Goal: Task Accomplishment & Management: Manage account settings

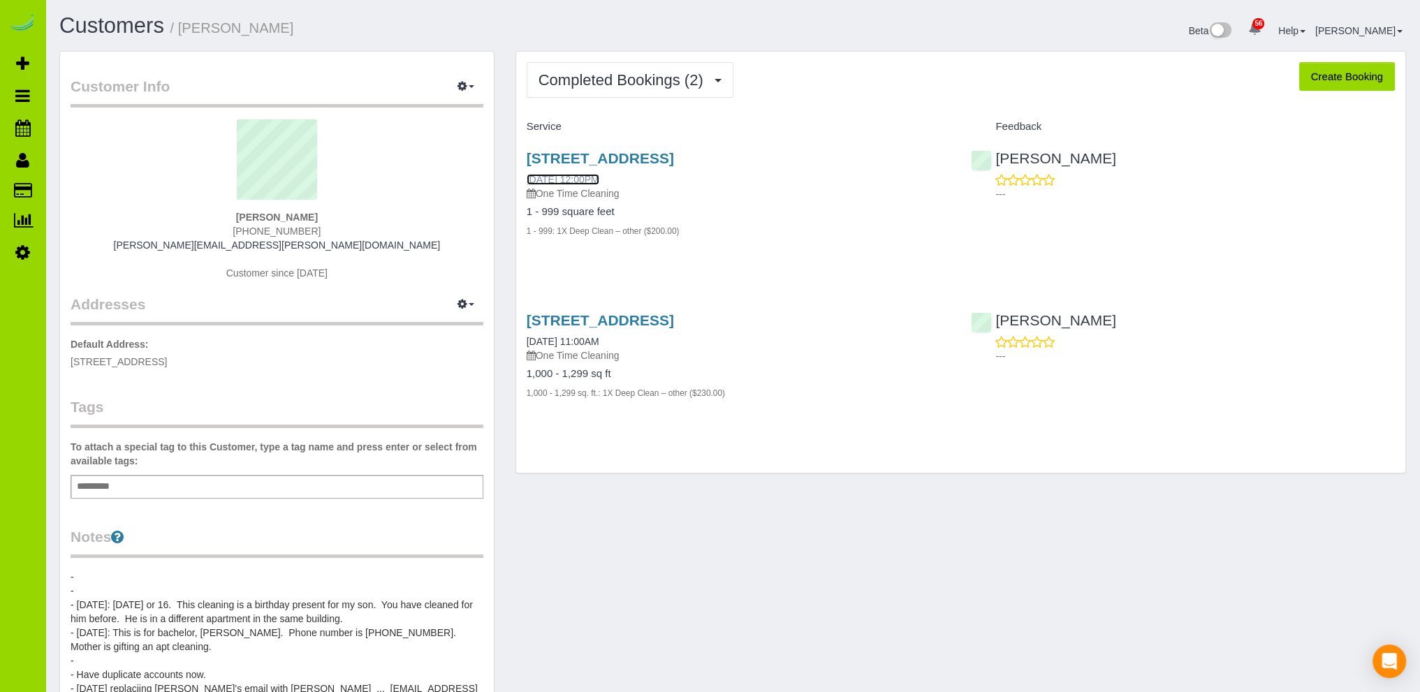
click at [578, 175] on link "[DATE] 12:00PM" at bounding box center [563, 179] width 73 height 11
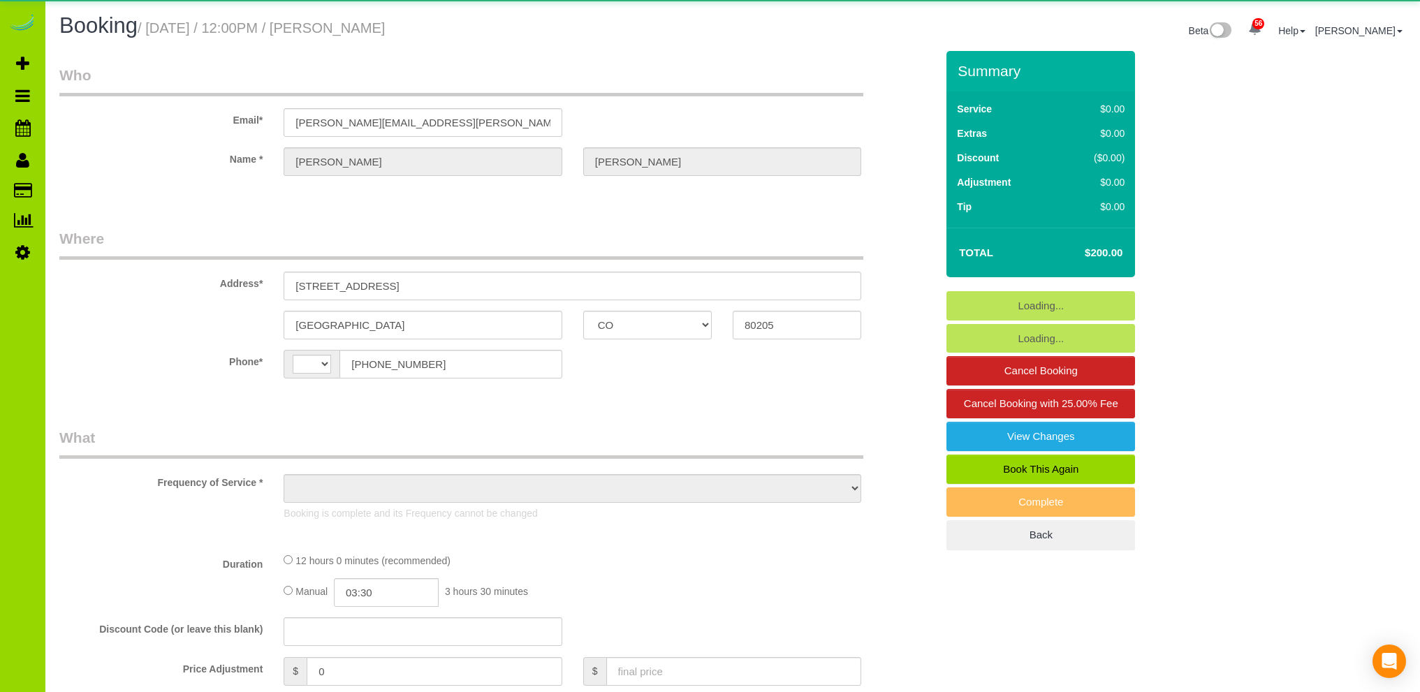
select select "CO"
select select "string:US"
select select "string:fspay-0551621e-99ed-4cee-a003-8501b5db470d"
select select "number:69"
select select "number:2"
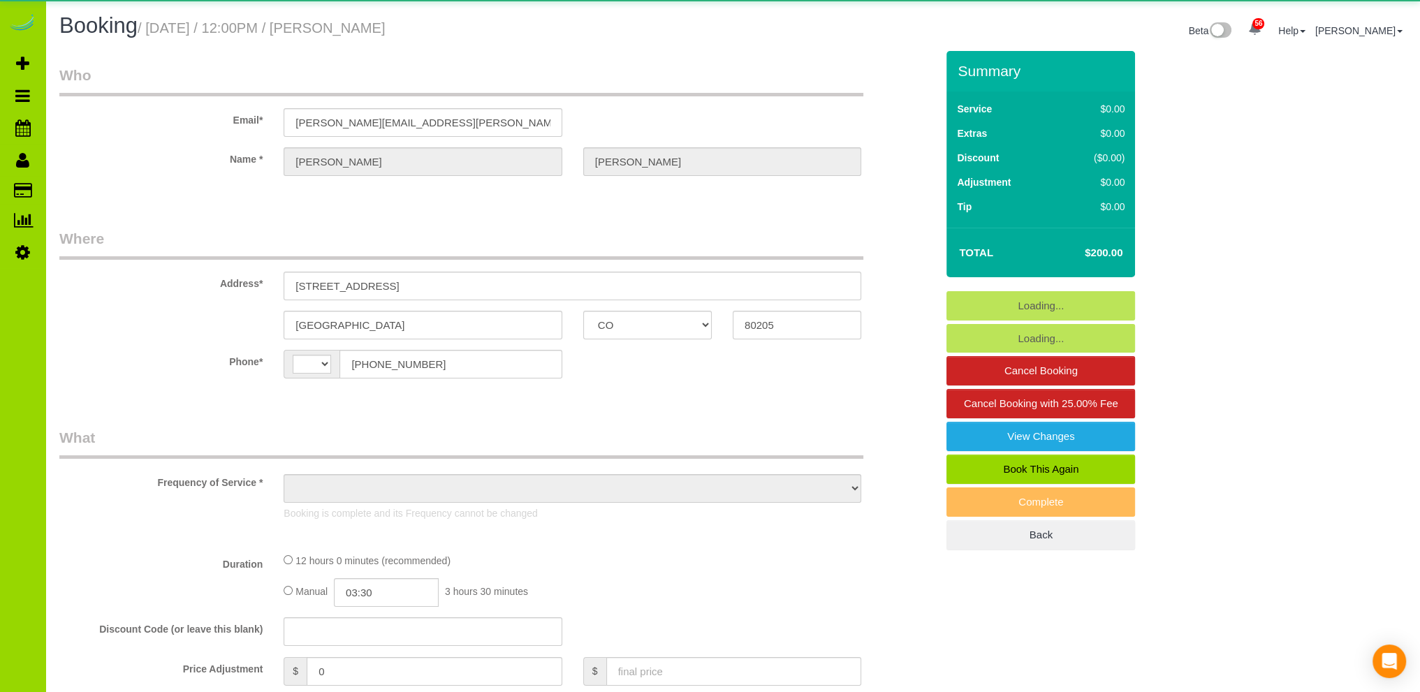
select select "number:11"
select select "object:1219"
select select "3"
select select "spot1"
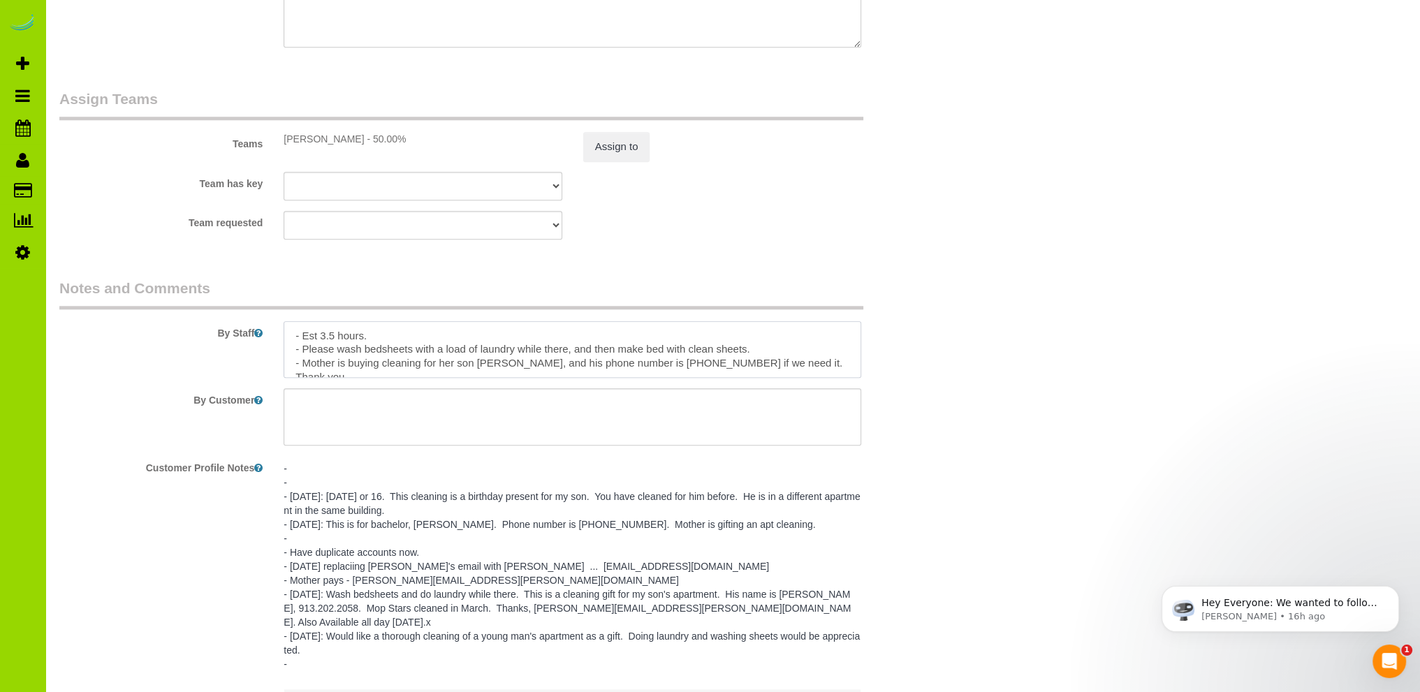
scroll to position [14, 0]
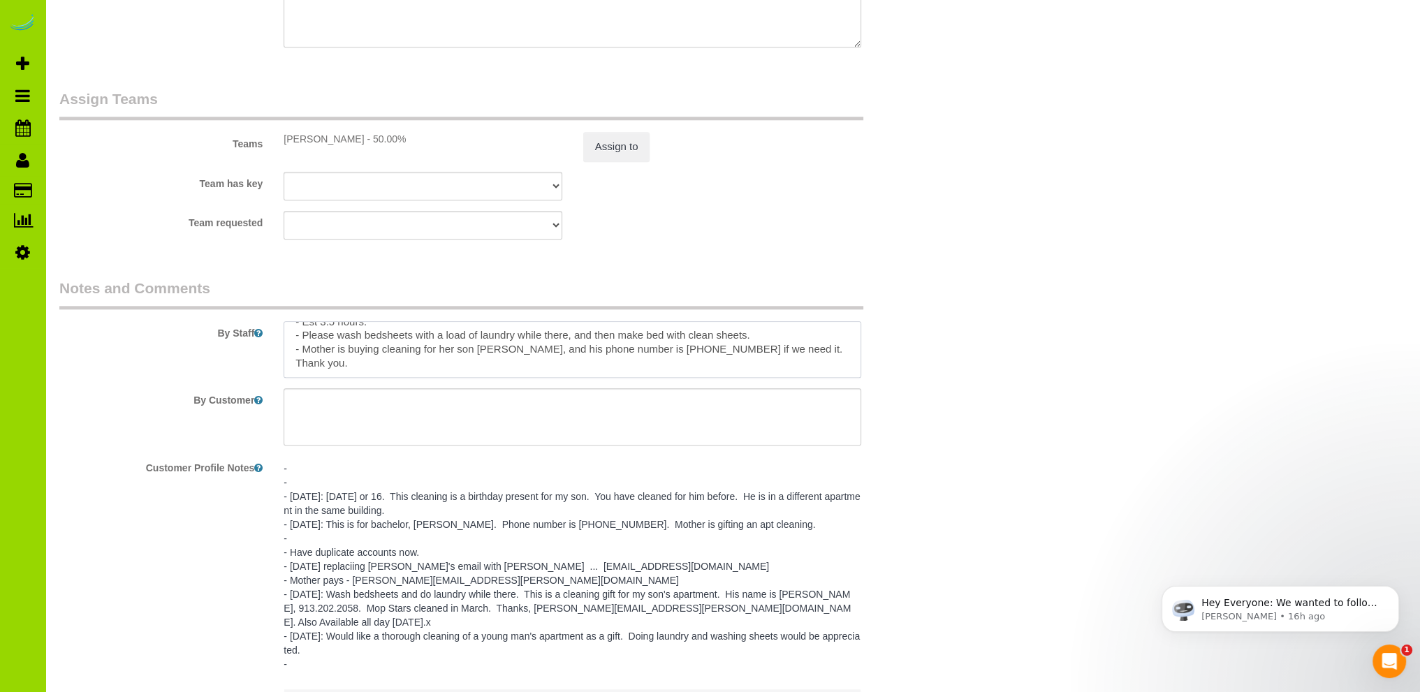
drag, startPoint x: 291, startPoint y: 341, endPoint x: 374, endPoint y: 371, distance: 88.4
click at [374, 371] on textarea at bounding box center [573, 349] width 578 height 57
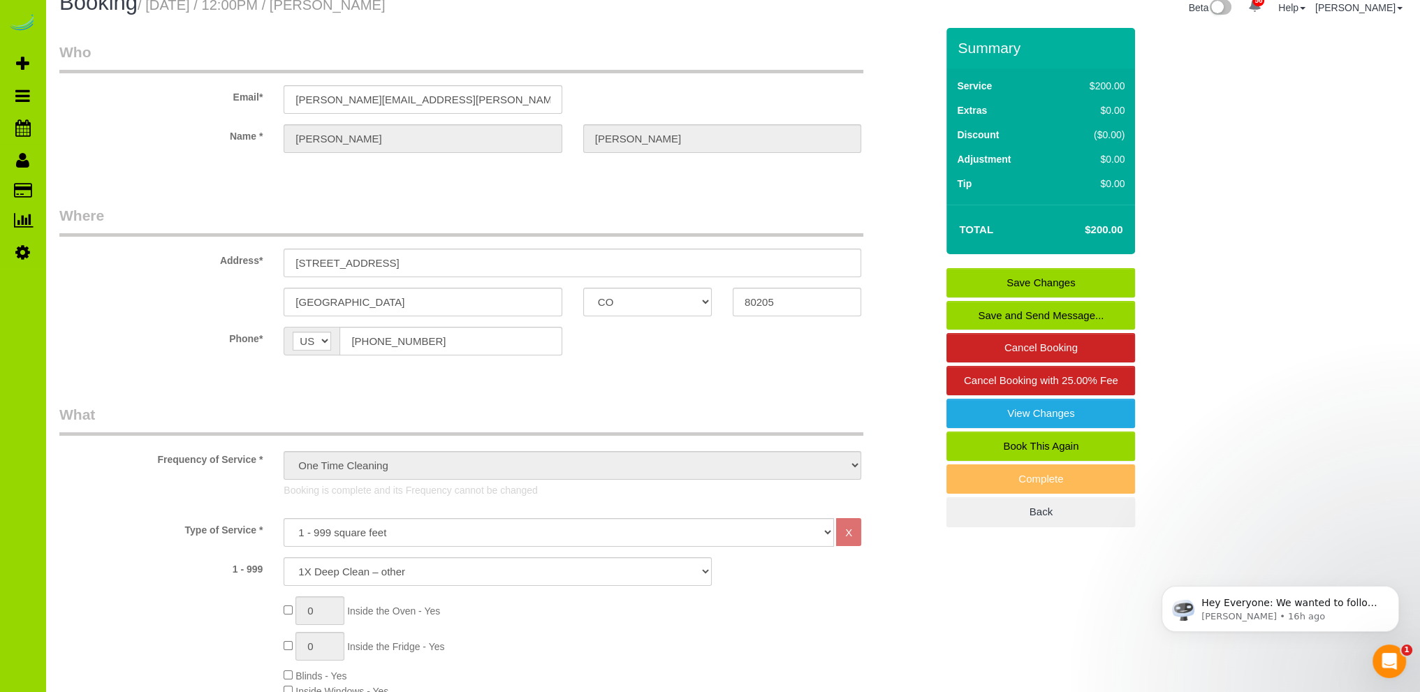
scroll to position [0, 0]
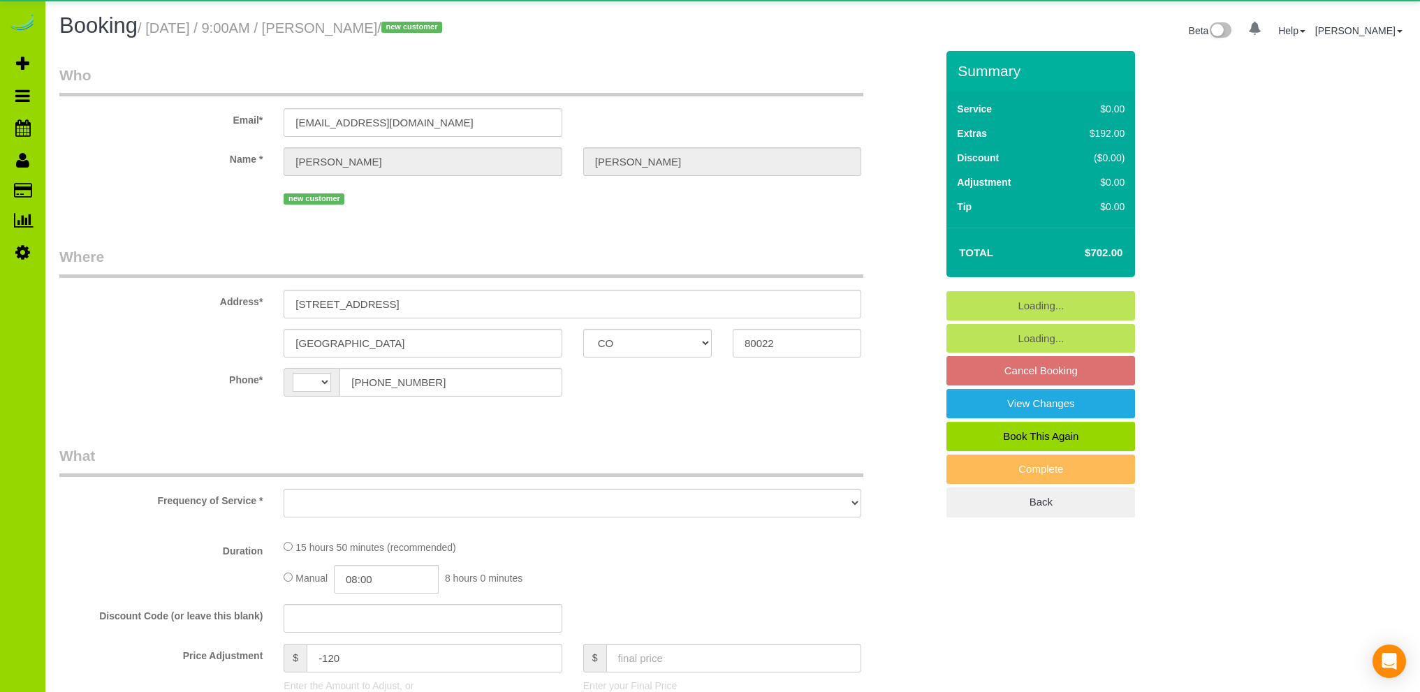
select select "CO"
select select "string:US"
select select "object:1058"
select select "spot1"
select select "number:4"
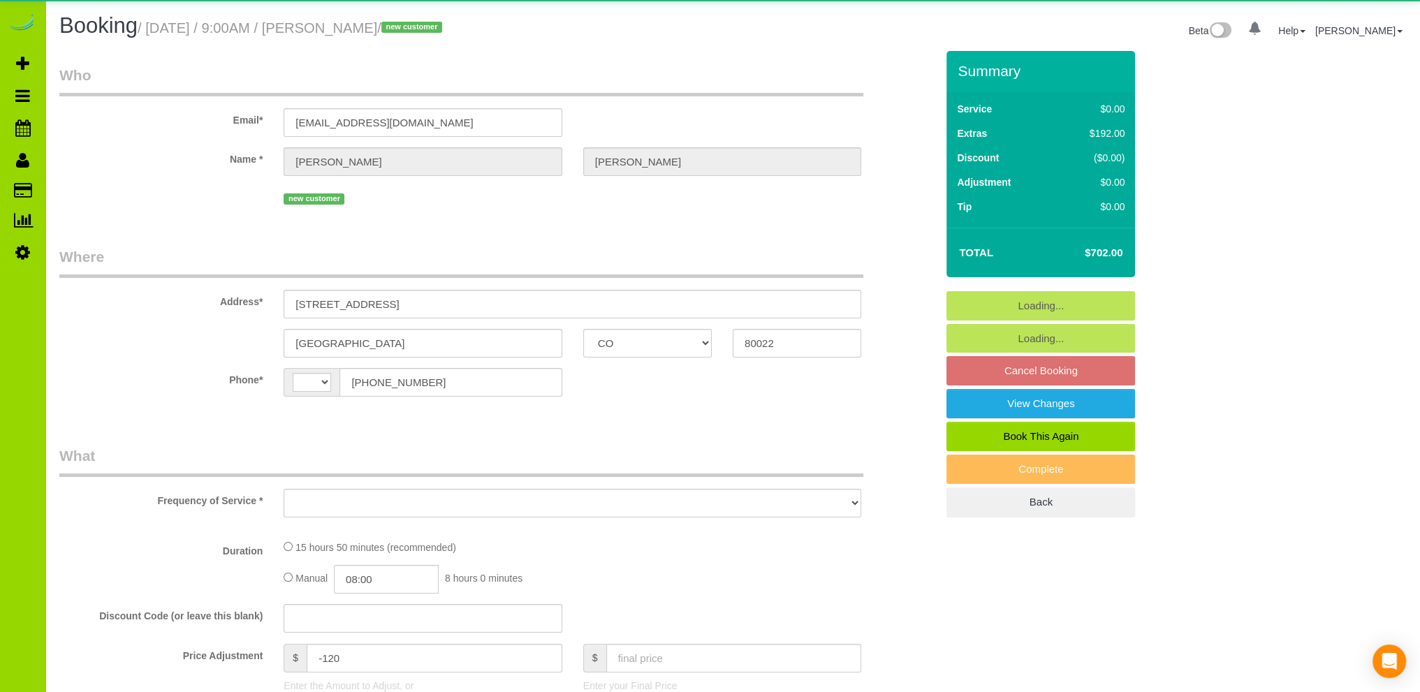
select select "number:15"
select select "object:1197"
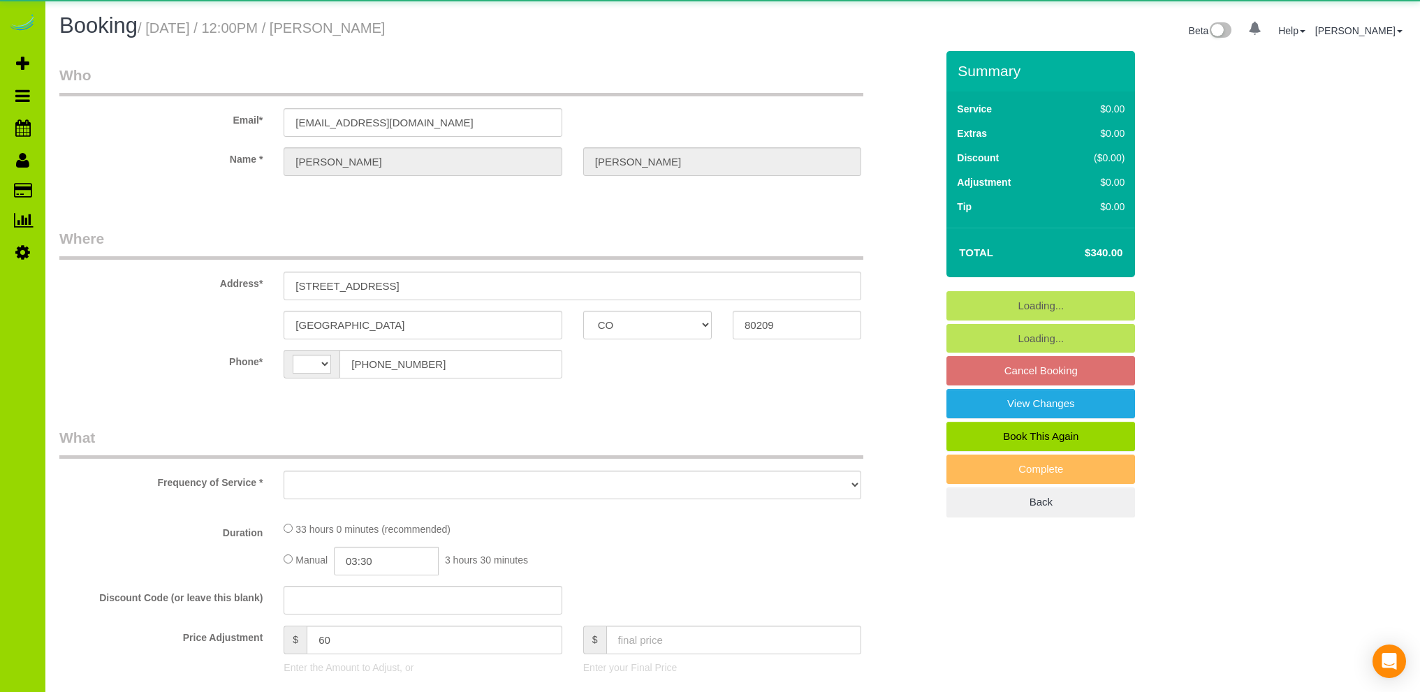
select select "CO"
select select "string:[GEOGRAPHIC_DATA]"
select select "object:1069"
select select "string:fspay-1d6445ff-f091-4a0d-b59a-f87bbedac9c4"
select select "spot1"
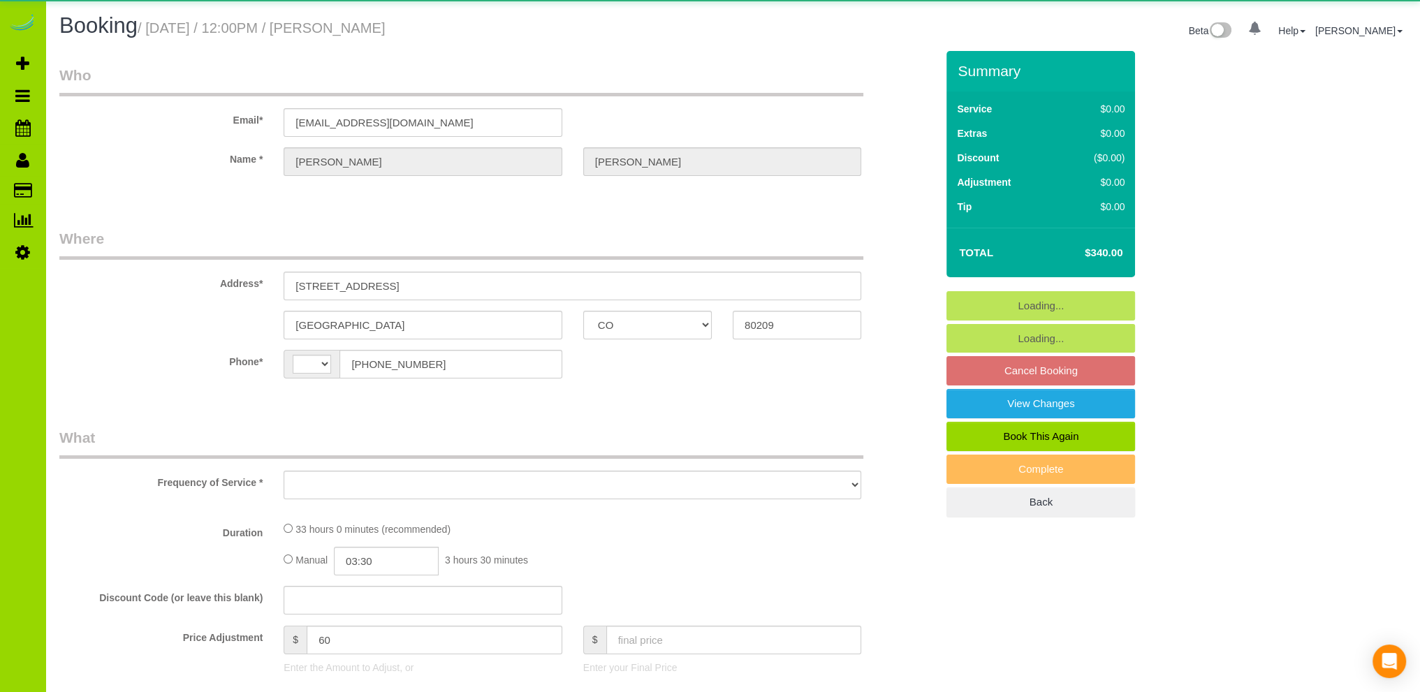
select select "number:7"
select select "number:18"
select select "object:1144"
select select "6"
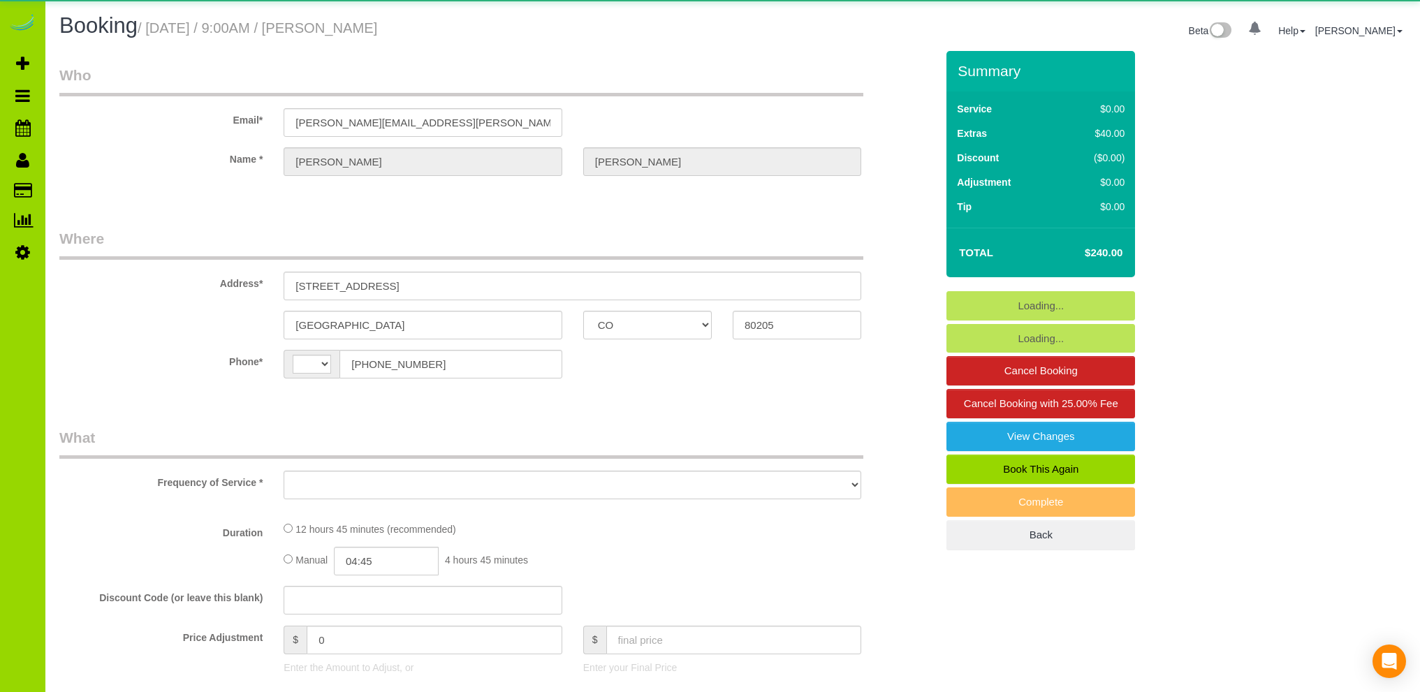
select select "CO"
select select "string:US"
select select "object:1236"
select select "string:fspay-50eef22c-6001-405a-a29f-0a43b200b06e"
select select "3"
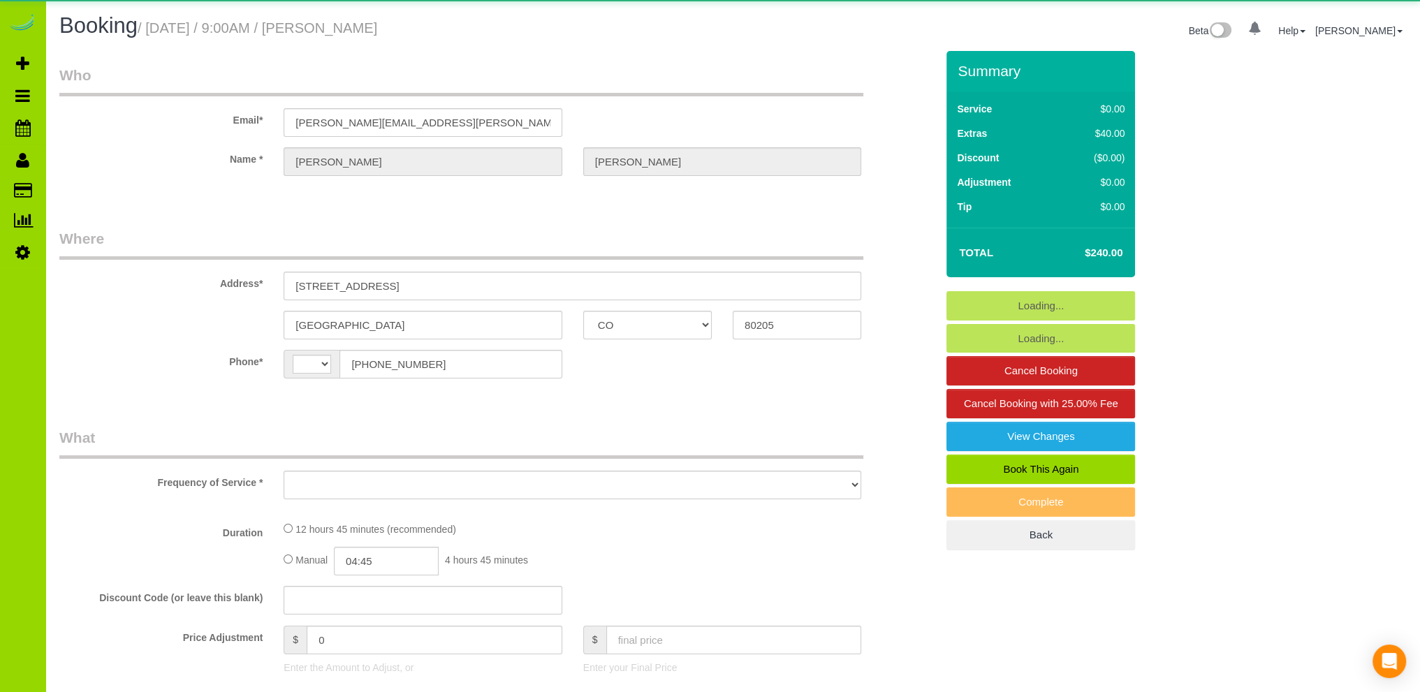
select select "spot1"
select select "number:69"
select select "number:2"
select select "number:11"
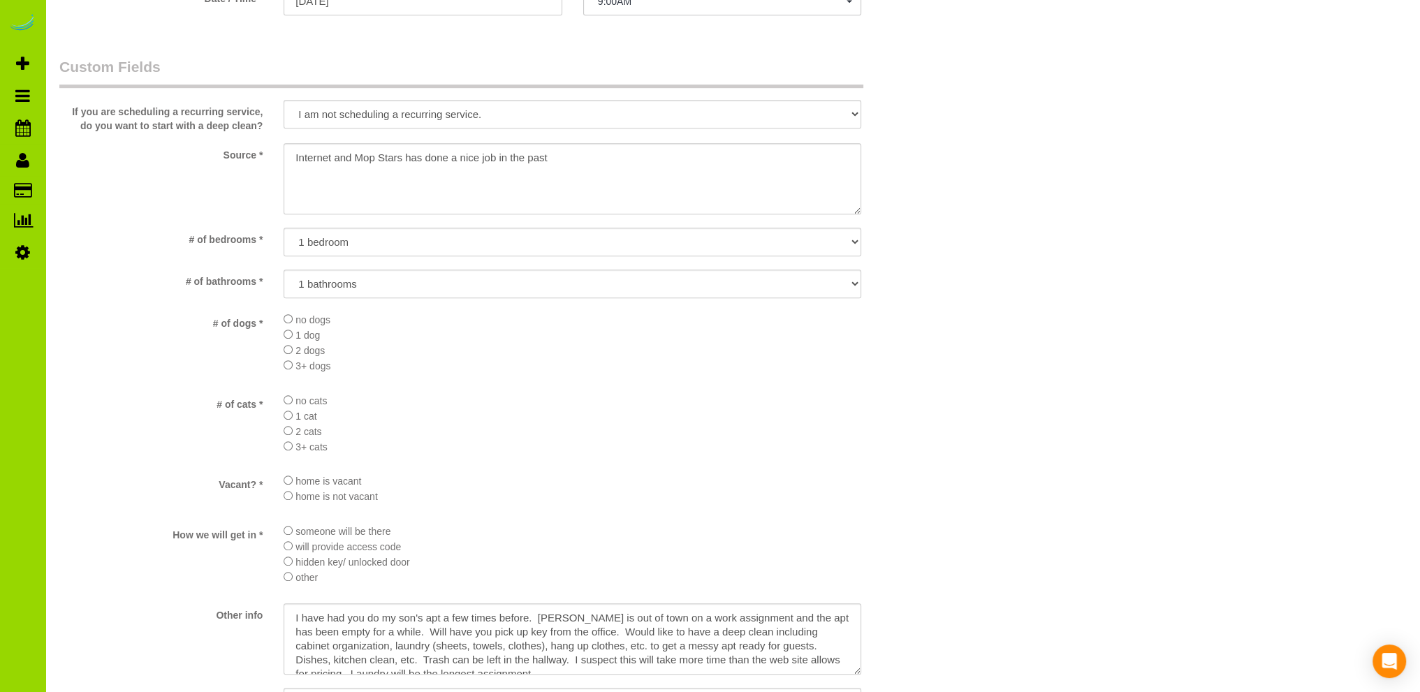
scroll to position [1816, 0]
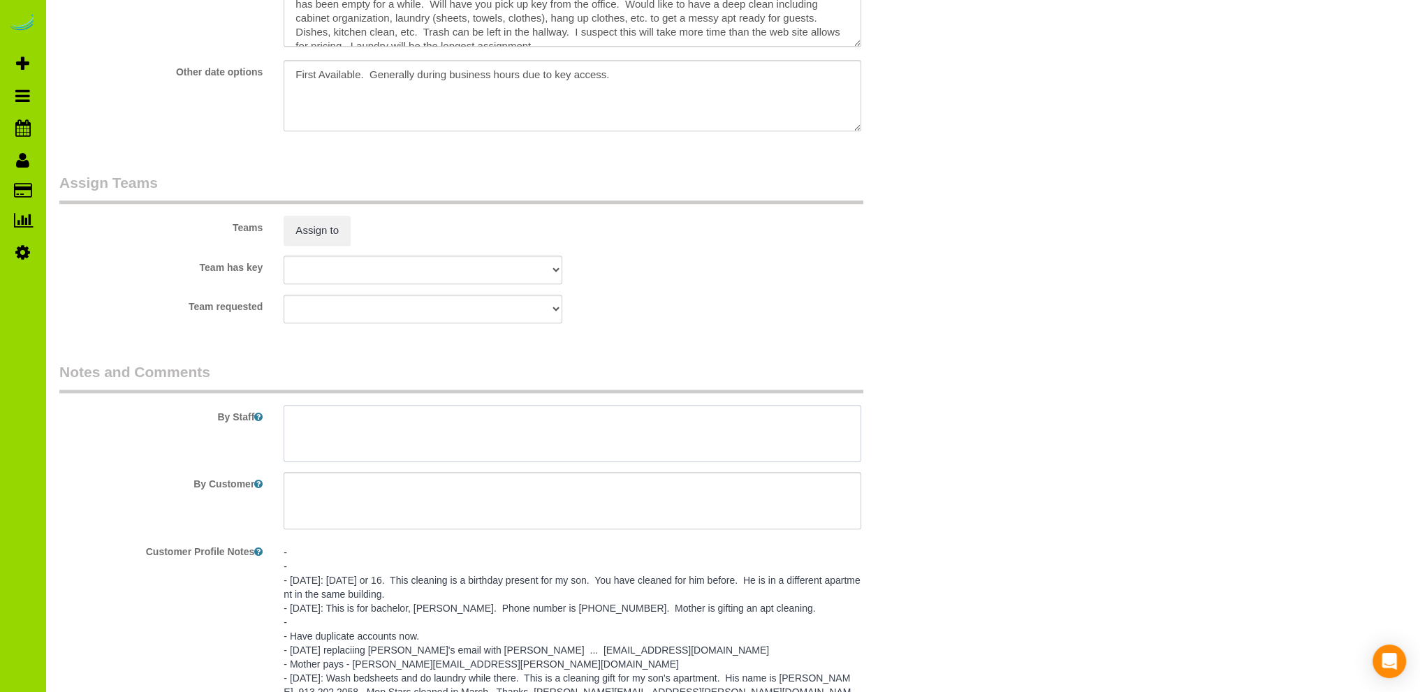
click at [366, 429] on textarea at bounding box center [573, 433] width 578 height 57
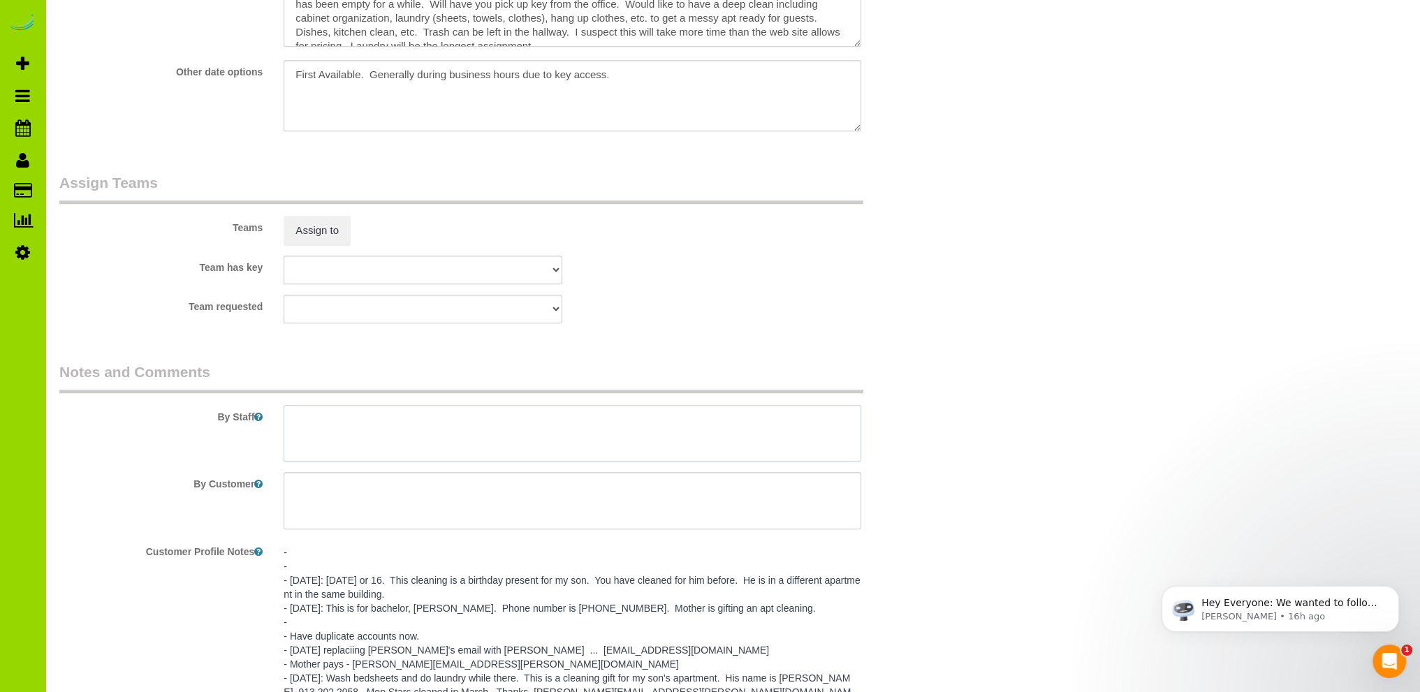
scroll to position [0, 0]
paste textarea "- Est 3.5 hours. - Please wash bedsheets with a load of laundry while there, an…"
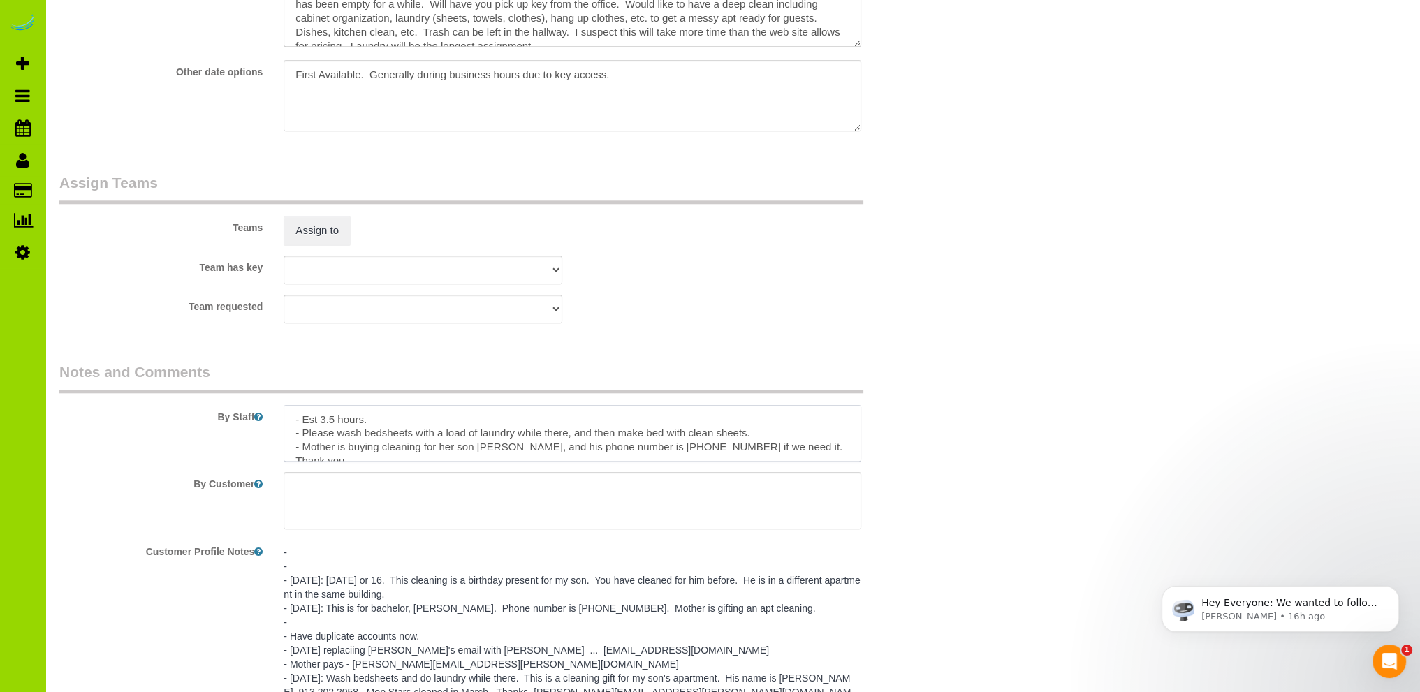
scroll to position [6, 0]
click at [332, 416] on textarea at bounding box center [573, 433] width 578 height 57
click at [509, 446] on textarea at bounding box center [573, 433] width 578 height 57
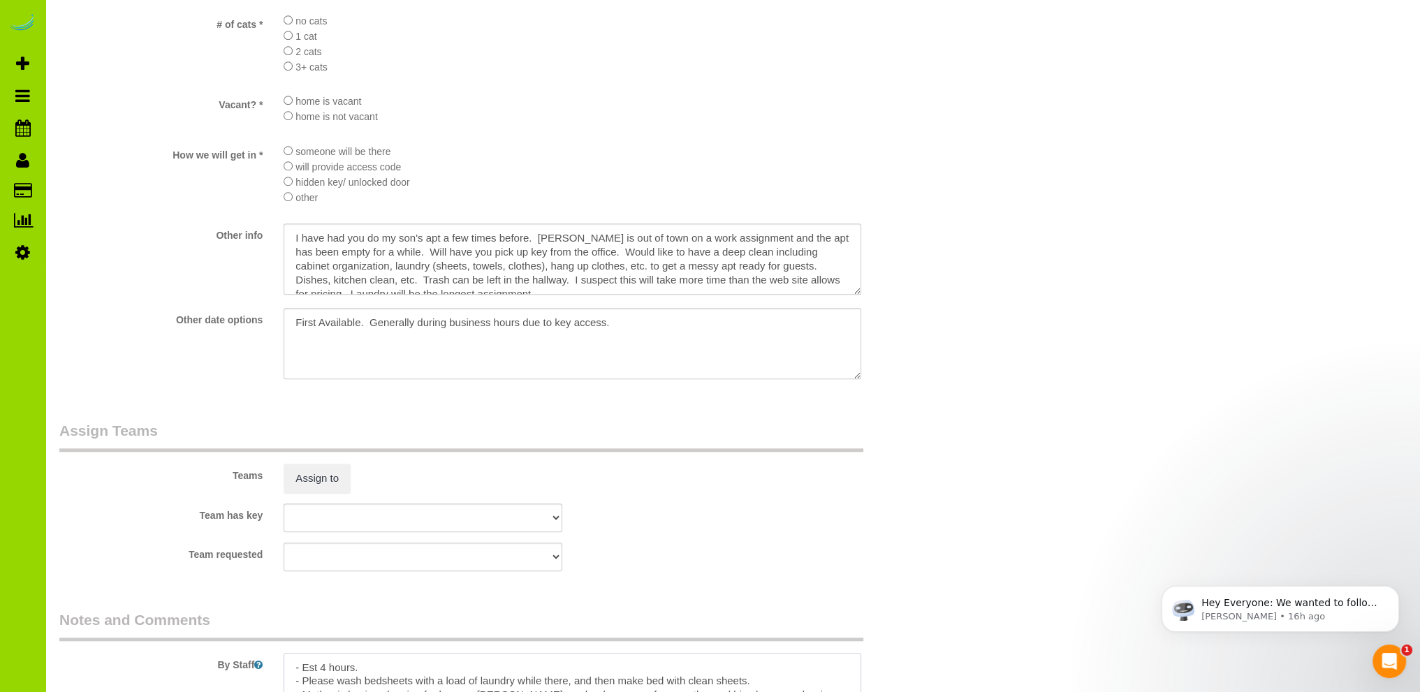
scroll to position [1537, 0]
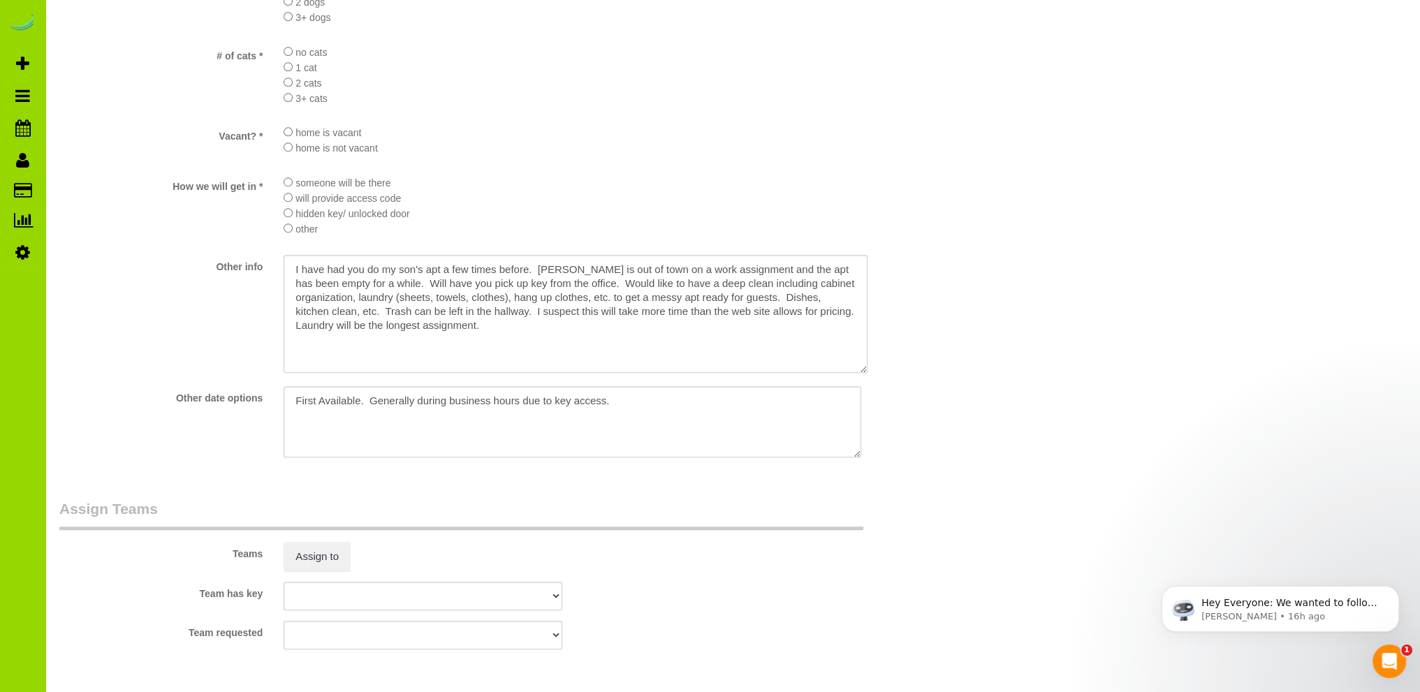
drag, startPoint x: 858, startPoint y: 329, endPoint x: 864, endPoint y: 377, distance: 47.9
click at [864, 373] on textarea at bounding box center [576, 314] width 584 height 118
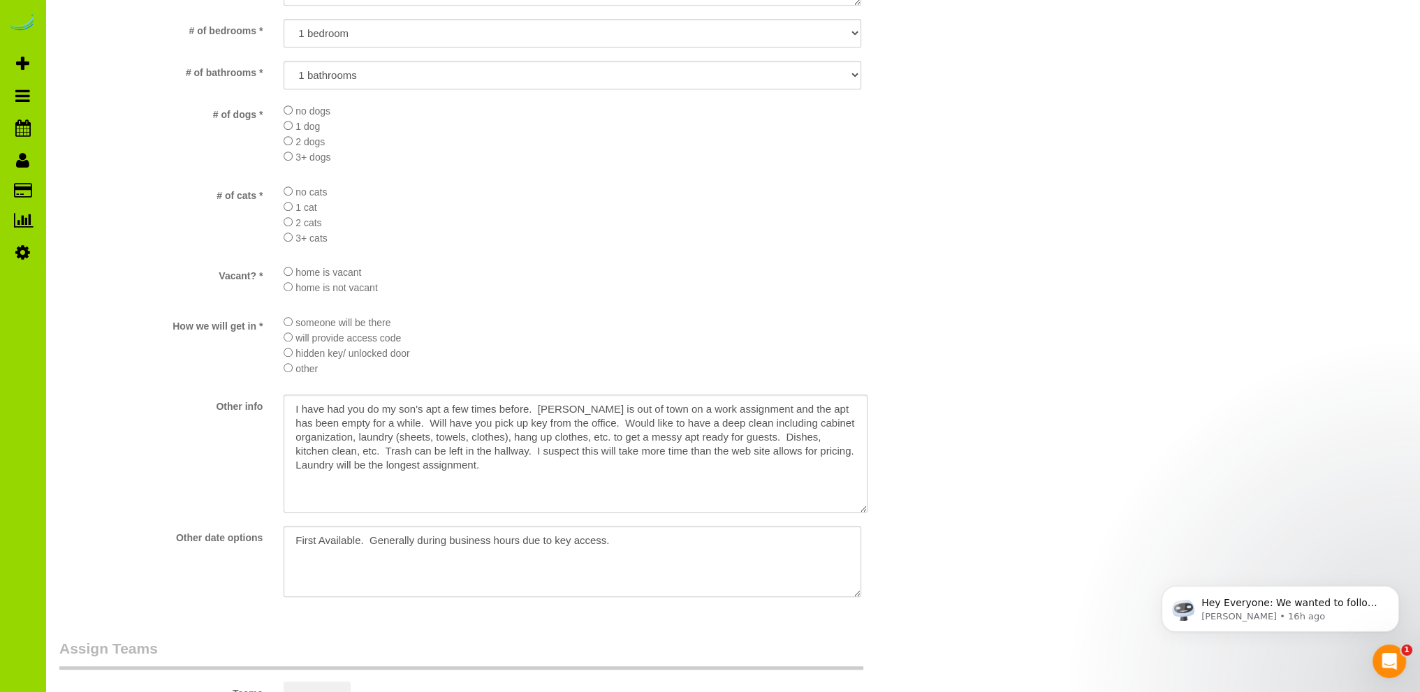
scroll to position [1816, 0]
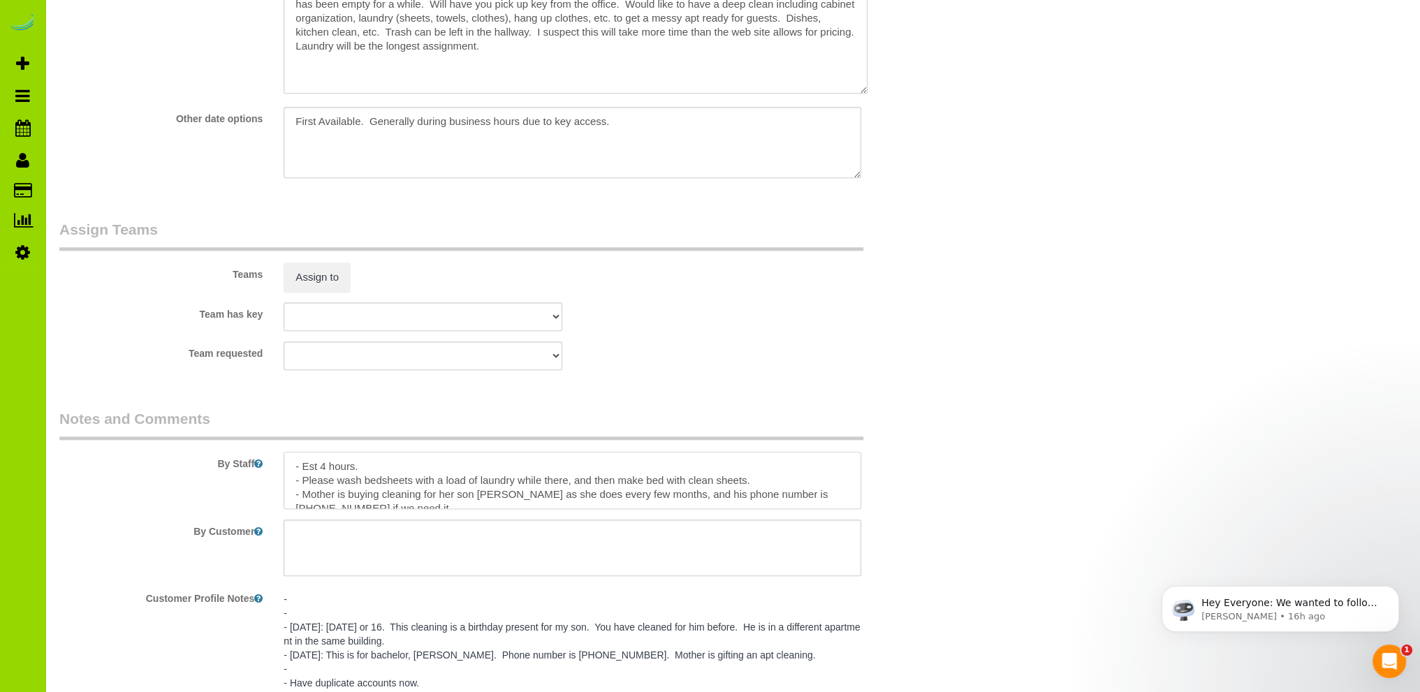
click at [326, 471] on textarea at bounding box center [573, 480] width 578 height 57
click at [338, 486] on textarea at bounding box center [573, 480] width 578 height 57
click at [453, 483] on textarea at bounding box center [573, 480] width 578 height 57
click at [351, 498] on textarea at bounding box center [573, 480] width 578 height 57
click at [402, 497] on textarea at bounding box center [573, 480] width 578 height 57
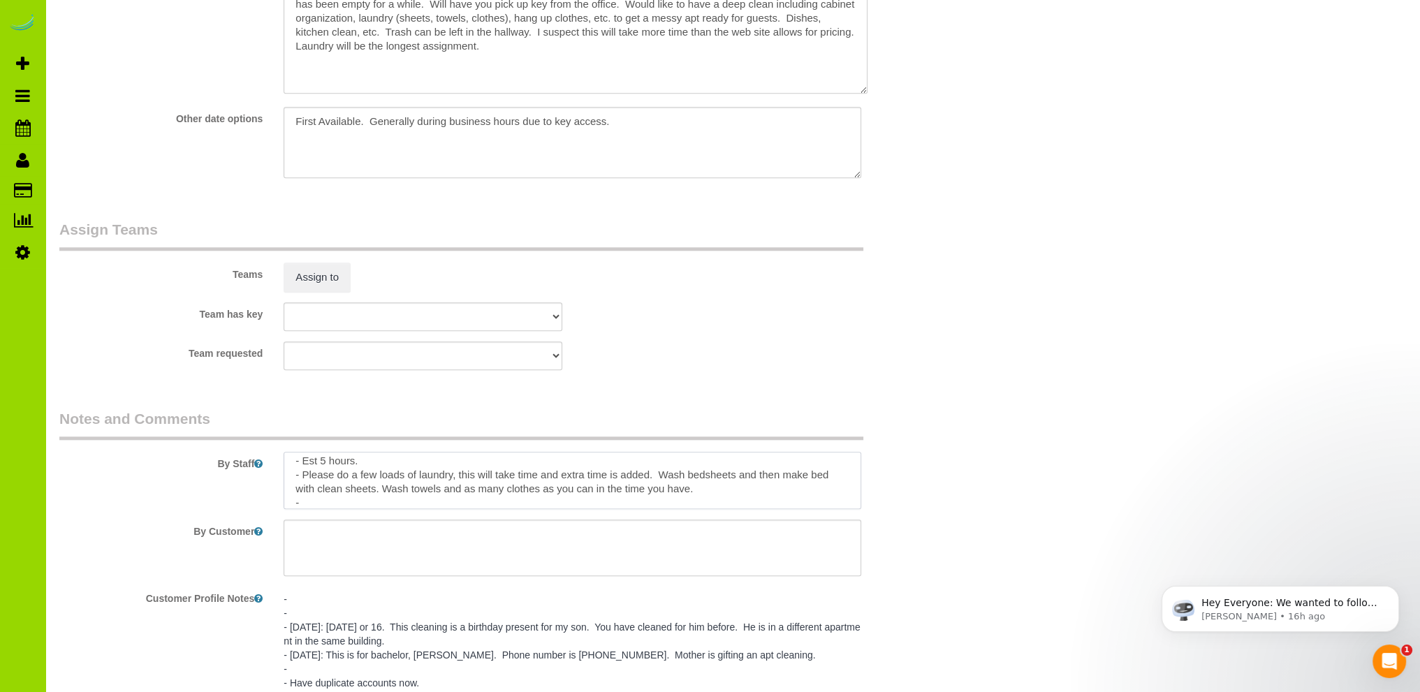
click at [384, 467] on textarea at bounding box center [573, 480] width 578 height 57
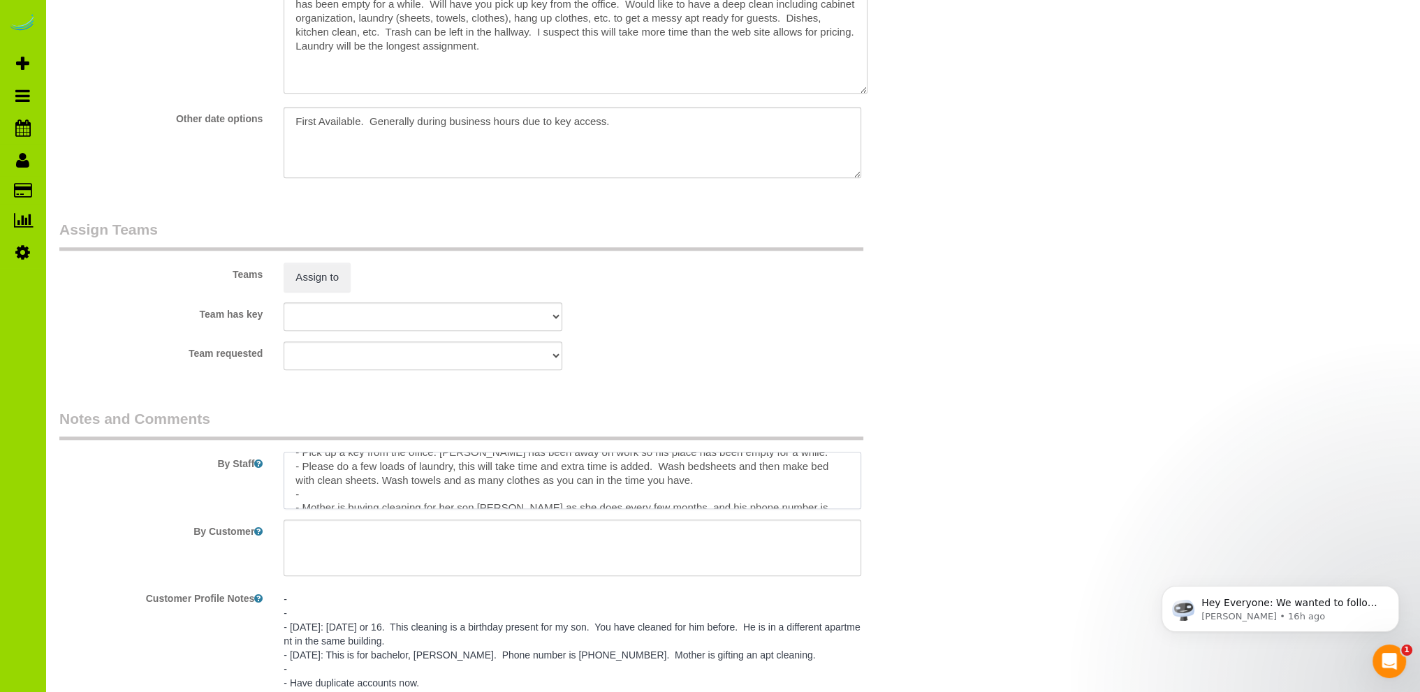
scroll to position [56, 0]
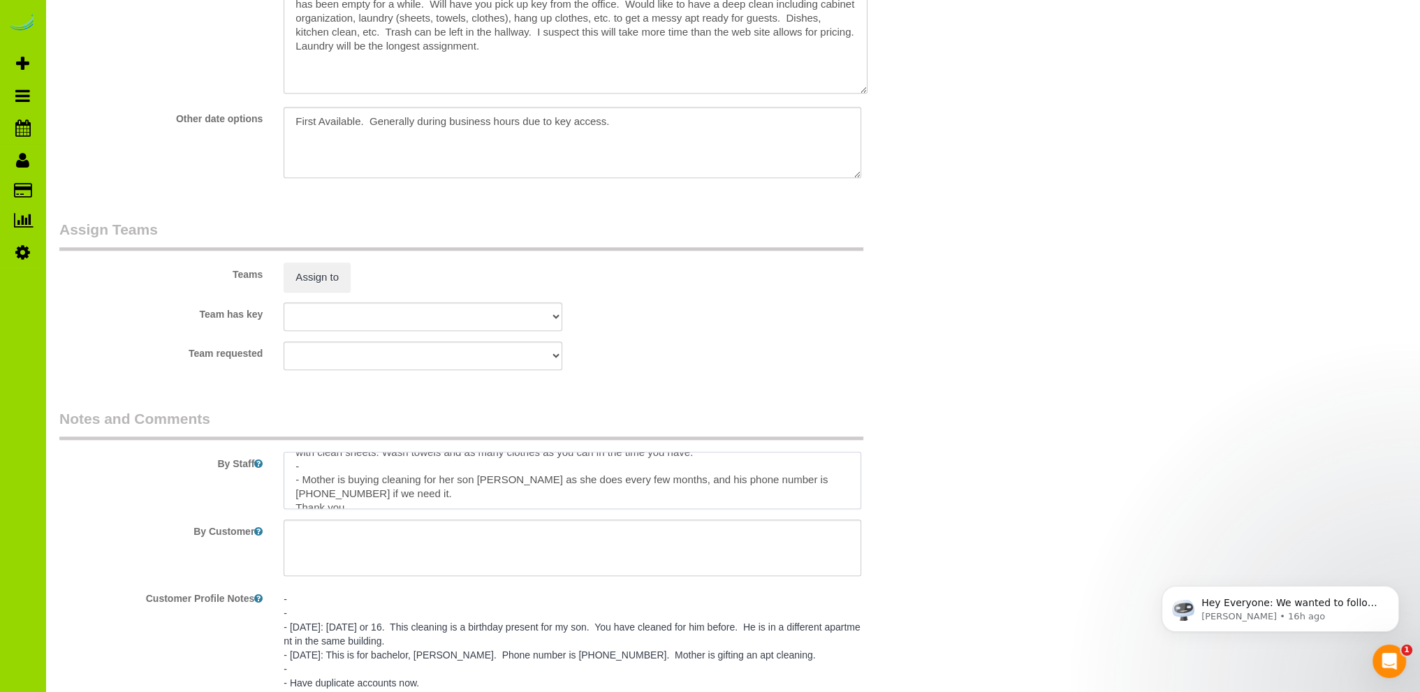
drag, startPoint x: 360, startPoint y: 501, endPoint x: 282, endPoint y: 491, distance: 78.9
click at [282, 491] on div at bounding box center [572, 480] width 599 height 57
click at [388, 469] on textarea at bounding box center [573, 480] width 578 height 57
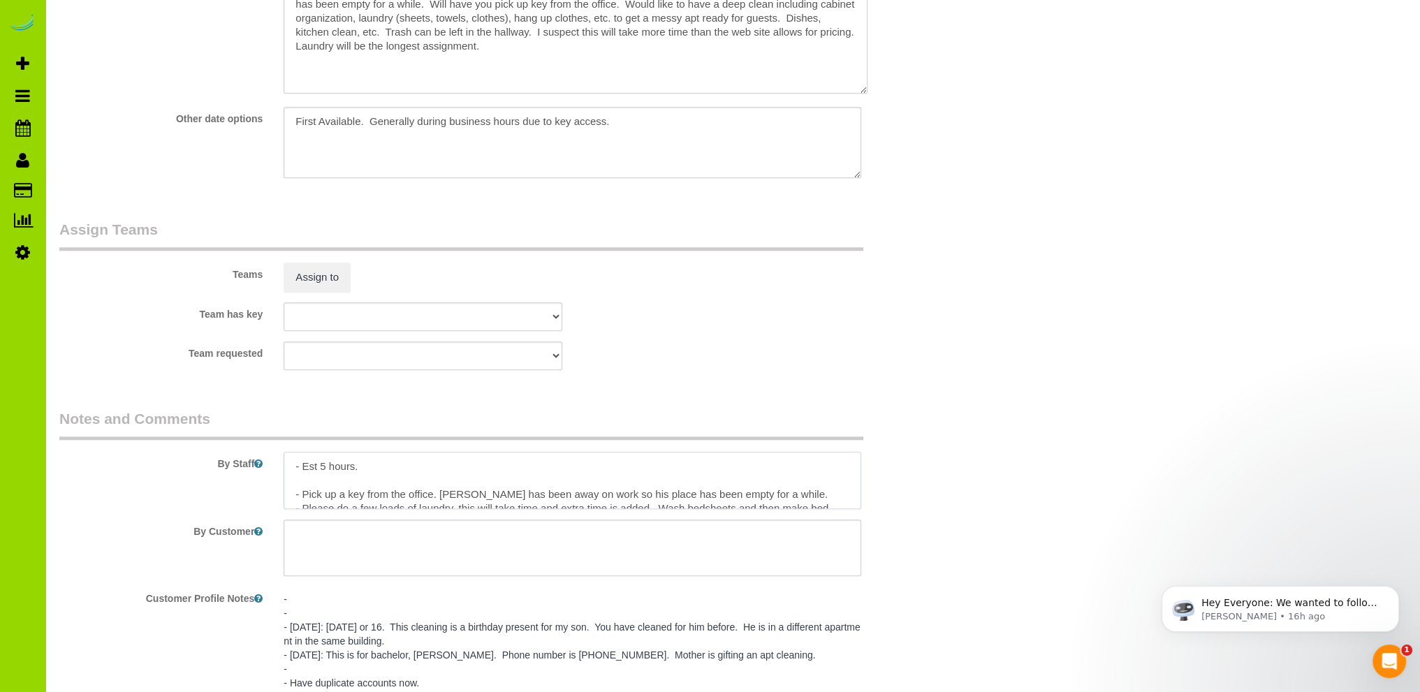
paste textarea "- Mother is buying cleaning for her son Reed as she does every few months, and …"
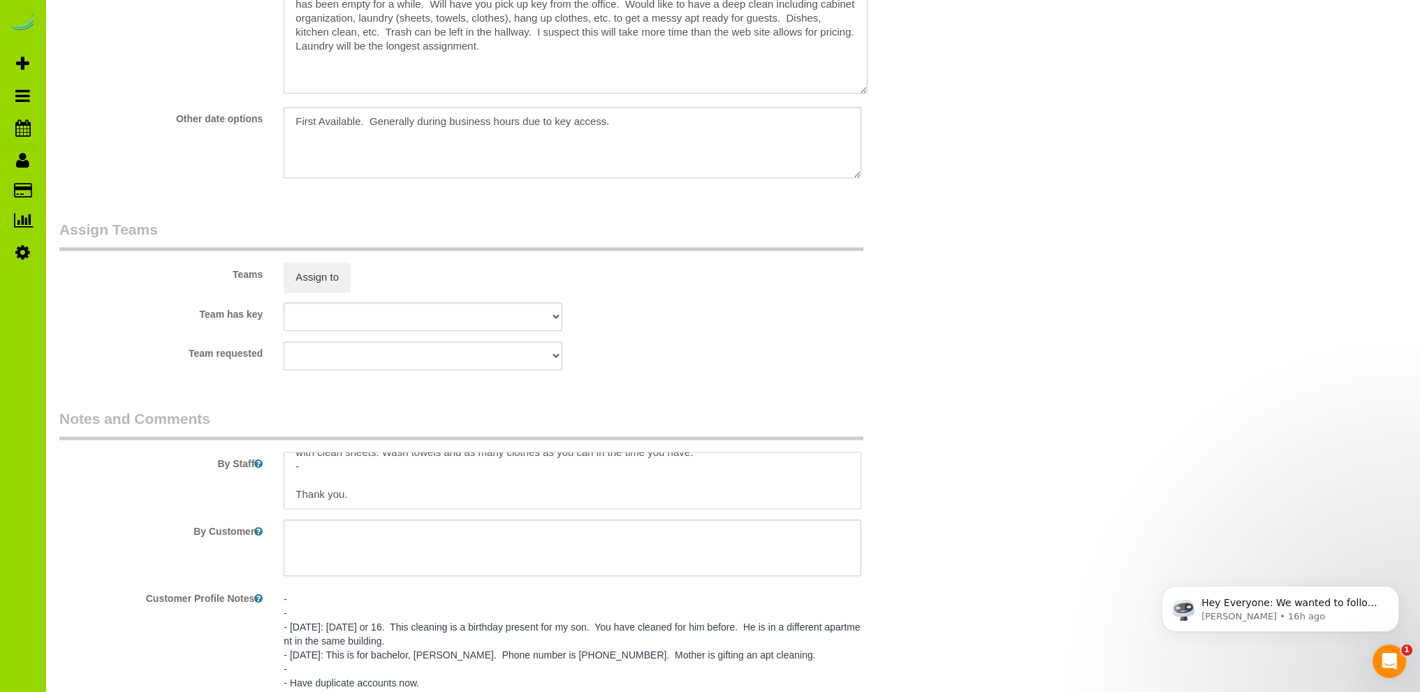
drag, startPoint x: 291, startPoint y: 472, endPoint x: 432, endPoint y: 497, distance: 143.9
click at [432, 497] on textarea at bounding box center [573, 480] width 578 height 57
type textarea "- Est 5 hours. - Mother is buying cleaning for her son Reed as she does every f…"
click at [669, 70] on textarea at bounding box center [576, 35] width 584 height 118
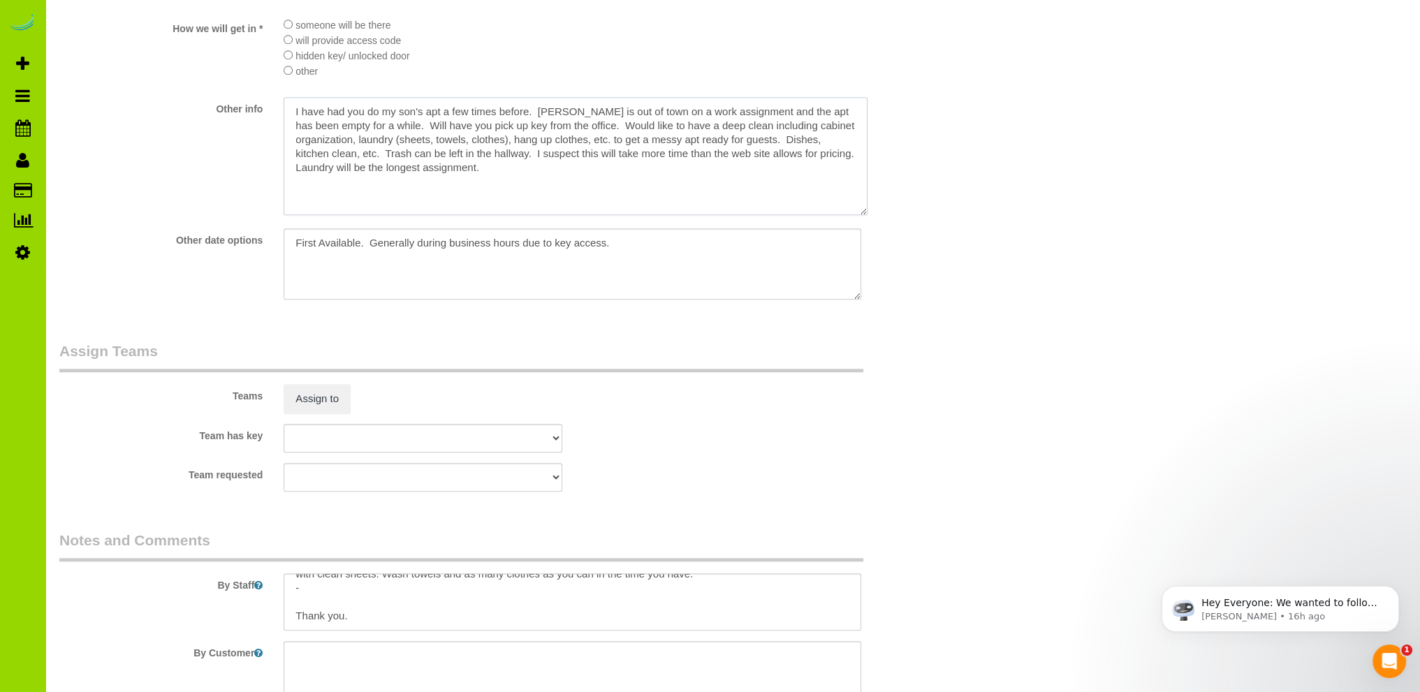
scroll to position [1677, 0]
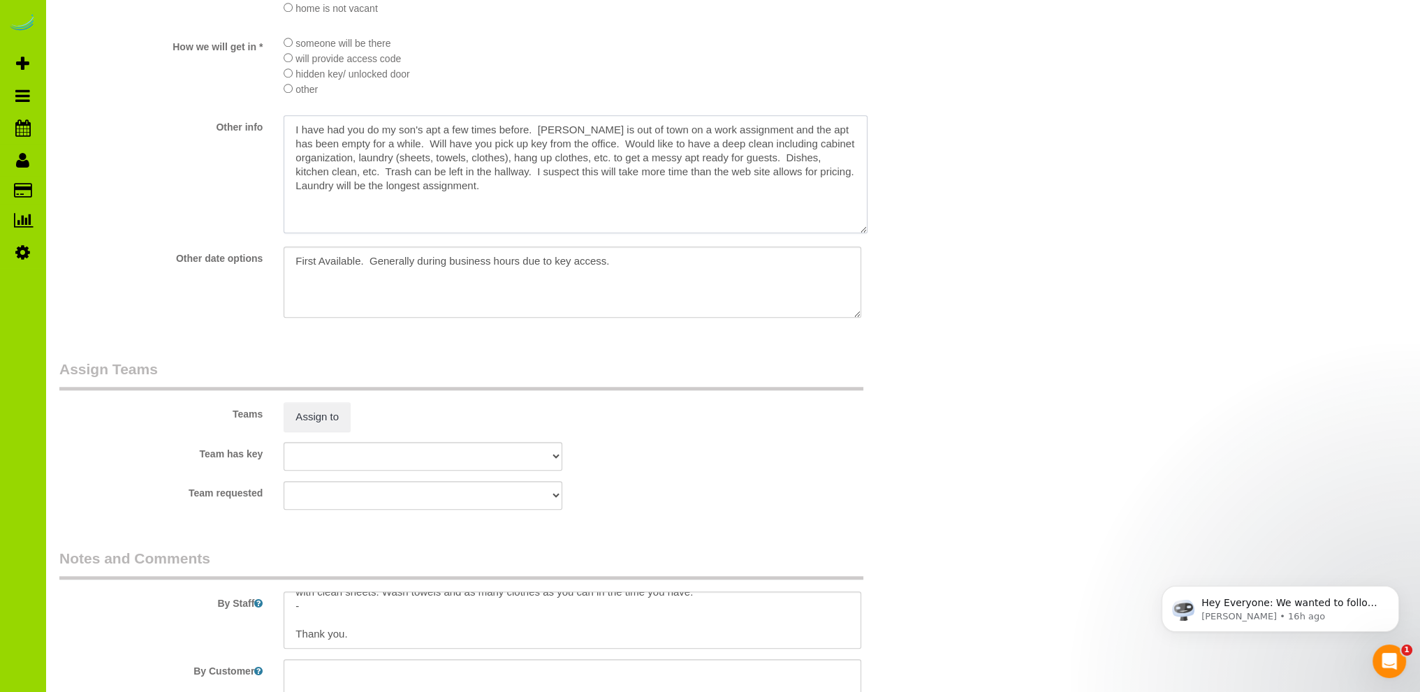
drag, startPoint x: 502, startPoint y: 189, endPoint x: 243, endPoint y: 129, distance: 266.1
click at [243, 129] on div "Other info" at bounding box center [498, 175] width 898 height 121
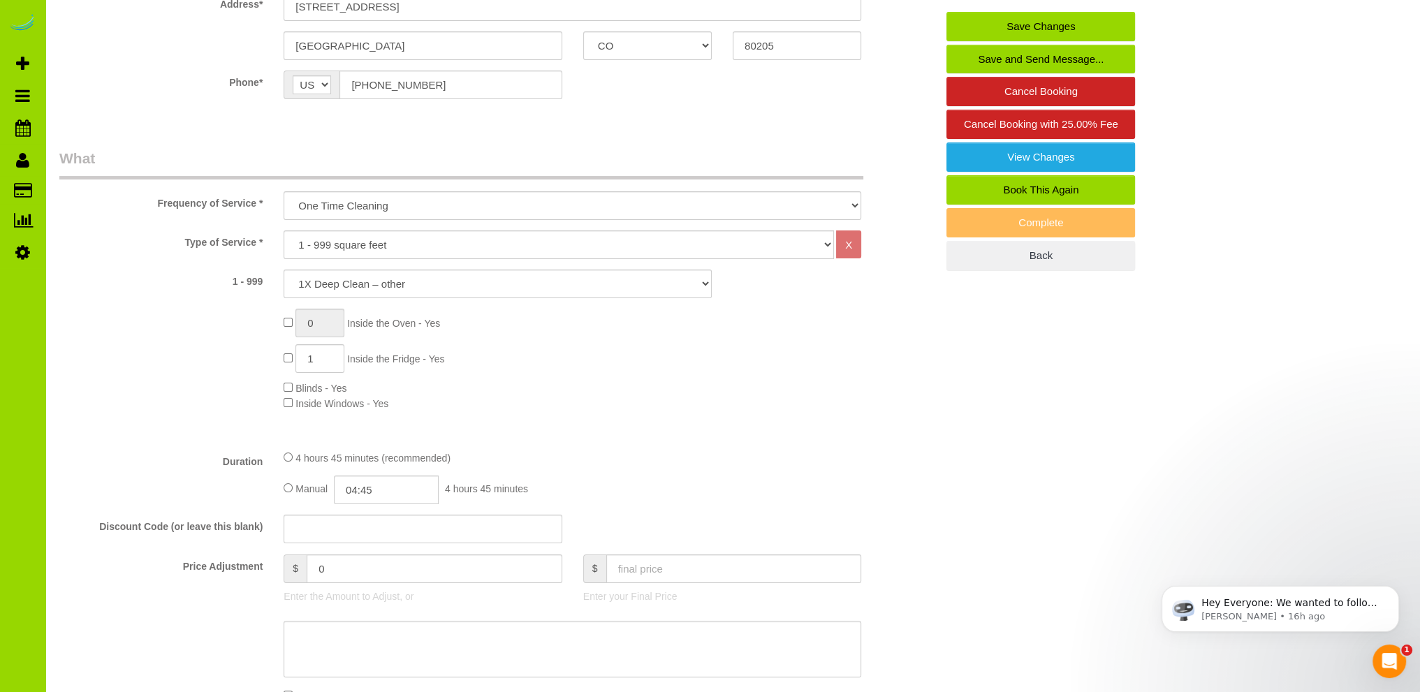
scroll to position [0, 0]
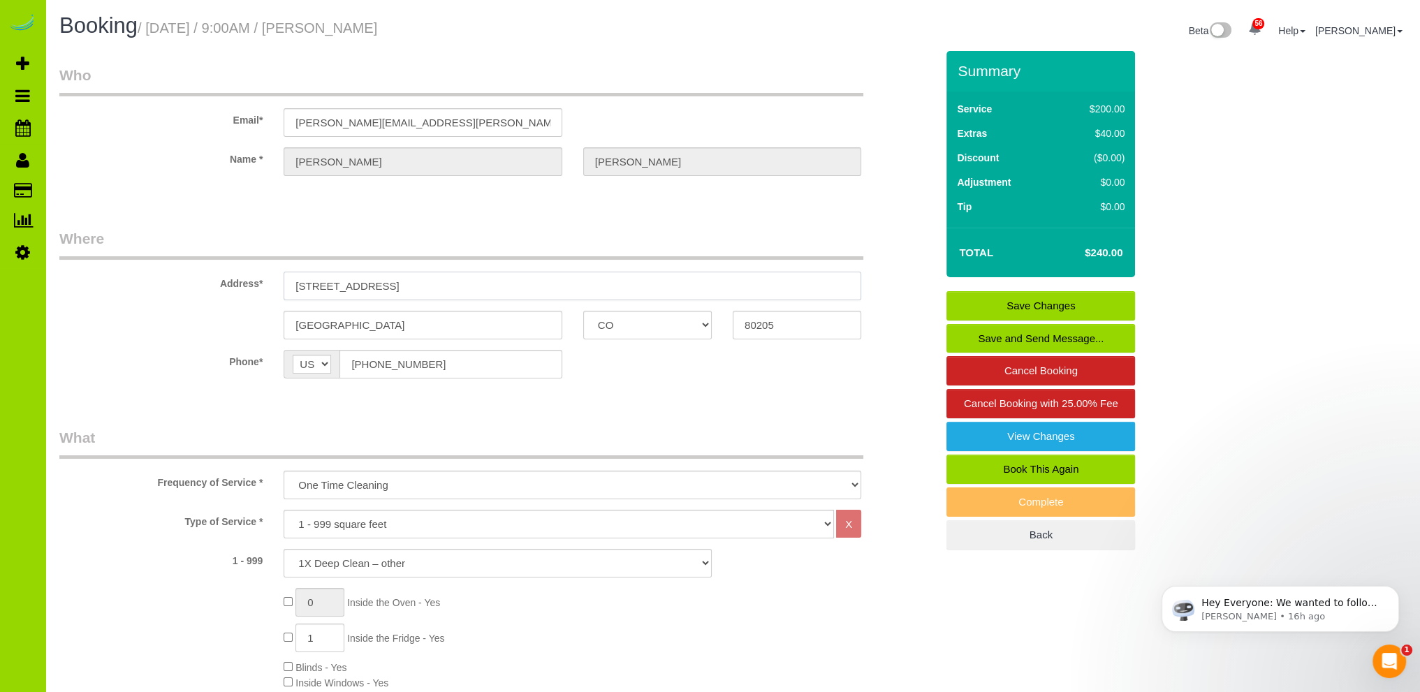
drag, startPoint x: 292, startPoint y: 286, endPoint x: 412, endPoint y: 280, distance: 120.3
click at [412, 280] on input "2200 Market Street, 235" at bounding box center [573, 286] width 578 height 29
click at [627, 397] on fieldset "Where Address* 2200 Market Street, 235 Denver AK AL AR AZ CA CO CT DC DE FL GA …" at bounding box center [497, 313] width 877 height 171
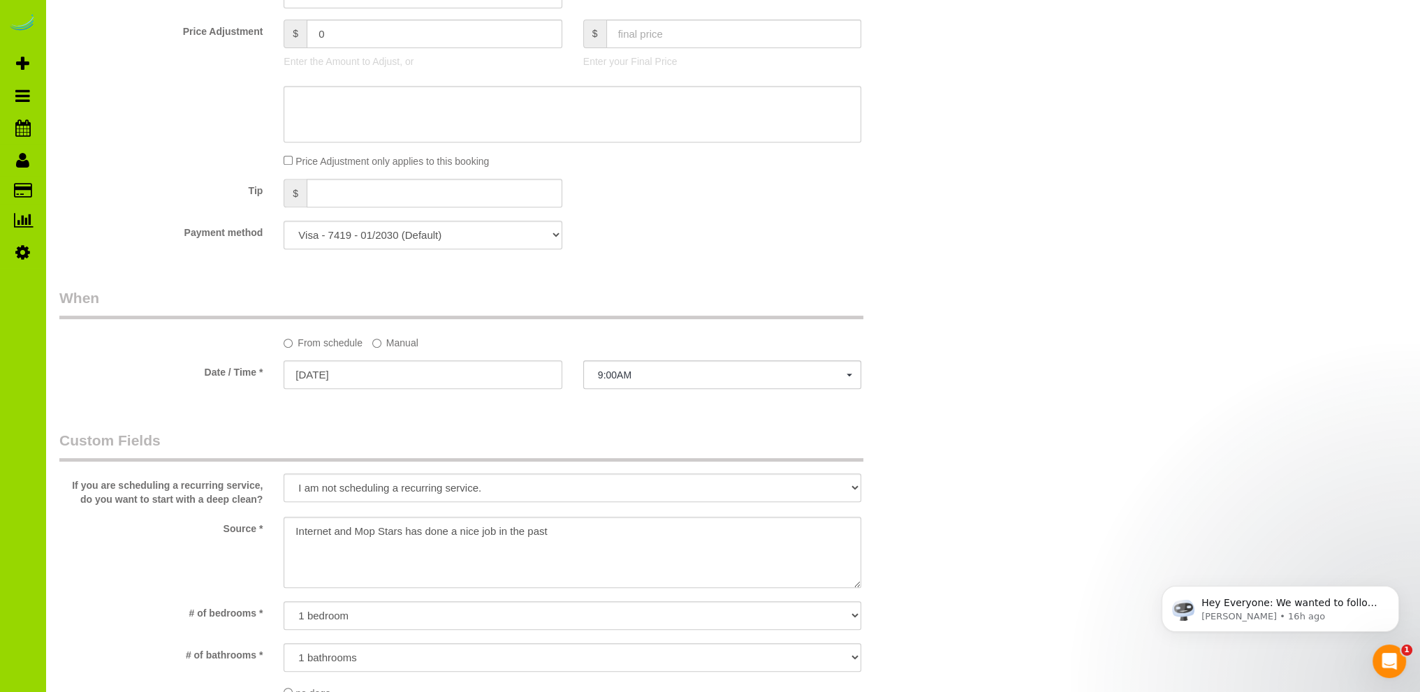
scroll to position [838, 0]
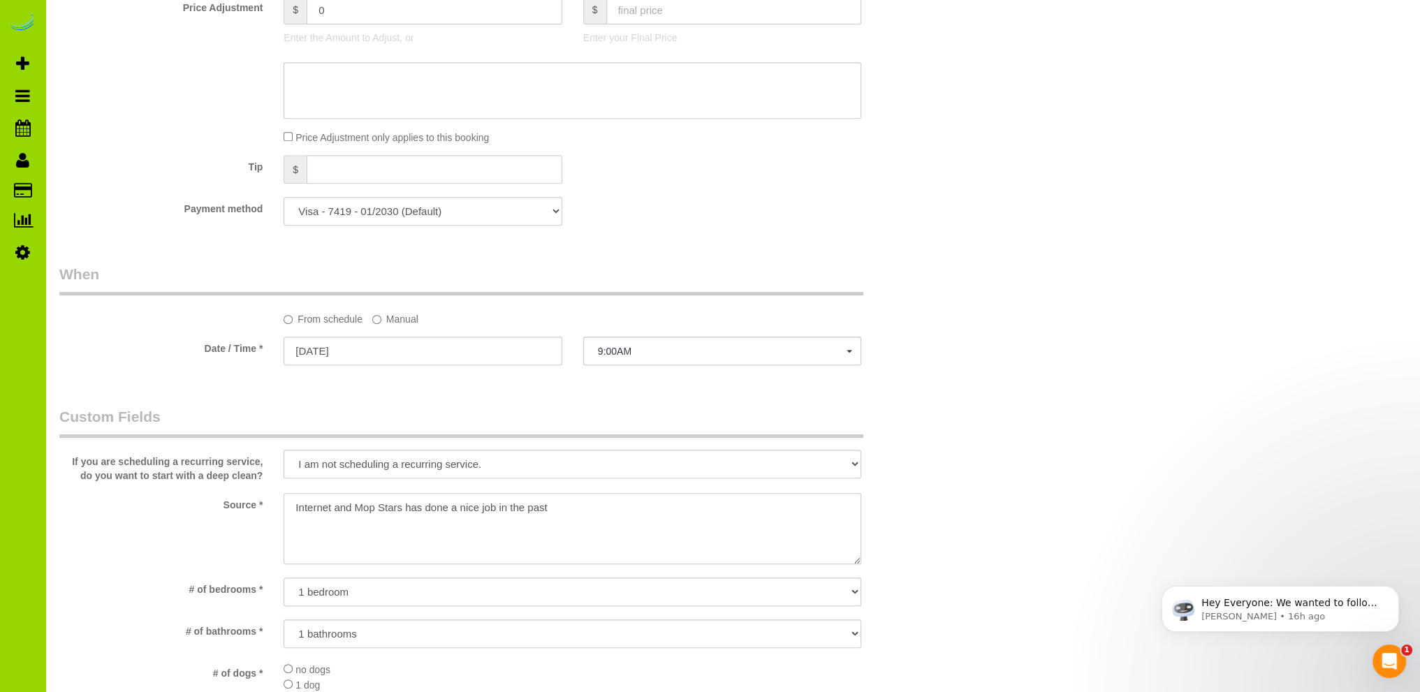
click at [354, 507] on textarea at bounding box center [573, 528] width 578 height 71
click at [610, 515] on textarea at bounding box center [573, 528] width 578 height 71
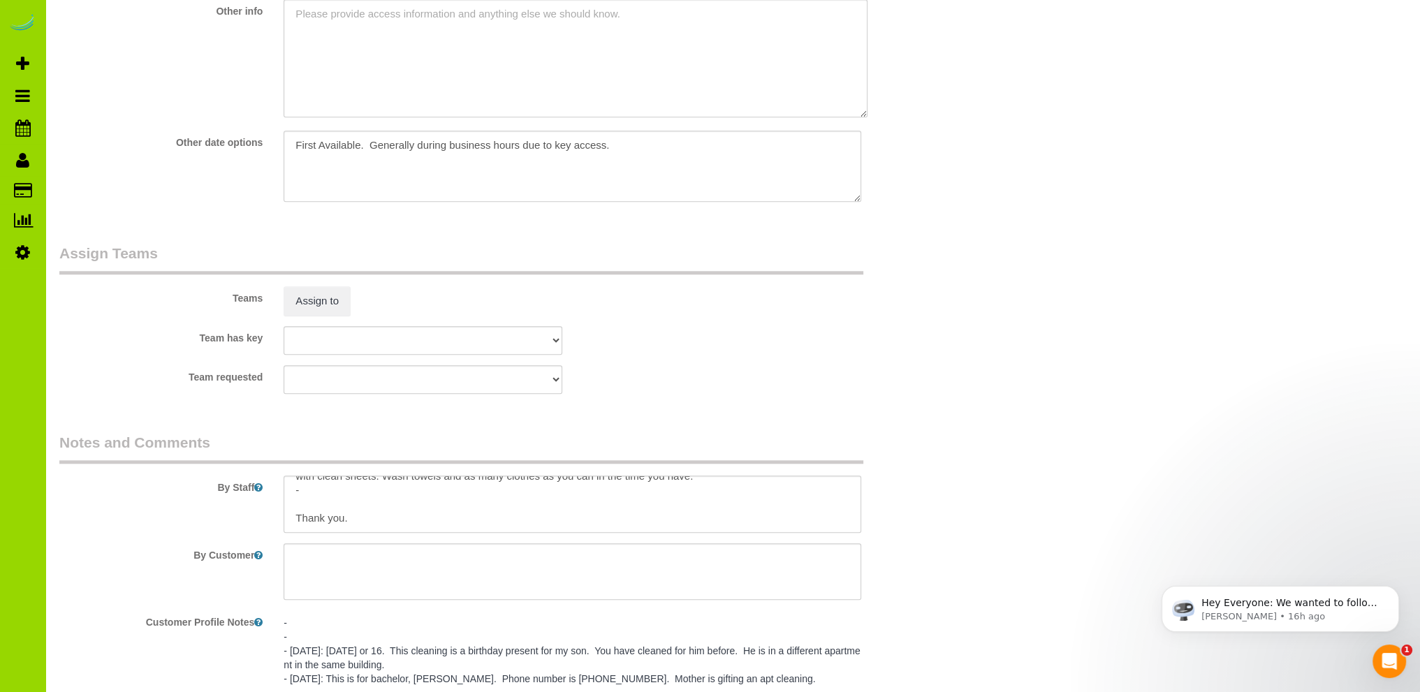
scroll to position [1816, 0]
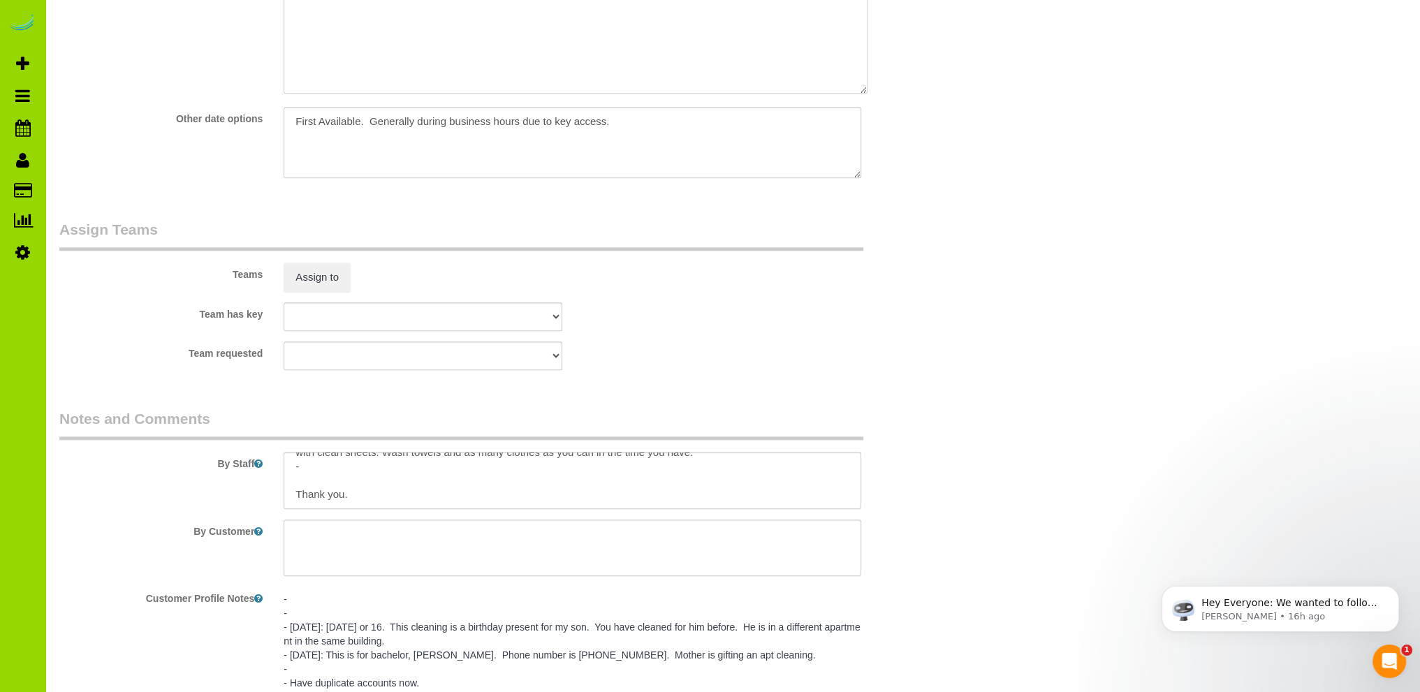
type textarea "Prev client...Mop Stars has done a nice job in the past."
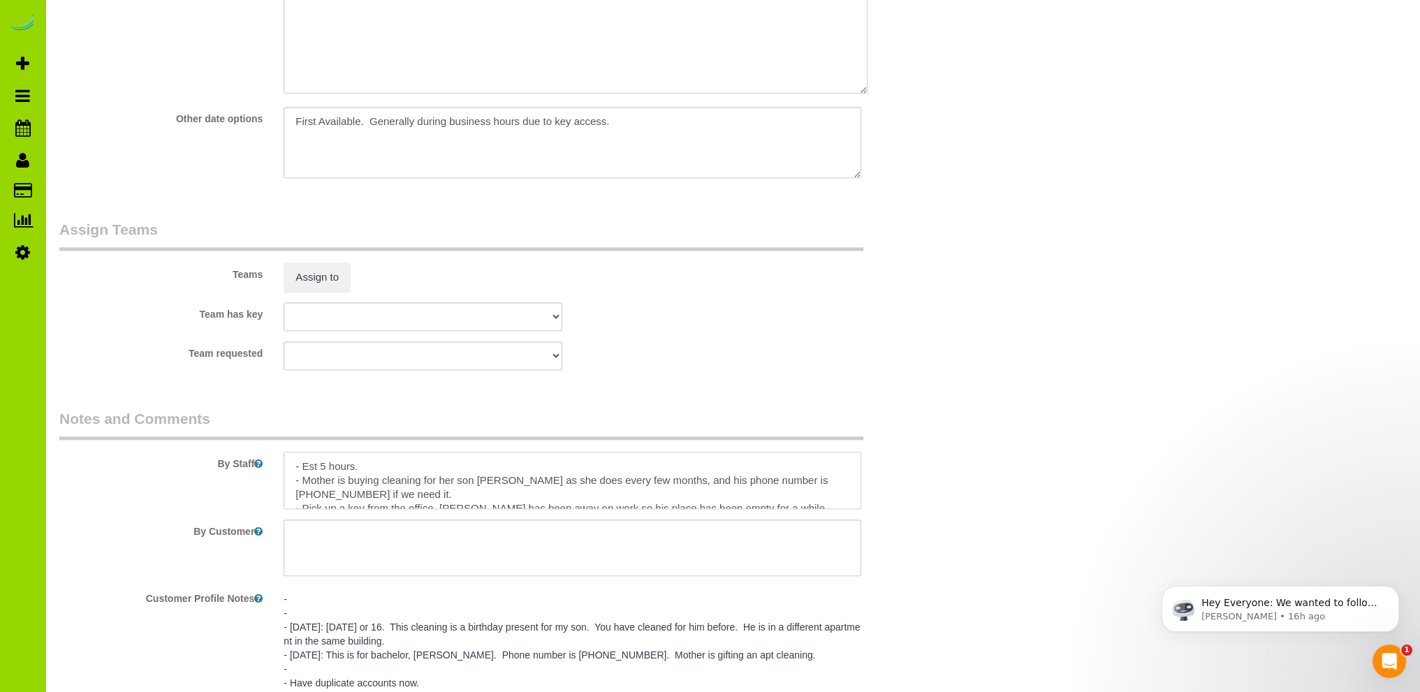
drag, startPoint x: 423, startPoint y: 505, endPoint x: 218, endPoint y: 441, distance: 214.6
click at [218, 441] on fieldset "Notes and Comments By Staff By Customer Customer Profile Notes Comments 0" at bounding box center [497, 660] width 877 height 502
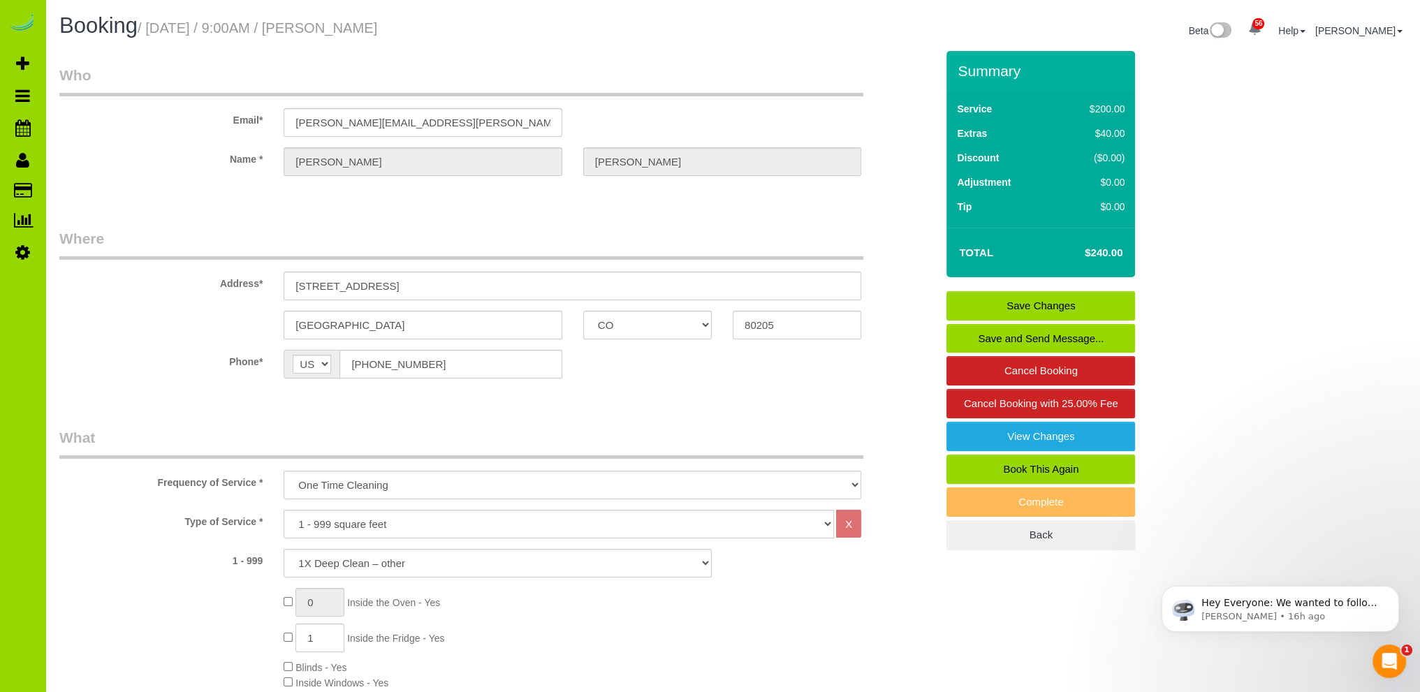
scroll to position [419, 0]
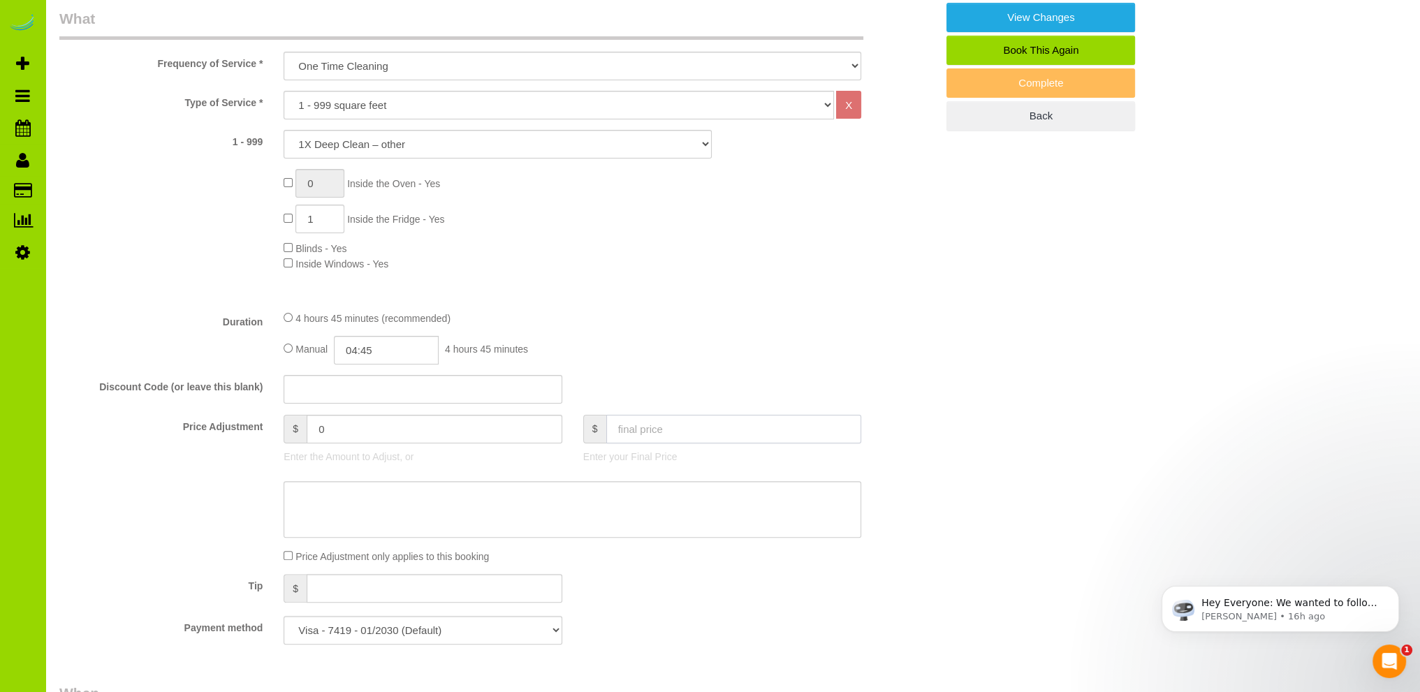
click at [637, 430] on input "text" at bounding box center [734, 429] width 256 height 29
type input "-"
type input "300"
type input "60"
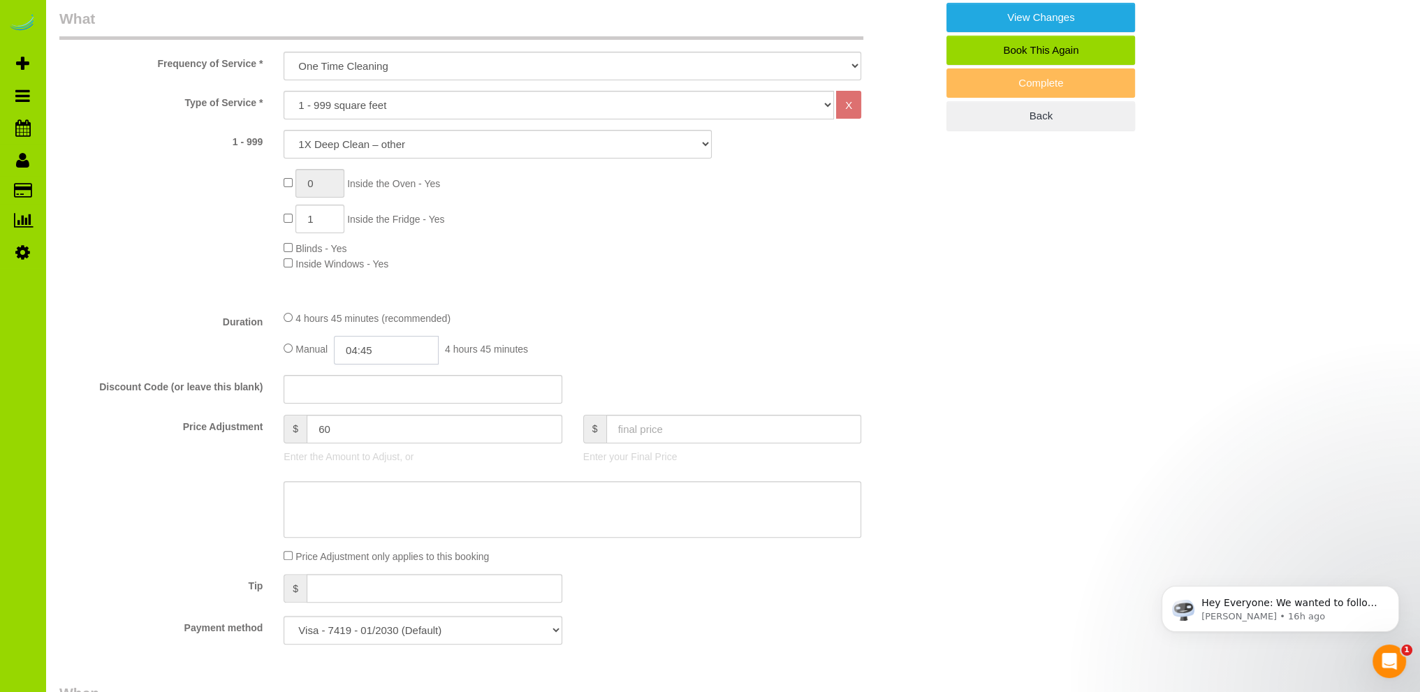
click at [363, 343] on input "04:45" at bounding box center [386, 350] width 105 height 29
type input "06:00"
click at [358, 412] on li "06:00" at bounding box center [371, 412] width 62 height 18
select select "spot6"
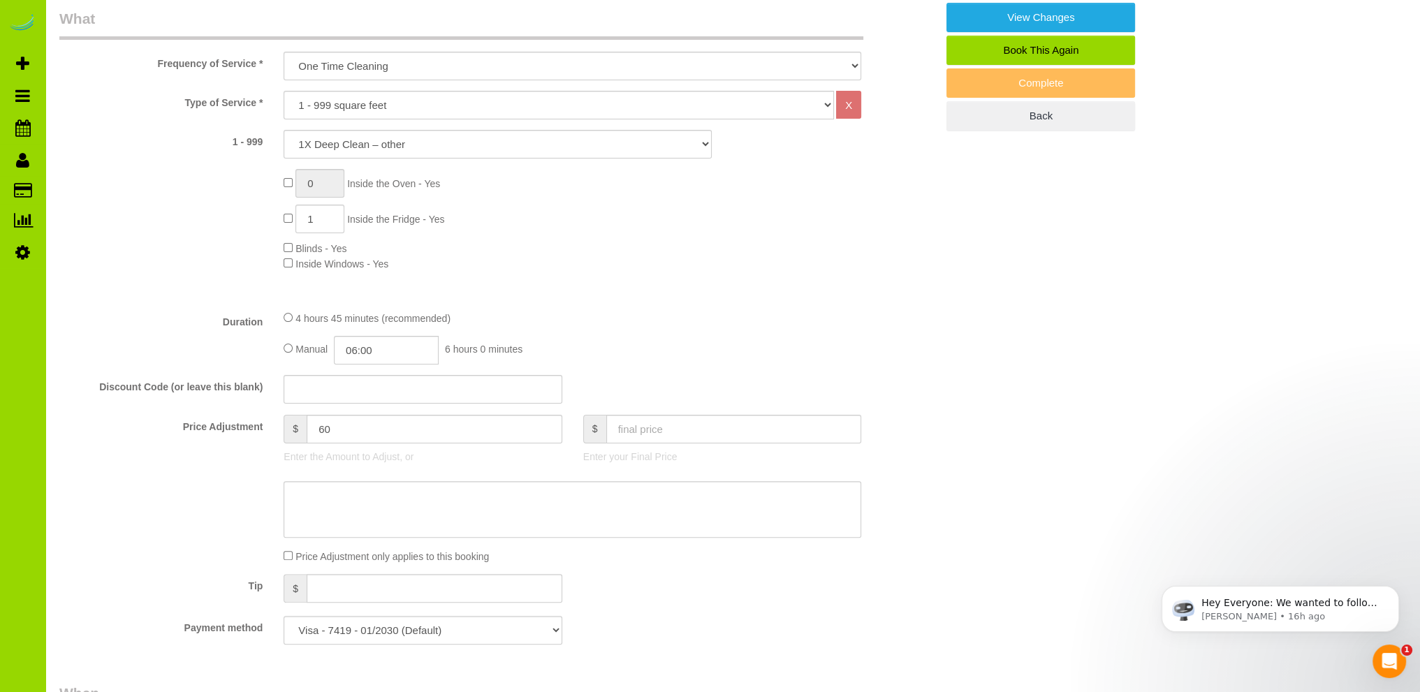
click at [766, 311] on div "4 hours 45 minutes (recommended)" at bounding box center [573, 317] width 578 height 15
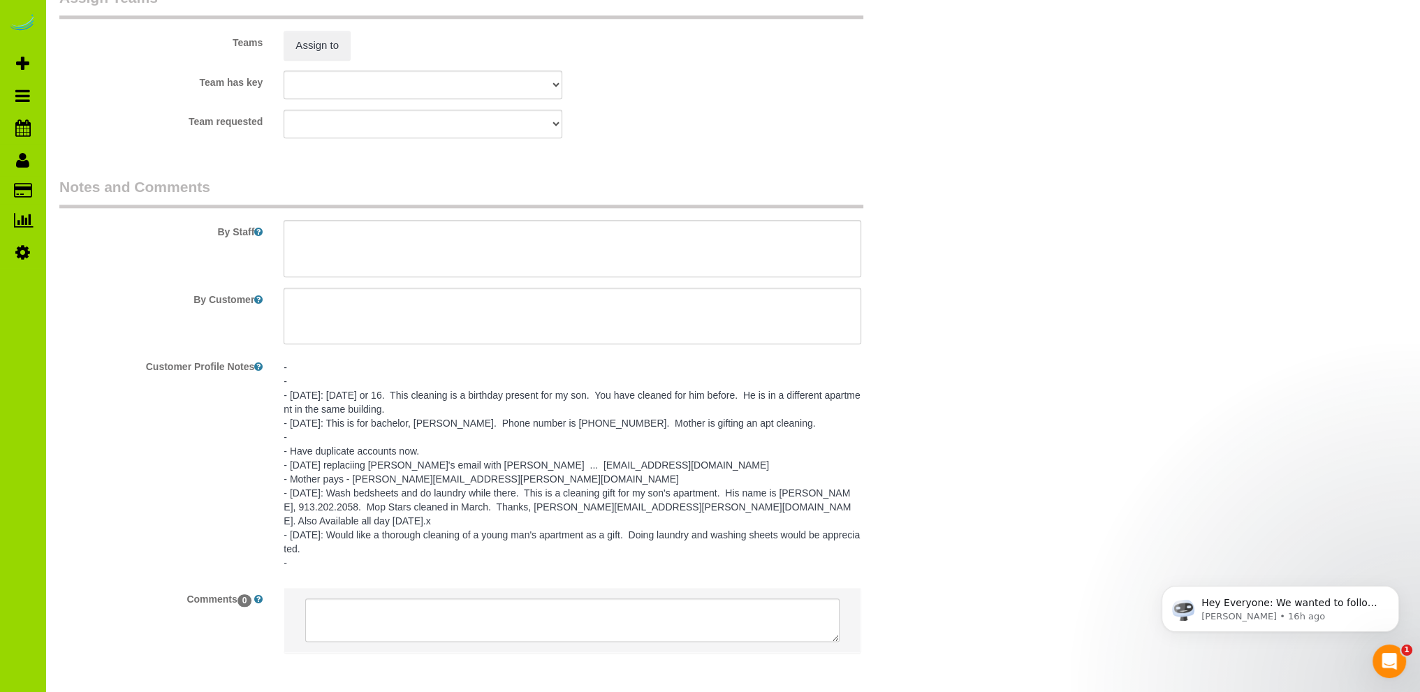
scroll to position [2096, 0]
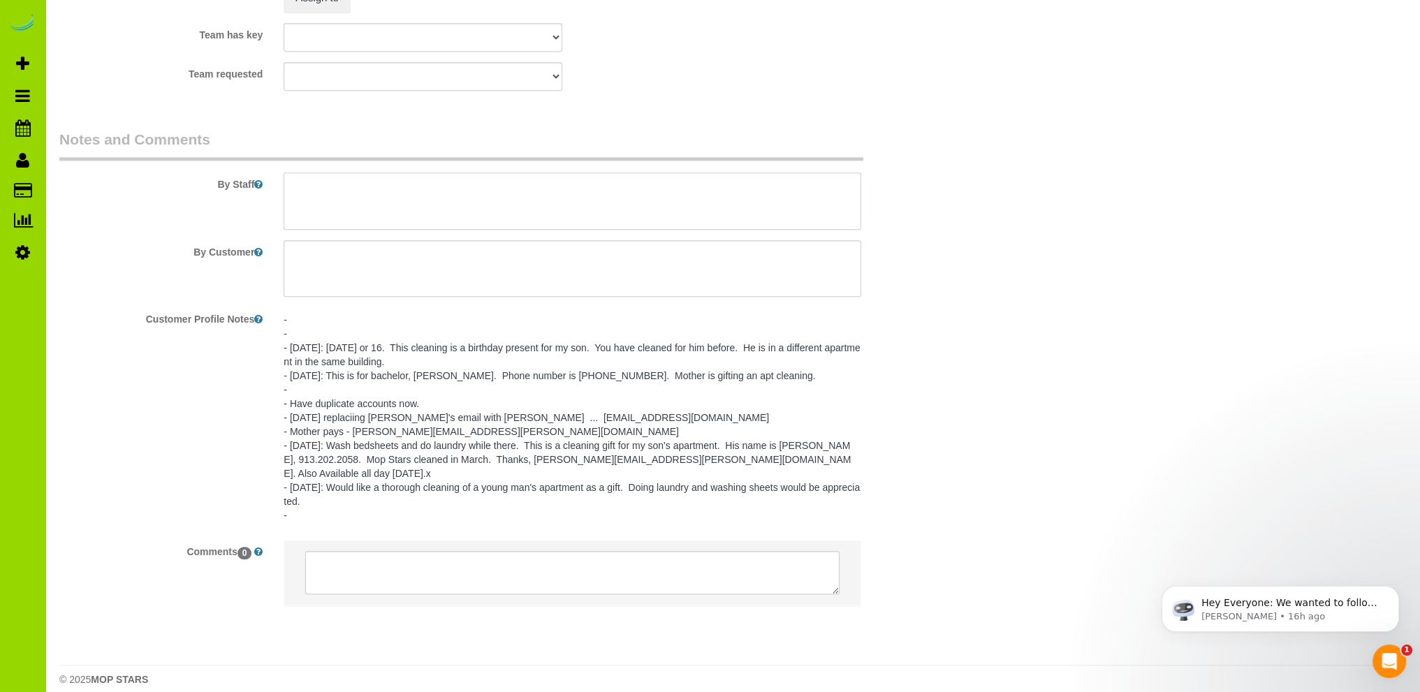
click at [308, 191] on textarea at bounding box center [573, 201] width 578 height 57
paste textarea "- Est 6 hours (may be able to do in less time but the laundry will be a big fac…"
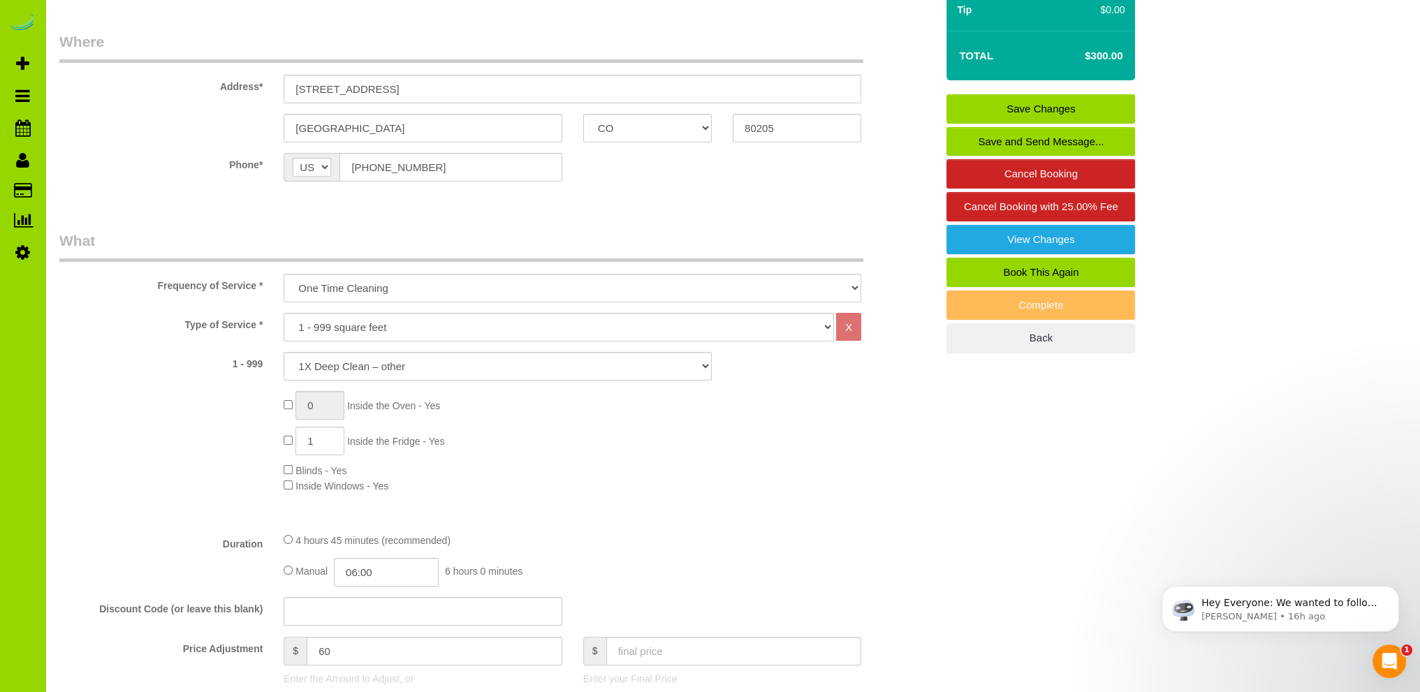
scroll to position [0, 0]
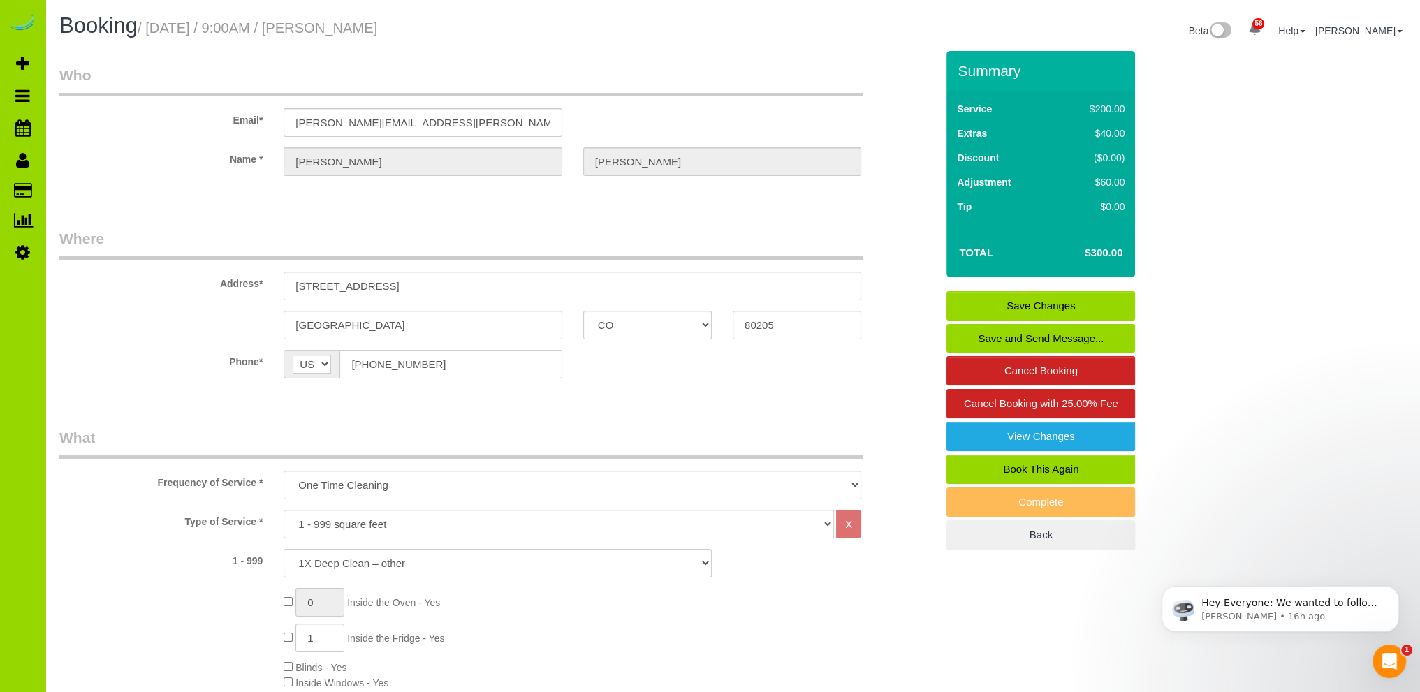
type textarea "- Est 6 hours (may be able to do in less time but the laundry will be a big fac…"
click at [1028, 298] on link "Save Changes" at bounding box center [1041, 305] width 189 height 29
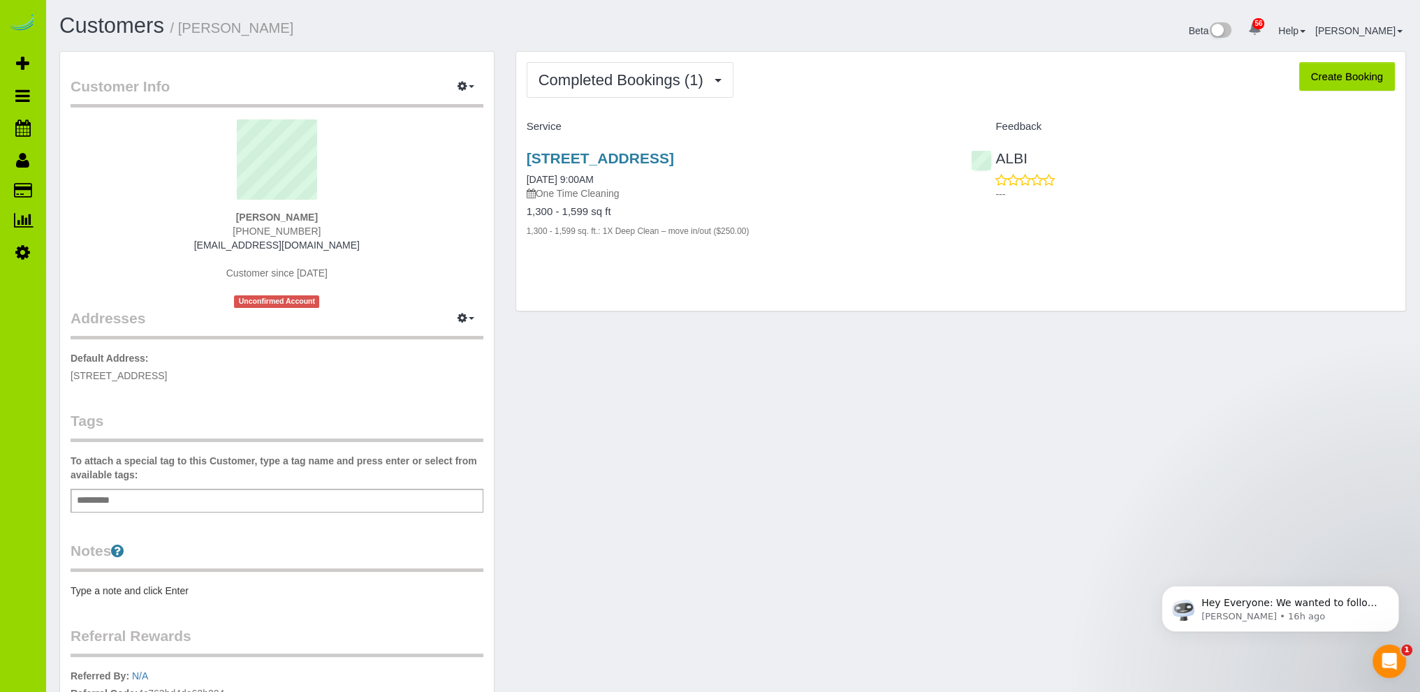
click at [356, 10] on div "Customers / Dominique Baron Beta 56 Your Notifications You have 0 alerts × You …" at bounding box center [732, 456] width 1375 height 913
click at [327, 29] on h1 "Customers / Dominique Baron" at bounding box center [390, 26] width 663 height 24
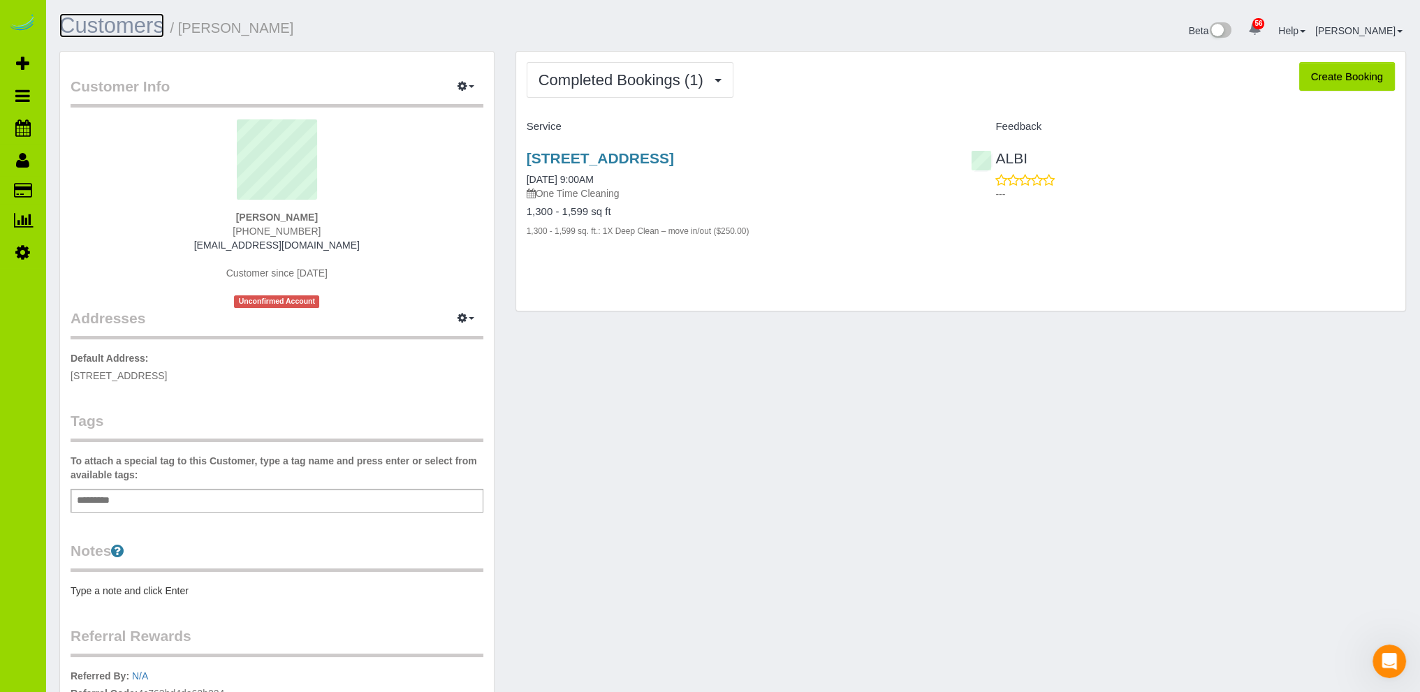
click at [117, 24] on link "Customers" at bounding box center [111, 25] width 105 height 24
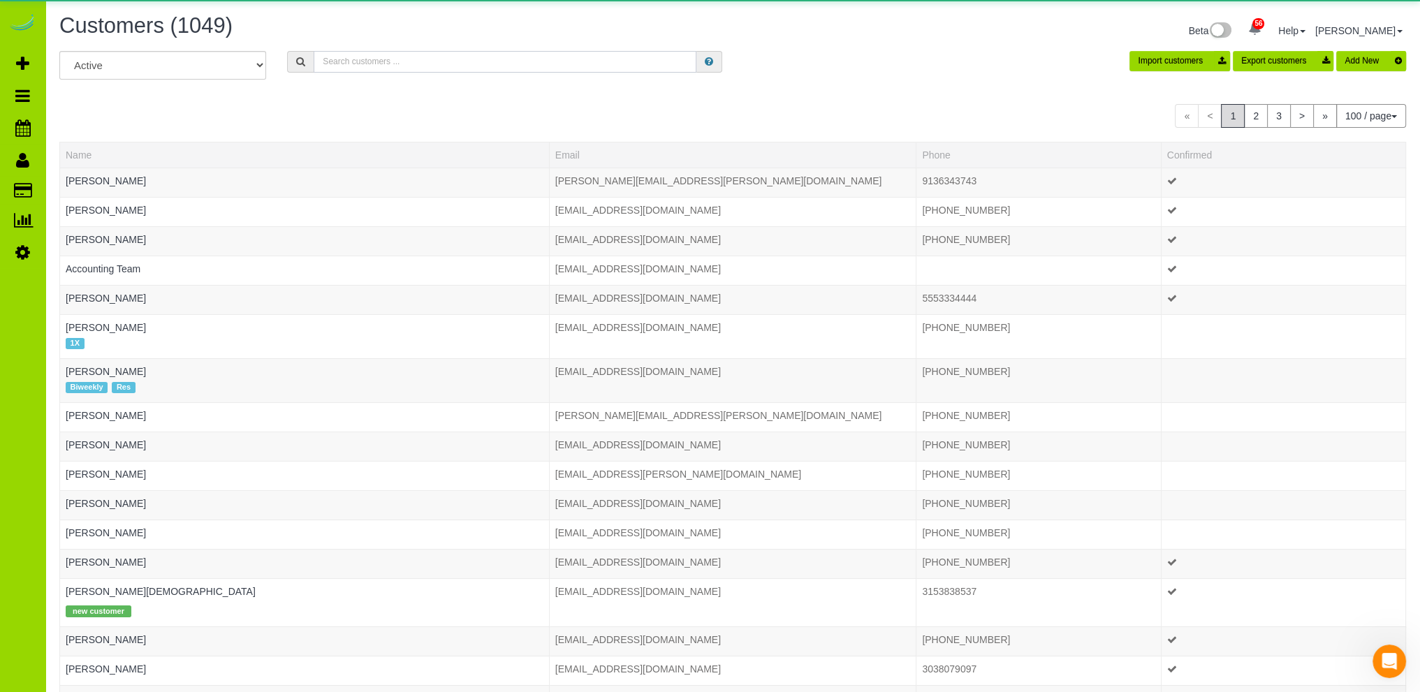
click at [380, 63] on input "text" at bounding box center [505, 62] width 383 height 22
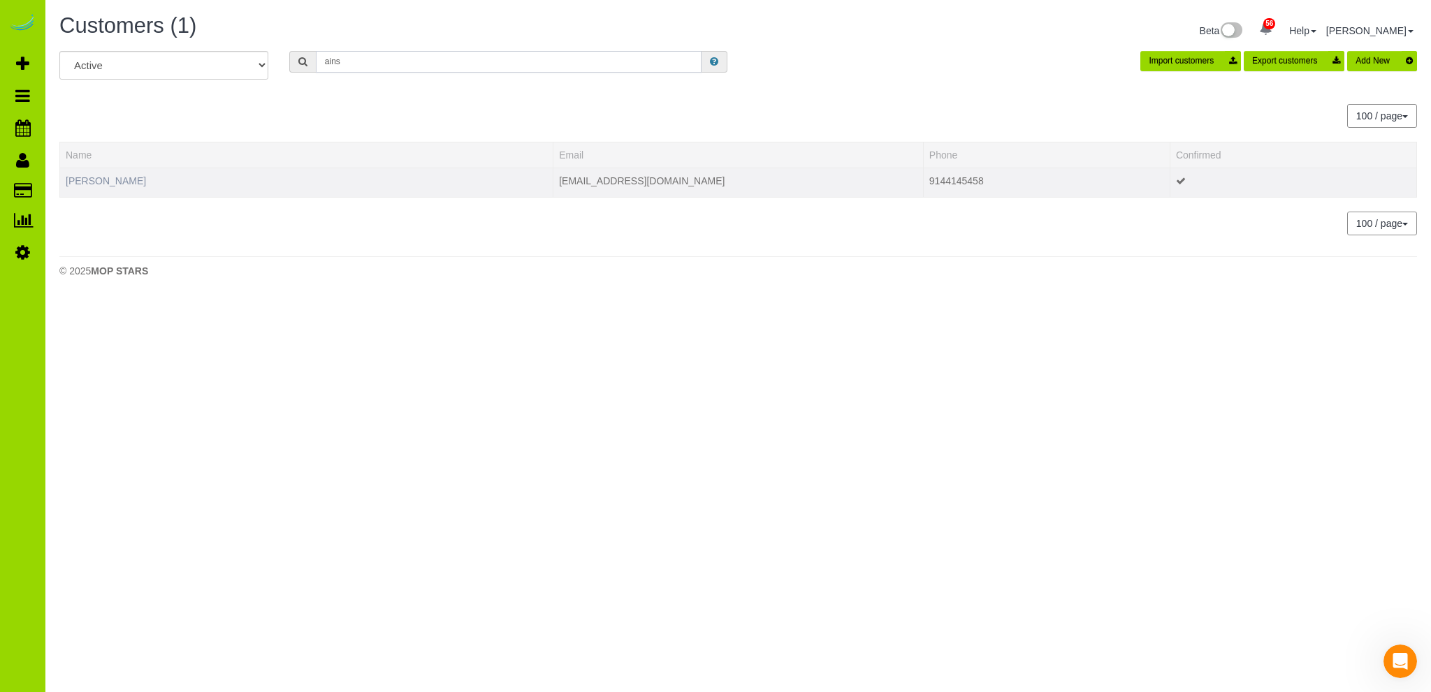
type input "ains"
click at [110, 175] on link "Hayne Ainslie" at bounding box center [106, 180] width 80 height 11
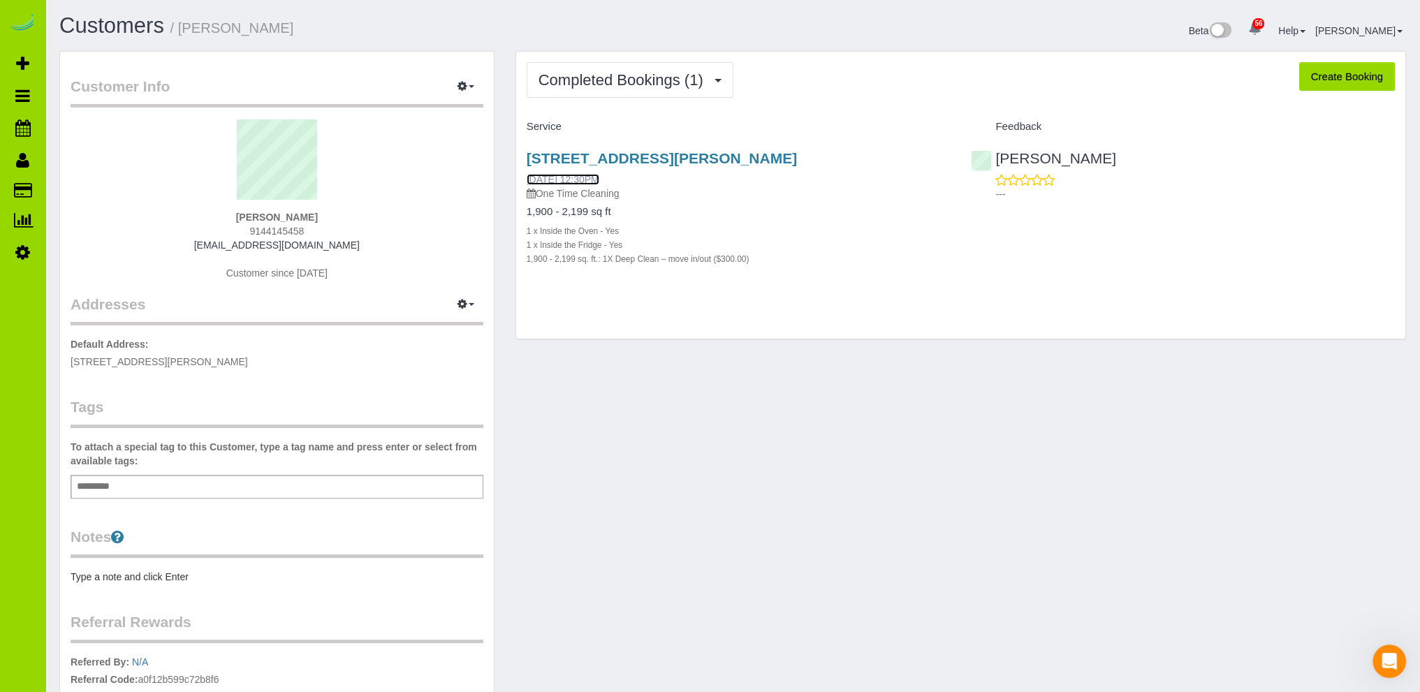
click at [580, 177] on link "07/31/2025 12:30PM" at bounding box center [563, 179] width 73 height 11
click at [137, 24] on link "Customers" at bounding box center [111, 25] width 105 height 24
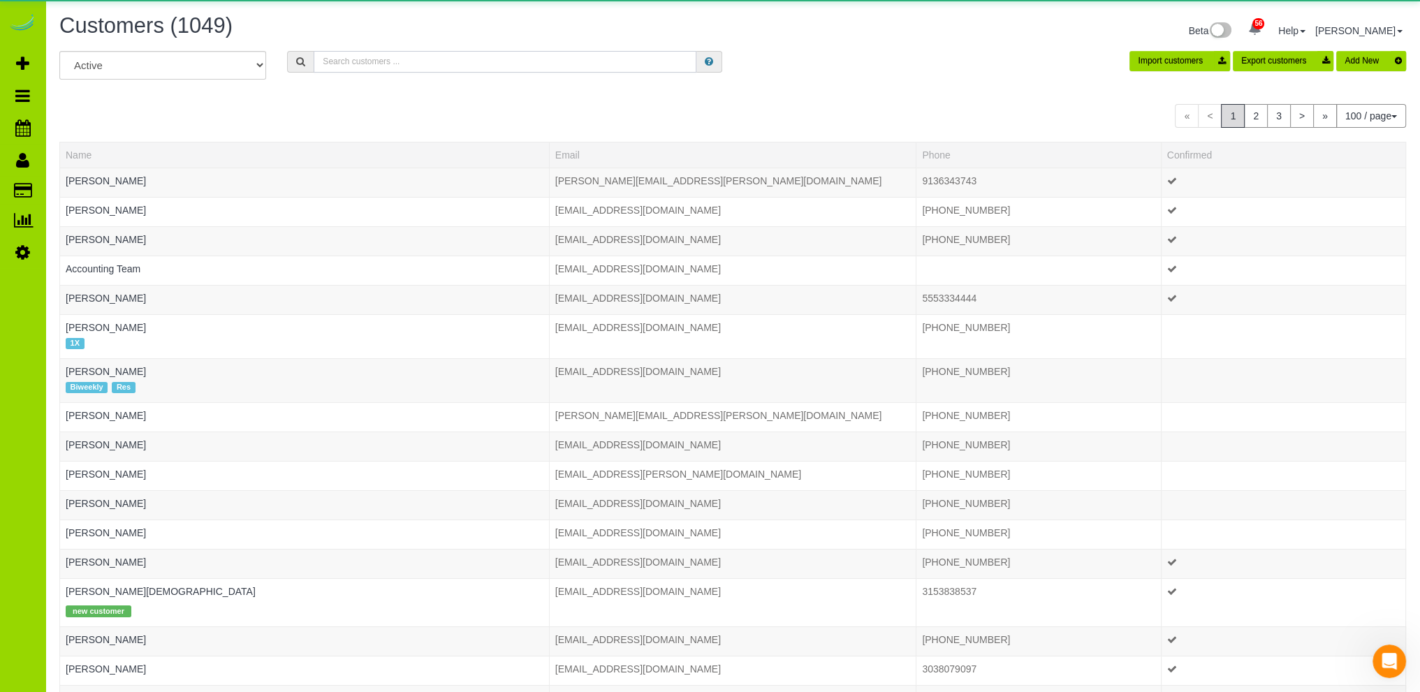
click at [386, 63] on input "text" at bounding box center [505, 62] width 383 height 22
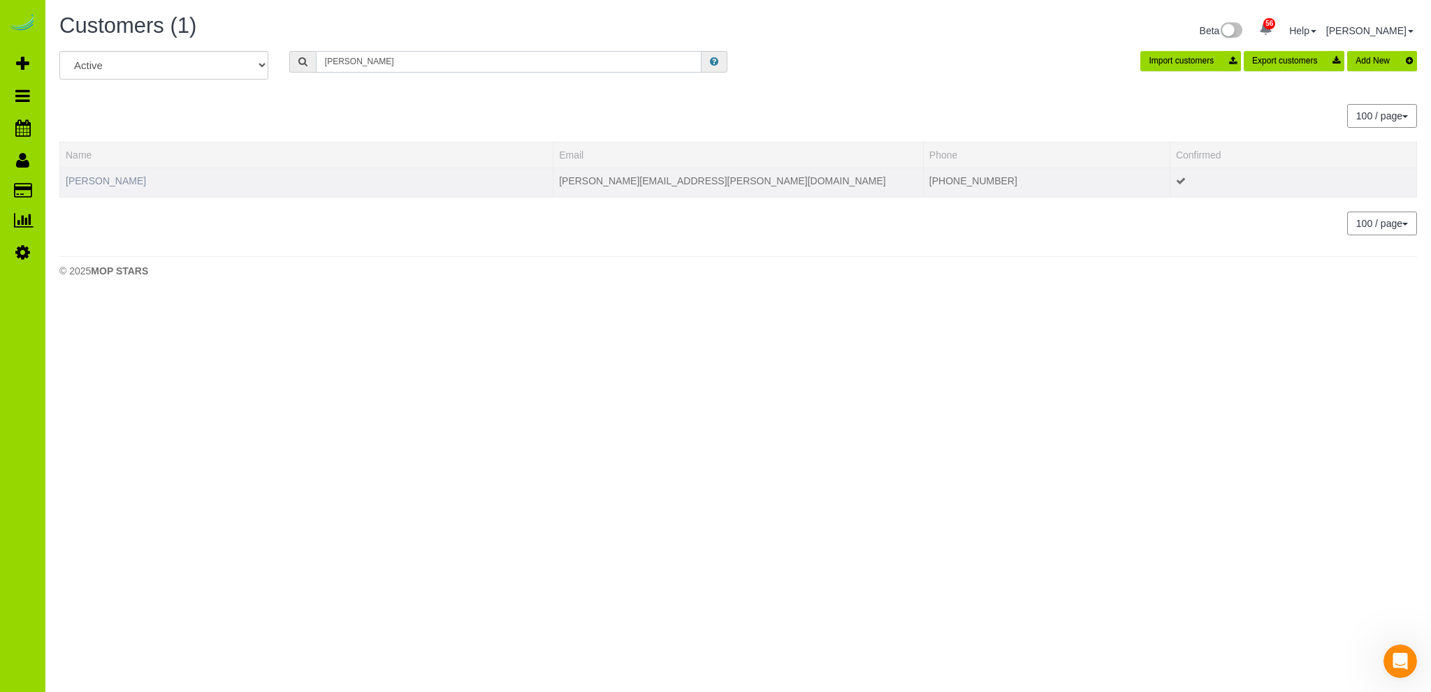
type input "devron"
click at [123, 180] on link "Devron McMillin" at bounding box center [106, 180] width 80 height 11
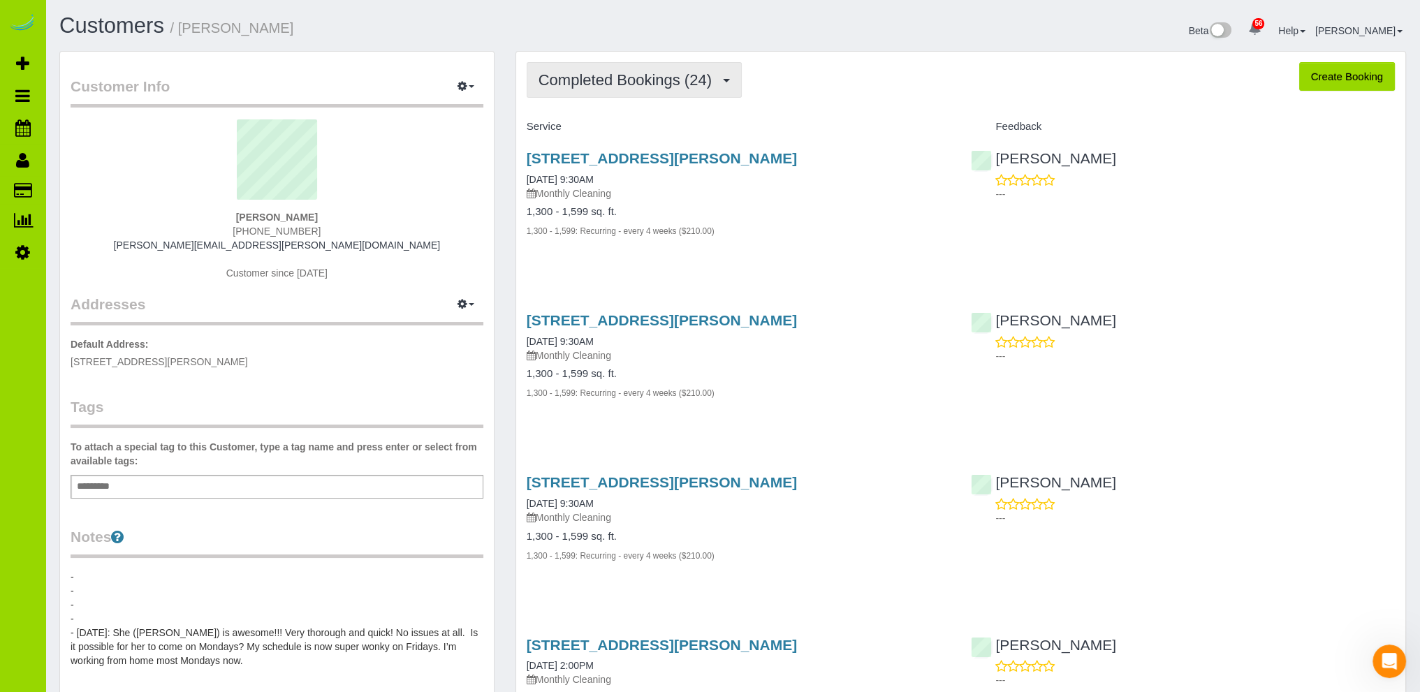
click at [624, 78] on span "Completed Bookings (24)" at bounding box center [629, 79] width 180 height 17
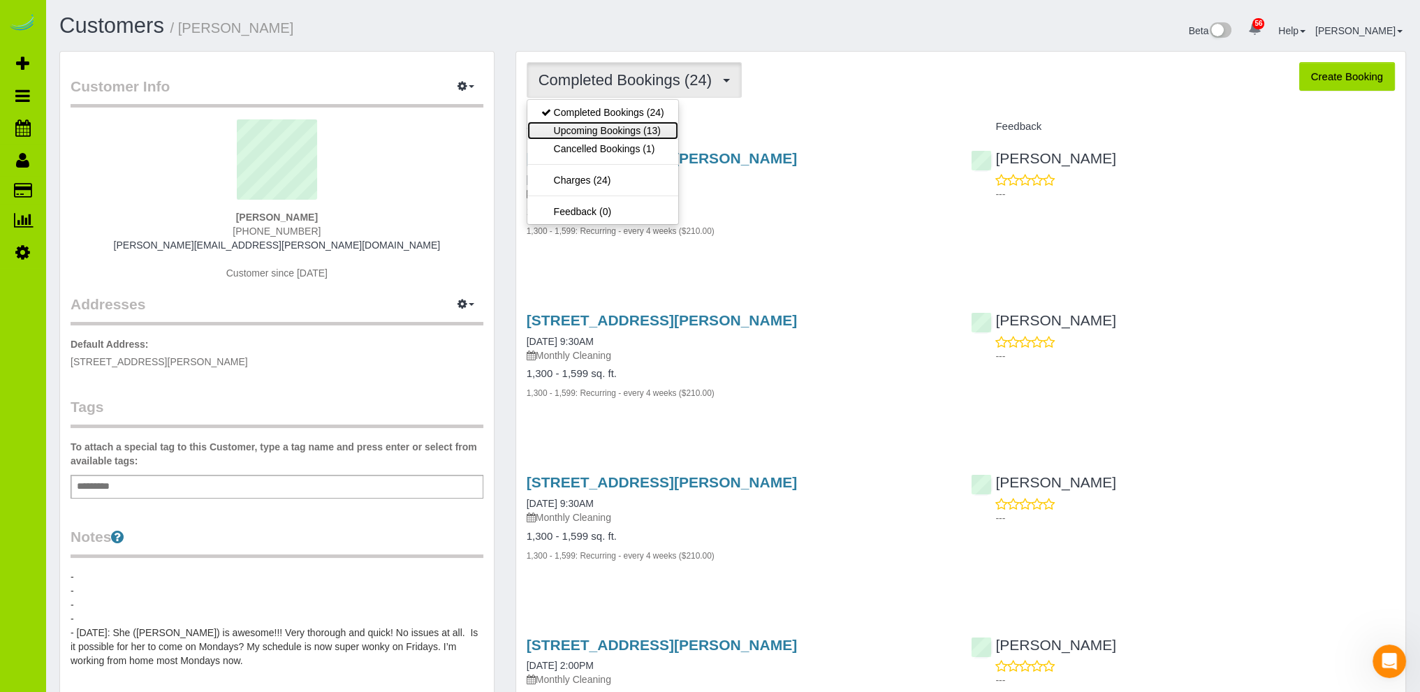
click at [606, 125] on link "Upcoming Bookings (13)" at bounding box center [602, 131] width 151 height 18
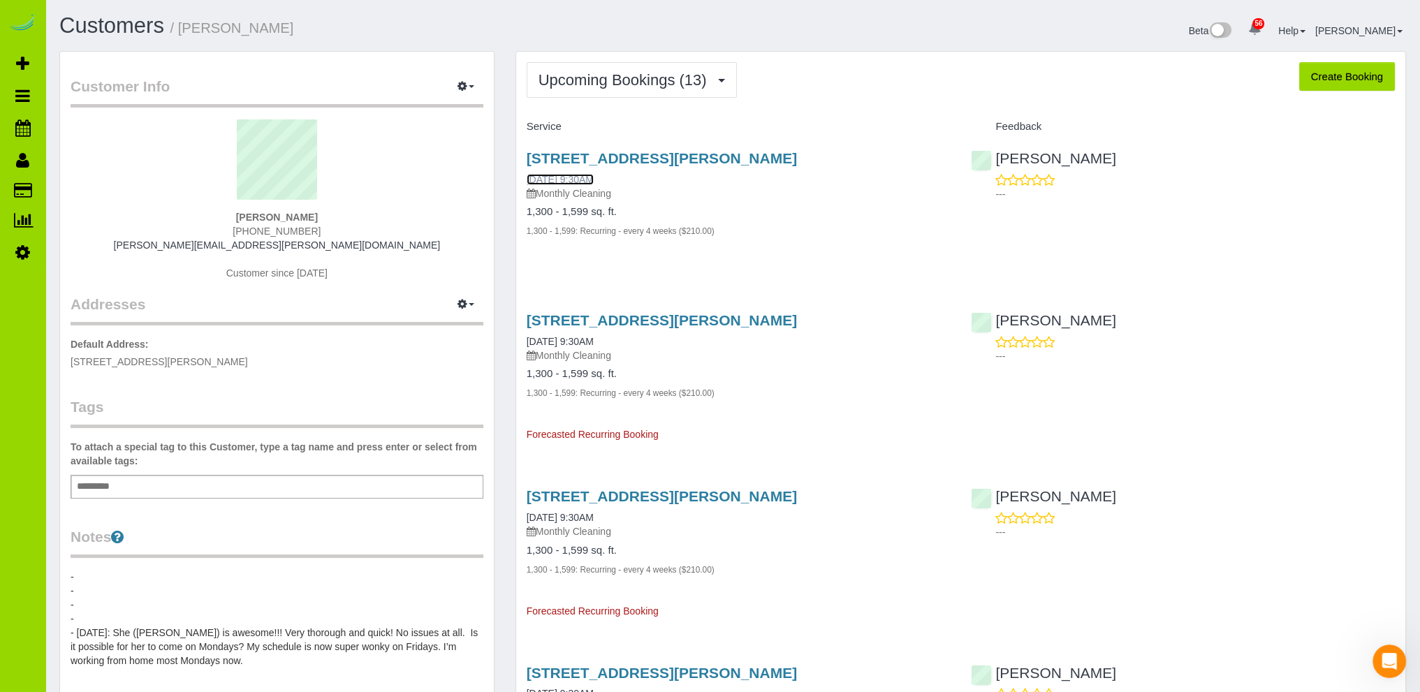
click at [575, 177] on link "10/20/2025 9:30AM" at bounding box center [560, 179] width 67 height 11
click at [126, 23] on link "Customers" at bounding box center [111, 25] width 105 height 24
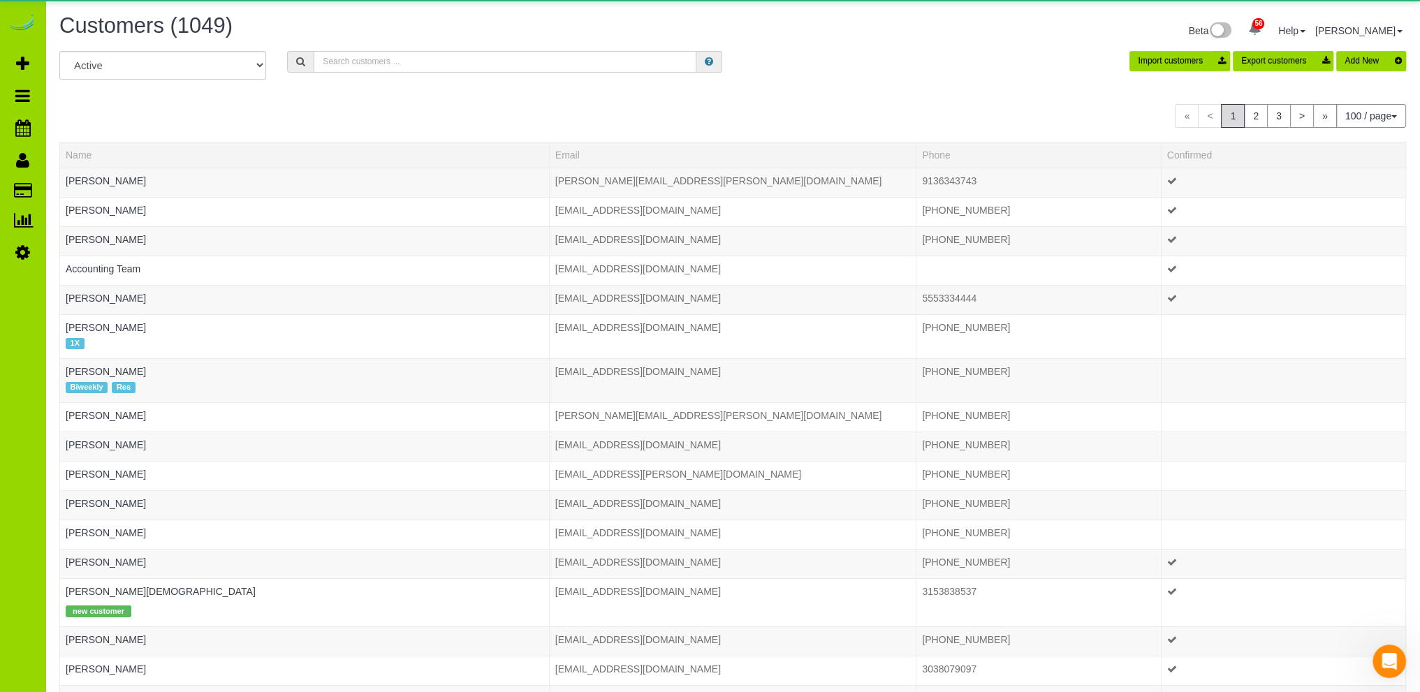
click at [401, 66] on input "text" at bounding box center [505, 62] width 383 height 22
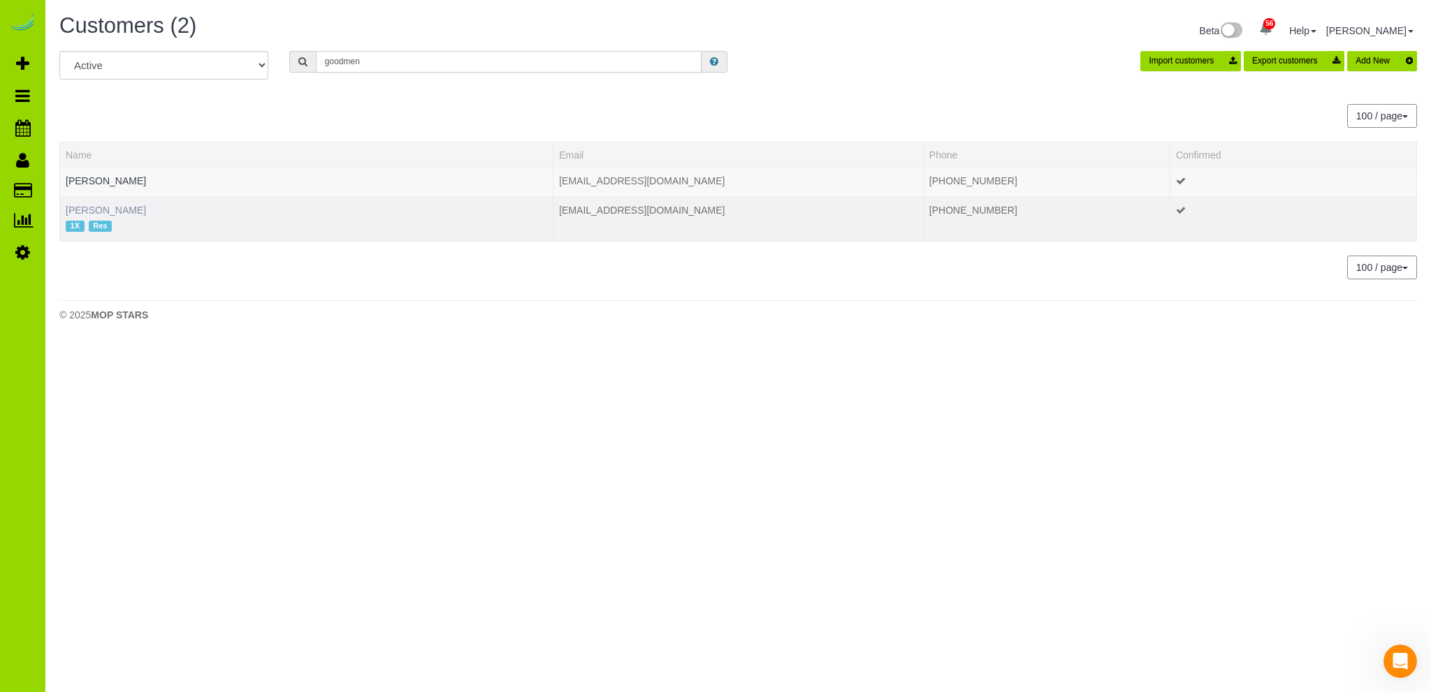
type input "goodmen"
click at [119, 206] on link "Kathy Goodmen" at bounding box center [106, 210] width 80 height 11
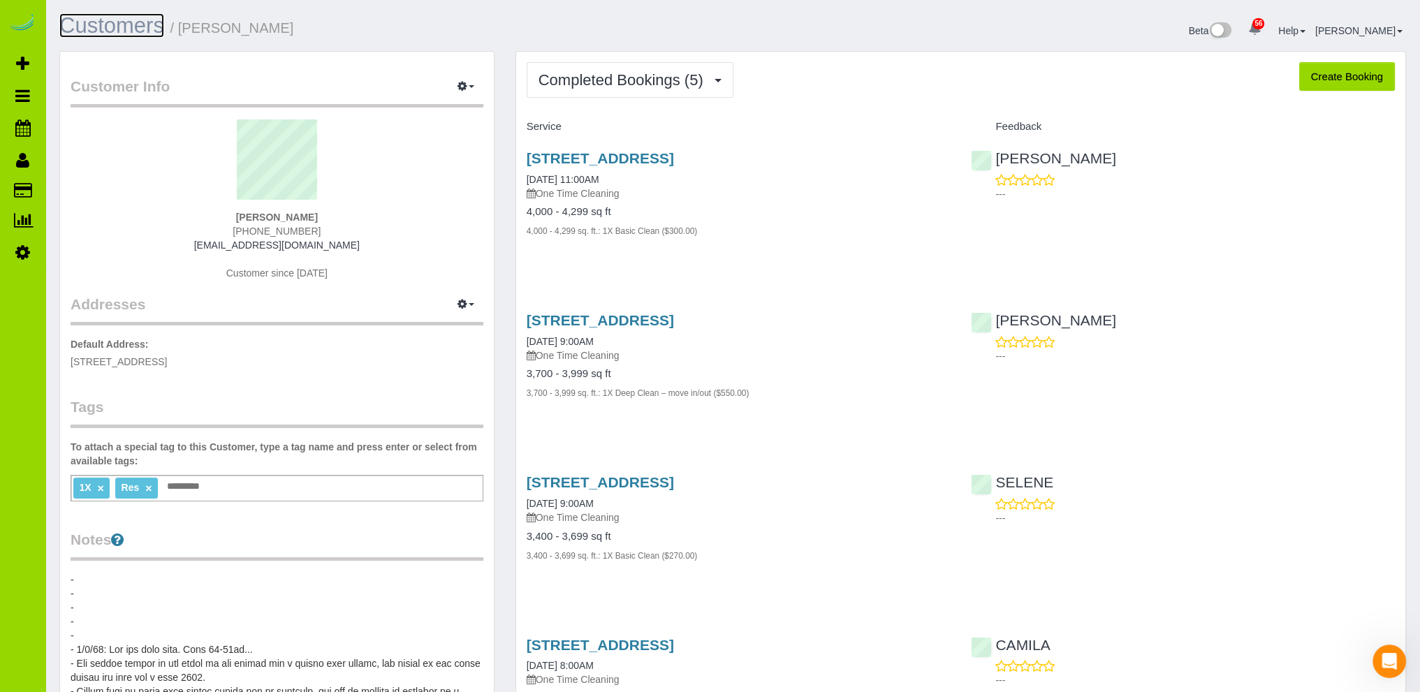
click at [94, 25] on link "Customers" at bounding box center [111, 25] width 105 height 24
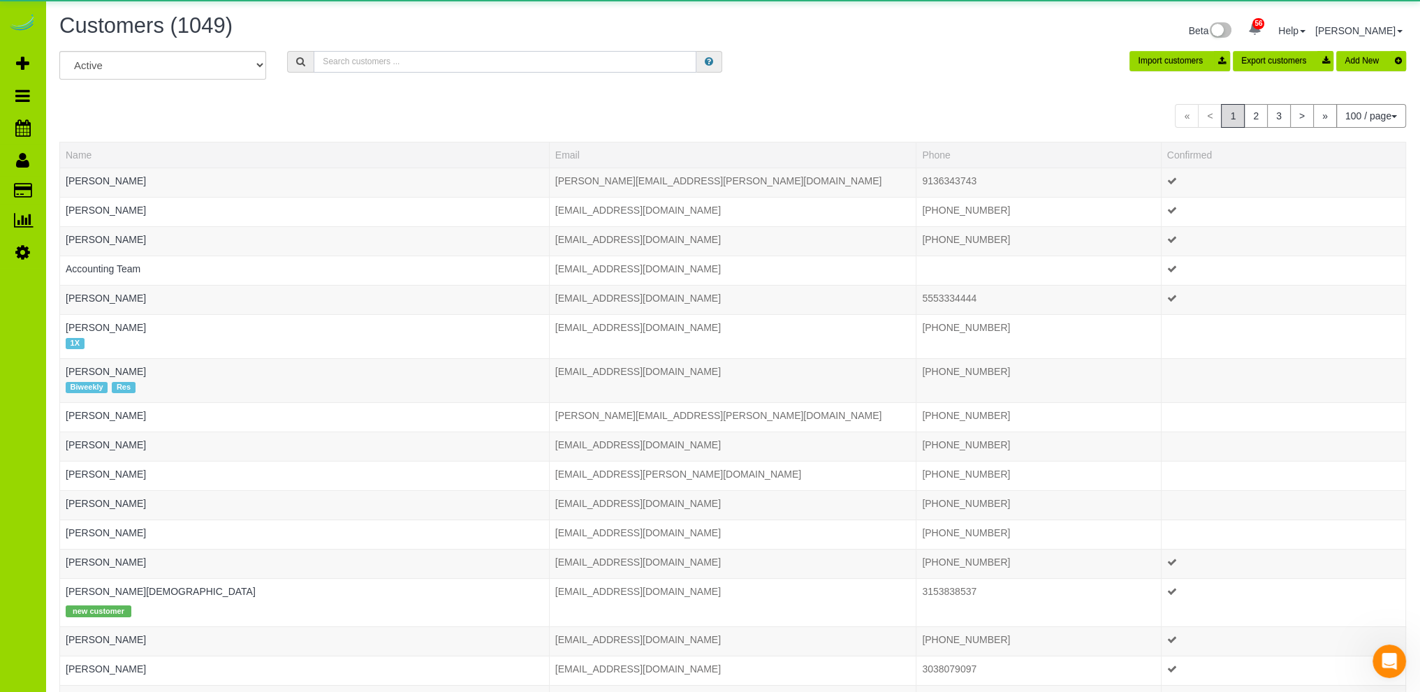
click at [419, 60] on input "text" at bounding box center [505, 62] width 383 height 22
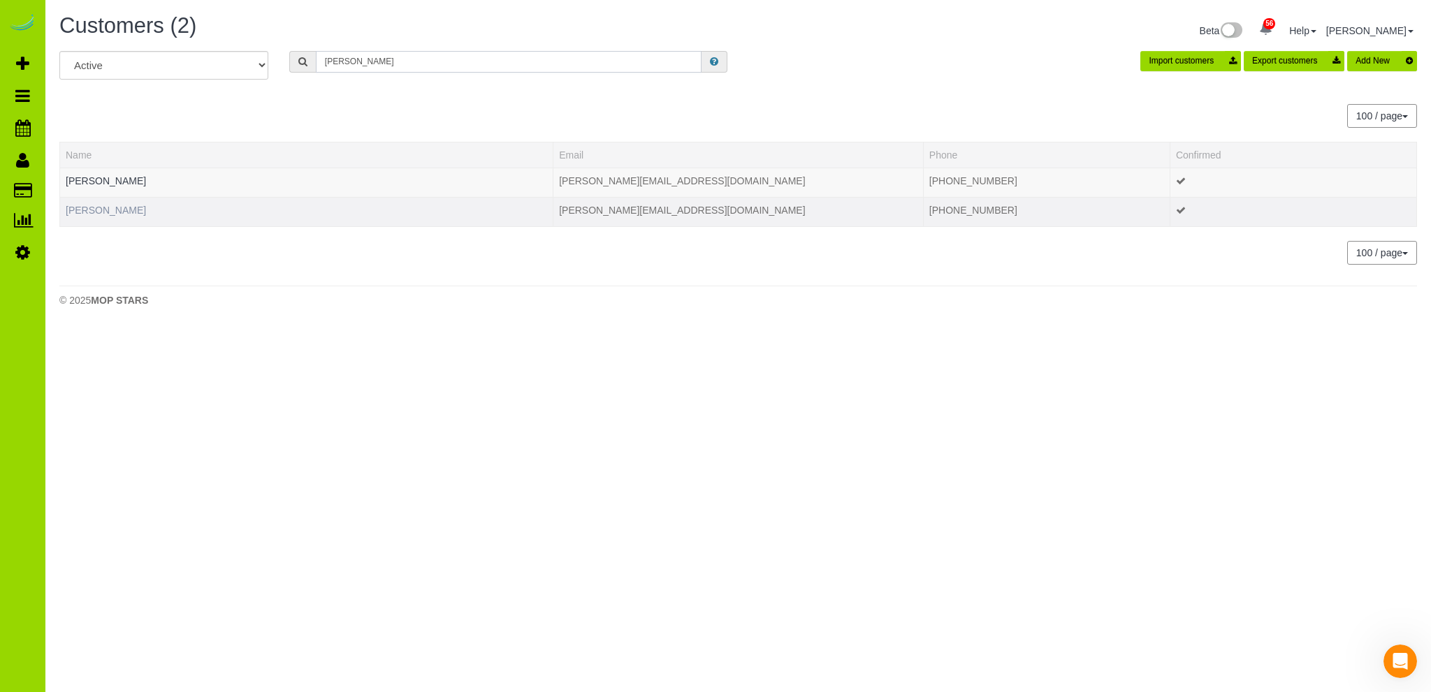
type input "duran"
click at [97, 206] on link "Denise Duran" at bounding box center [106, 210] width 80 height 11
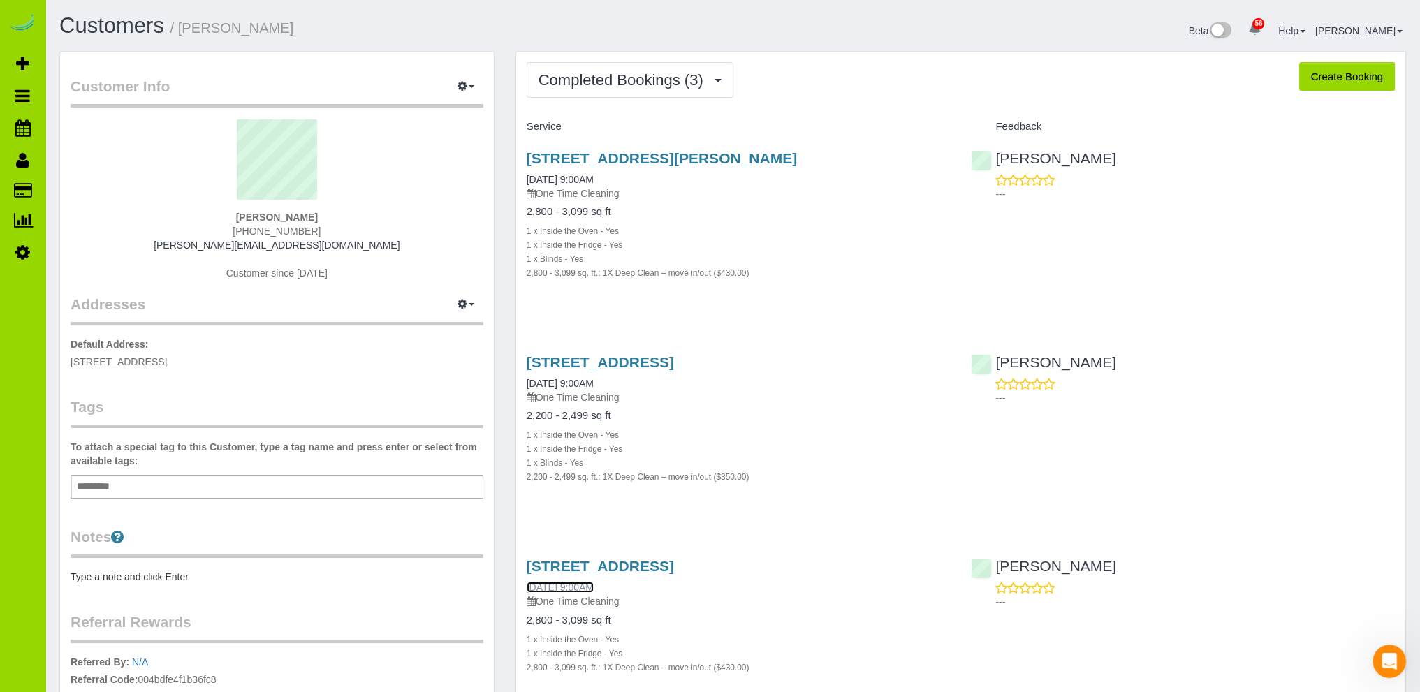
click at [594, 588] on link "09/12/2025 9:00AM" at bounding box center [560, 587] width 67 height 11
click at [588, 175] on link "09/29/2025 9:00AM" at bounding box center [560, 179] width 67 height 11
click at [594, 384] on link "09/18/2025 9:00AM" at bounding box center [560, 383] width 67 height 11
click at [581, 586] on link "09/12/2025 9:00AM" at bounding box center [560, 587] width 67 height 11
click at [136, 20] on link "Customers" at bounding box center [111, 25] width 105 height 24
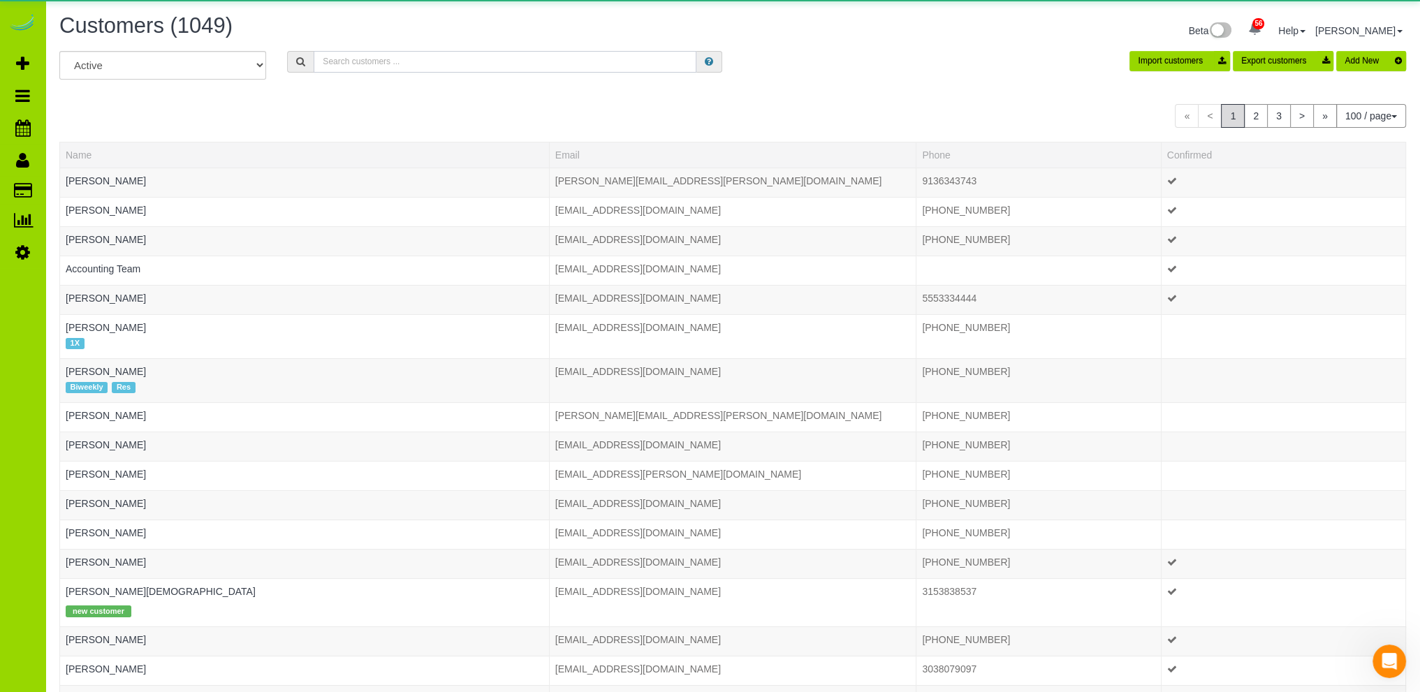
click at [380, 61] on input "text" at bounding box center [505, 62] width 383 height 22
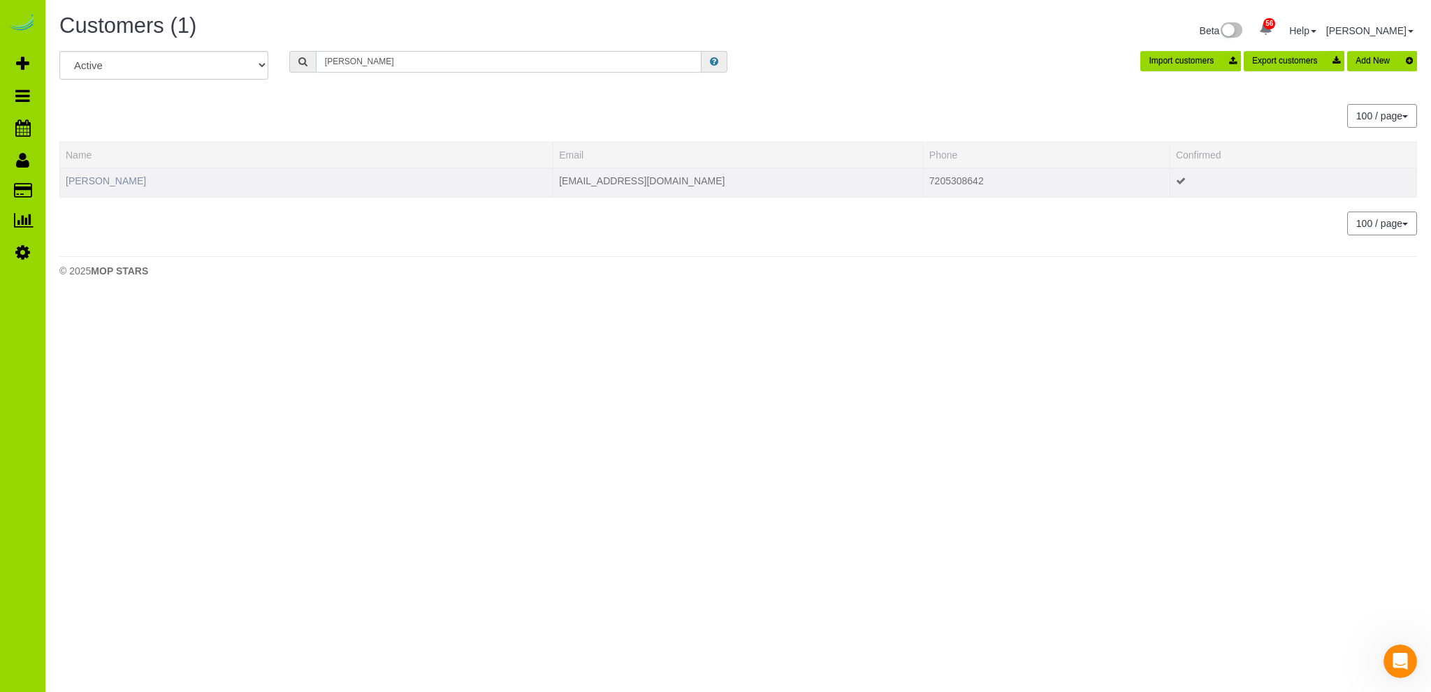
type input "andy miller"
click at [101, 175] on link "Andy Miller" at bounding box center [106, 180] width 80 height 11
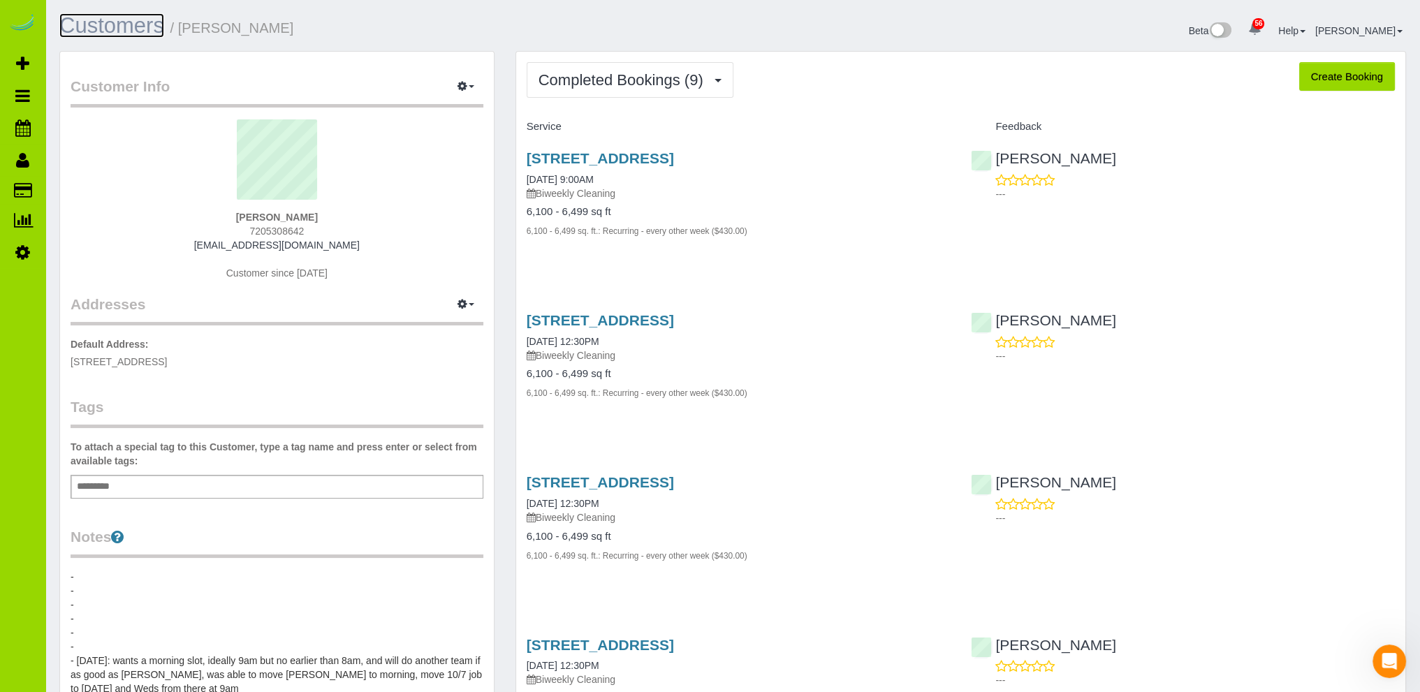
drag, startPoint x: 151, startPoint y: 22, endPoint x: 176, endPoint y: 26, distance: 25.5
click at [151, 22] on link "Customers" at bounding box center [111, 25] width 105 height 24
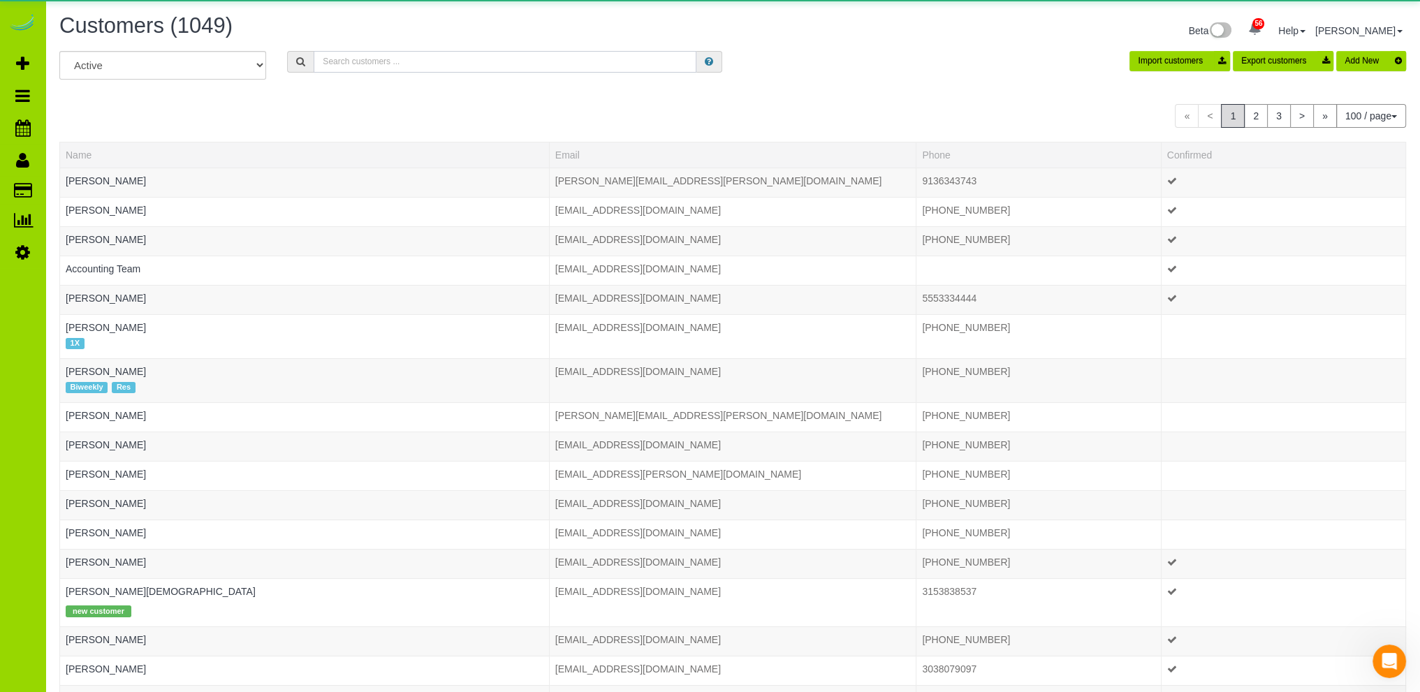
click at [419, 58] on input "text" at bounding box center [505, 62] width 383 height 22
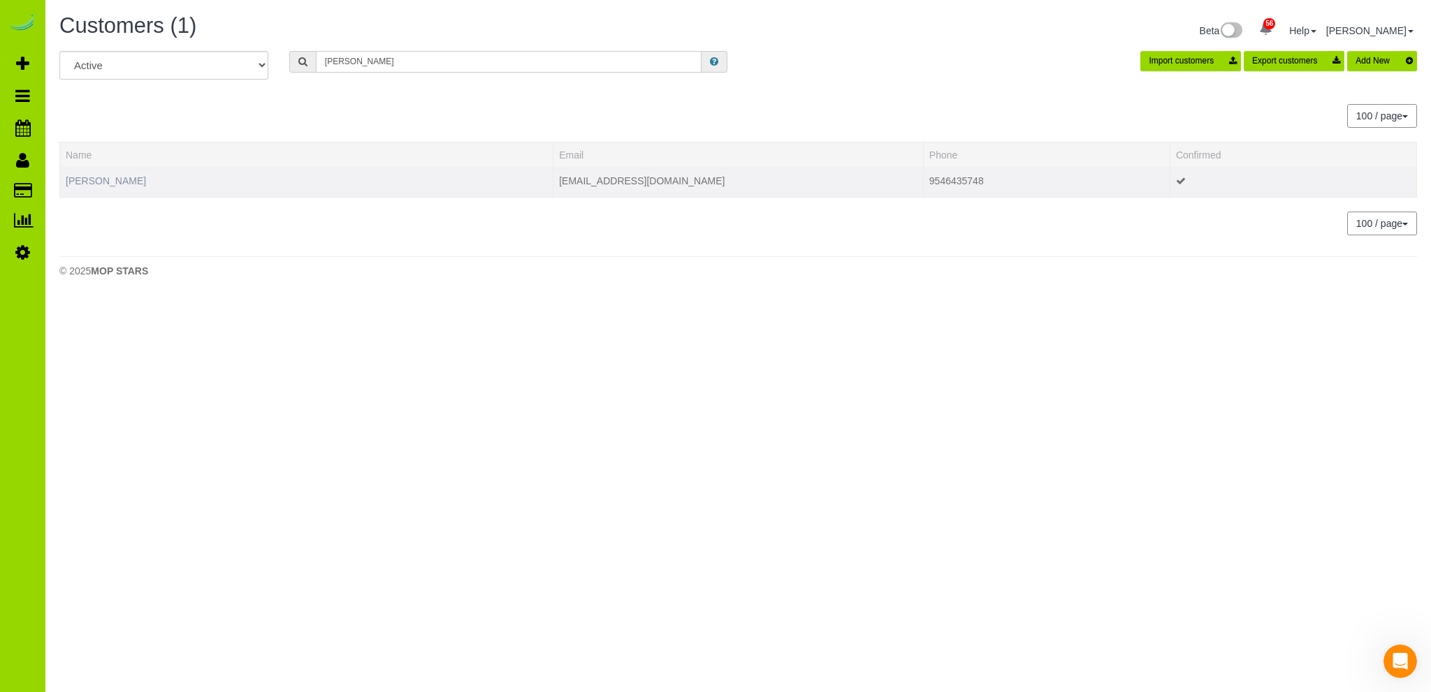
type input "roy lip"
click at [98, 175] on link "Roy Lipworth" at bounding box center [106, 180] width 80 height 11
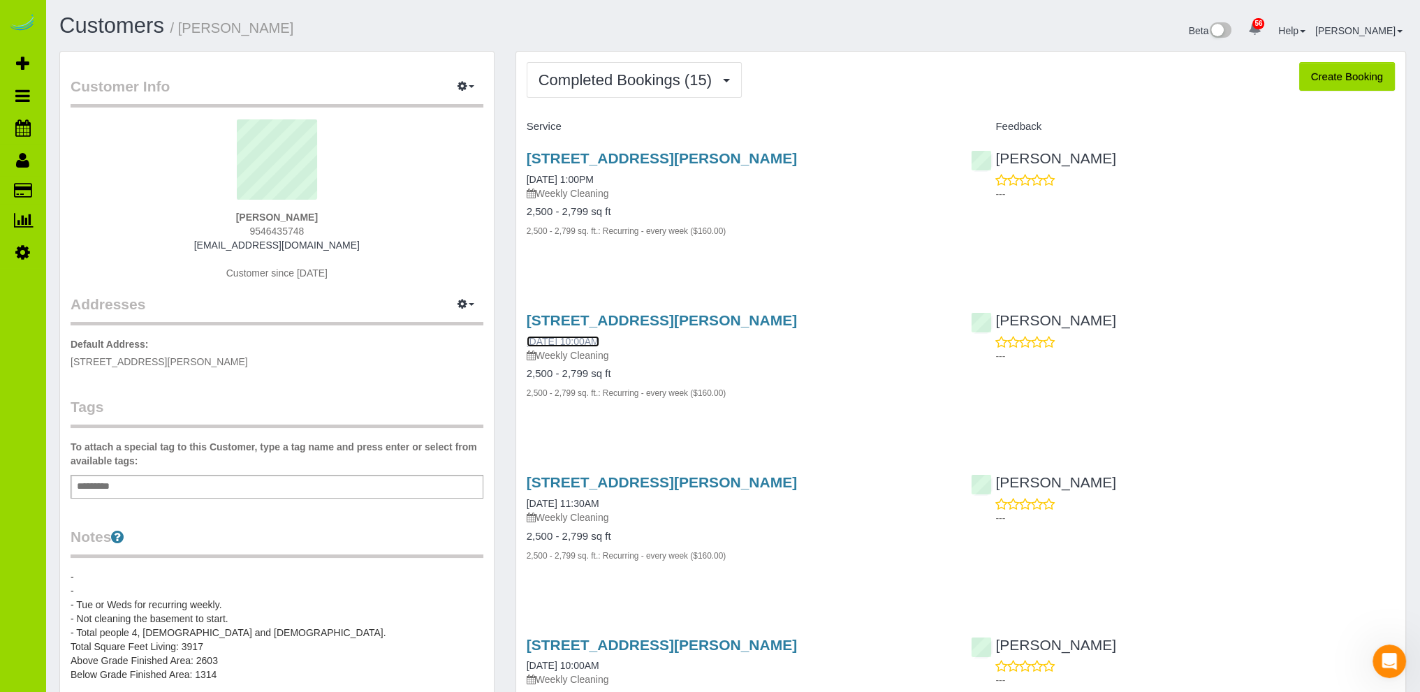
click at [574, 337] on link "09/24/2025 10:00AM" at bounding box center [563, 341] width 73 height 11
click at [840, 22] on div "Beta 56 Your Notifications You have 0 alerts × You have 1 to charge for 10/06/2…" at bounding box center [1075, 32] width 684 height 37
click at [730, 26] on div "Customers / Roy Lipworth" at bounding box center [391, 29] width 684 height 30
drag, startPoint x: 366, startPoint y: 23, endPoint x: 329, endPoint y: 1, distance: 43.3
click at [363, 22] on h1 "Customers / Roy Lipworth" at bounding box center [390, 26] width 663 height 24
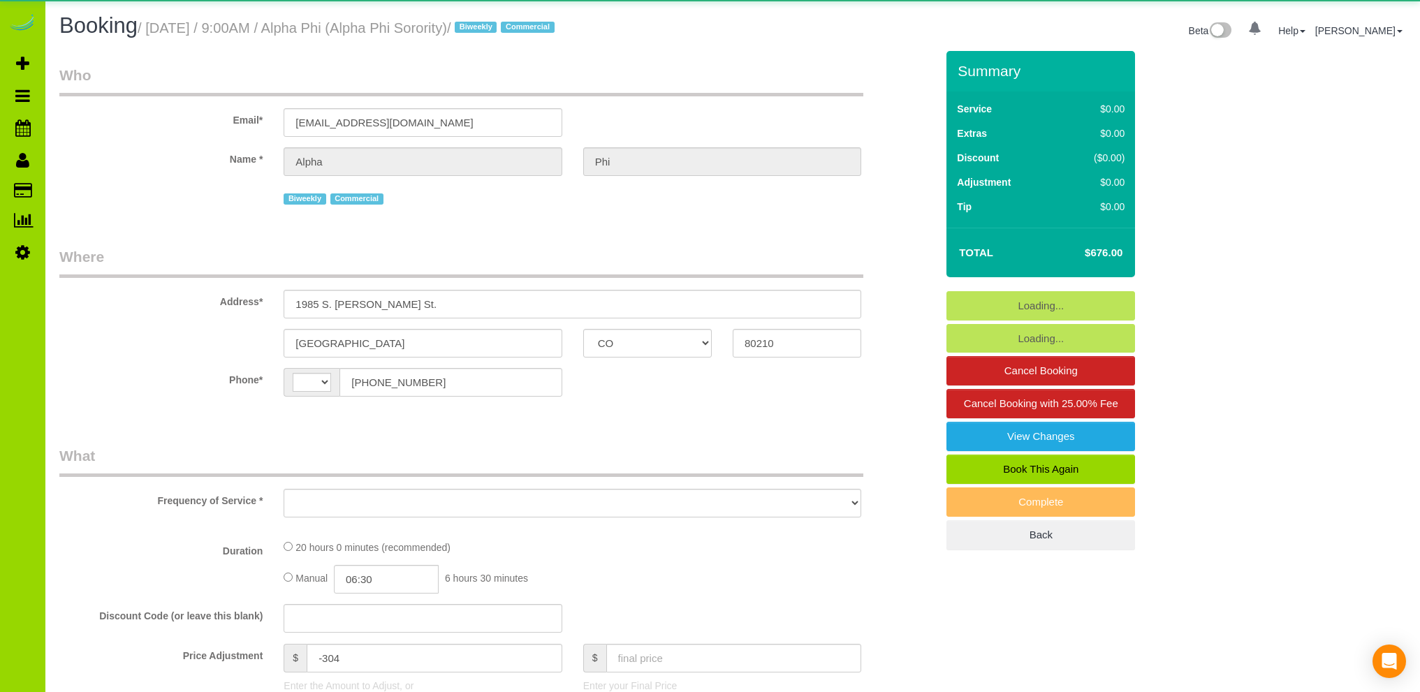
select select "CO"
select select "string:[GEOGRAPHIC_DATA]"
select select "object:1092"
select select "spot1"
select select "number:1"
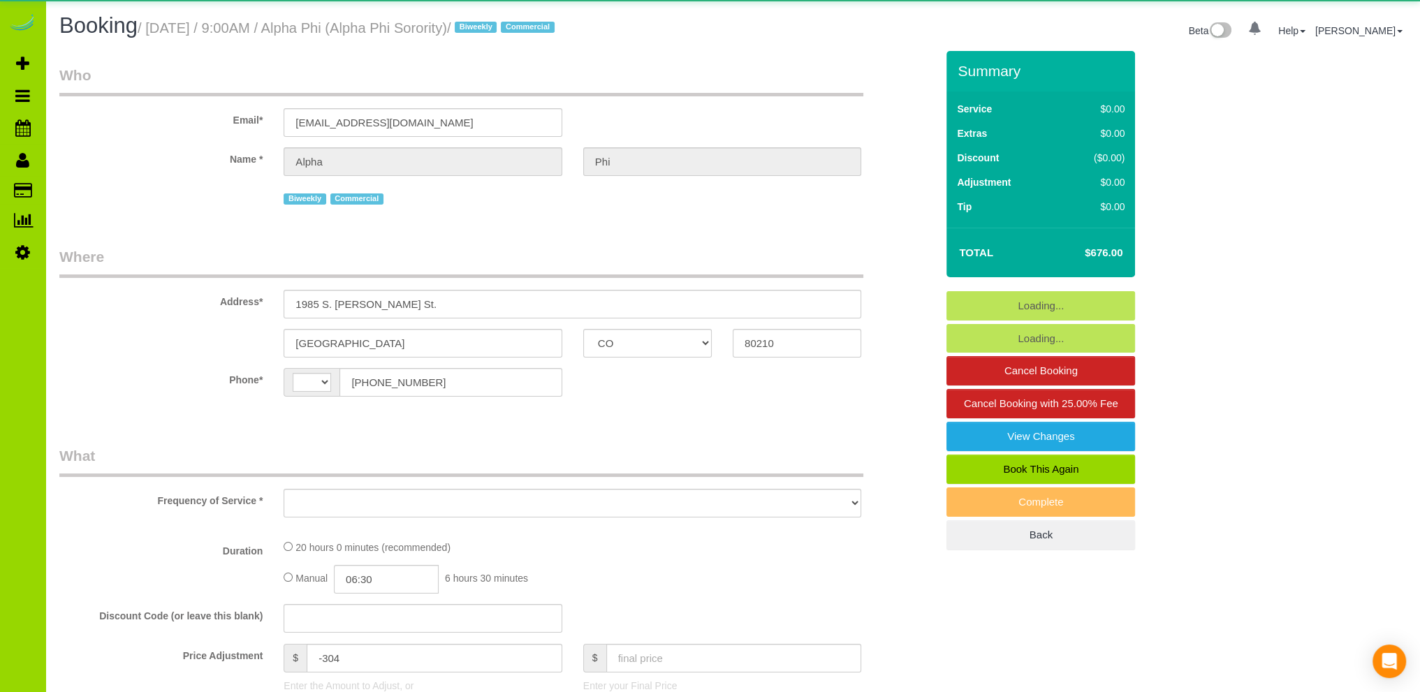
select select "number:21"
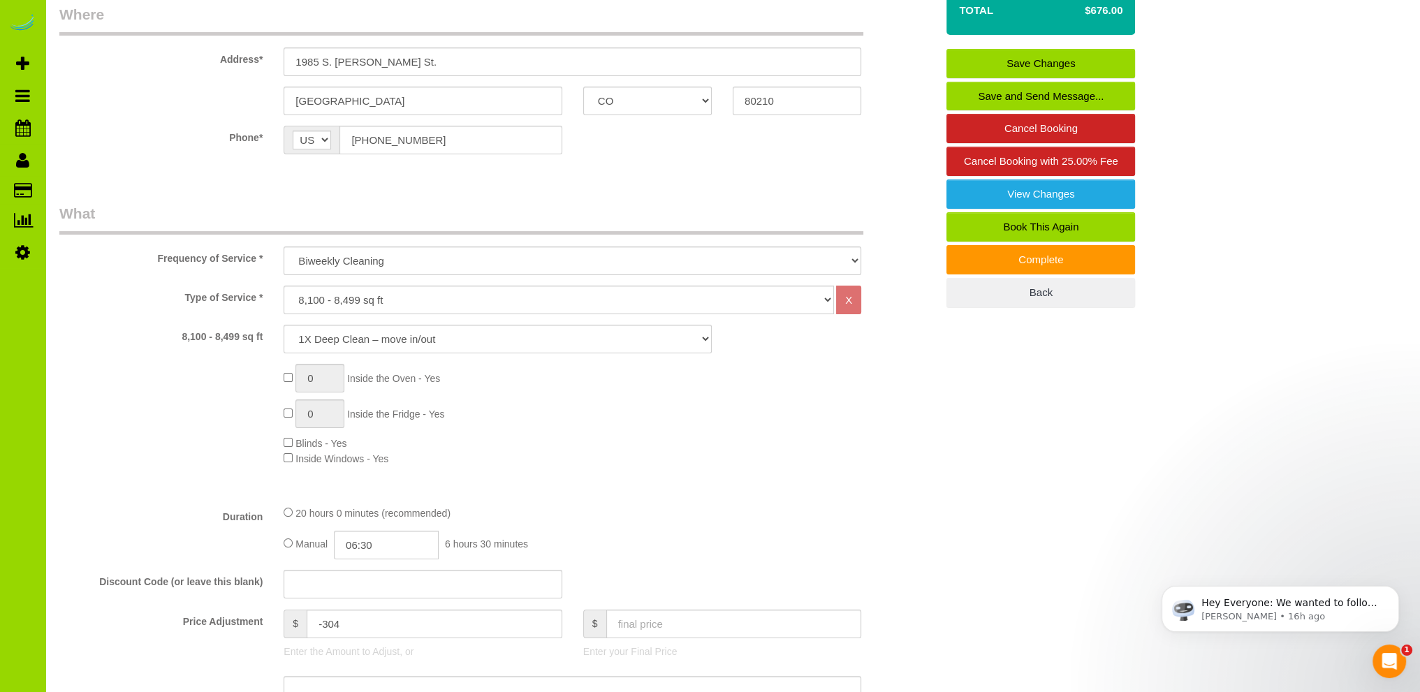
scroll to position [279, 0]
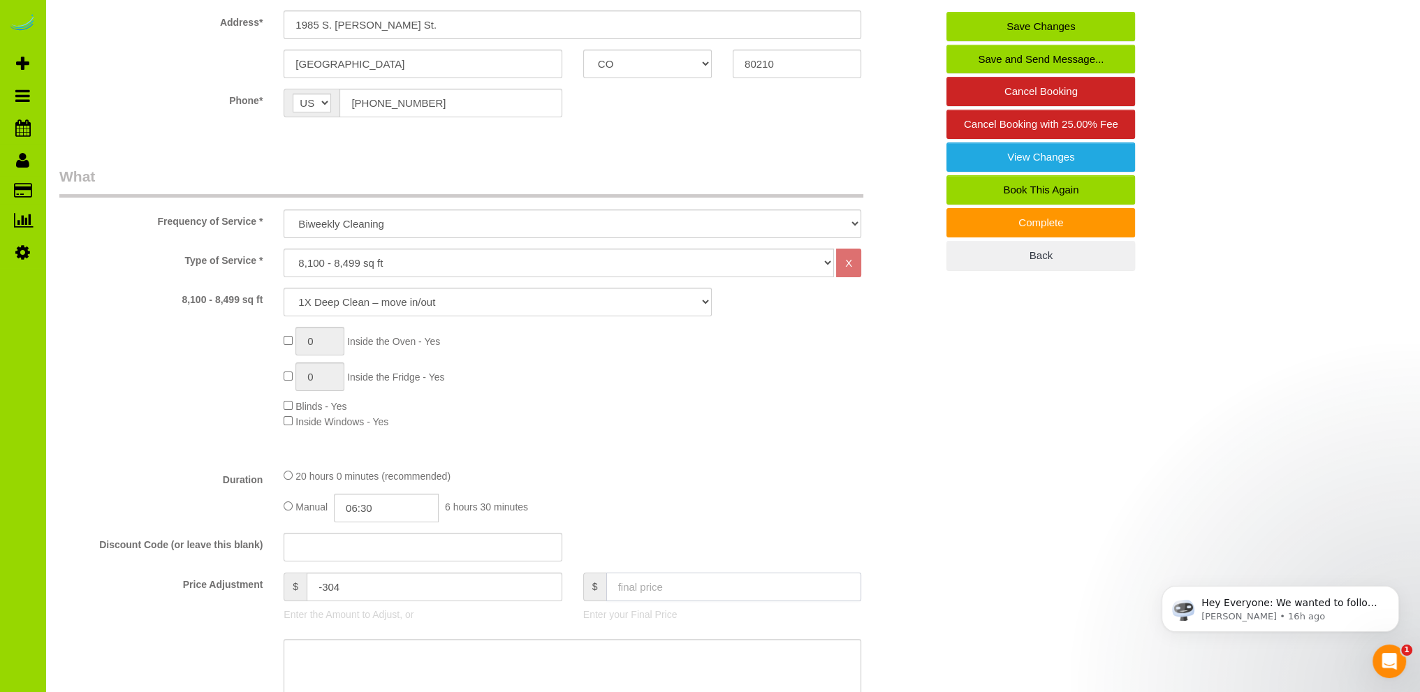
click at [635, 590] on input "text" at bounding box center [734, 587] width 256 height 29
type input "709"
click at [858, 449] on div "Type of Service * Choose YOUR HOME SIZE here Hourly Cleaning 1 - 999 square fee…" at bounding box center [497, 353] width 877 height 208
type input "-271"
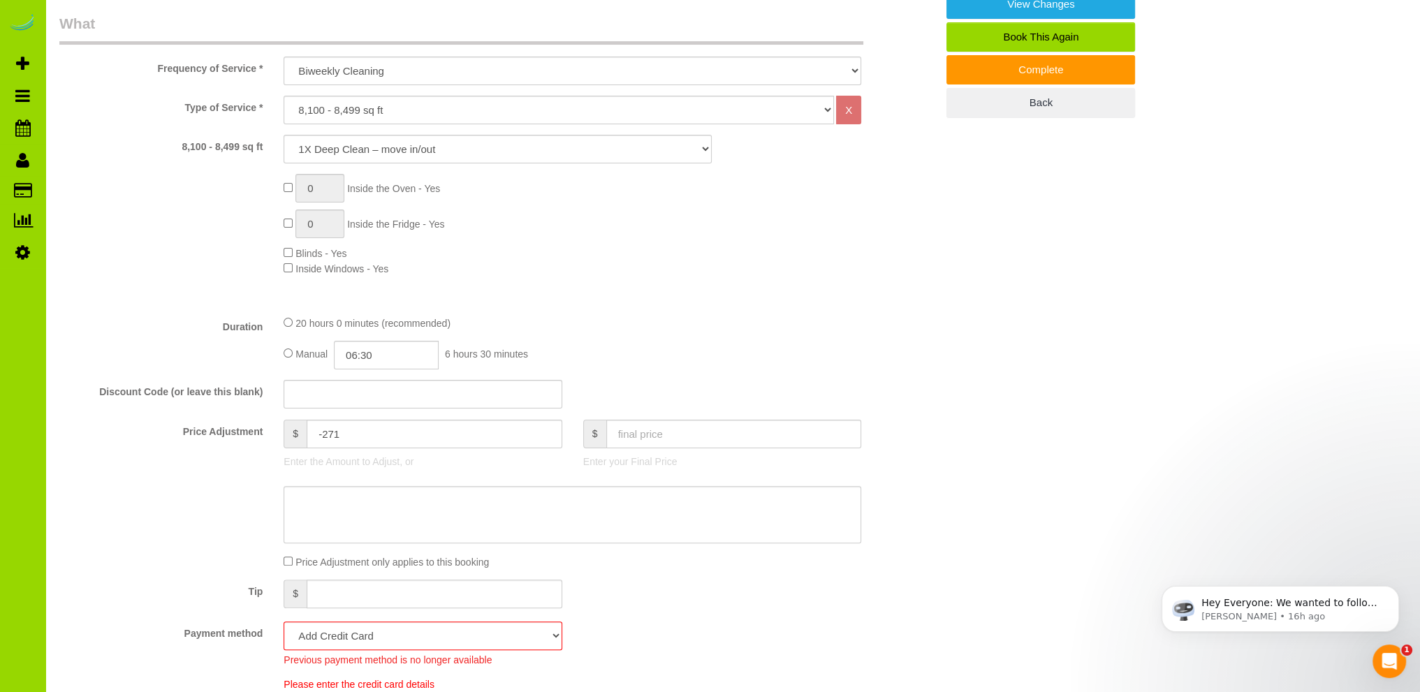
scroll to position [699, 0]
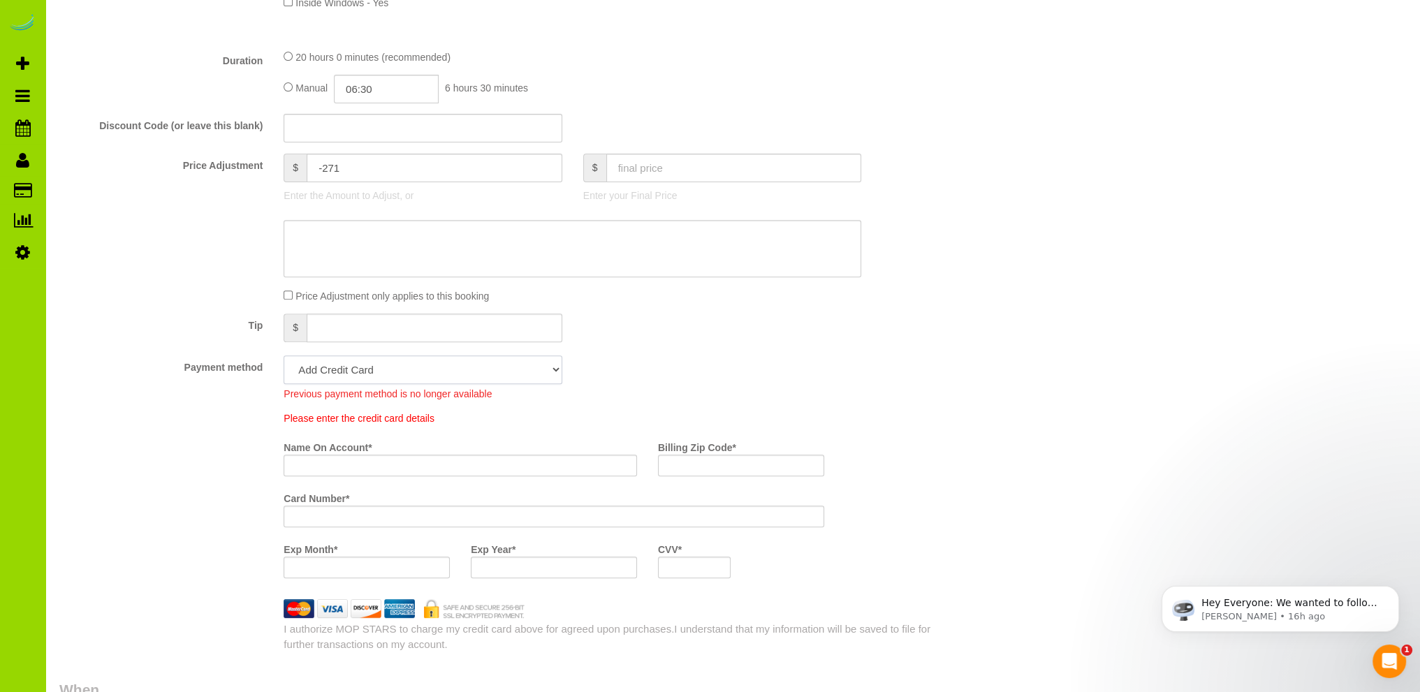
click at [551, 374] on select "Mastercard - 7408 - 01/2027 (Default) Add Credit Card ─────────────── Cash Chec…" at bounding box center [423, 370] width 278 height 29
click at [651, 345] on div "Tip $" at bounding box center [498, 329] width 898 height 31
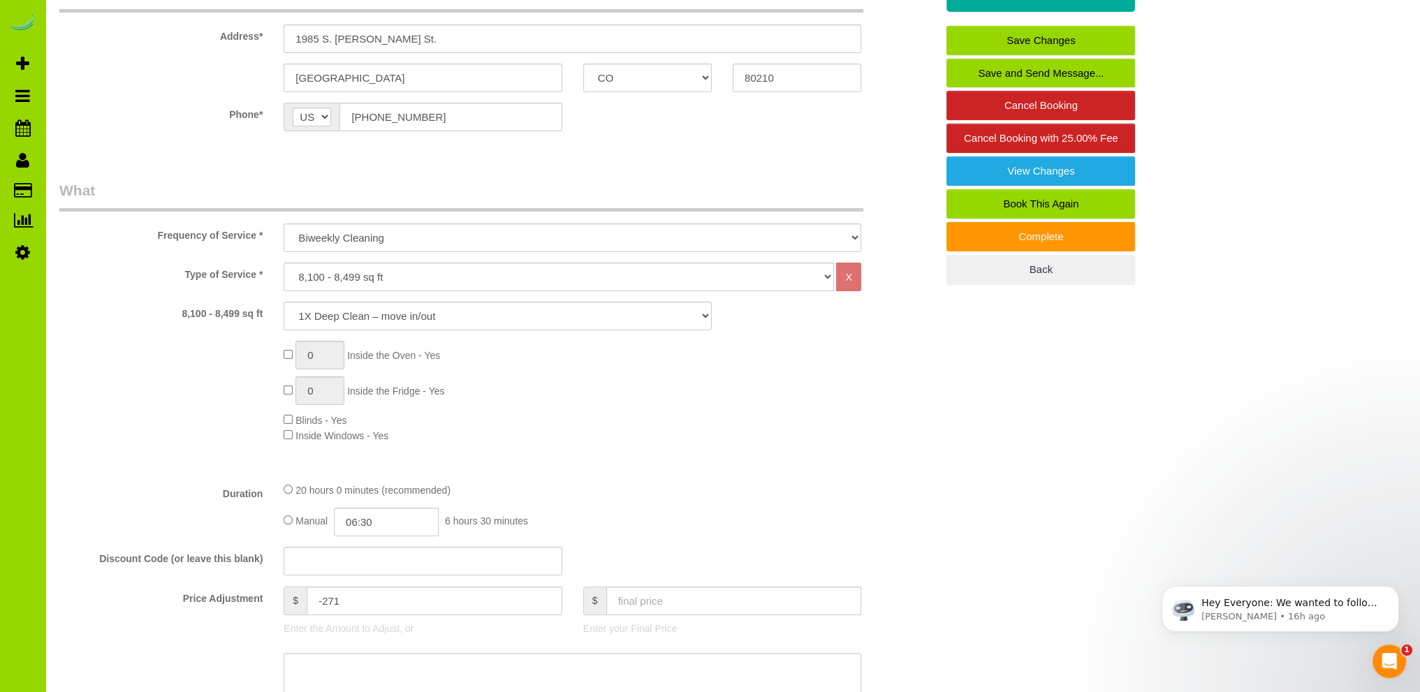
scroll to position [279, 0]
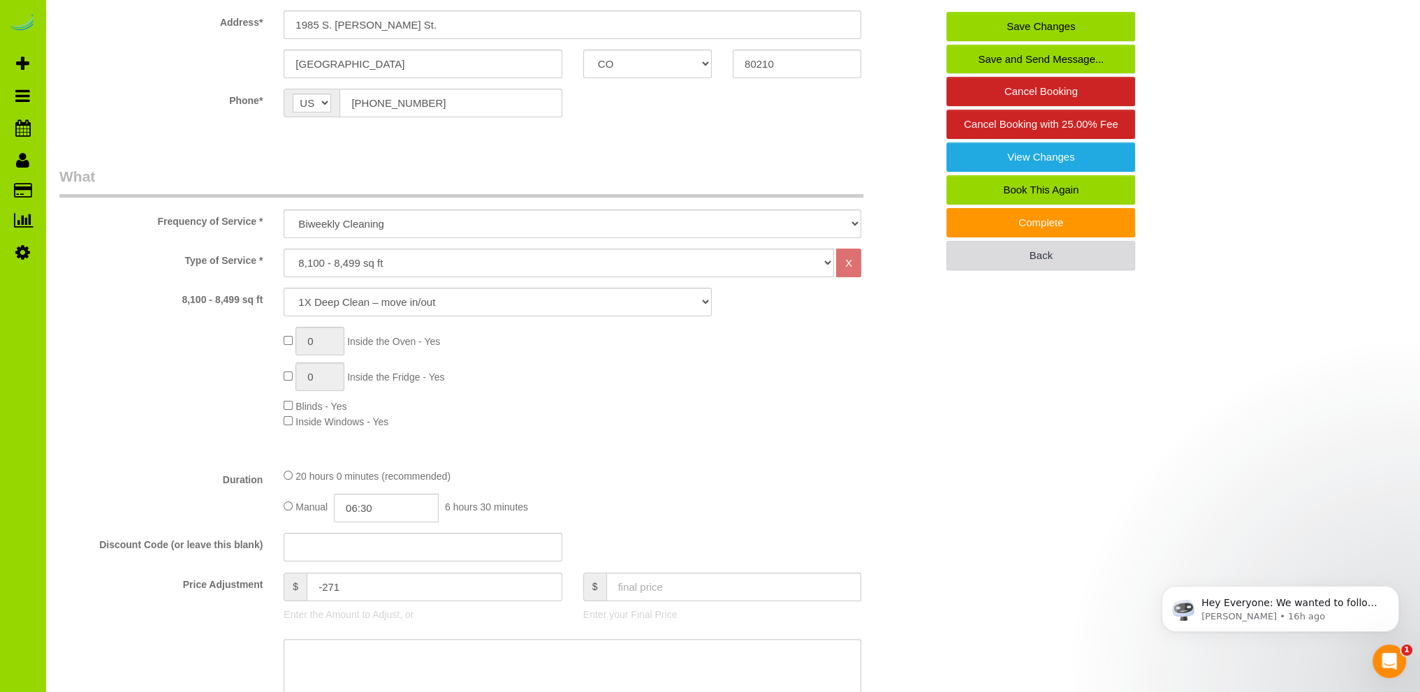
click at [1033, 252] on link "Back" at bounding box center [1041, 255] width 189 height 29
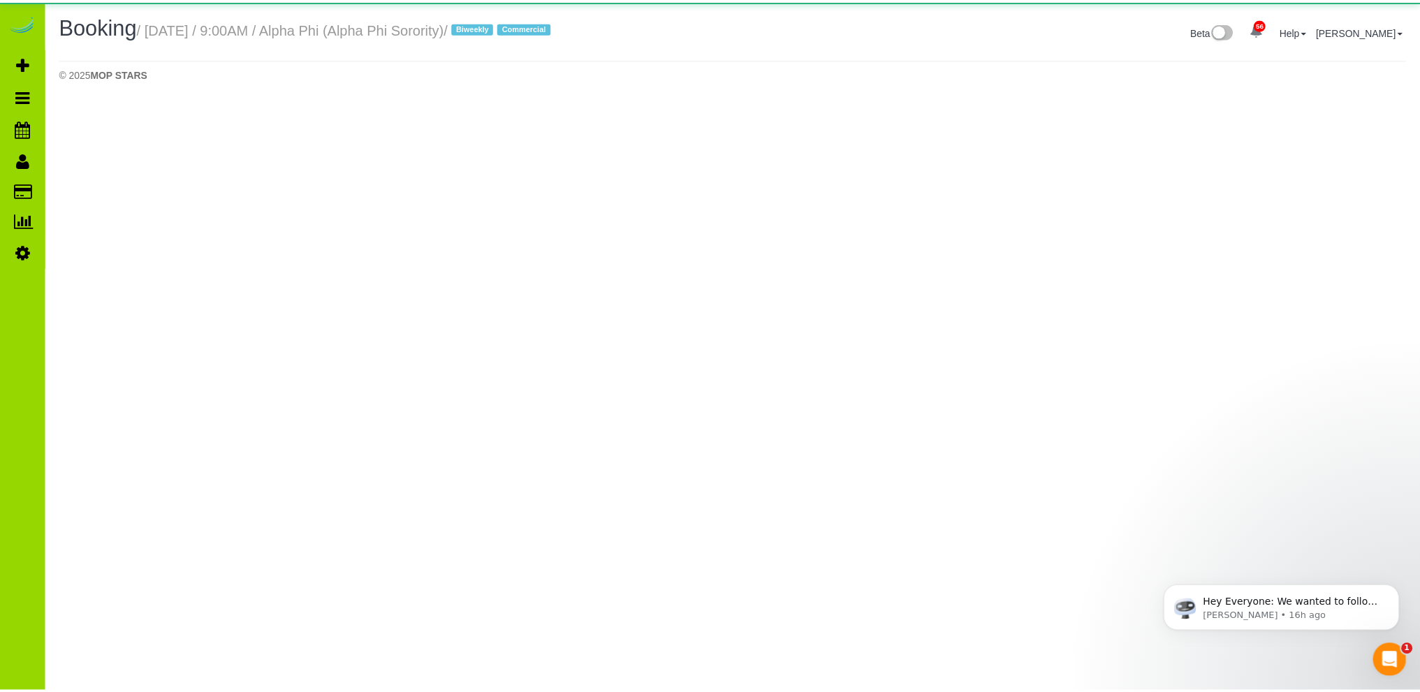
select select "CO"
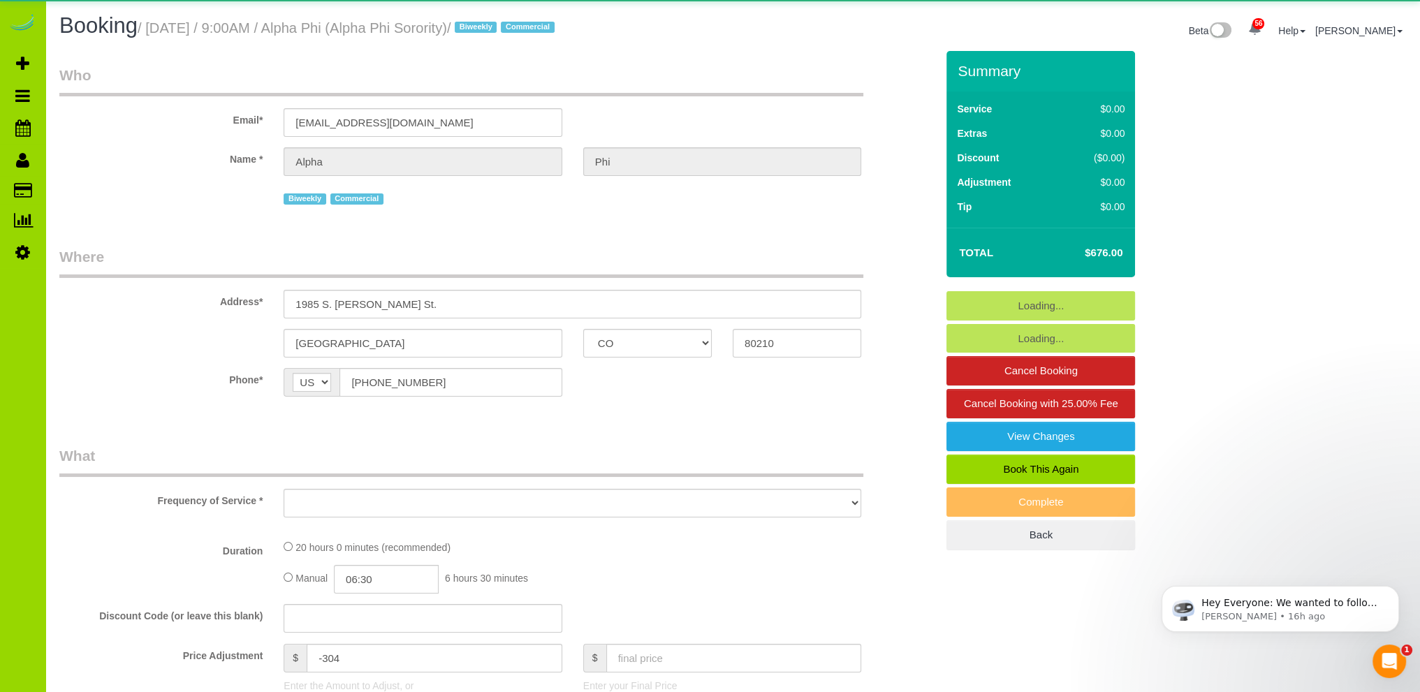
select select "object:2315"
select select "spot6"
select select "number:1"
select select "number:21"
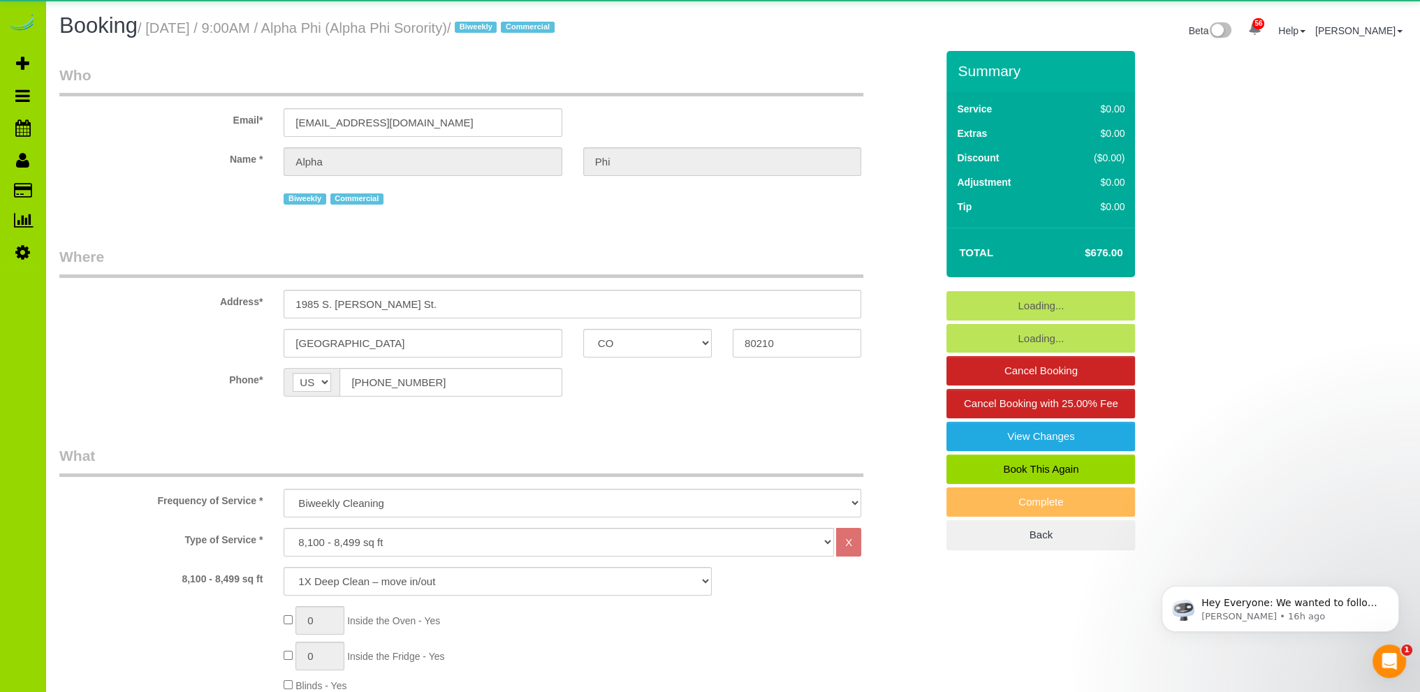
select select "object:2462"
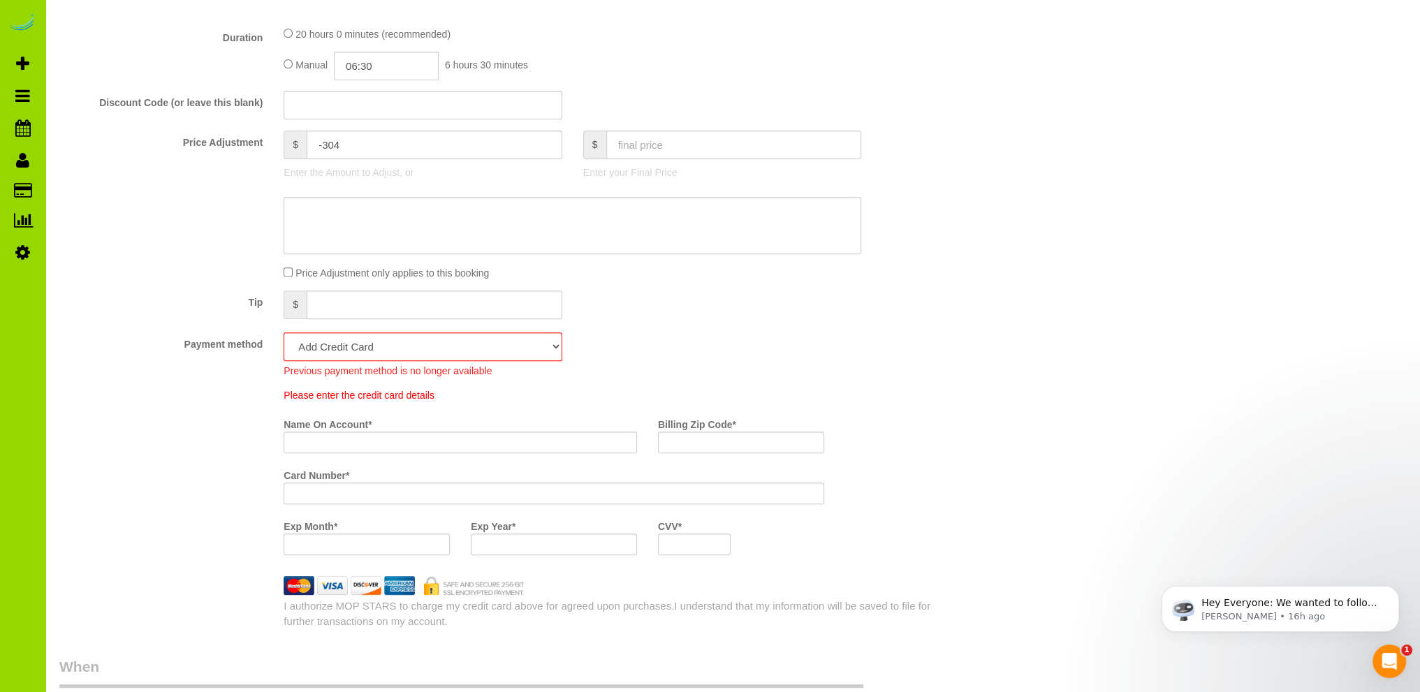
scroll to position [699, 0]
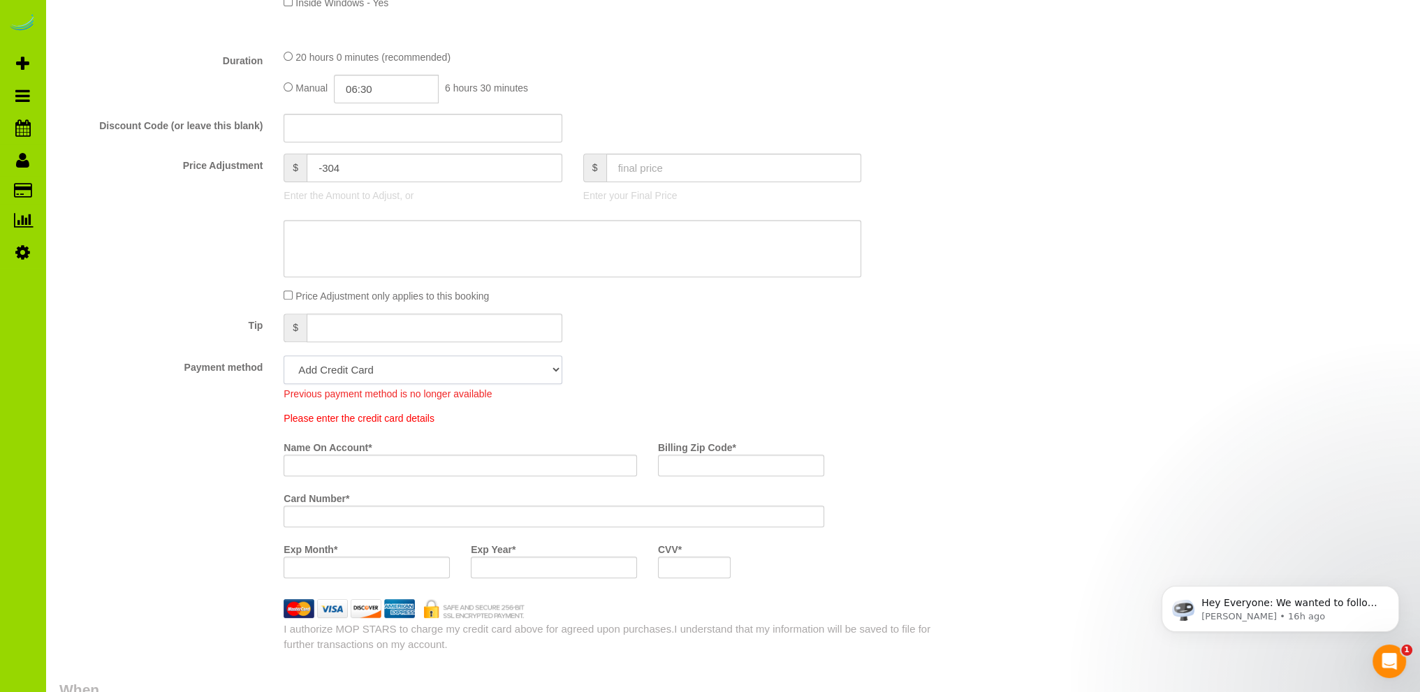
click at [554, 364] on select "Mastercard - 7408 - 01/2027 (Default) Add Credit Card ─────────────── Cash Chec…" at bounding box center [423, 370] width 278 height 29
select select "string:fspay-35e32e0a-9ff9-4349-a3f9-ae8dd9c74e01"
click at [284, 356] on select "Mastercard - 7408 - 01/2027 (Default) Add Credit Card ─────────────── Cash Chec…" at bounding box center [423, 370] width 278 height 29
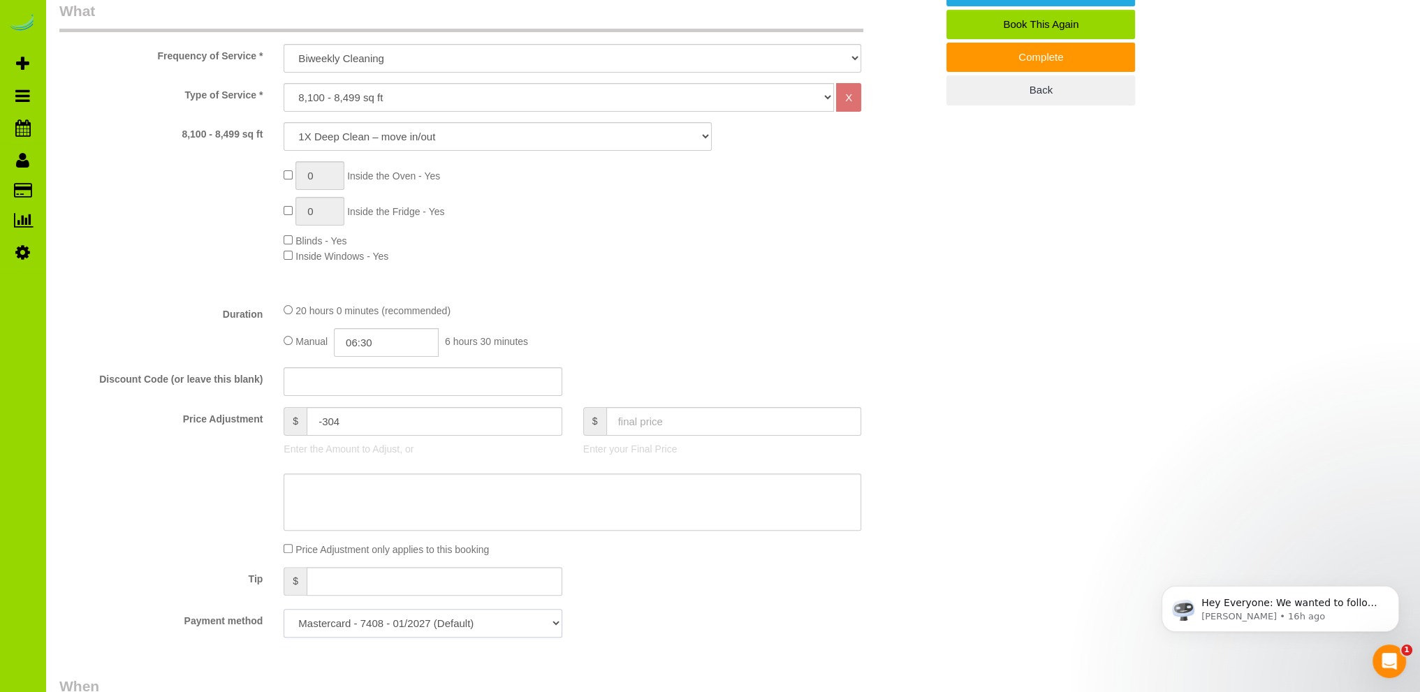
scroll to position [0, 0]
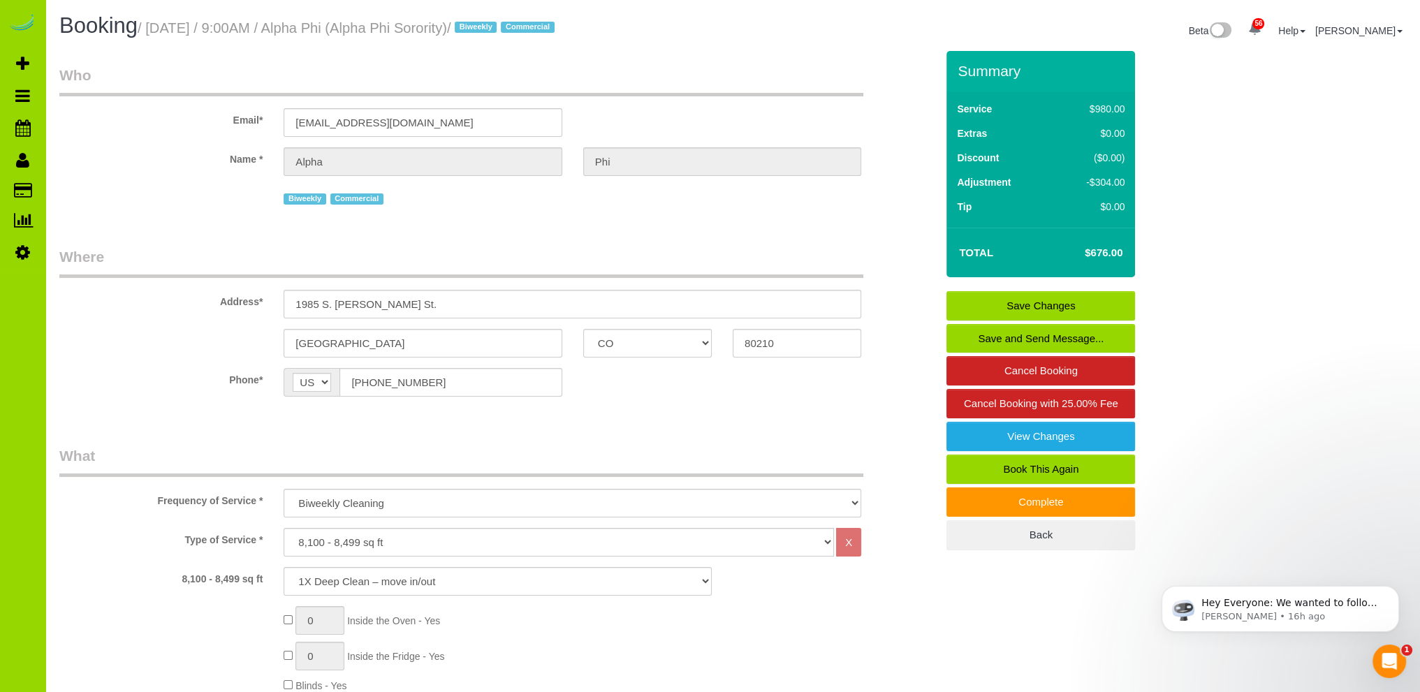
click at [998, 297] on link "Save Changes" at bounding box center [1041, 305] width 189 height 29
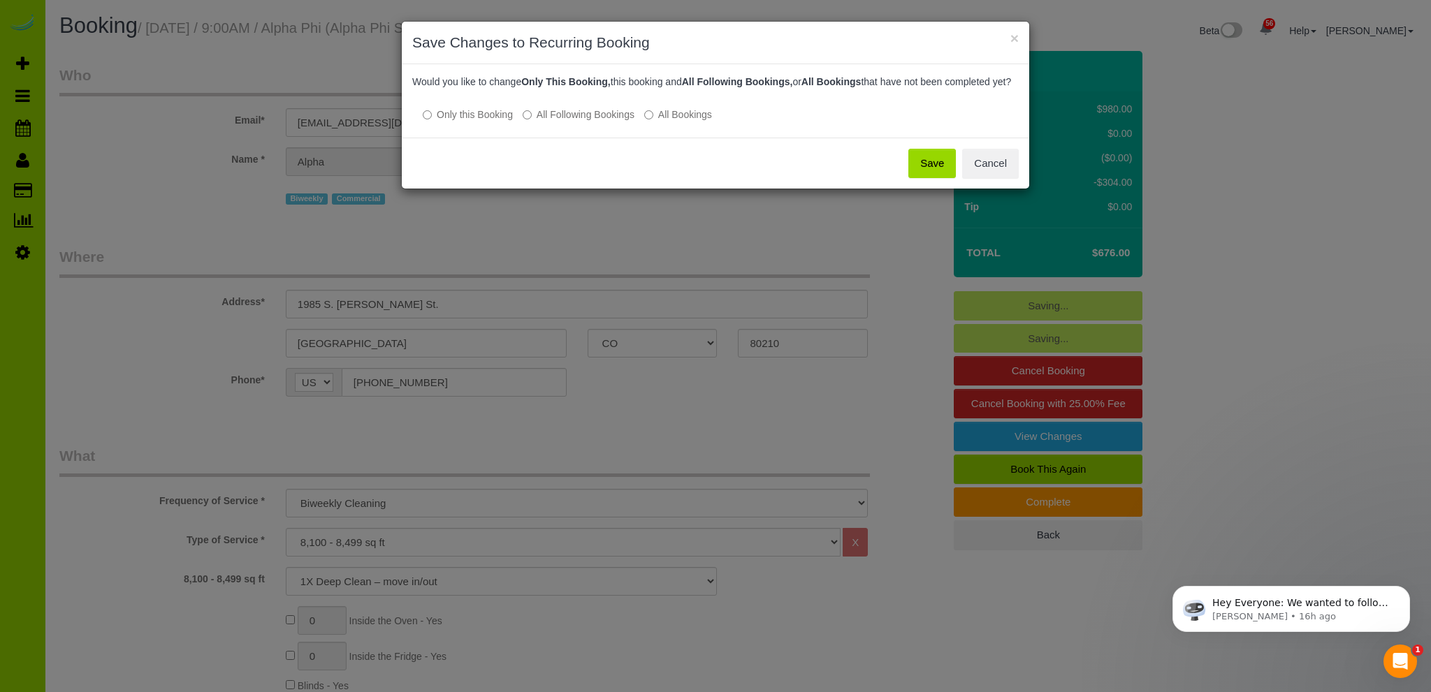
click at [926, 178] on button "Save" at bounding box center [932, 163] width 48 height 29
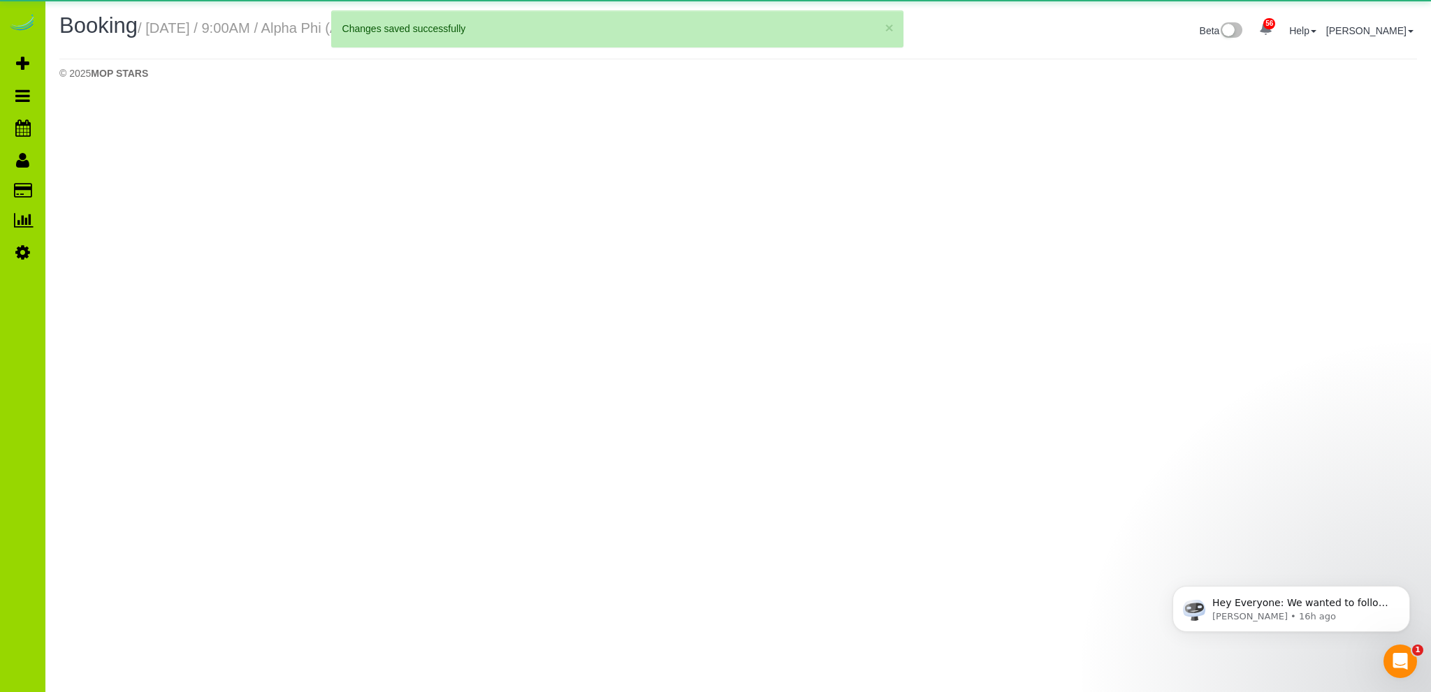
select select "CO"
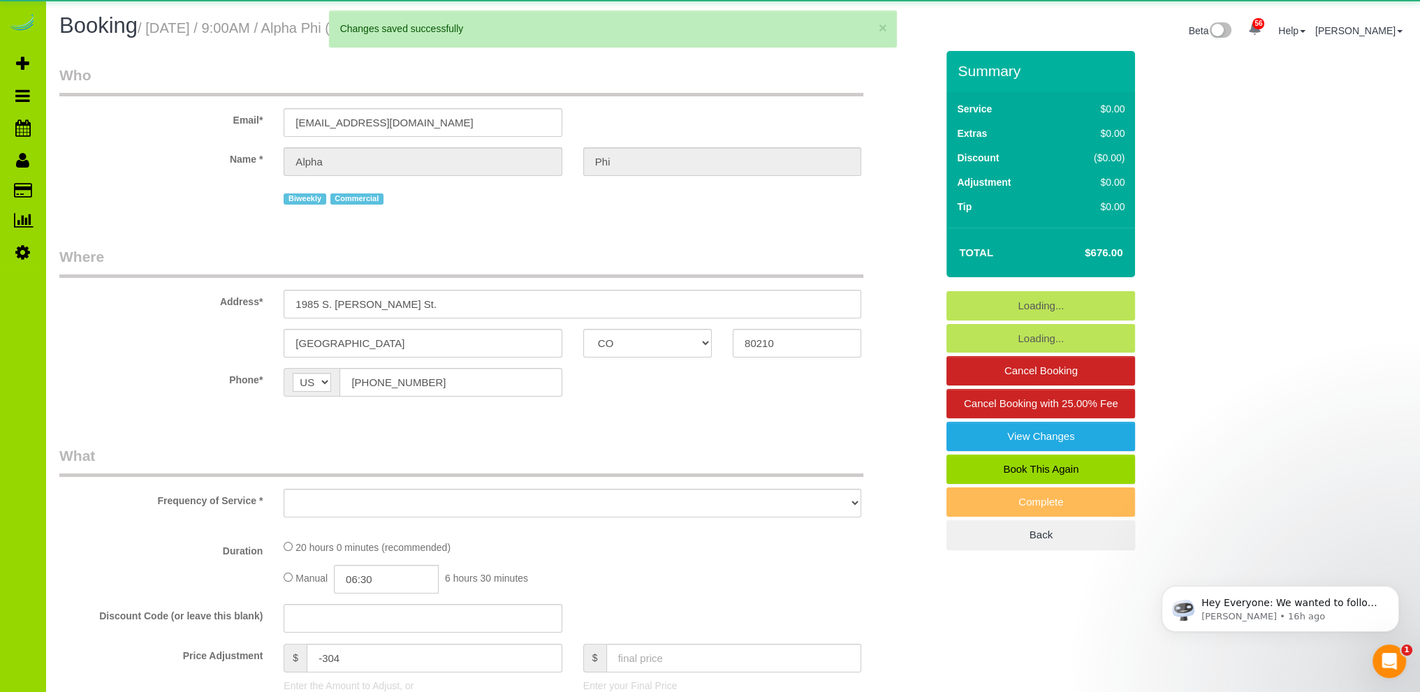
select select "string:fspay-35e32e0a-9ff9-4349-a3f9-ae8dd9c74e01"
select select "number:1"
select select "number:21"
select select "object:3625"
select select "spot11"
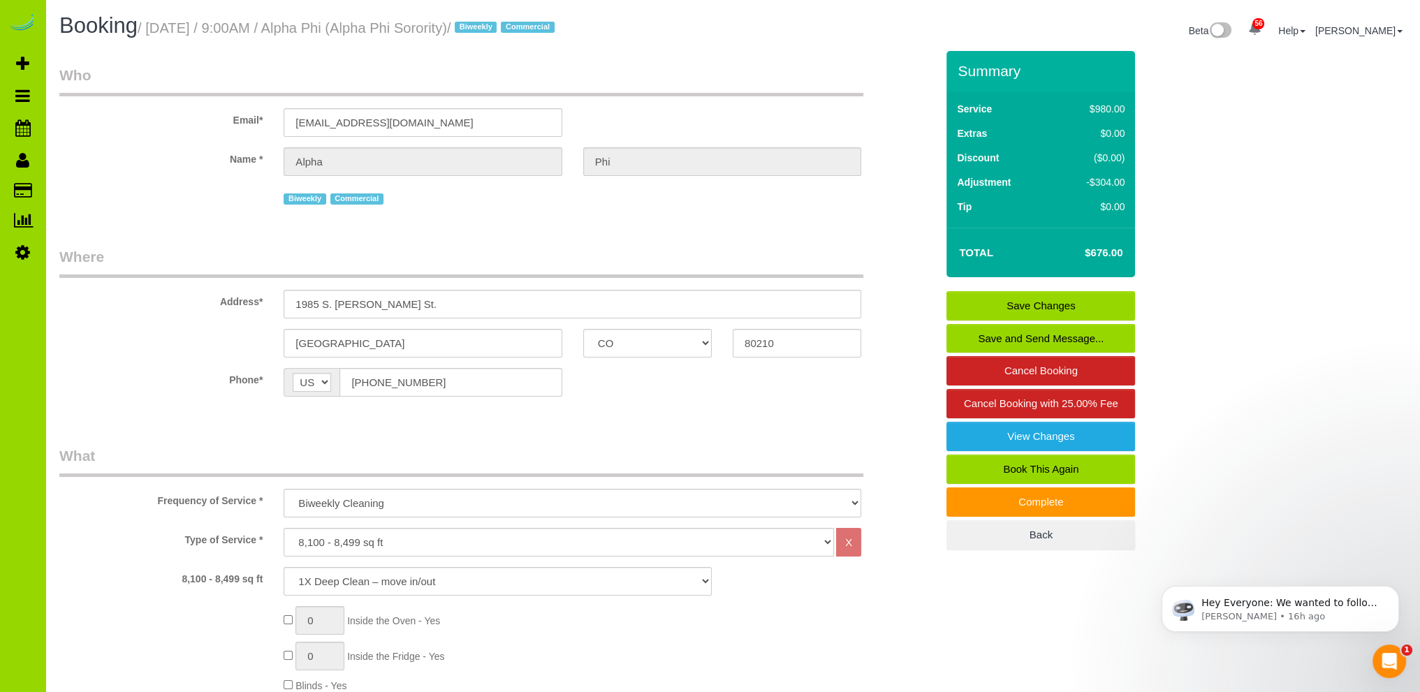
scroll to position [279, 0]
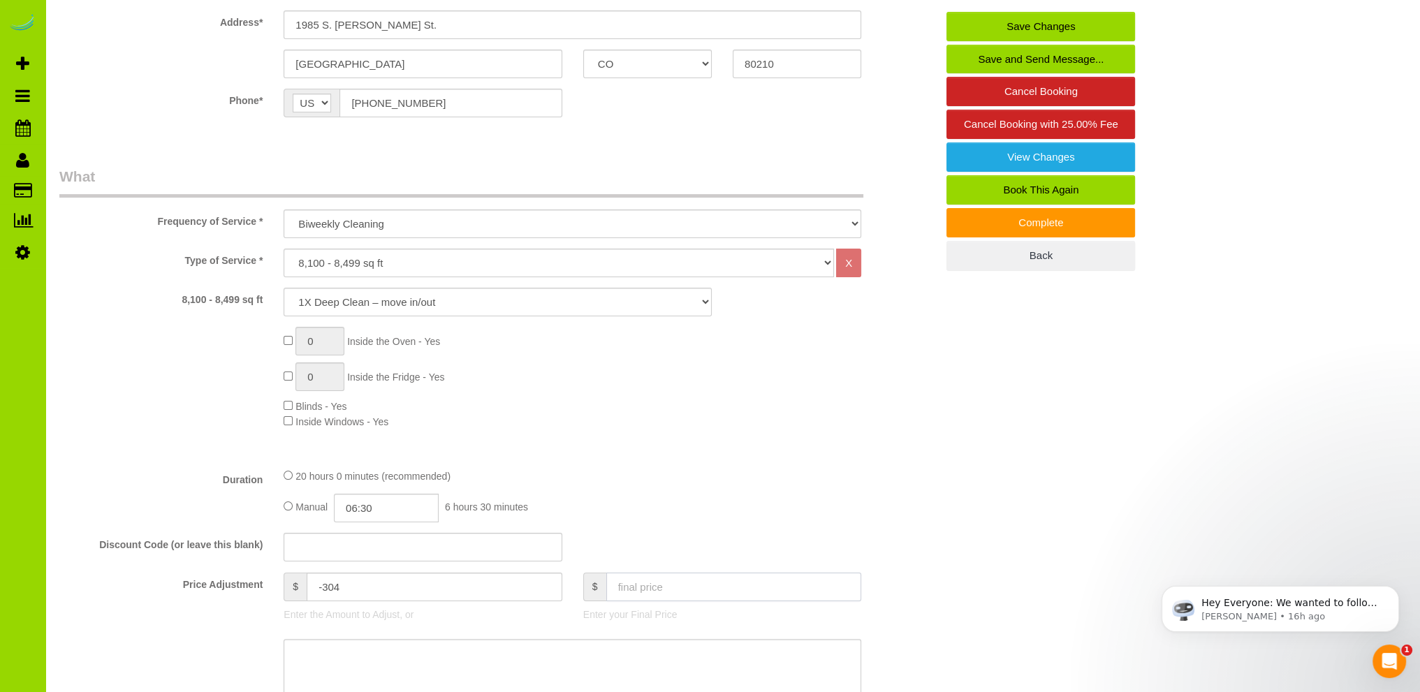
click at [661, 586] on input "text" at bounding box center [734, 587] width 256 height 29
type input "709"
click at [741, 464] on fieldset "What Frequency of Service * One Time Cleaning Weekly Cleaning Biweekly Cleaning…" at bounding box center [497, 490] width 877 height 648
type input "-271"
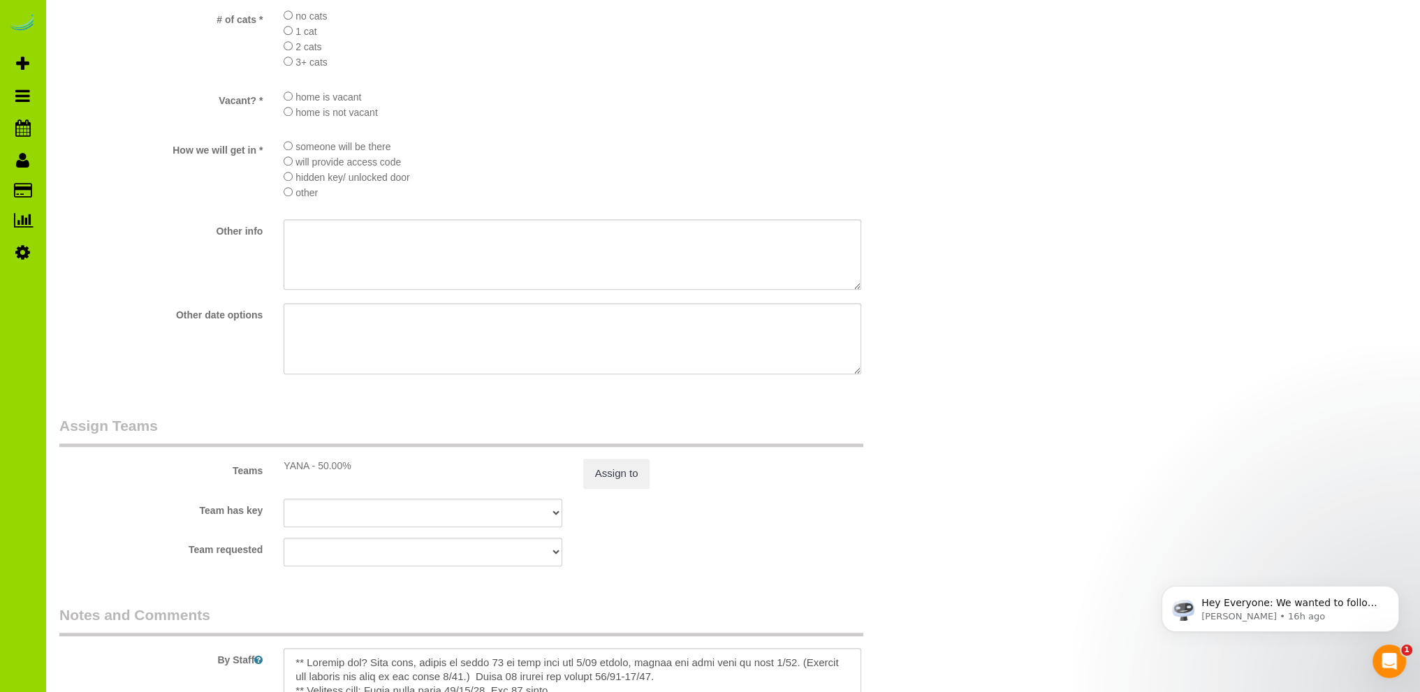
scroll to position [1677, 0]
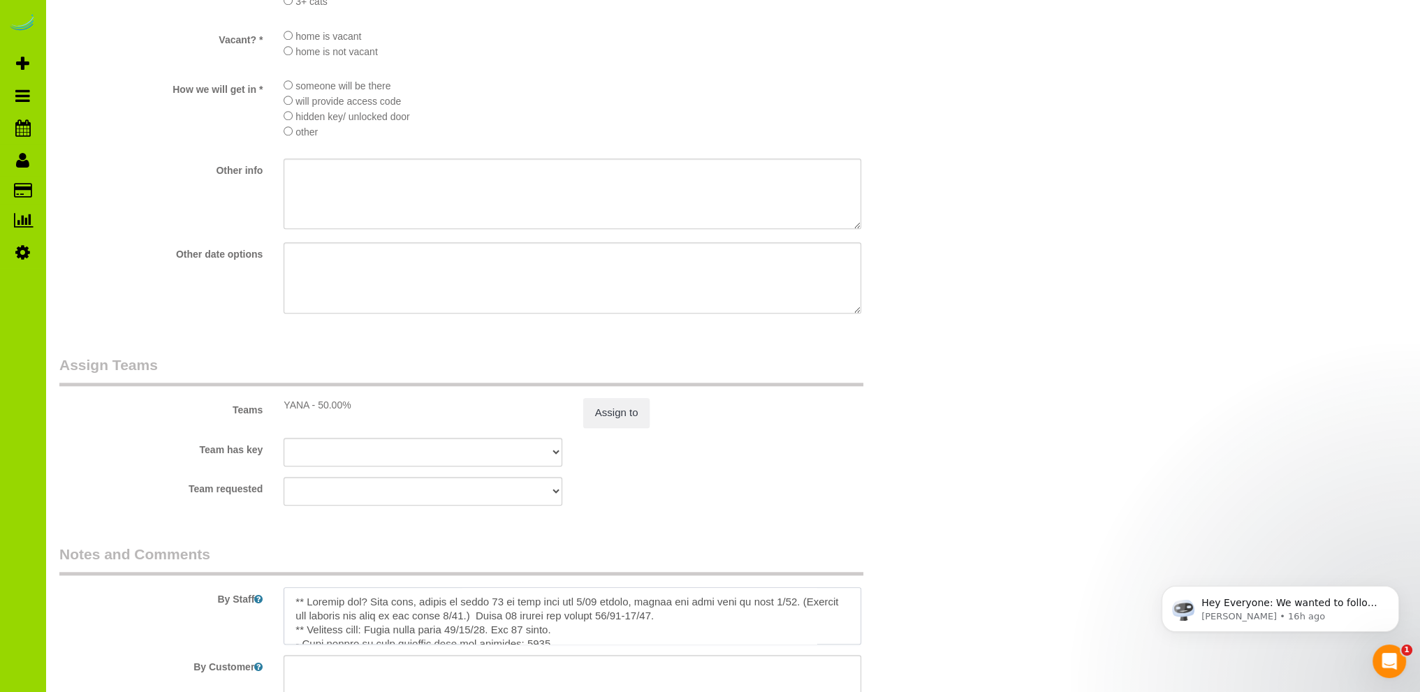
click at [598, 636] on textarea at bounding box center [573, 616] width 578 height 57
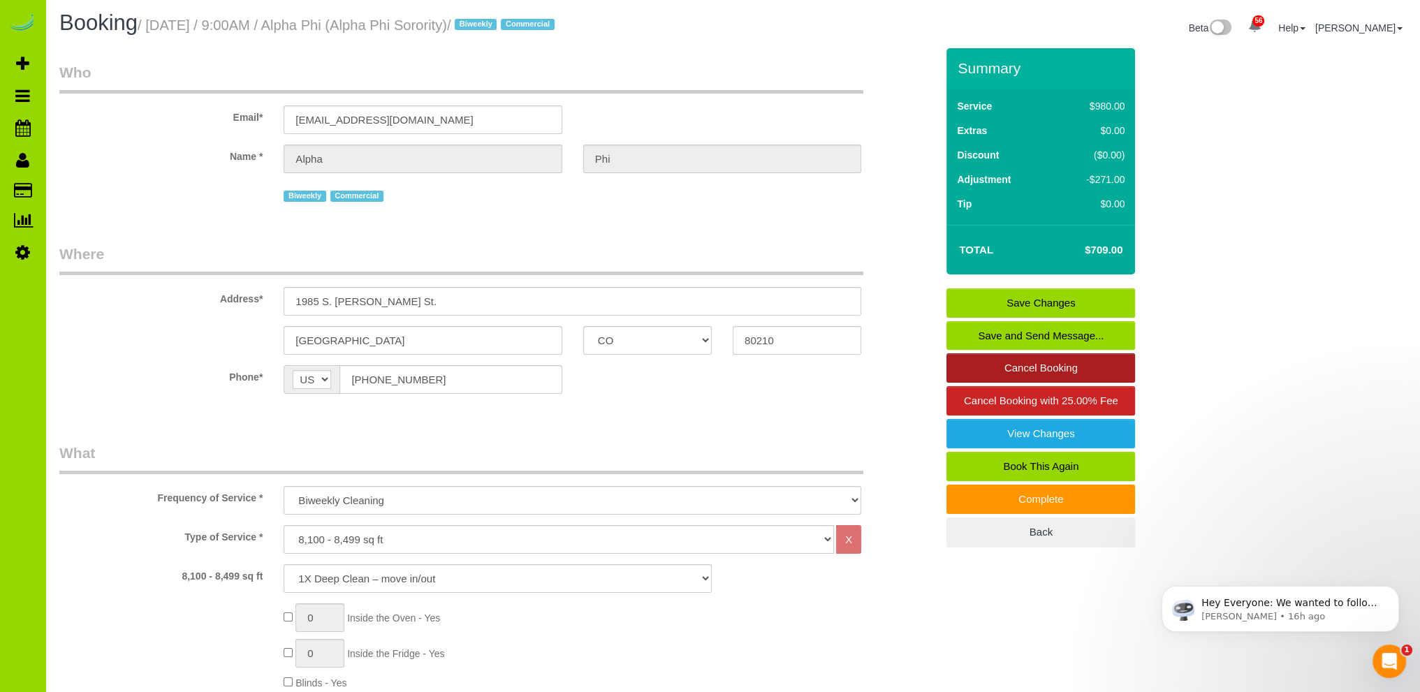
scroll to position [0, 0]
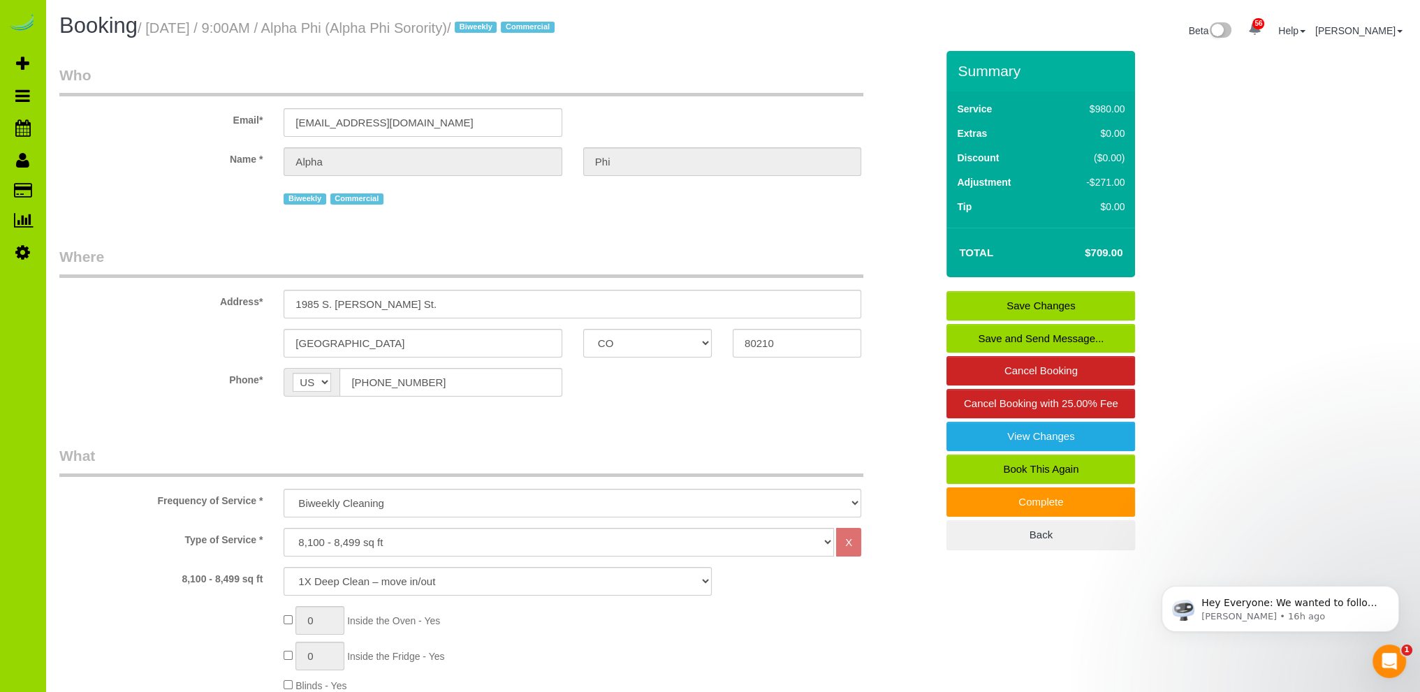
type textarea "** Laundry day? Make beds, should be about 12 to make from the 9/20 guests, unl…"
click at [1033, 296] on link "Save Changes" at bounding box center [1041, 305] width 189 height 29
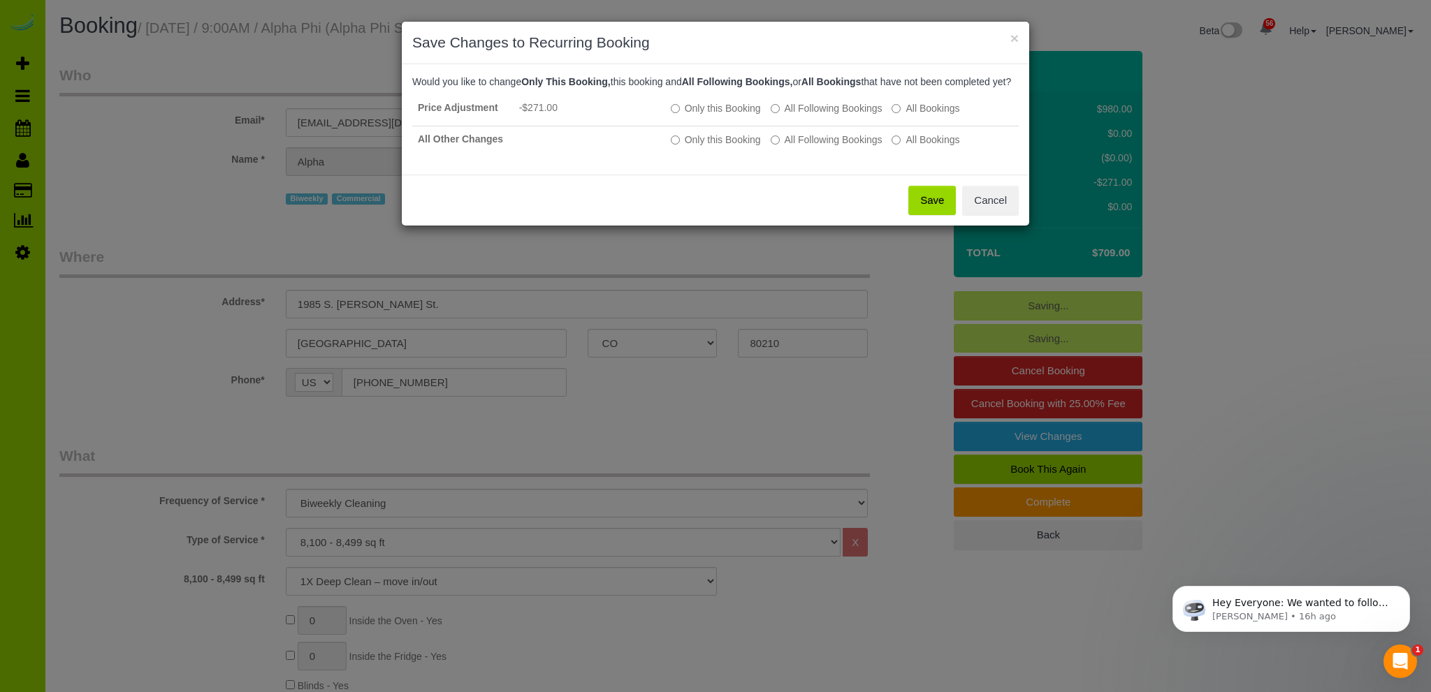
click at [933, 211] on button "Save" at bounding box center [932, 200] width 48 height 29
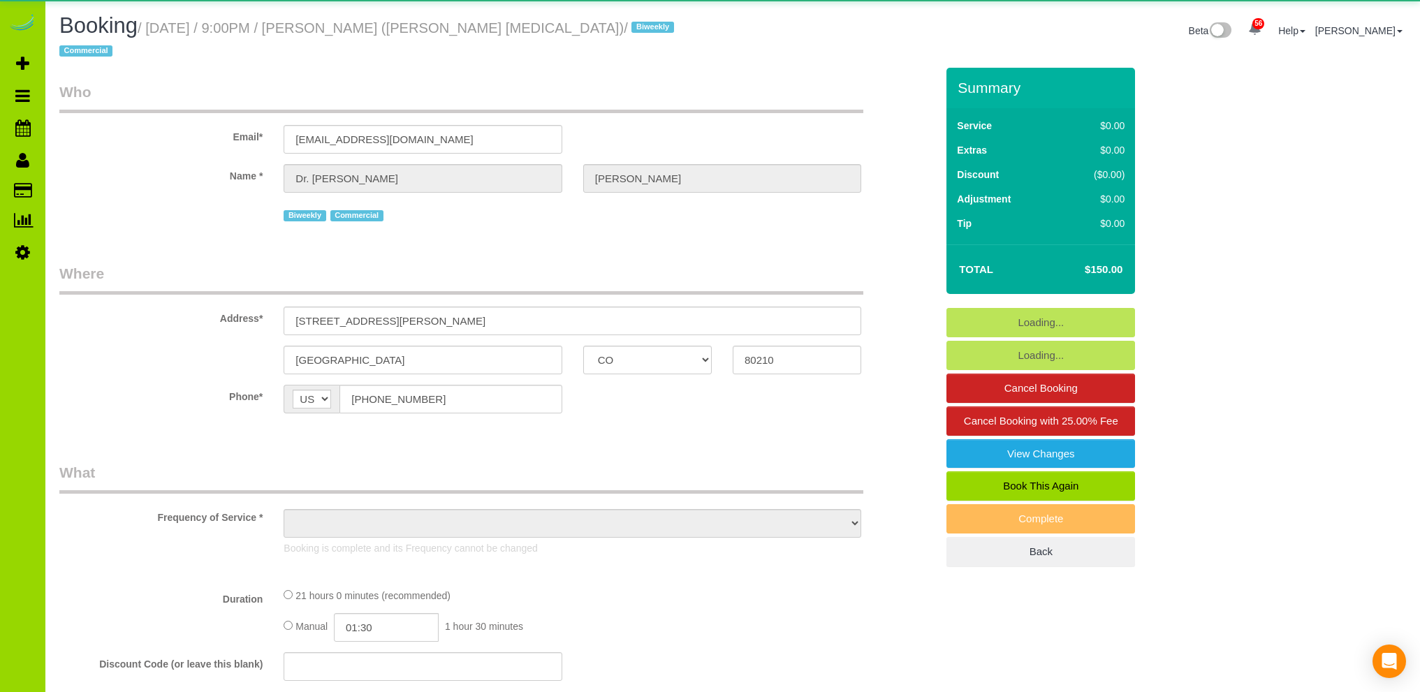
select select "CO"
select select "object:1232"
select select "6"
select select "number:1"
select select "number:13"
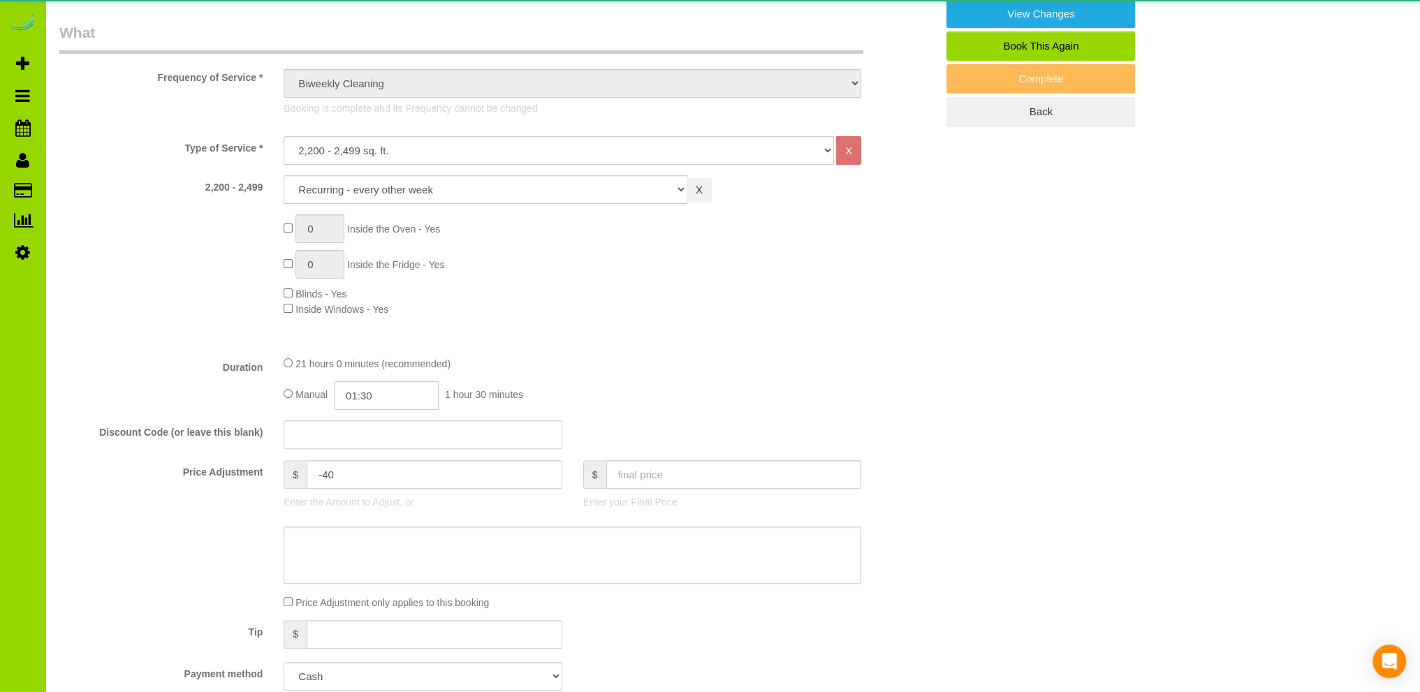
select select "6"
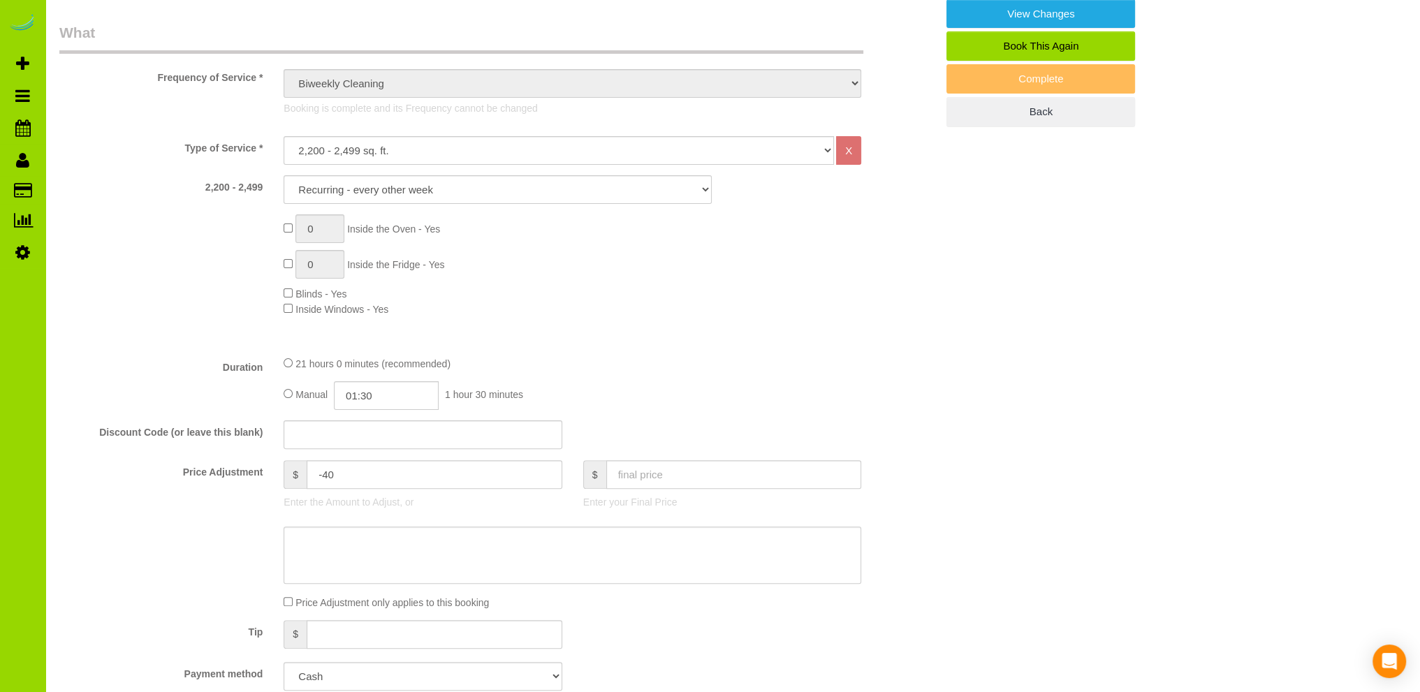
scroll to position [699, 0]
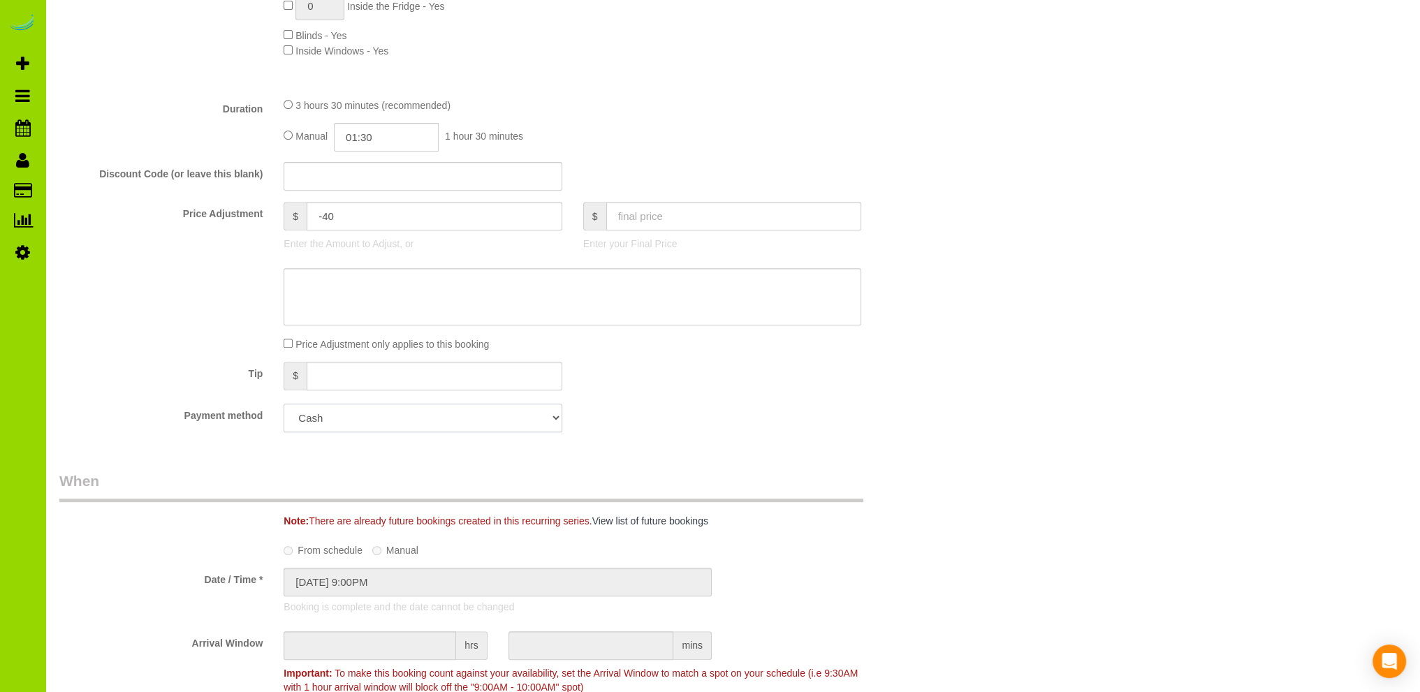
click at [546, 404] on select "Add Credit Card Cash Check Paypal" at bounding box center [423, 418] width 278 height 29
click at [727, 404] on div "Payment method Add Credit Card Cash Check Paypal" at bounding box center [498, 418] width 898 height 29
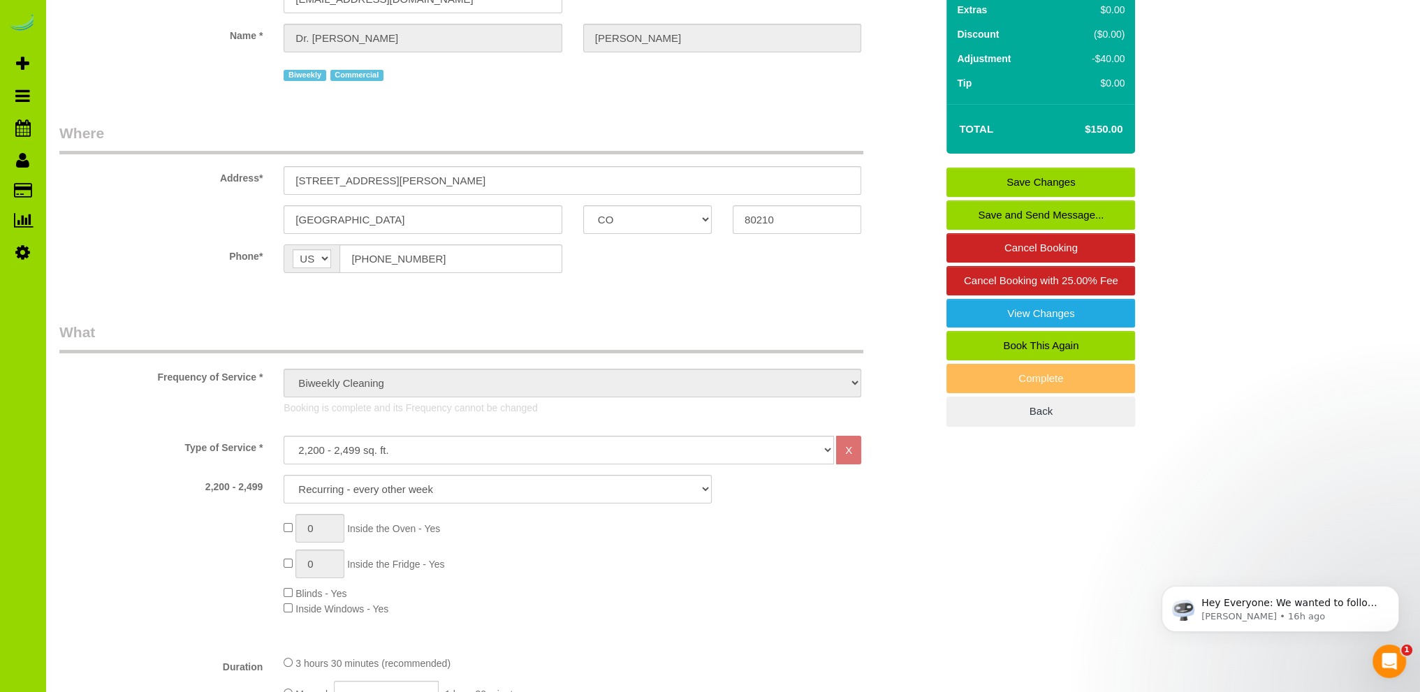
scroll to position [140, 0]
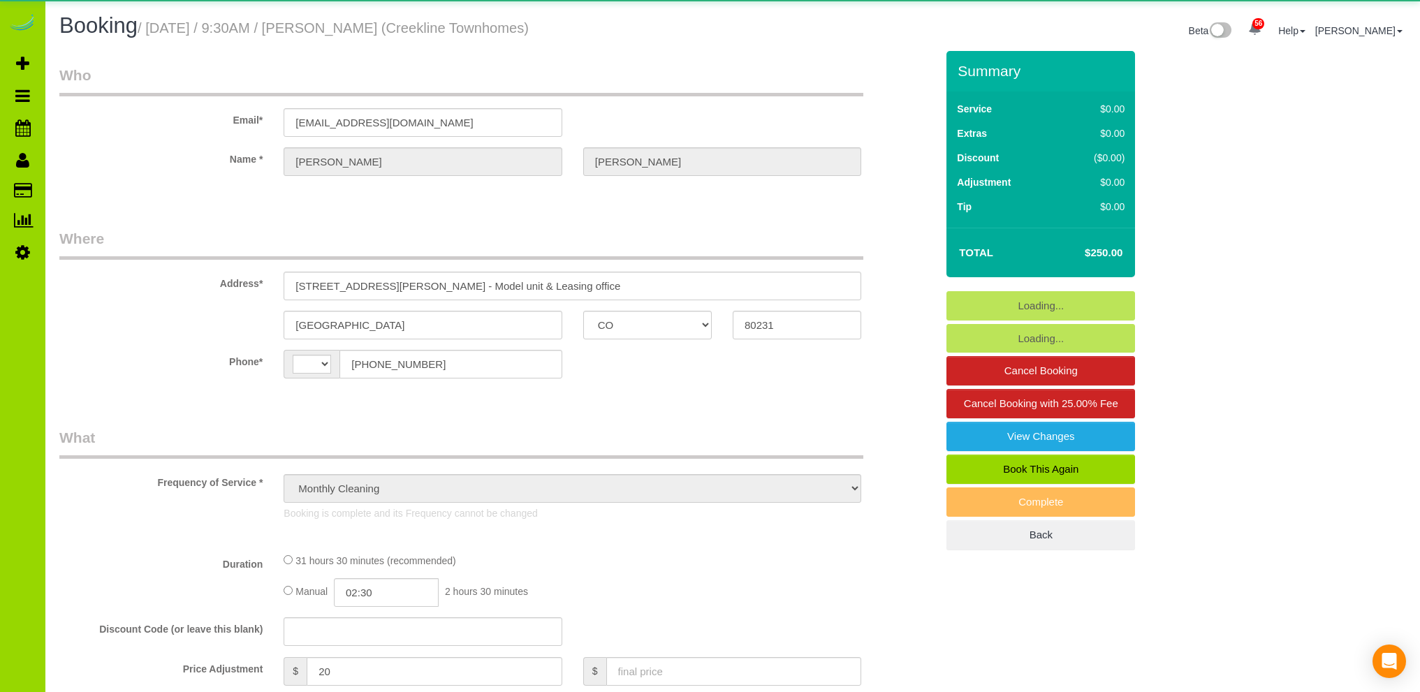
select select "CO"
select select "number:4"
select select "number:16"
select select "object:1208"
select select "string:[GEOGRAPHIC_DATA]"
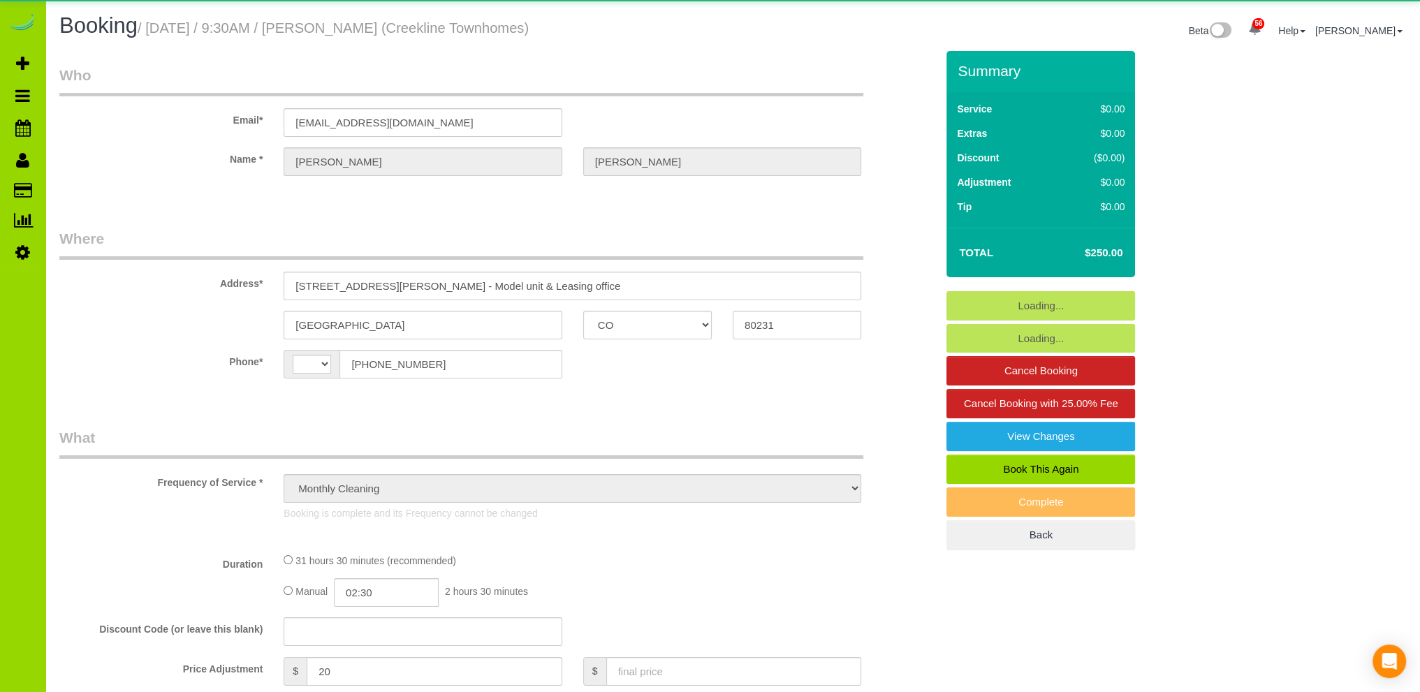
select select "7"
select select "spot1"
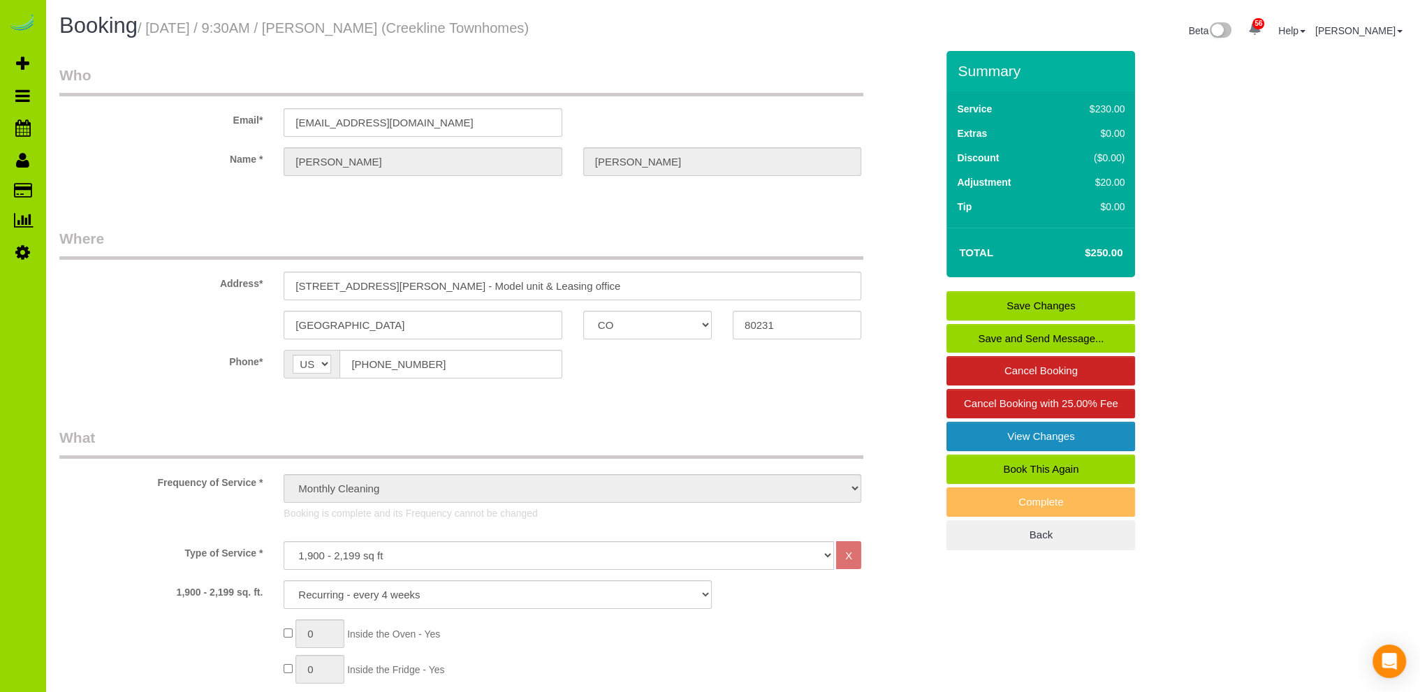
click at [1031, 435] on link "View Changes" at bounding box center [1041, 436] width 189 height 29
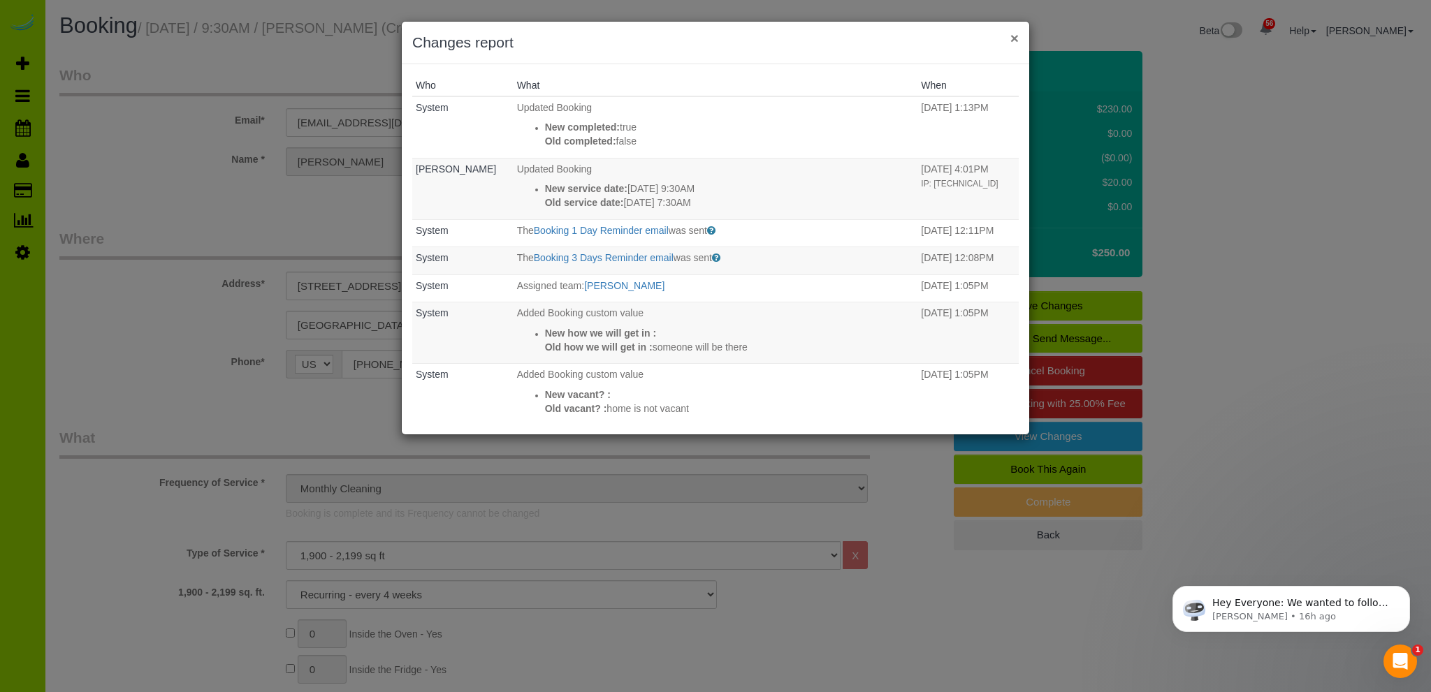
click at [1015, 40] on button "×" at bounding box center [1014, 38] width 8 height 15
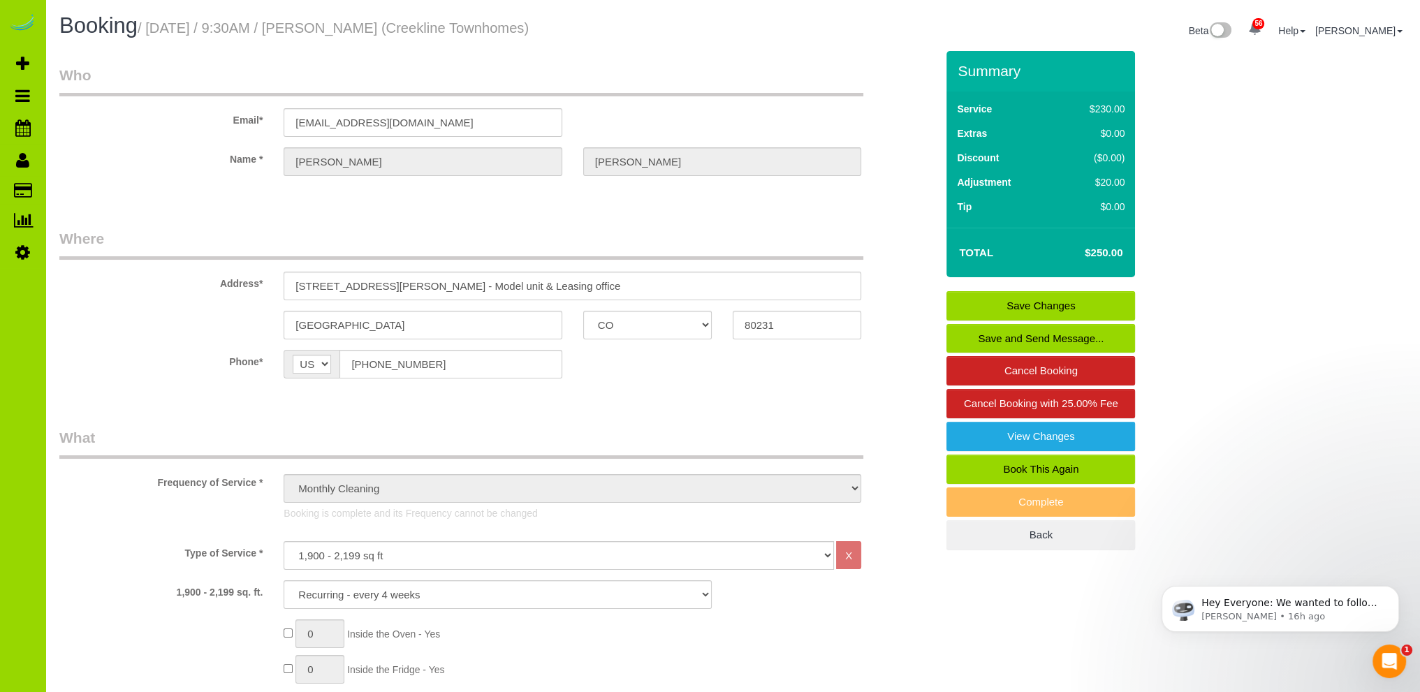
click at [1026, 335] on link "Save and Send Message..." at bounding box center [1041, 338] width 189 height 29
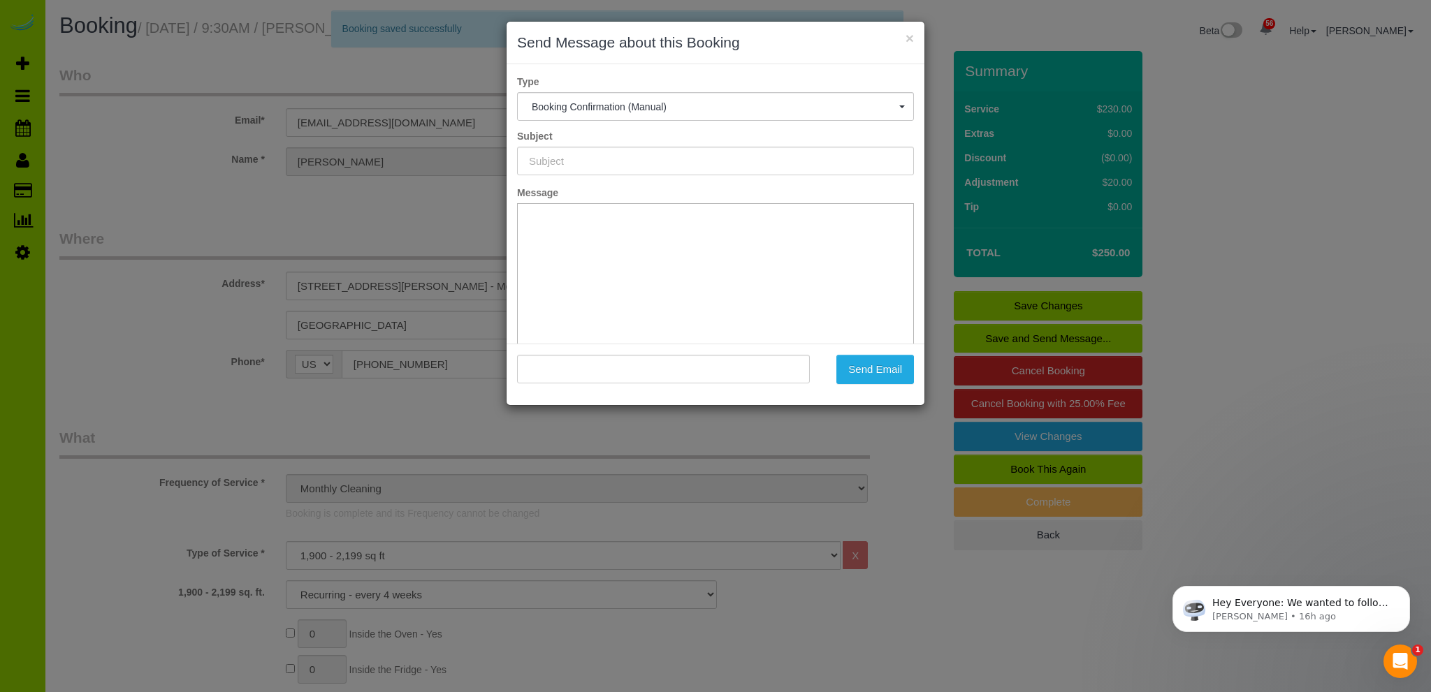
type input "Booking Confirmed - Please add your credit card"
type input ""[PERSON_NAME]" <[EMAIL_ADDRESS][DOMAIN_NAME]>"
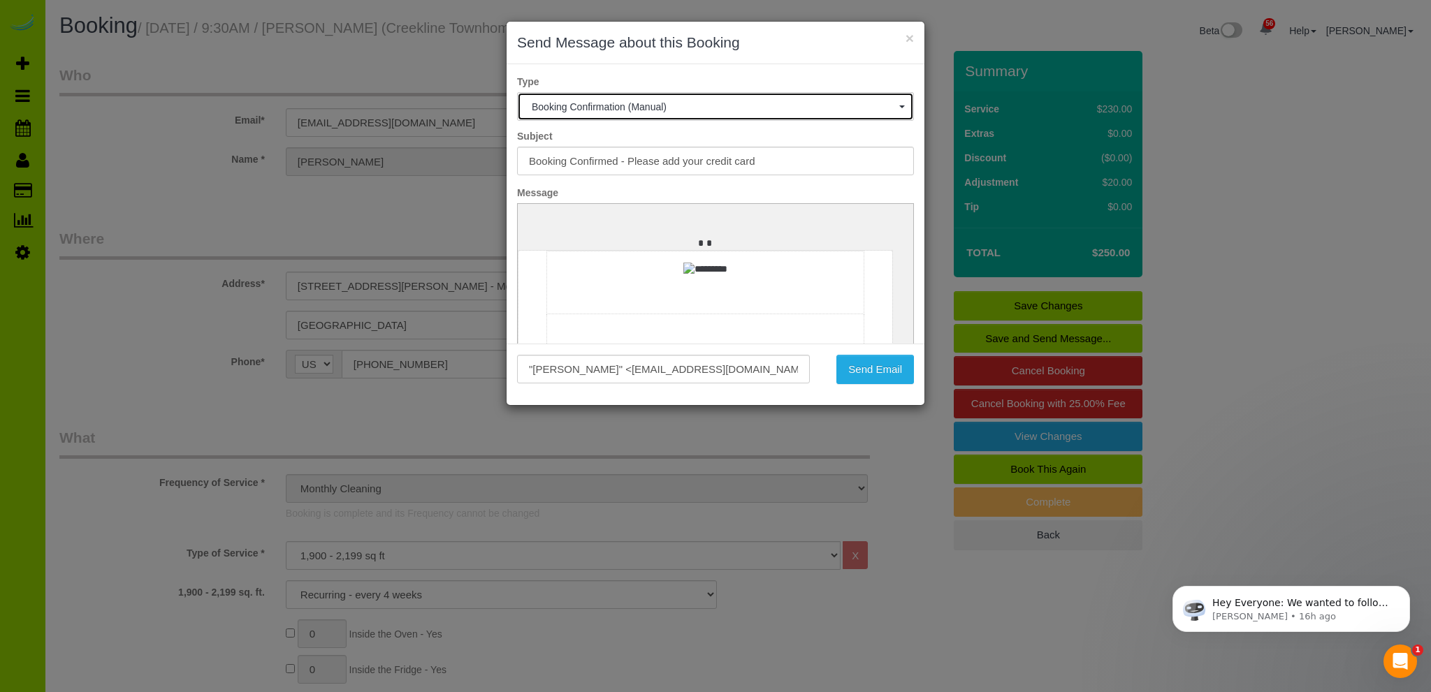
click at [899, 105] on span "button" at bounding box center [902, 106] width 6 height 3
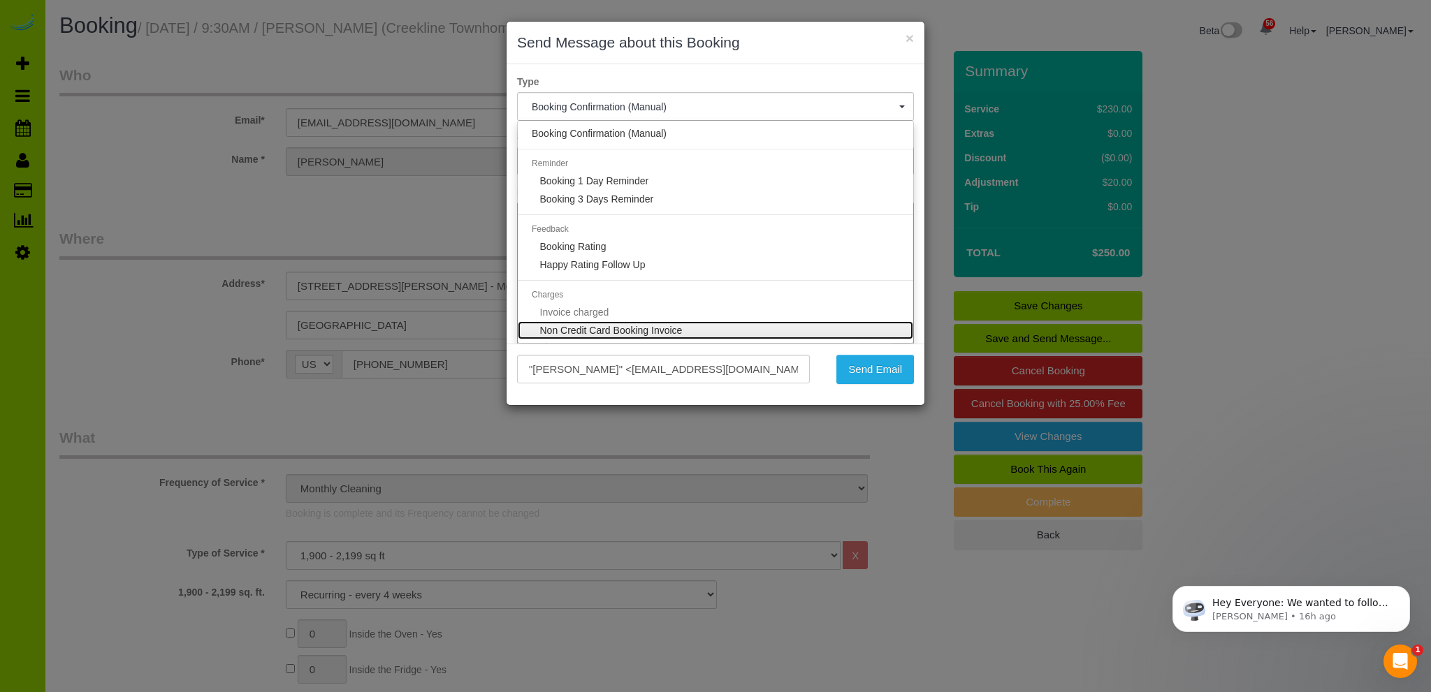
click at [636, 327] on span "Non Credit Card Booking Invoice" at bounding box center [611, 330] width 143 height 11
select select "36"
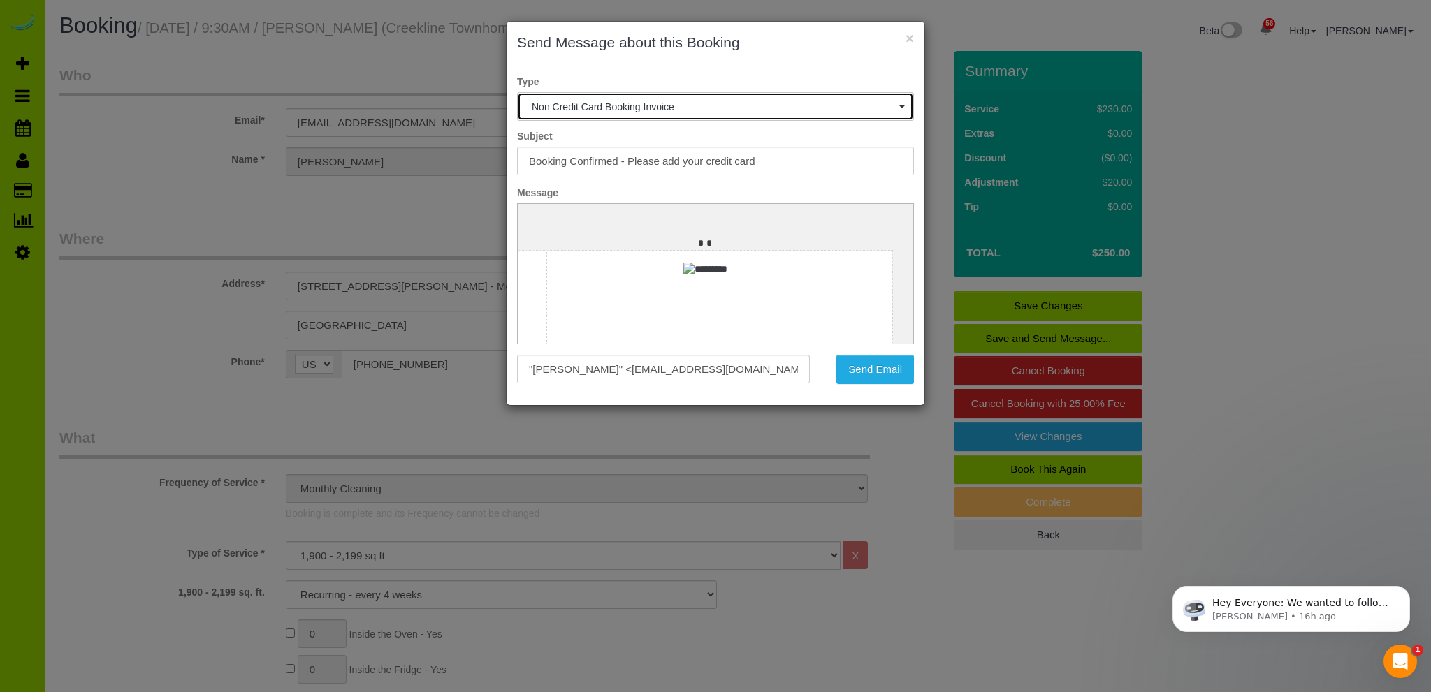
type input "MOP STARS Invoice"
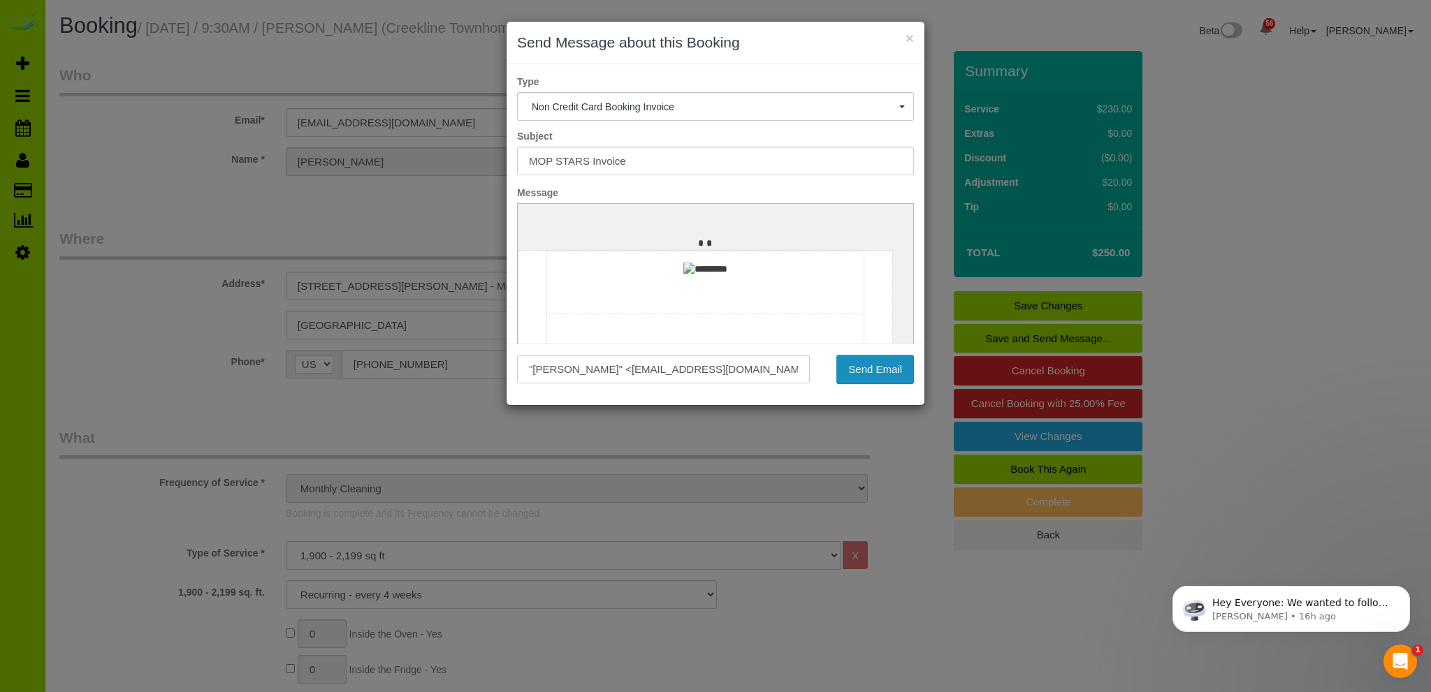
click at [874, 371] on button "Send Email" at bounding box center [875, 369] width 78 height 29
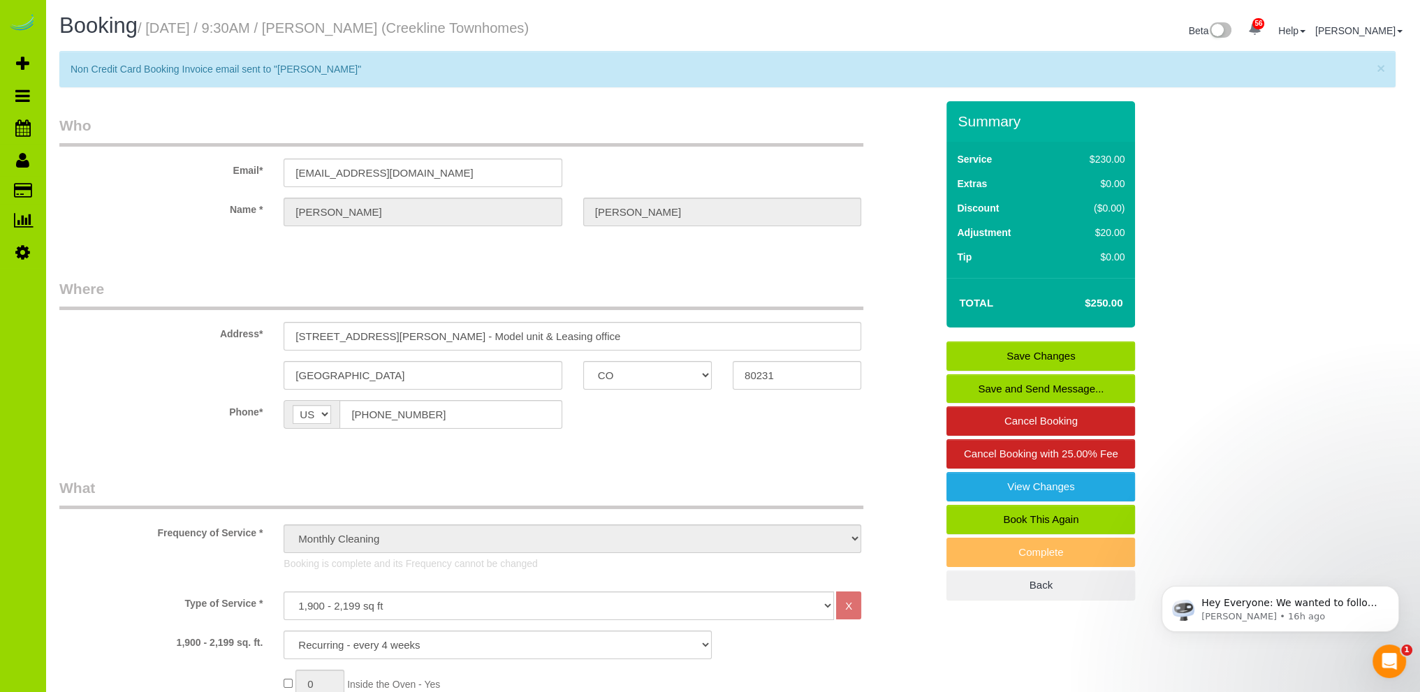
click at [1183, 215] on div "Summary Service $230.00 Extras $0.00 Discount ($0.00) Adjustment $20.00 Tip $0.…" at bounding box center [1104, 364] width 337 height 527
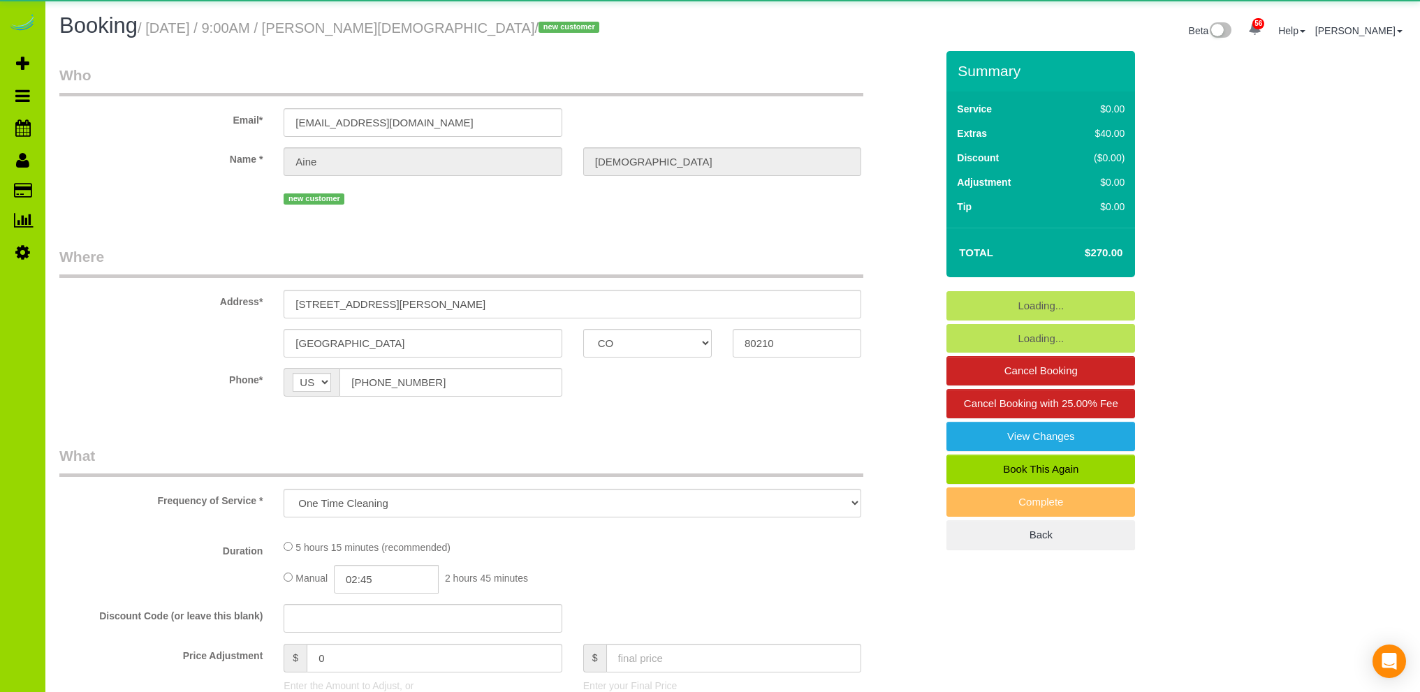
select select "CO"
select select "number:3"
select select "number:11"
select select "object:1157"
select select "spot6"
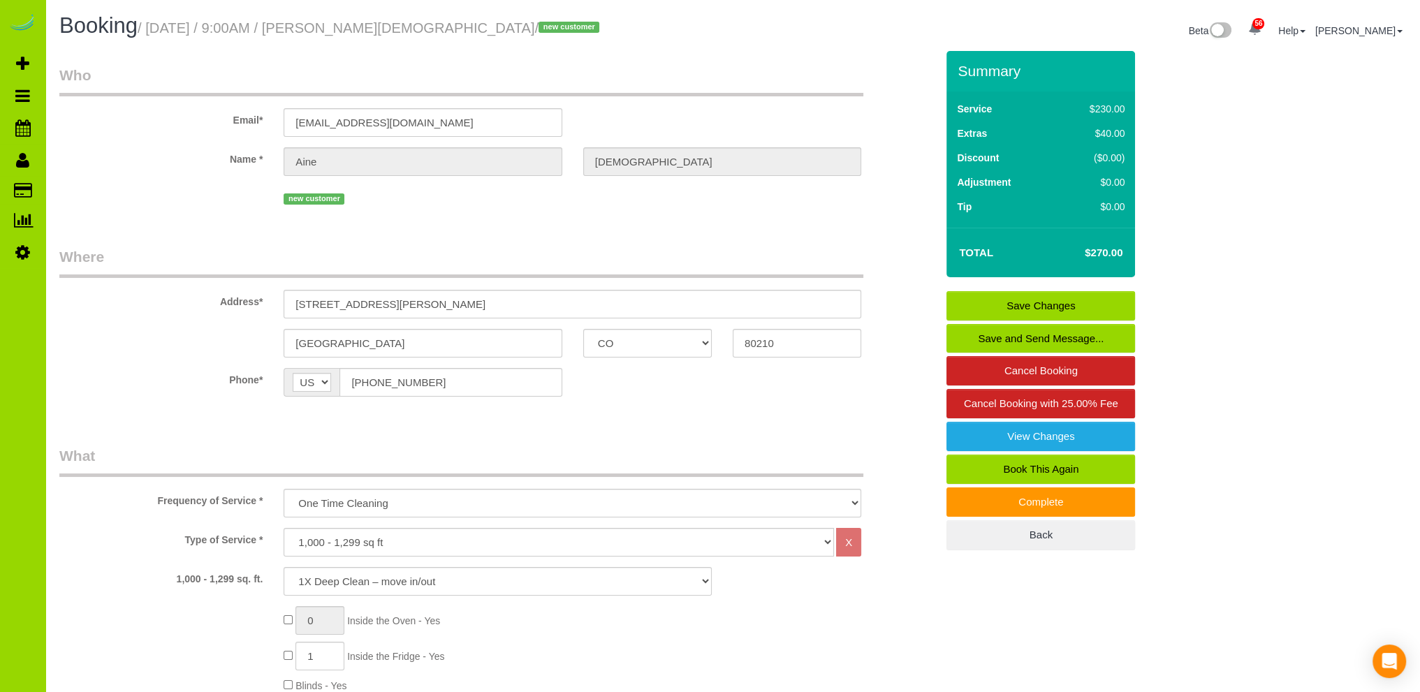
scroll to position [419, 0]
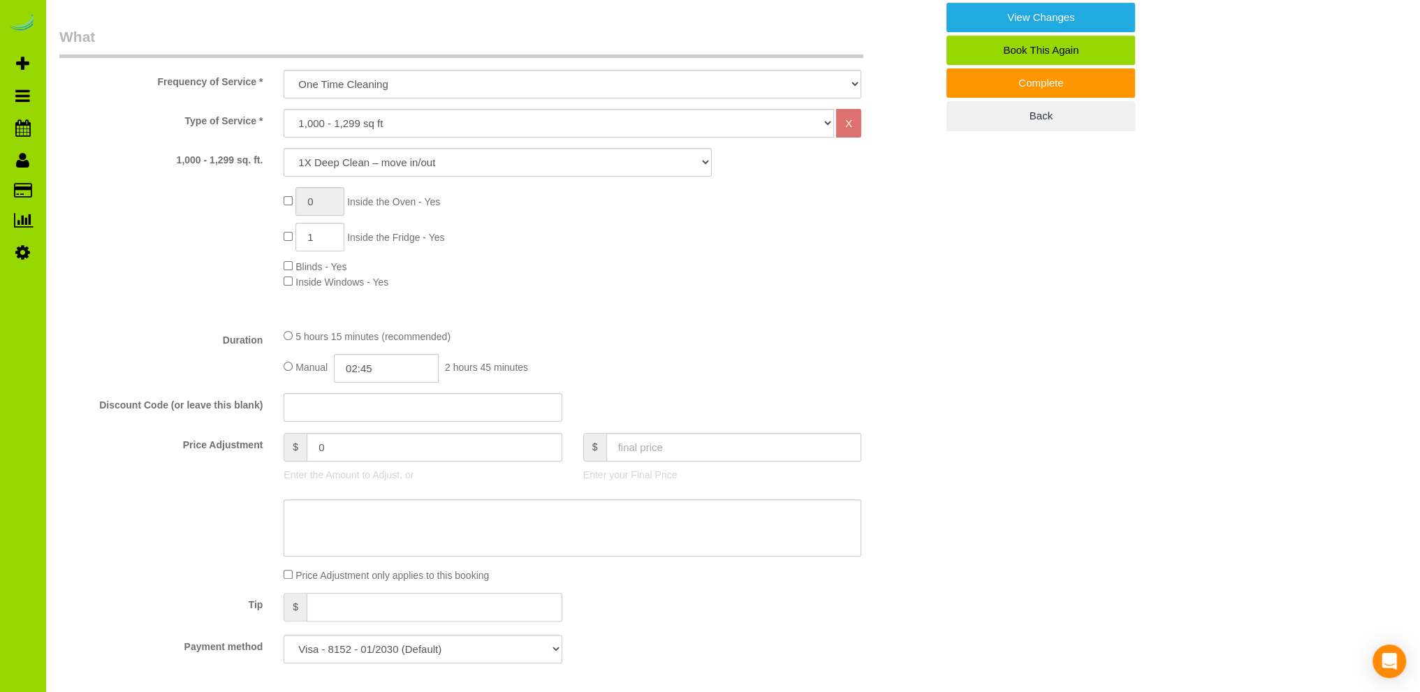
click at [332, 608] on input "text" at bounding box center [435, 607] width 256 height 29
type input "100"
click at [666, 601] on div "Tip $ 100" at bounding box center [498, 608] width 898 height 31
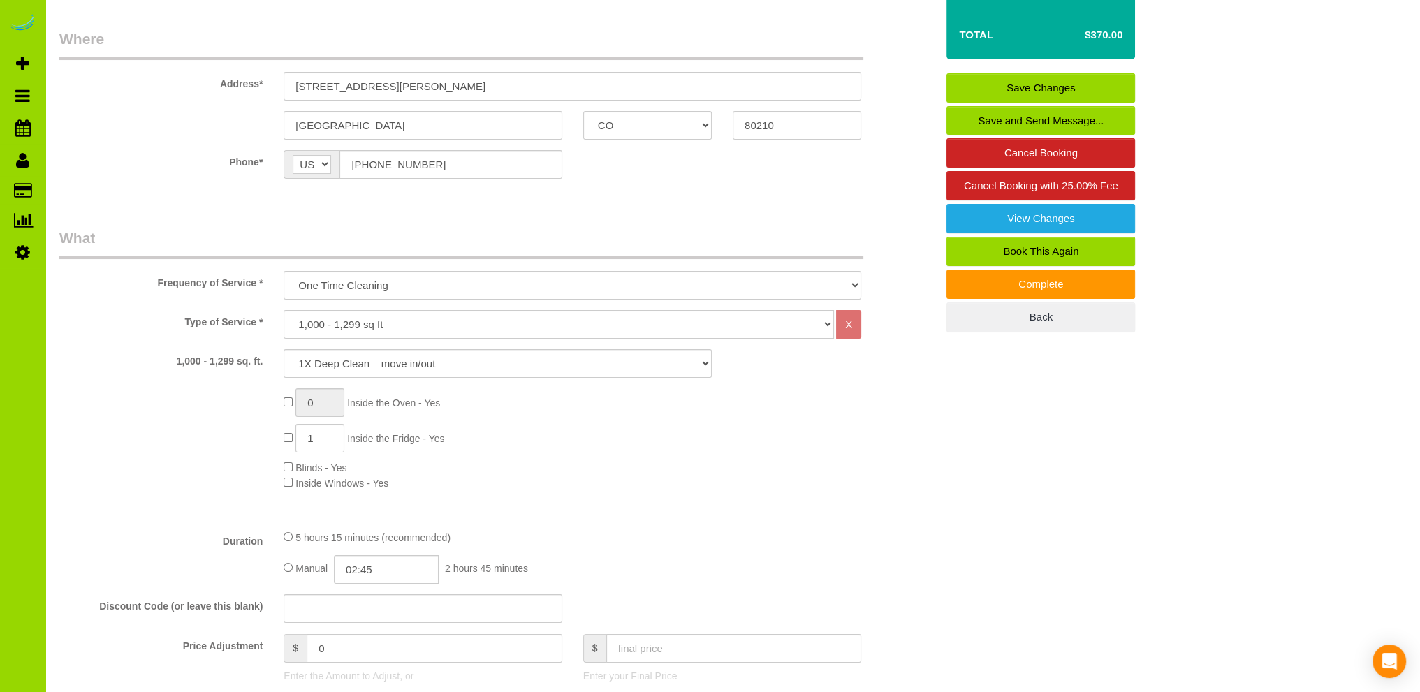
scroll to position [0, 0]
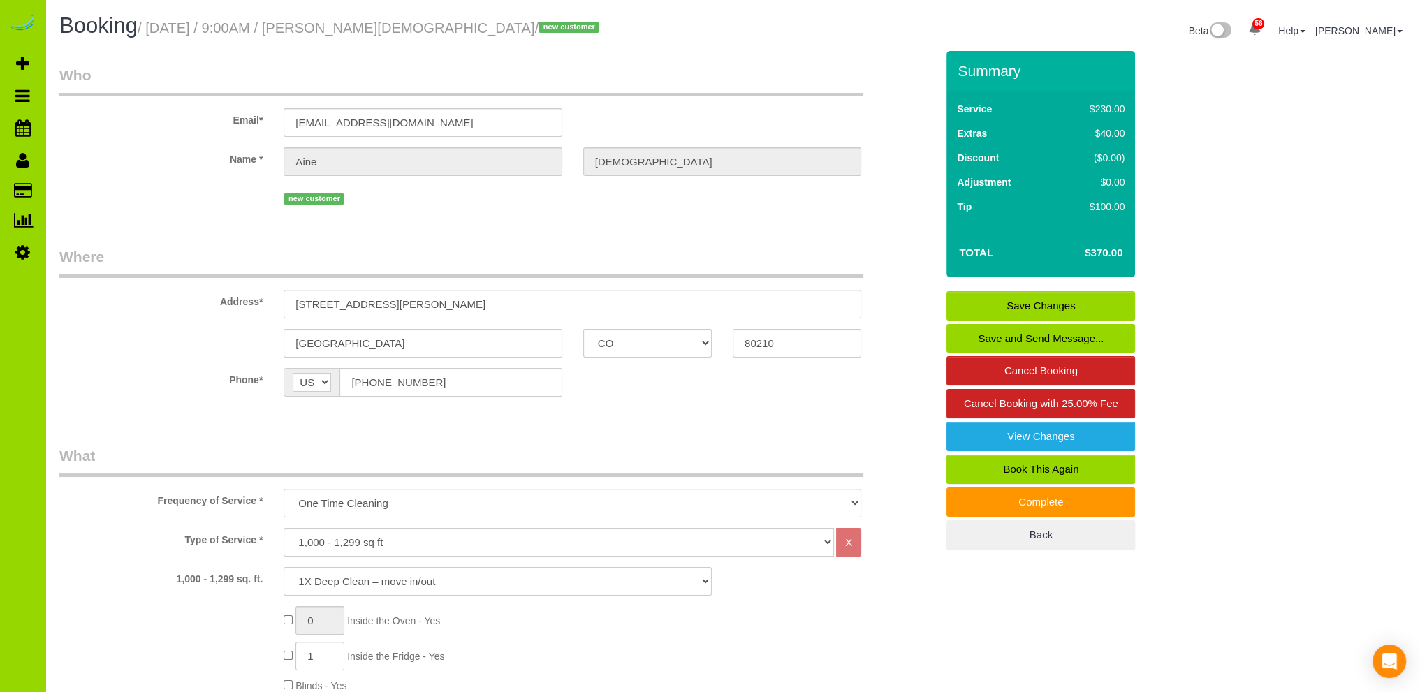
click at [1027, 301] on link "Save Changes" at bounding box center [1041, 305] width 189 height 29
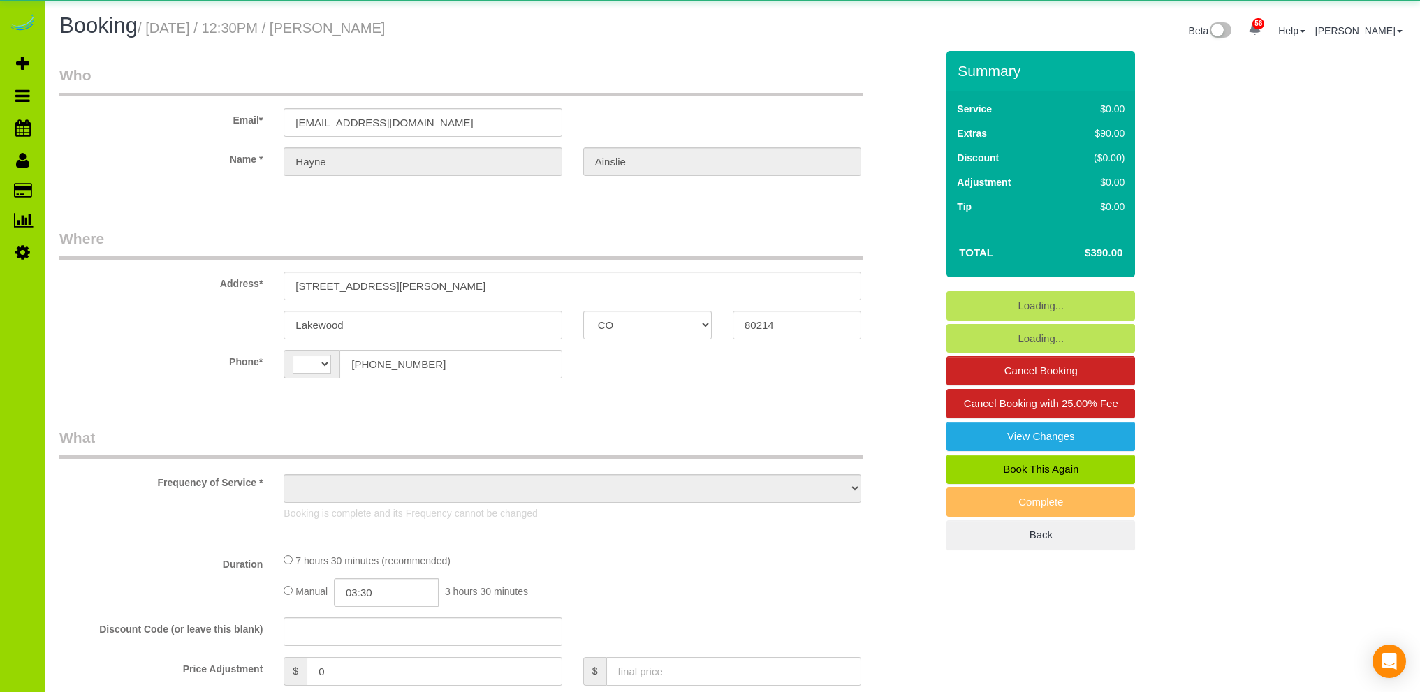
select select "CO"
select select "string:[GEOGRAPHIC_DATA]"
select select "string:fspay-34255388-9478-42c1-9eae-53a6c78e5f06"
select select "spot1"
select select "number:69"
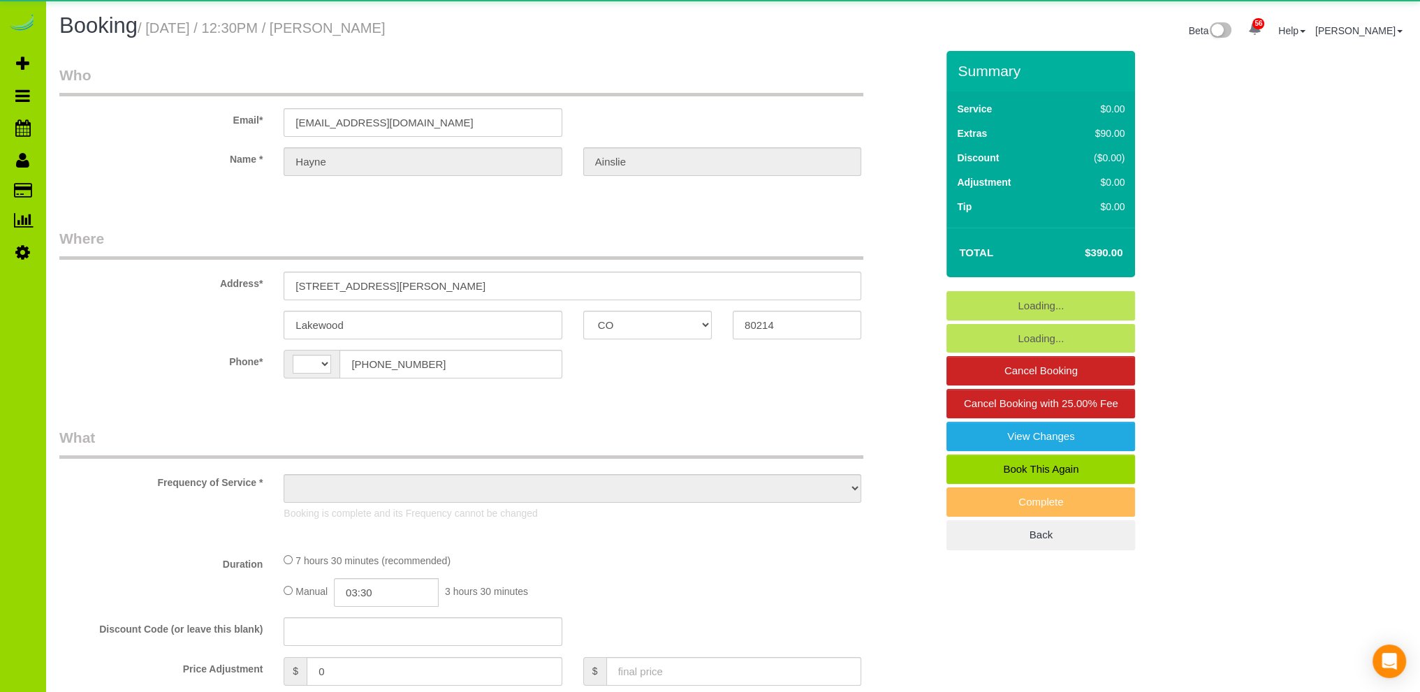
select select "number:4"
select select "number:16"
select select "object:1249"
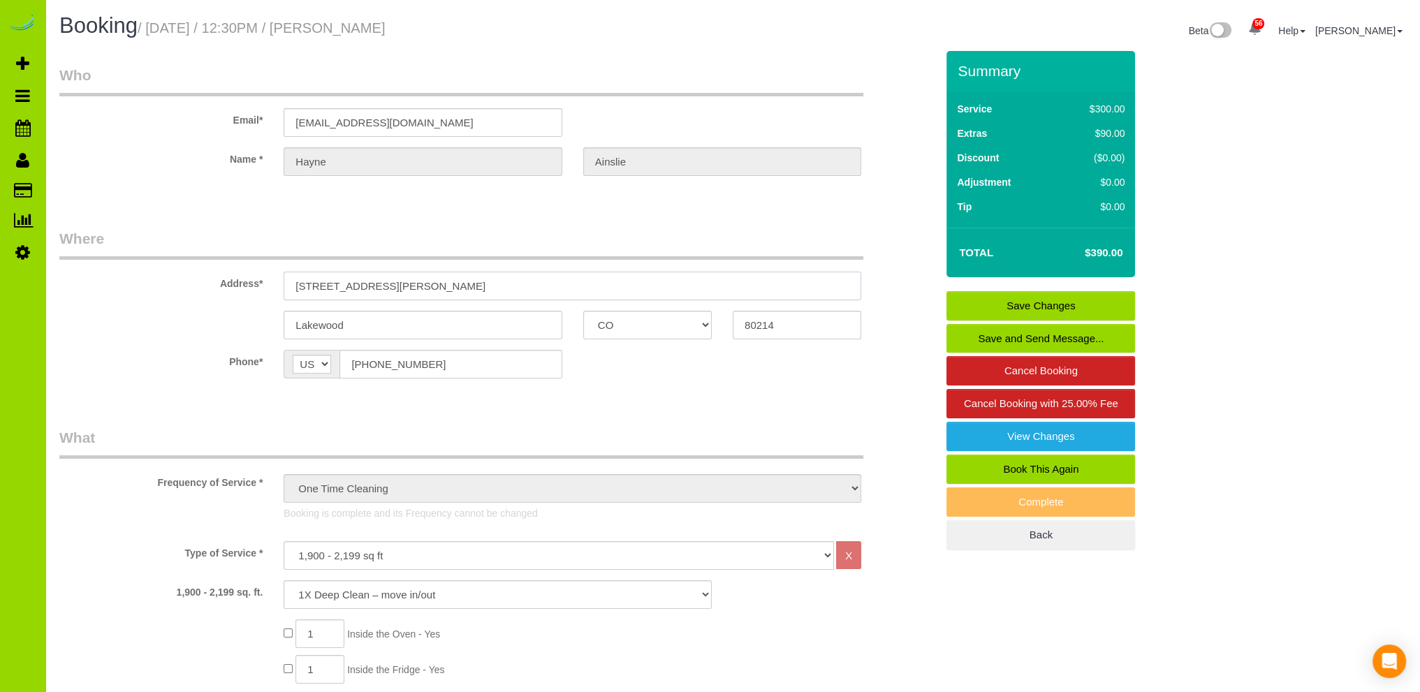
drag, startPoint x: 393, startPoint y: 284, endPoint x: 267, endPoint y: 279, distance: 125.9
click at [270, 279] on div "Address* 649 Allison St" at bounding box center [498, 264] width 898 height 72
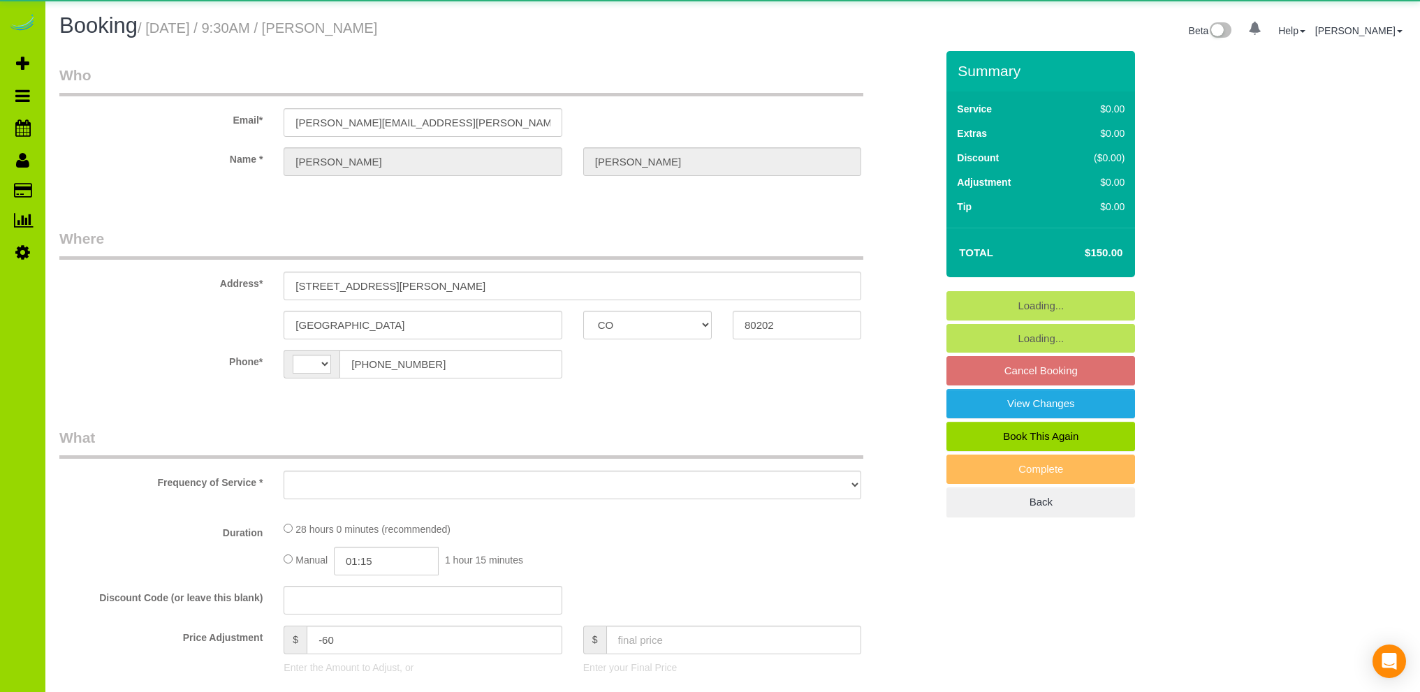
select select "CO"
select select "string:[GEOGRAPHIC_DATA]"
select select "string:fspay-b96581a1-f566-469a-b251-3e4905229e8d"
select select "7"
select select "spot1"
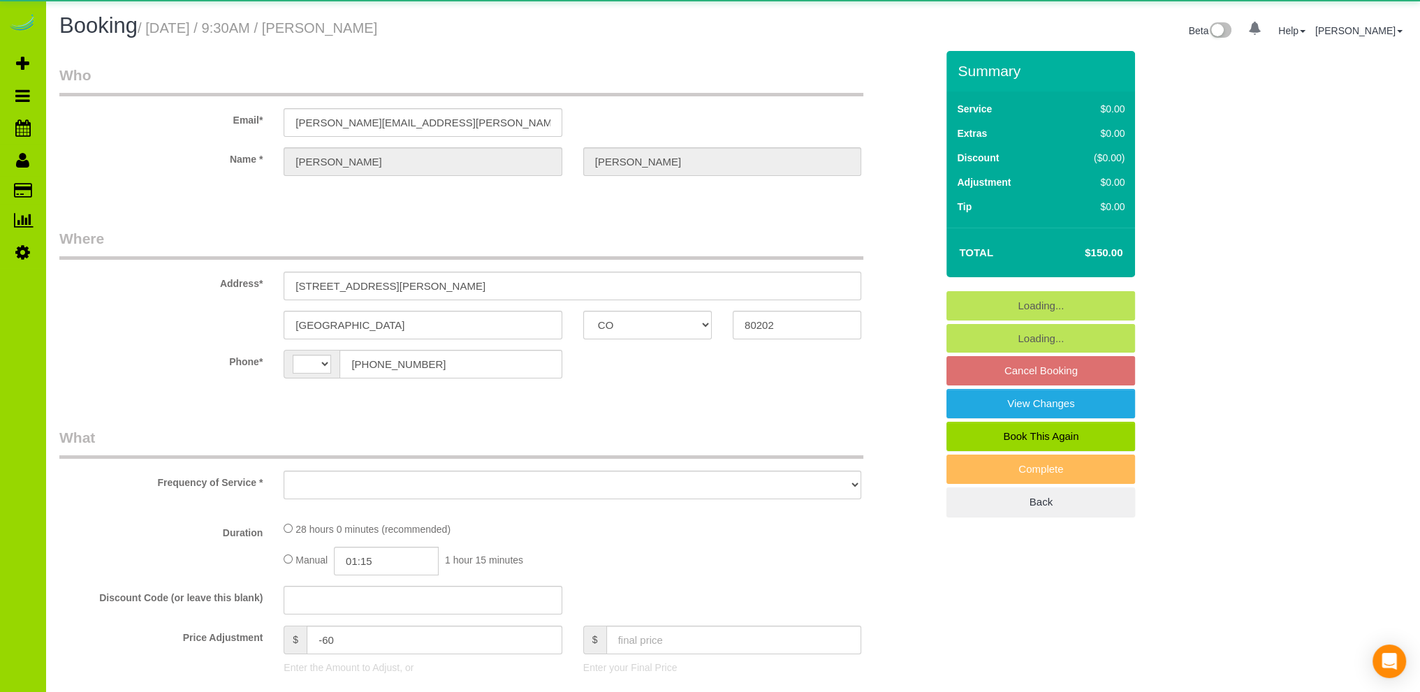
select select "number:3"
select select "number:13"
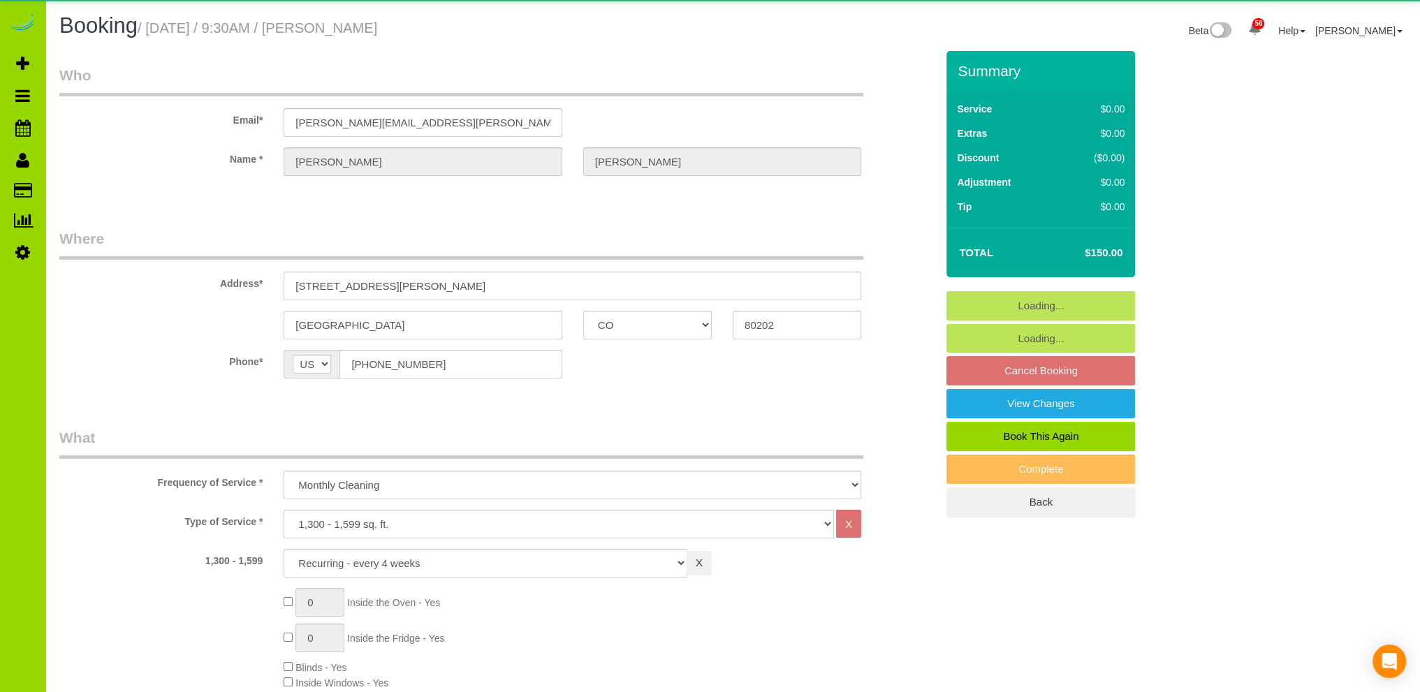
select select "object:1240"
select select "7"
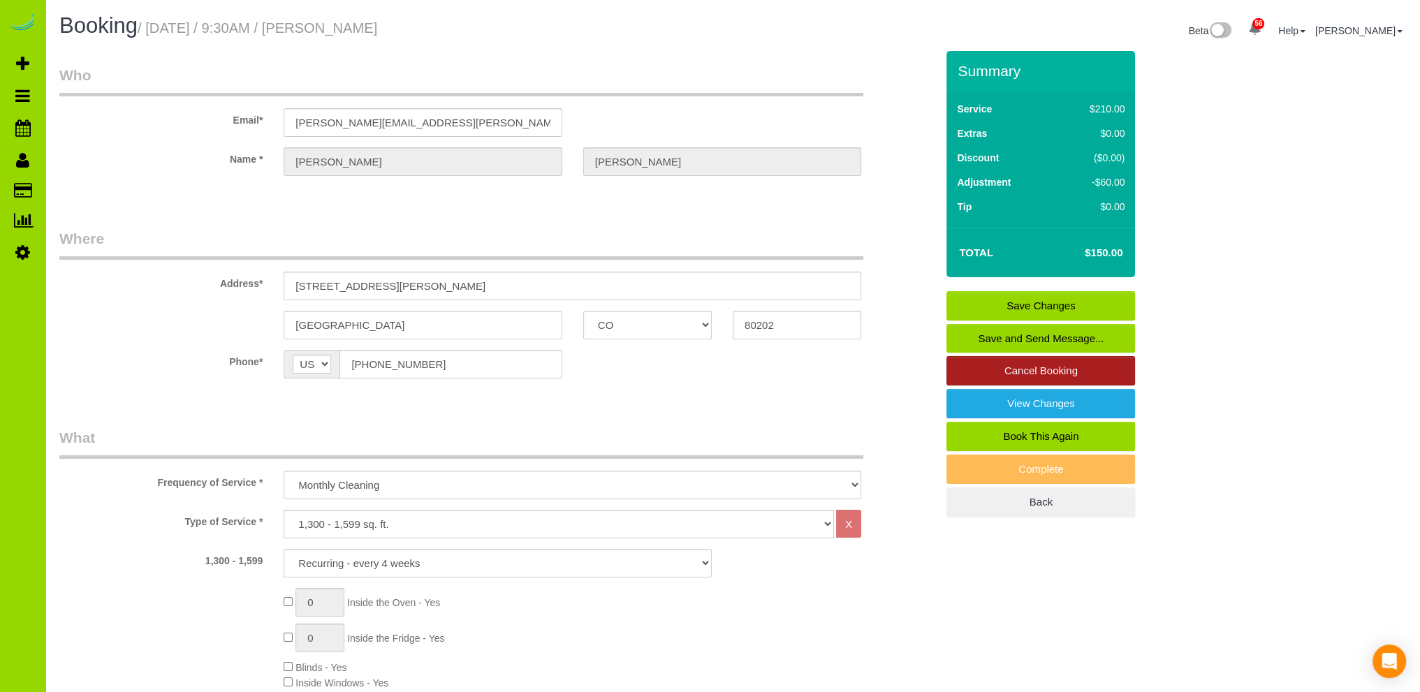
click at [1021, 370] on link "Cancel Booking" at bounding box center [1041, 370] width 189 height 29
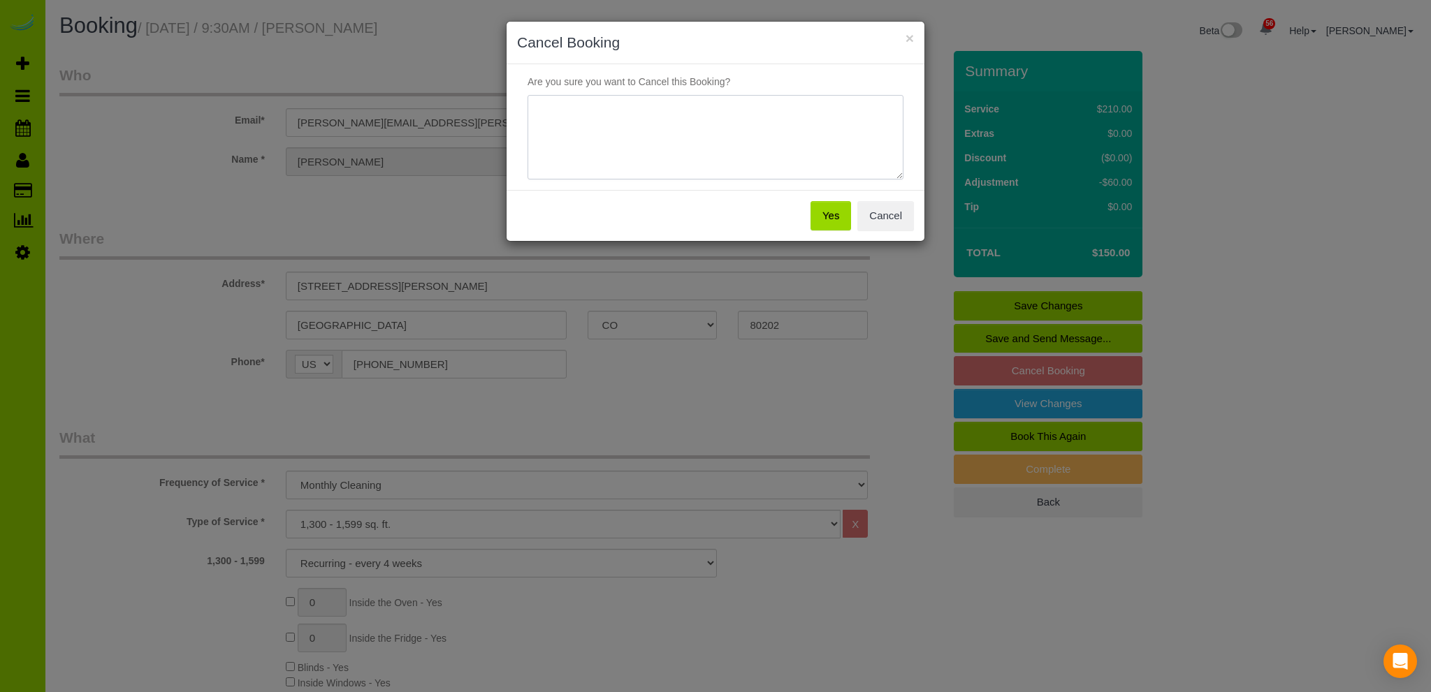
drag, startPoint x: 548, startPoint y: 112, endPoint x: 540, endPoint y: 110, distance: 8.0
click at [548, 112] on textarea at bounding box center [715, 137] width 376 height 85
type textarea "Budget cuts"
click at [833, 215] on button "Yes" at bounding box center [830, 215] width 41 height 29
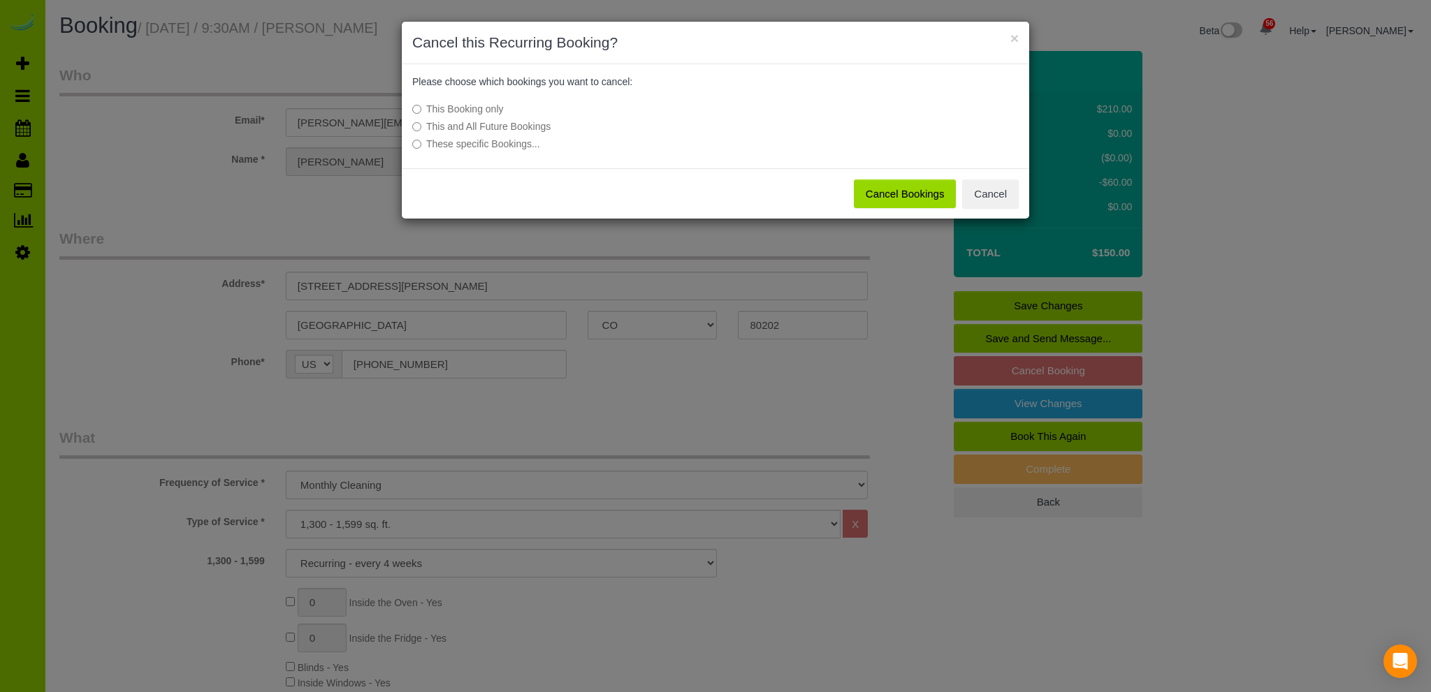
click at [895, 192] on button "Cancel Bookings" at bounding box center [905, 194] width 103 height 29
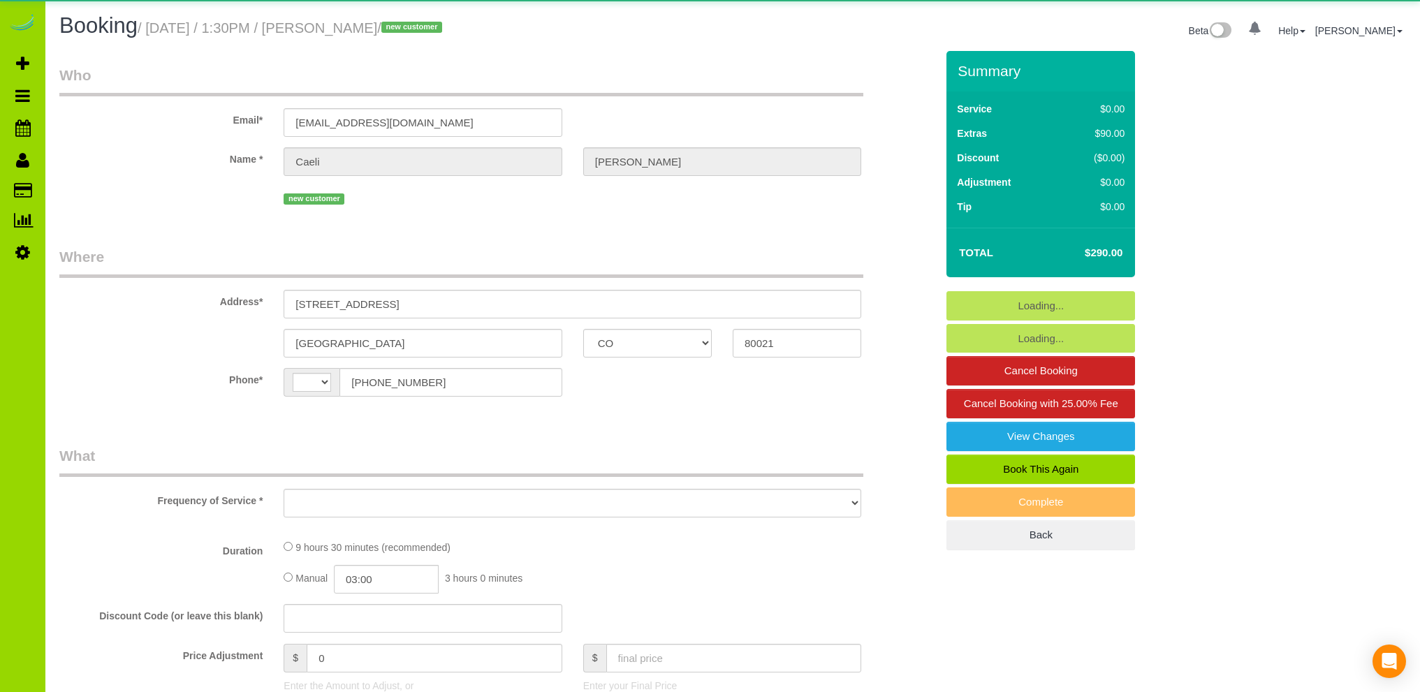
select select "CO"
select select "string:[GEOGRAPHIC_DATA]"
select select "object:955"
select select "2"
select select "spot1"
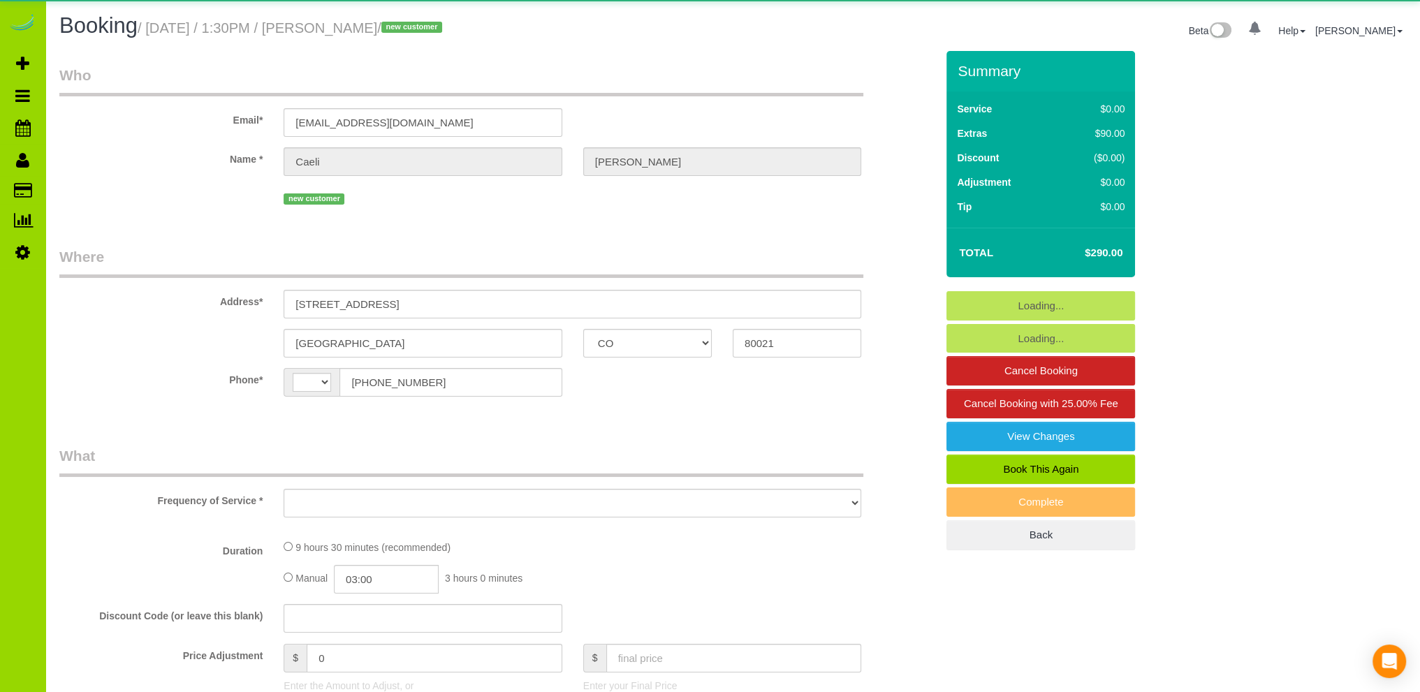
select select "number:69"
select select "number:3"
select select "number:11"
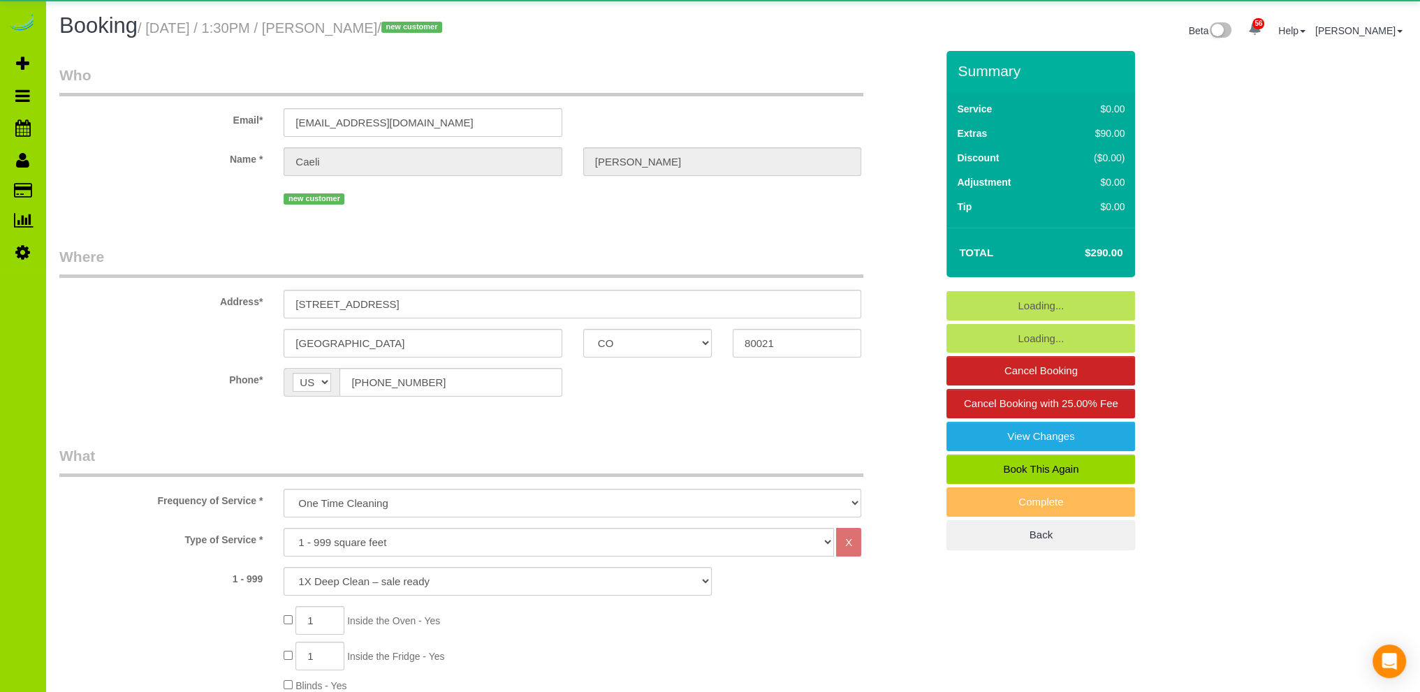
select select "object:1251"
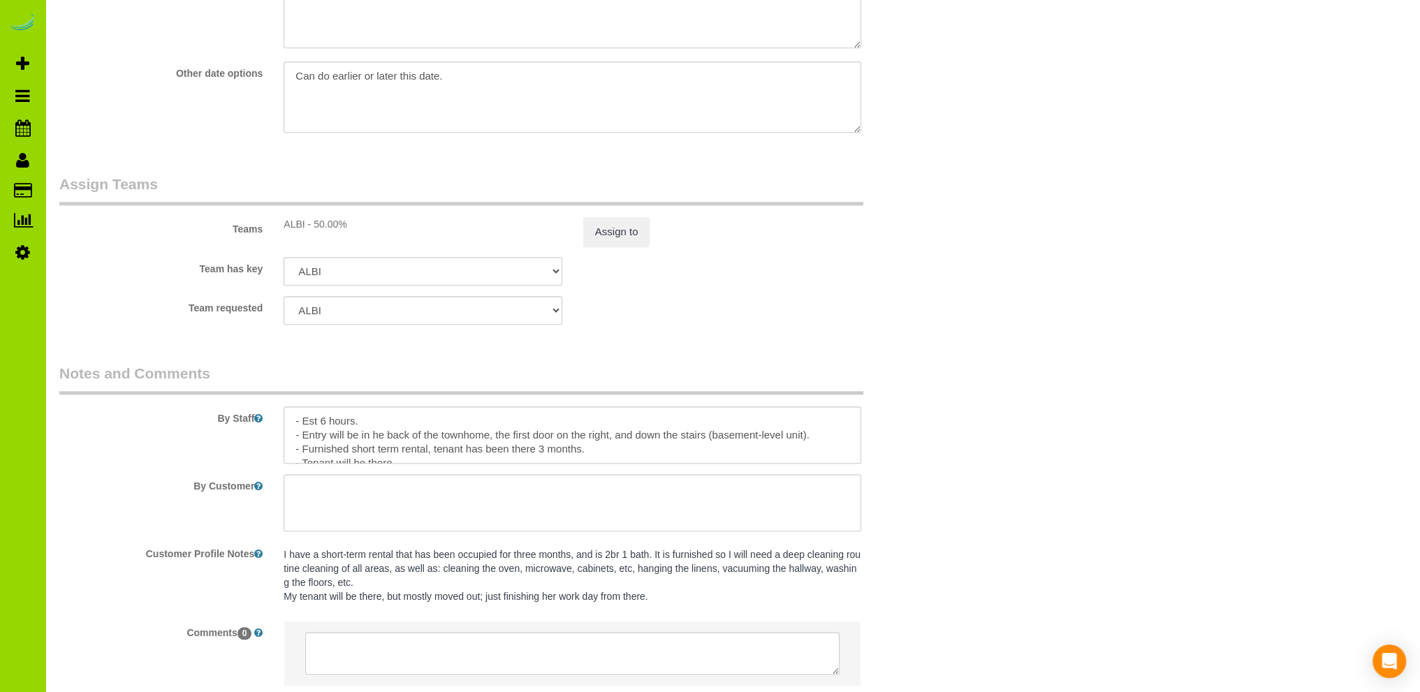
scroll to position [1933, 0]
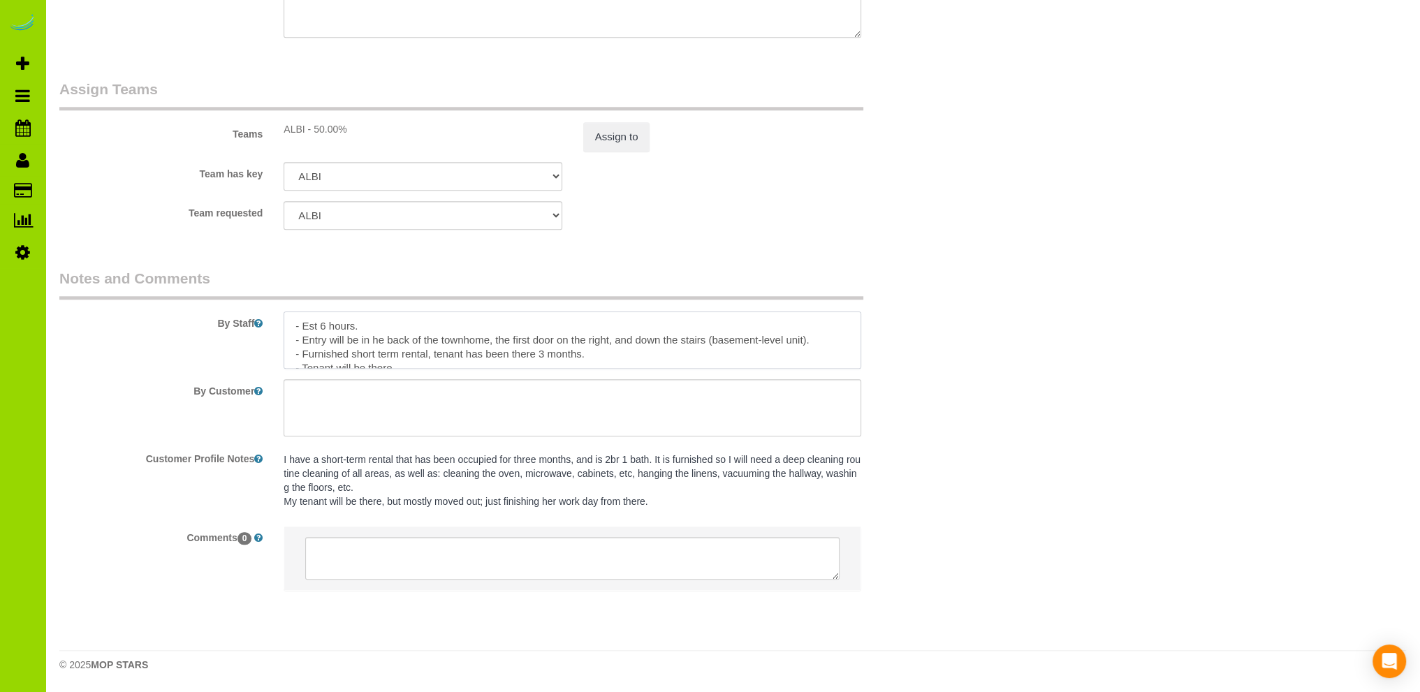
click at [824, 340] on textarea at bounding box center [573, 340] width 578 height 57
click at [822, 343] on textarea at bounding box center [573, 340] width 578 height 57
paste textarea "go to the back of the house, and it's the first door on the right. The top door…"
click at [820, 332] on textarea at bounding box center [573, 340] width 578 height 57
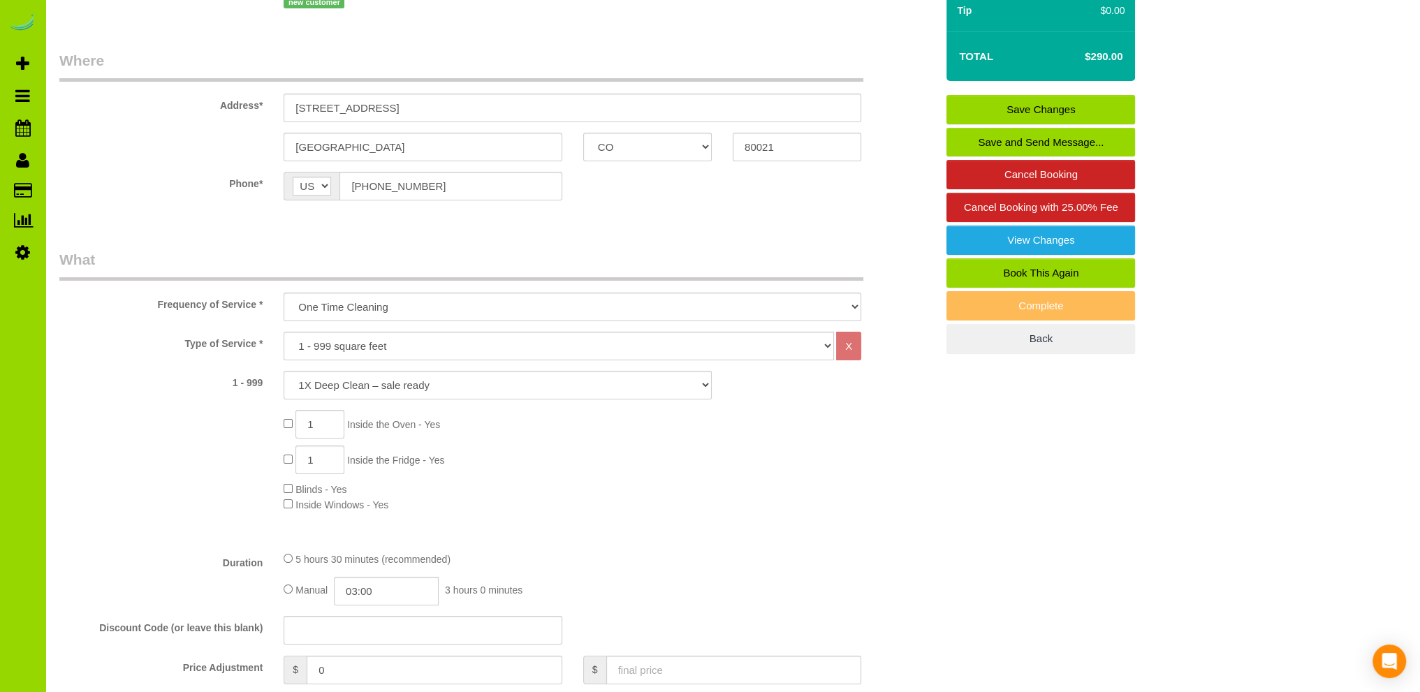
scroll to position [0, 0]
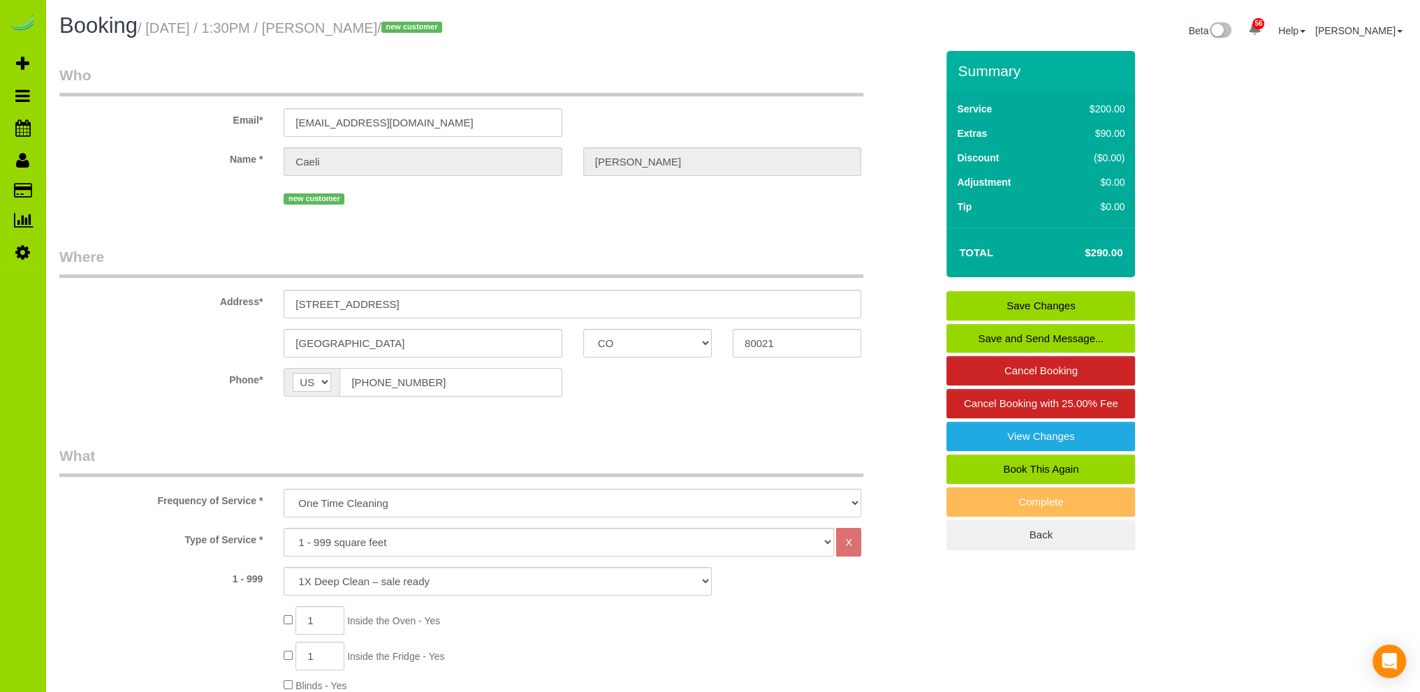
drag, startPoint x: 442, startPoint y: 381, endPoint x: 316, endPoint y: 377, distance: 125.8
click at [316, 377] on div "AF AL DZ AD AO AI AQ AG AR AM AW AU AT AZ BS BH BD BB BY BE BZ BJ BM BT BO BA B…" at bounding box center [423, 382] width 278 height 29
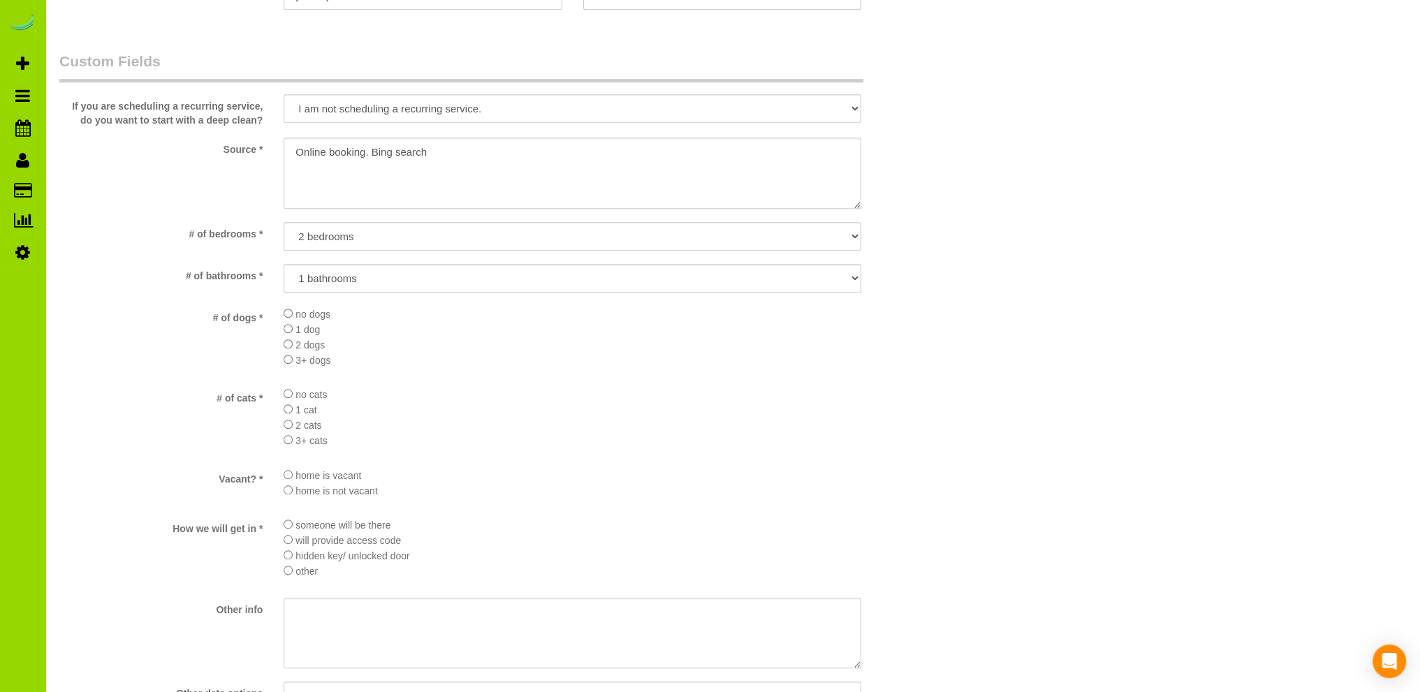
scroll to position [1677, 0]
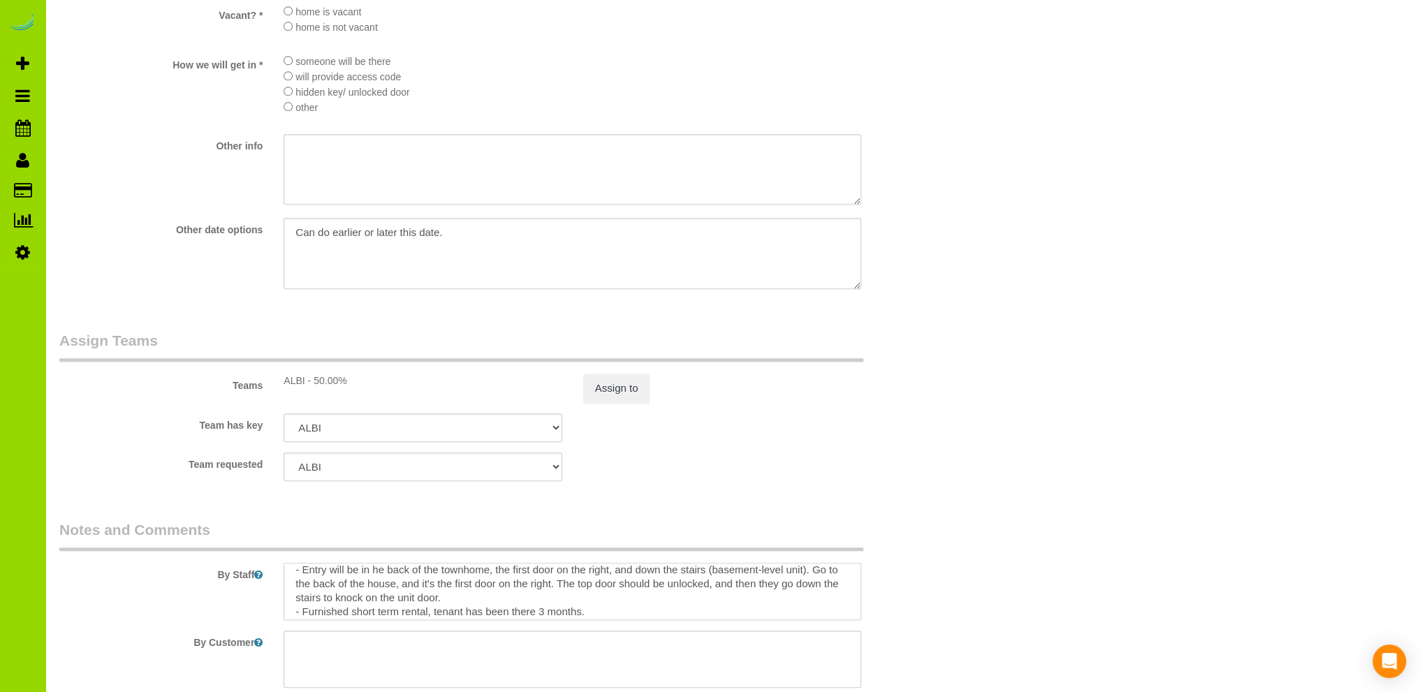
click at [500, 606] on textarea at bounding box center [573, 591] width 578 height 57
paste textarea "[PHONE_NUMBER]"
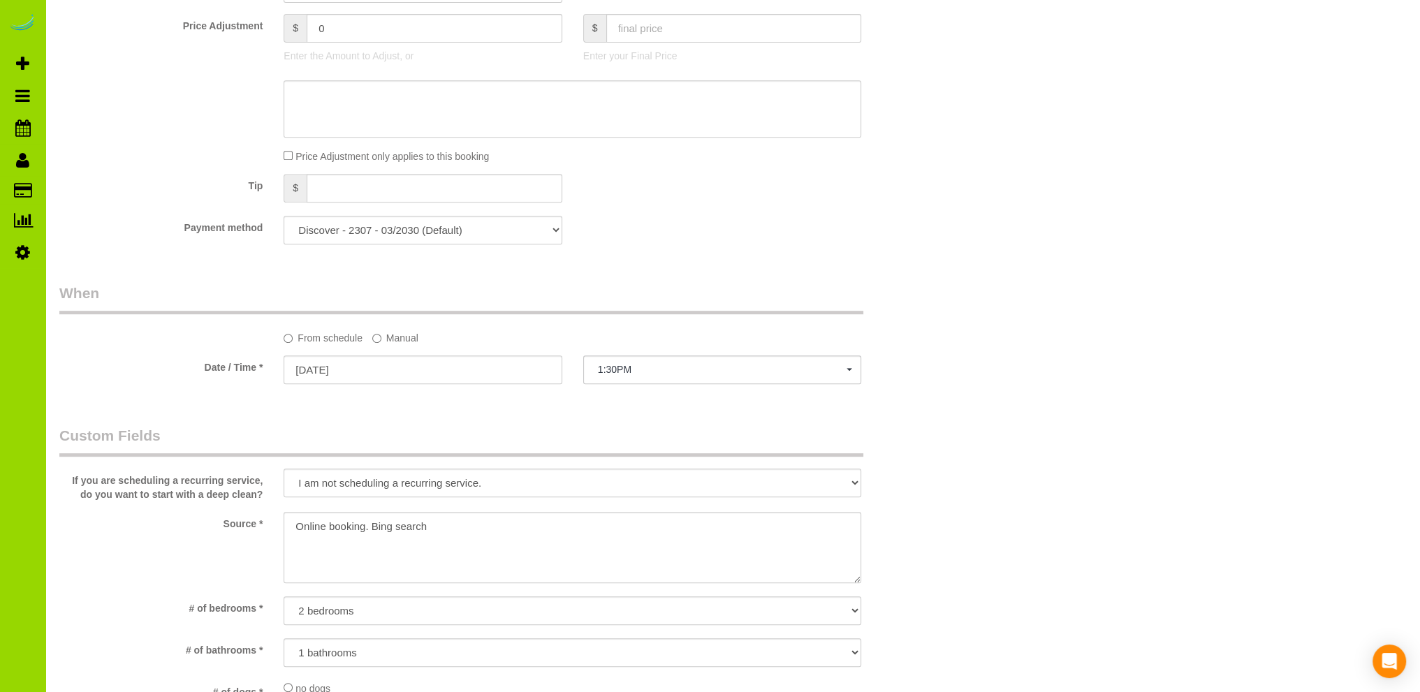
scroll to position [140, 0]
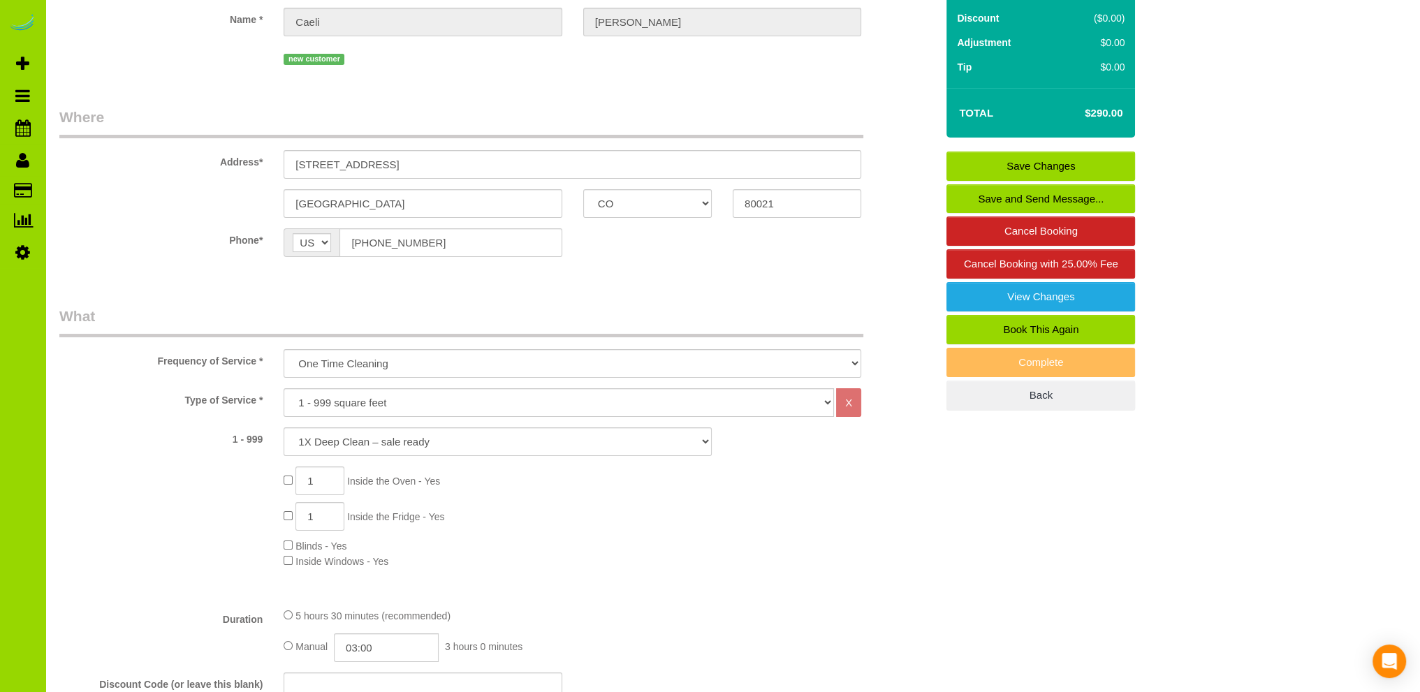
type textarea "- Est 6 hours. - Entry will be in he back of the townhome, the first door on th…"
click at [1028, 162] on link "Save Changes" at bounding box center [1041, 166] width 189 height 29
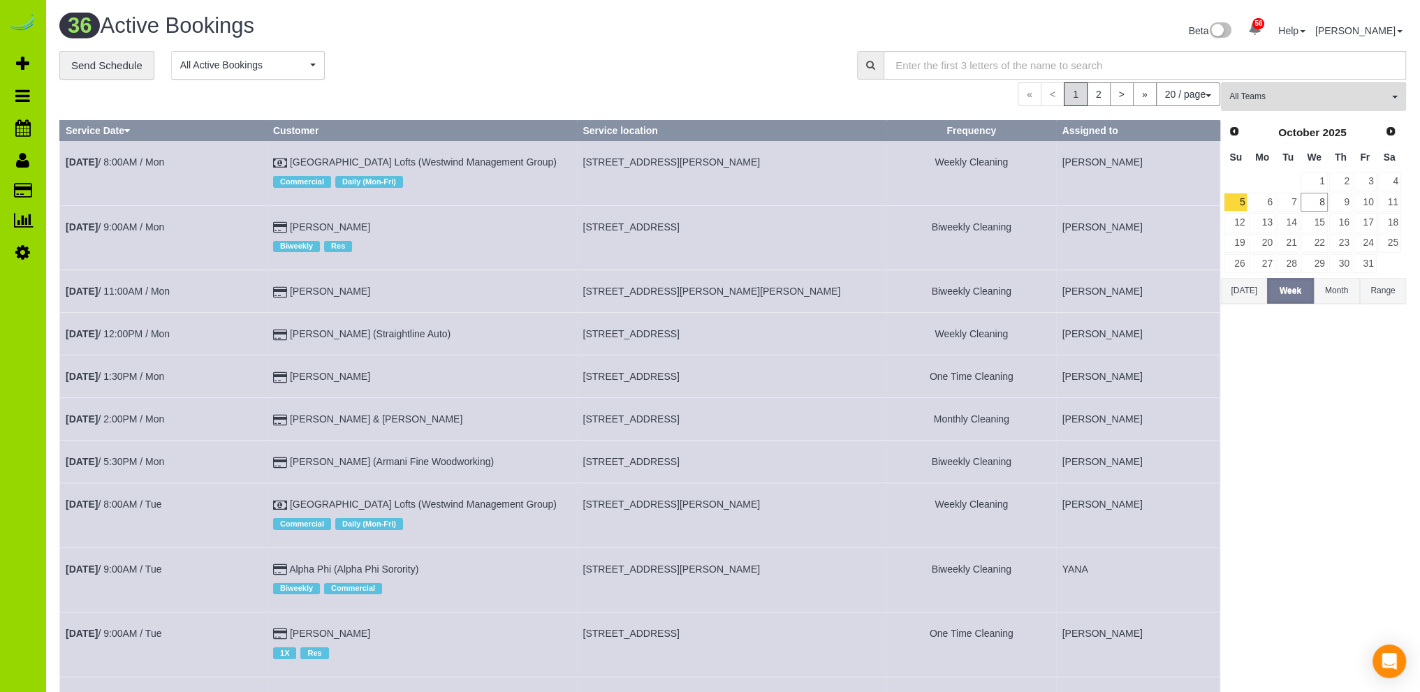
click at [482, 54] on div "**********" at bounding box center [447, 65] width 777 height 29
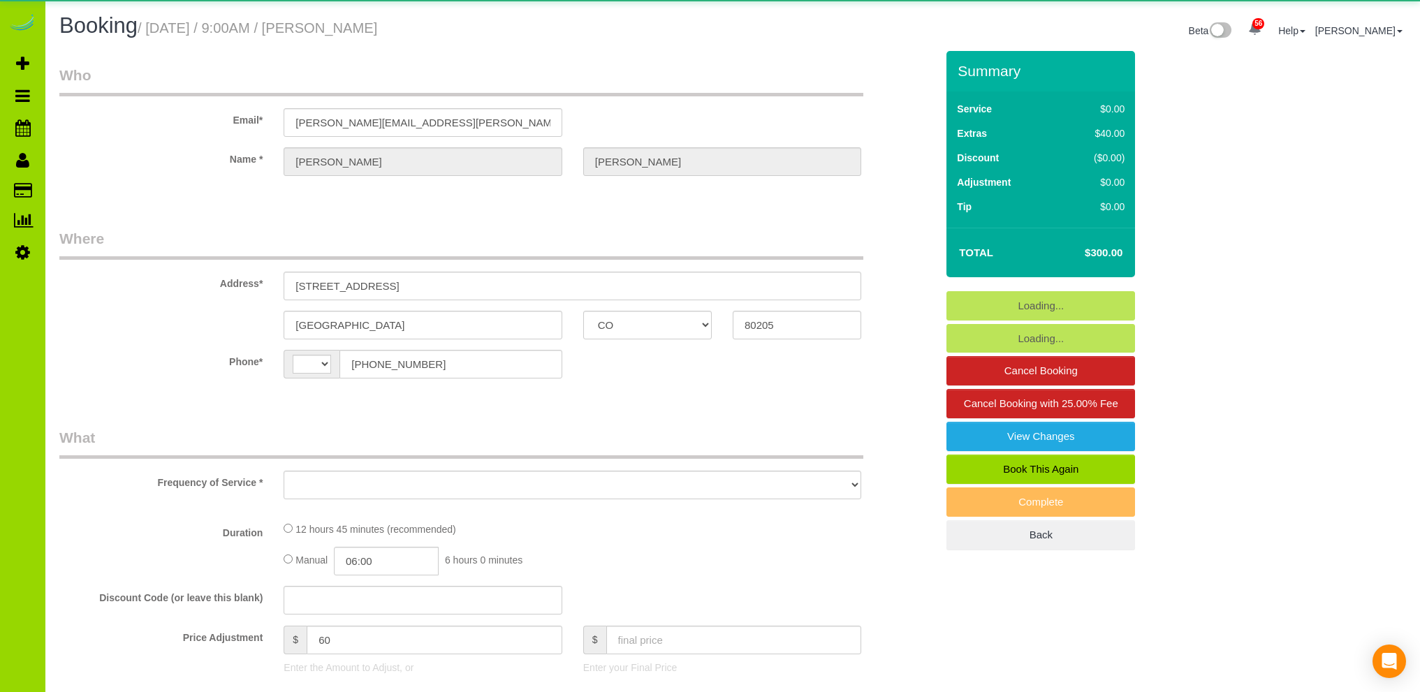
select select "CO"
select select "string:[GEOGRAPHIC_DATA]"
select select "string:fspay-50eef22c-6001-405a-a29f-0a43b200b06e"
select select "spot1"
select select "number:69"
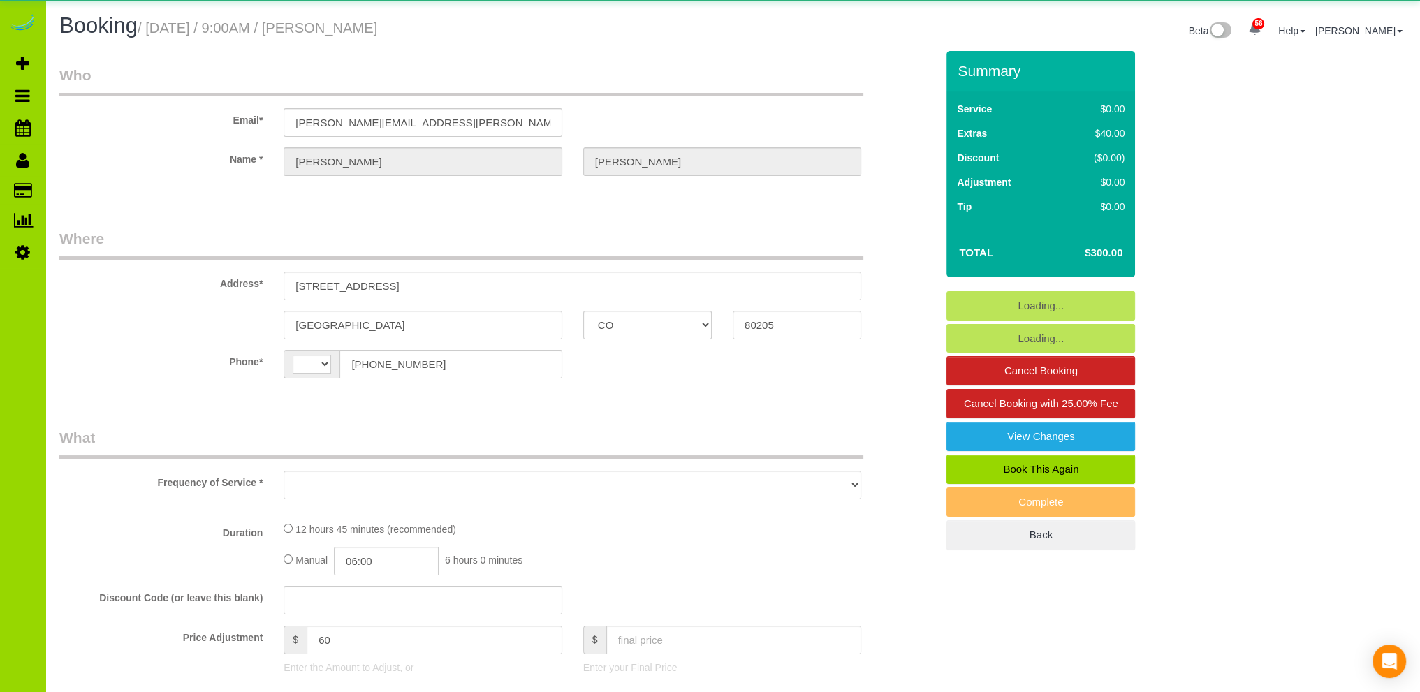
select select "number:2"
select select "number:11"
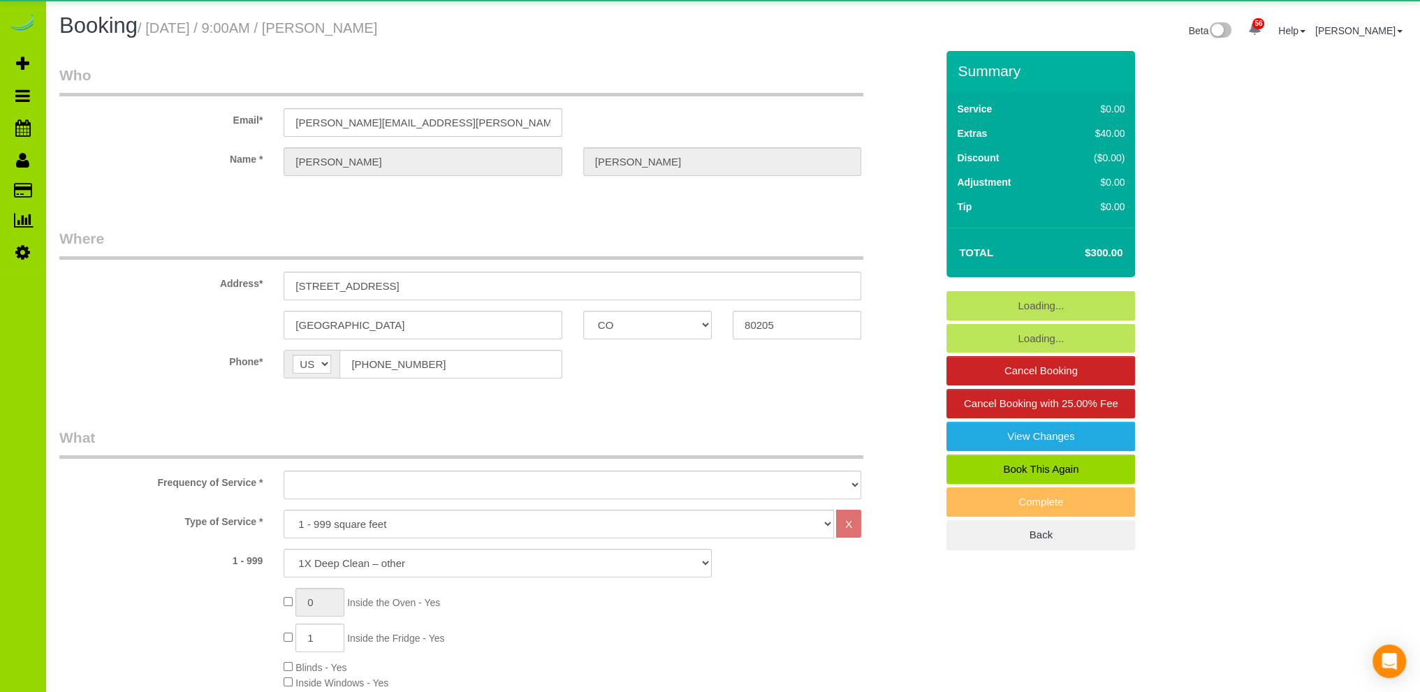
select select "object:1236"
select select "3"
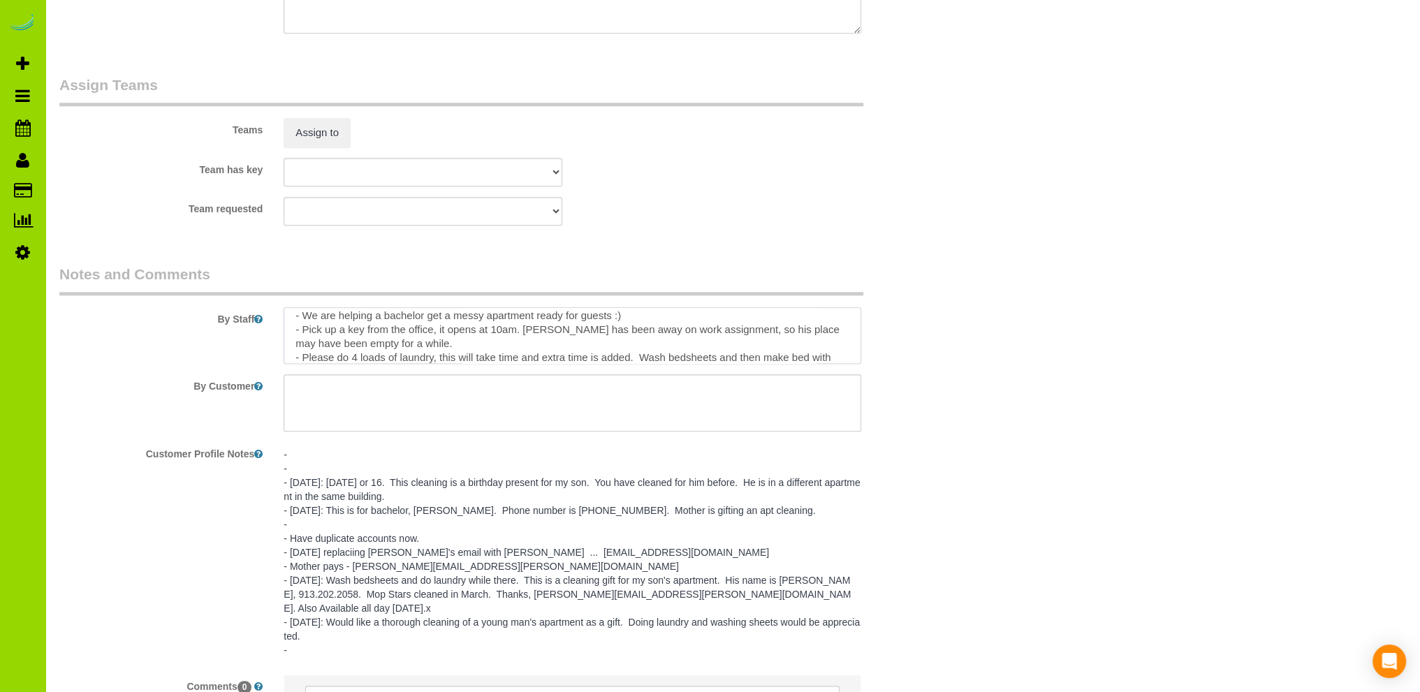
scroll to position [56, 0]
click at [356, 351] on textarea at bounding box center [573, 335] width 578 height 57
click at [443, 354] on textarea at bounding box center [573, 335] width 578 height 57
click at [453, 355] on textarea at bounding box center [573, 335] width 578 height 57
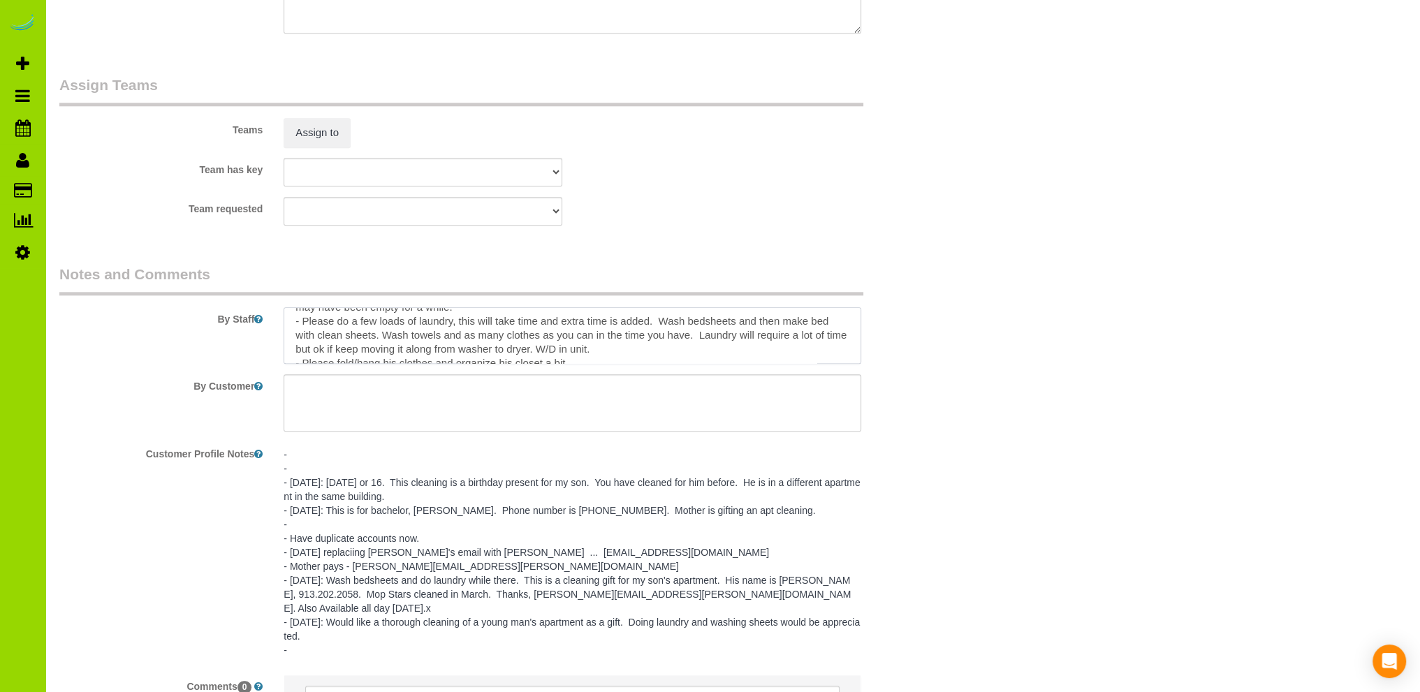
click at [715, 351] on textarea at bounding box center [573, 335] width 578 height 57
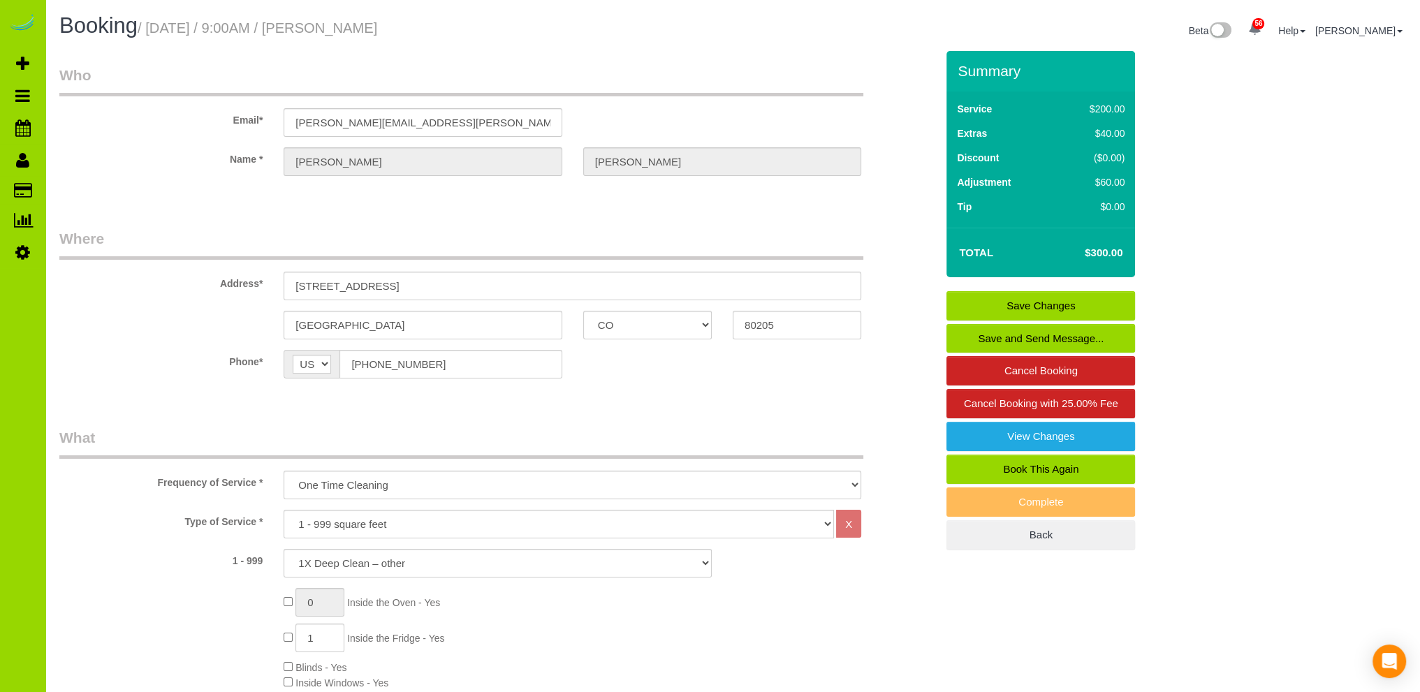
scroll to position [279, 0]
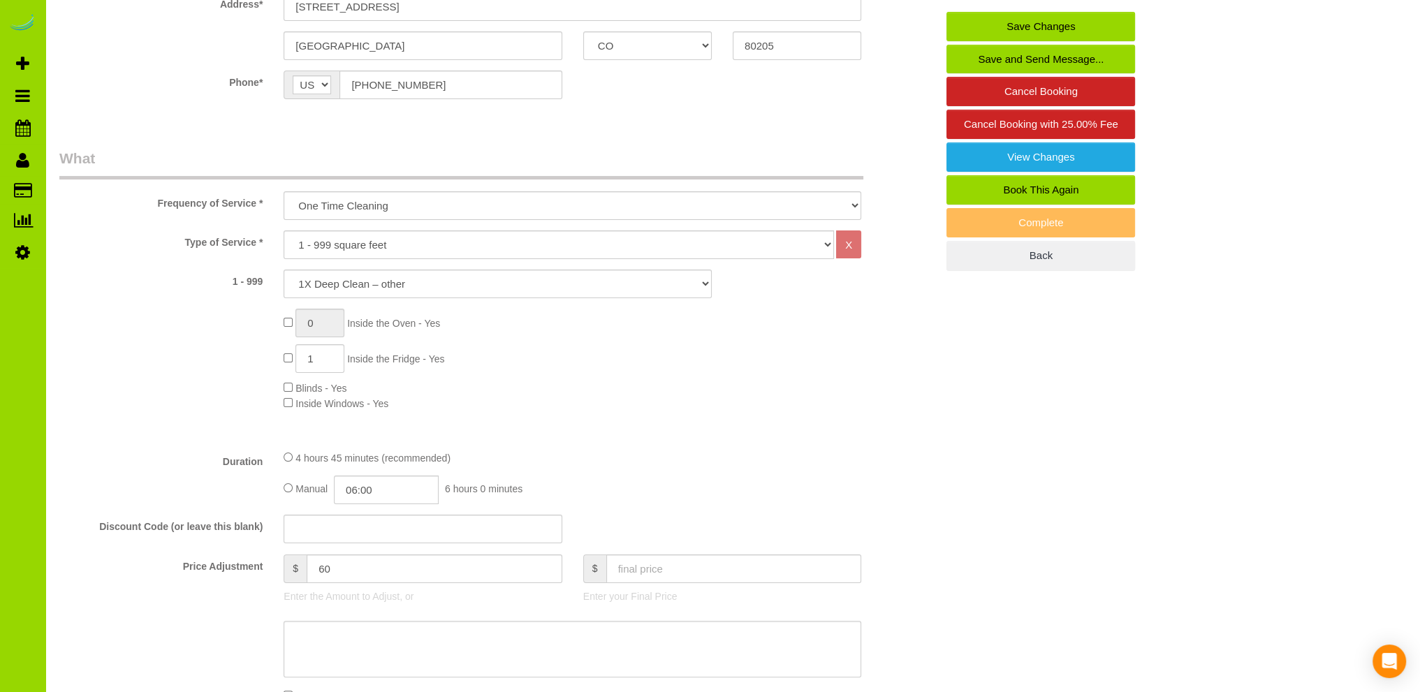
type textarea "- Est 6 hours (may be able to do in less time but the laundry will be a big fac…"
click at [374, 486] on input "06:00" at bounding box center [386, 490] width 105 height 29
type input "05:00"
click at [374, 525] on li "05:00" at bounding box center [371, 525] width 62 height 18
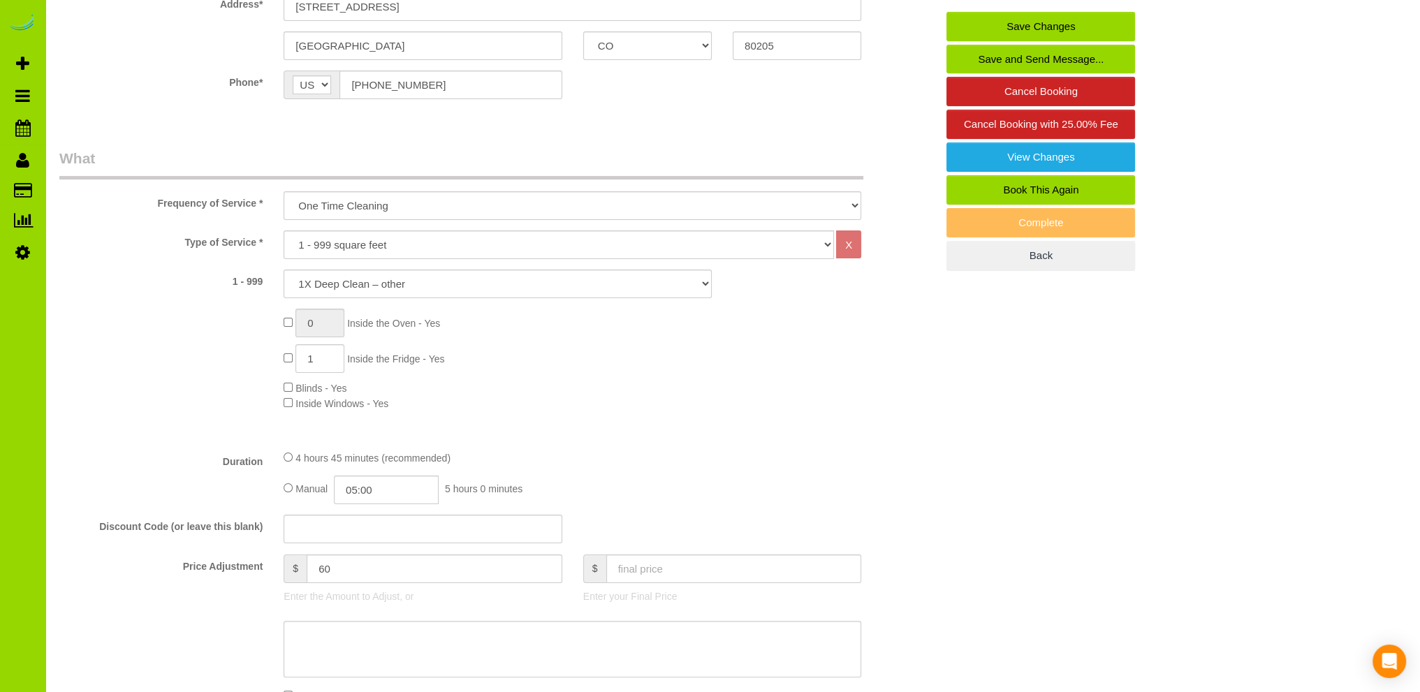
select select "spot6"
click at [418, 490] on input "05:00" at bounding box center [386, 490] width 105 height 29
type input "02:30"
click at [372, 519] on li "02:30" at bounding box center [371, 526] width 62 height 18
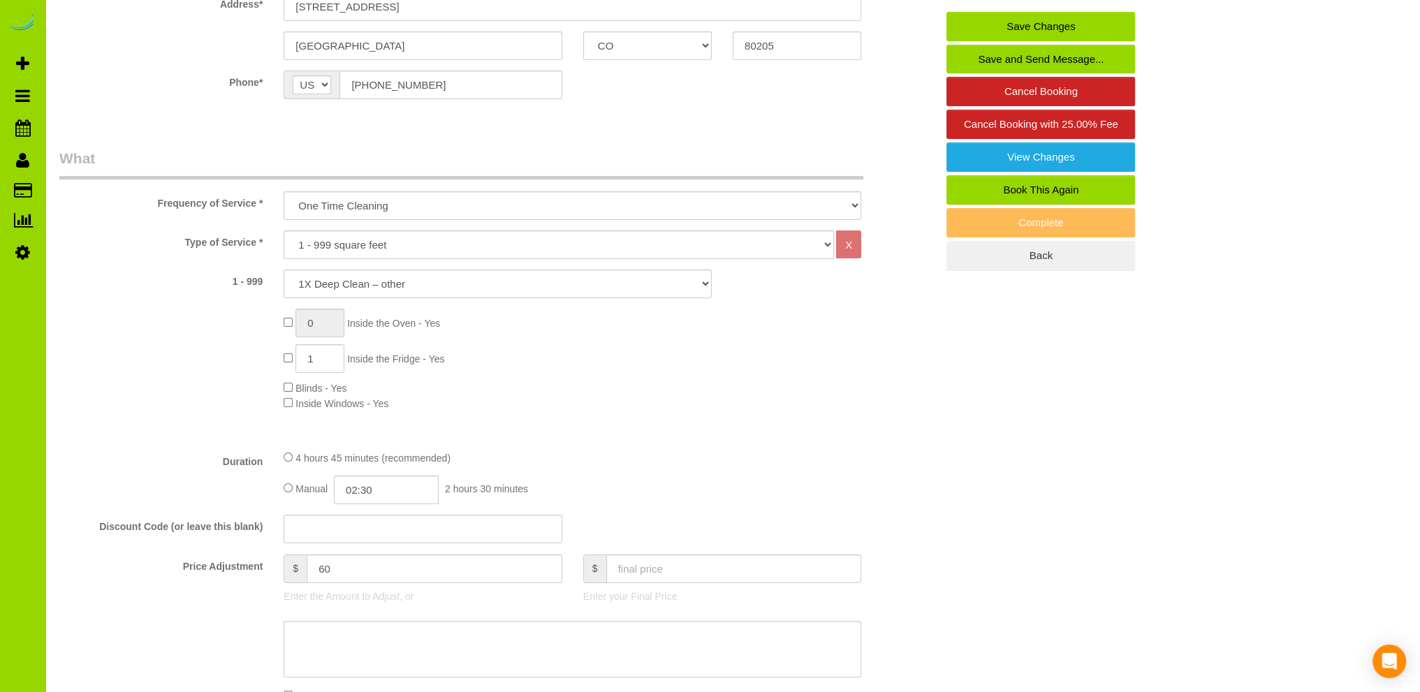
select select "spot11"
click at [537, 425] on div "Type of Service * Choose YOUR HOME SIZE here Hourly Cleaning 1 - 999 square fee…" at bounding box center [497, 335] width 877 height 208
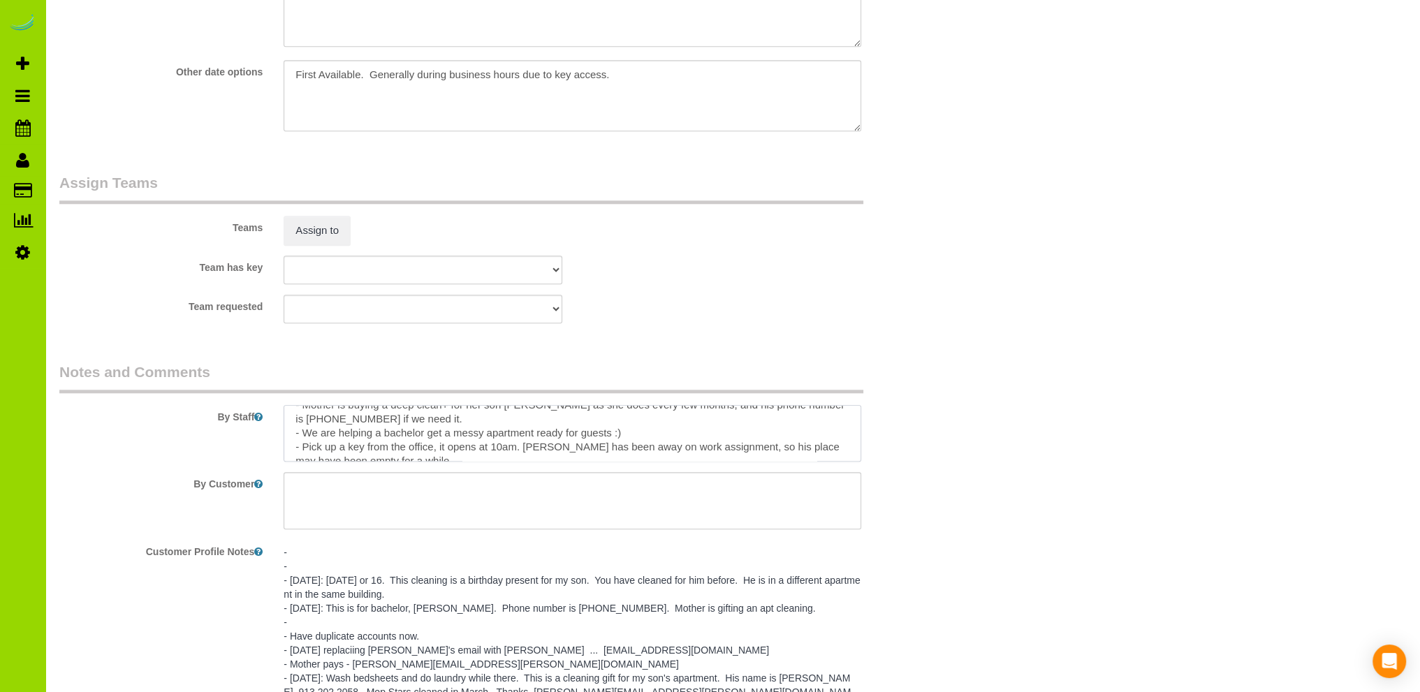
scroll to position [0, 0]
click at [326, 424] on textarea at bounding box center [573, 433] width 578 height 57
click at [663, 425] on textarea at bounding box center [573, 433] width 578 height 57
click at [634, 444] on textarea at bounding box center [573, 433] width 578 height 57
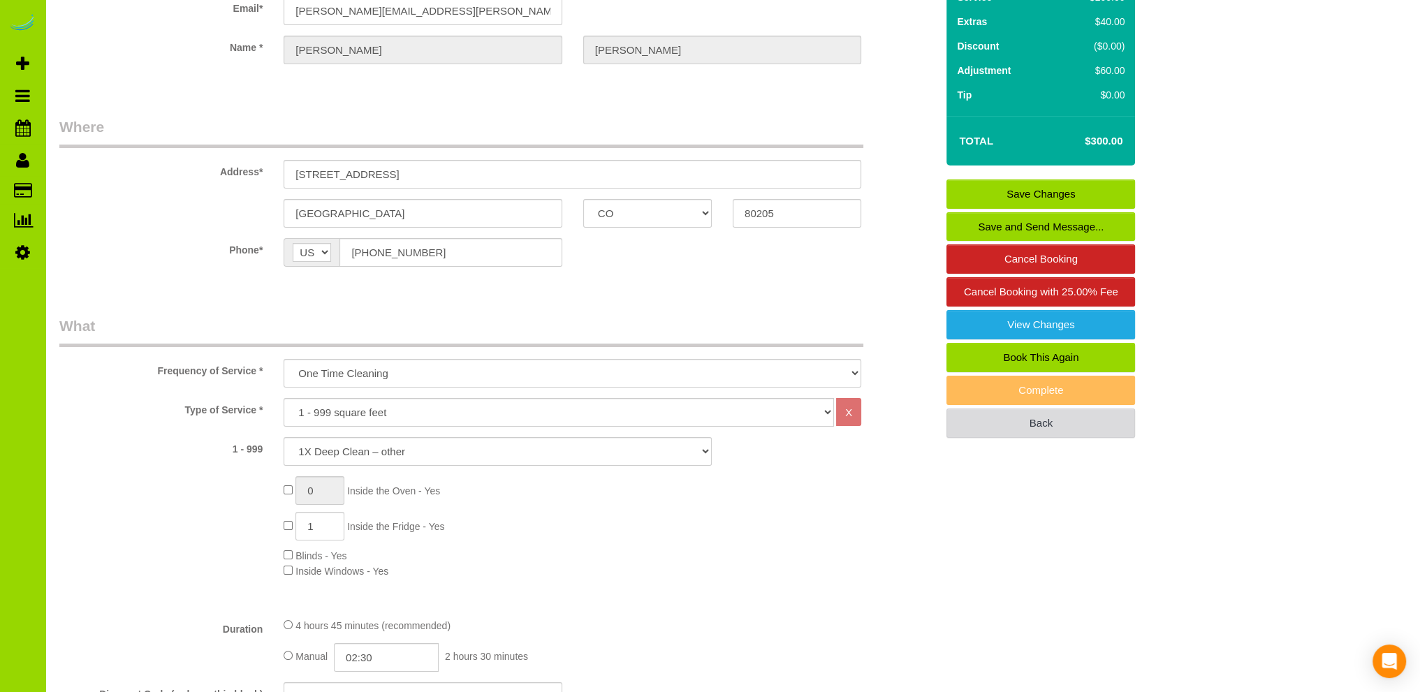
scroll to position [140, 0]
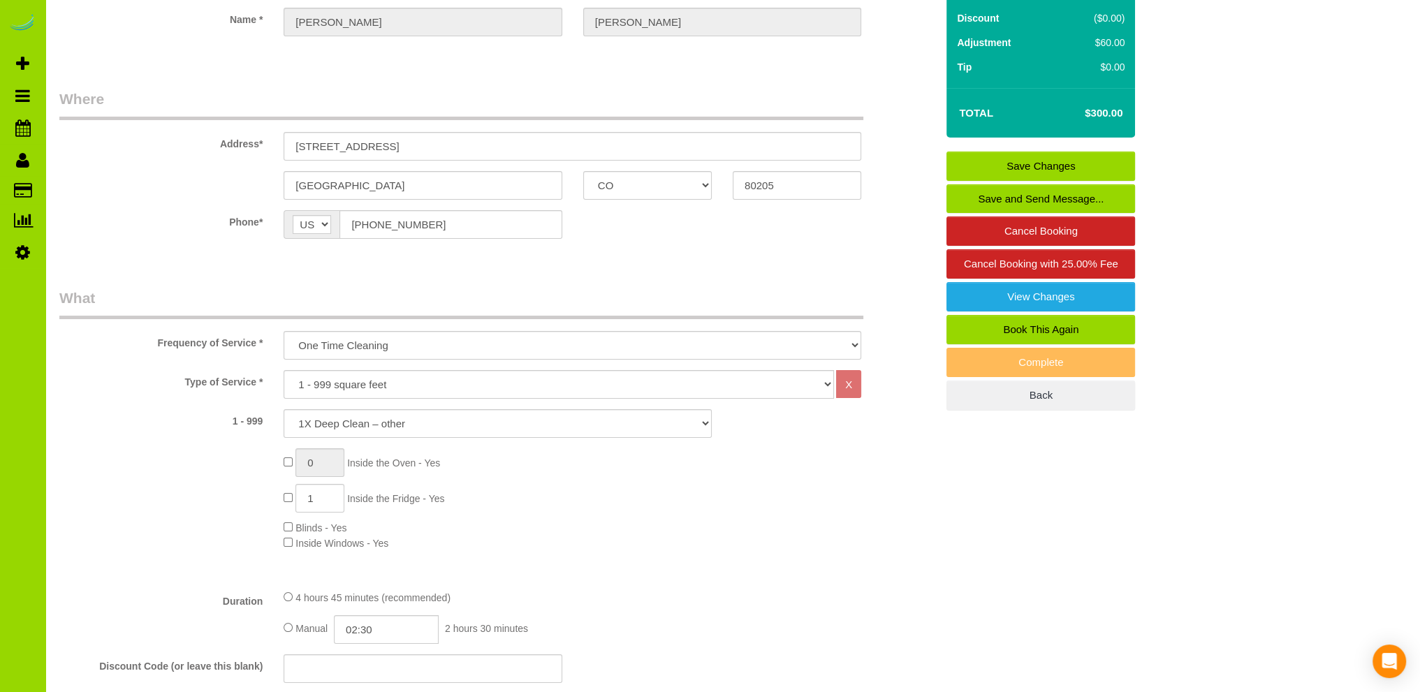
type textarea "- Est 5 hours. - Mother is buying a deep clean+ for her son Reed as she does ev…"
click at [1045, 163] on link "Save Changes" at bounding box center [1041, 166] width 189 height 29
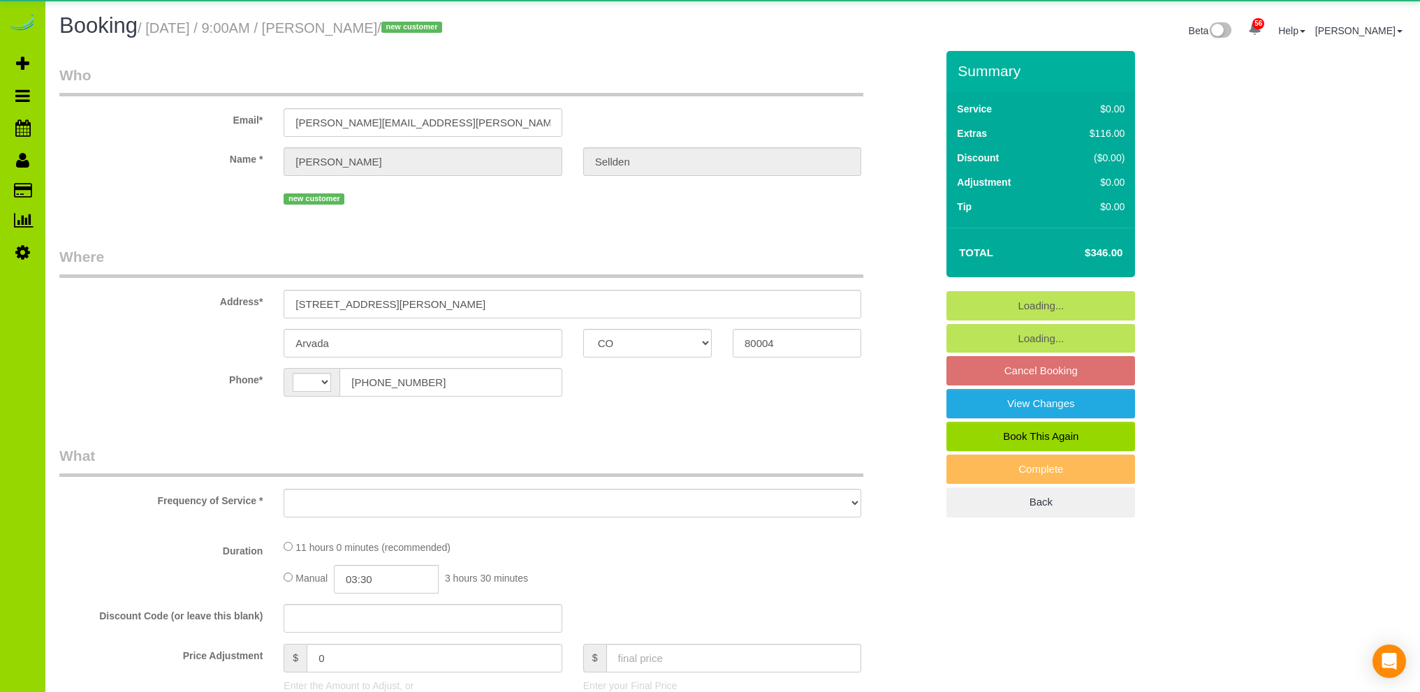
select select "CO"
select select "string:US"
select select "object:1207"
select select "string:fspay-6500bb71-63ea-4851-a261-d30043e05961"
select select "2"
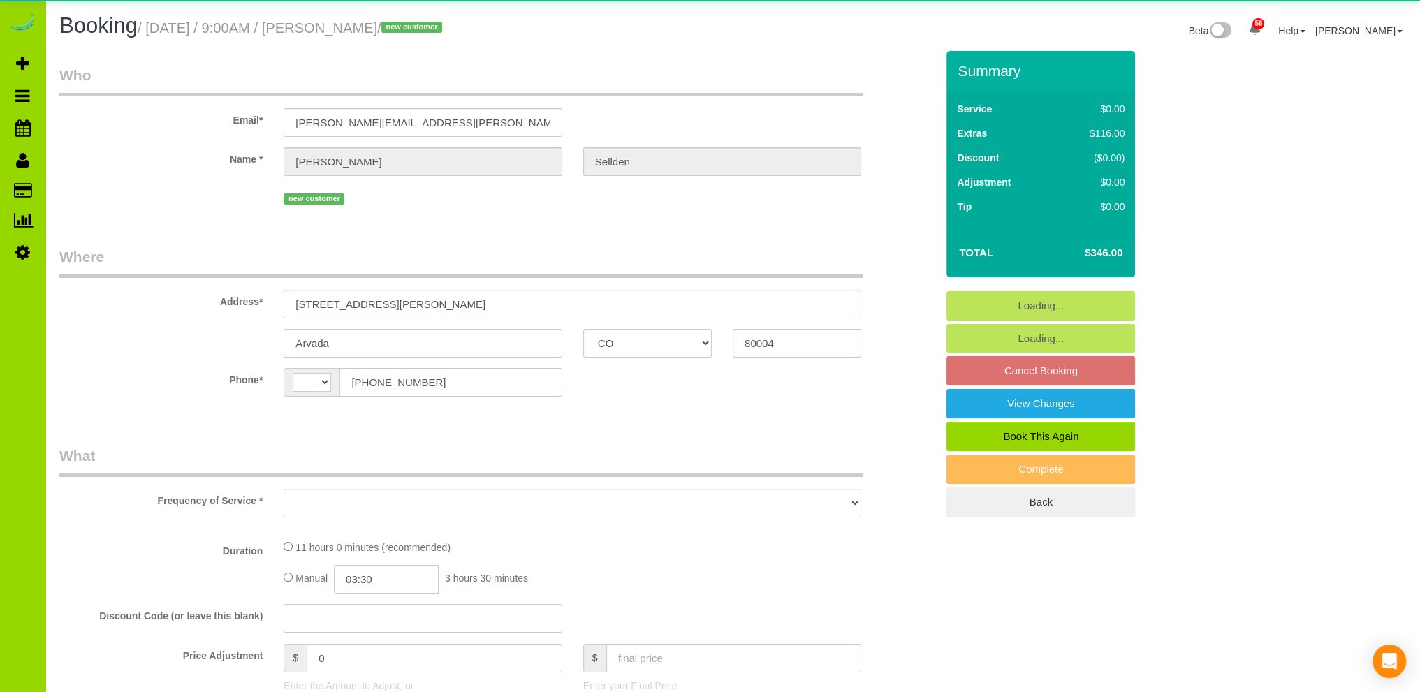
select select "spot1"
select select "number:3"
select select "number:12"
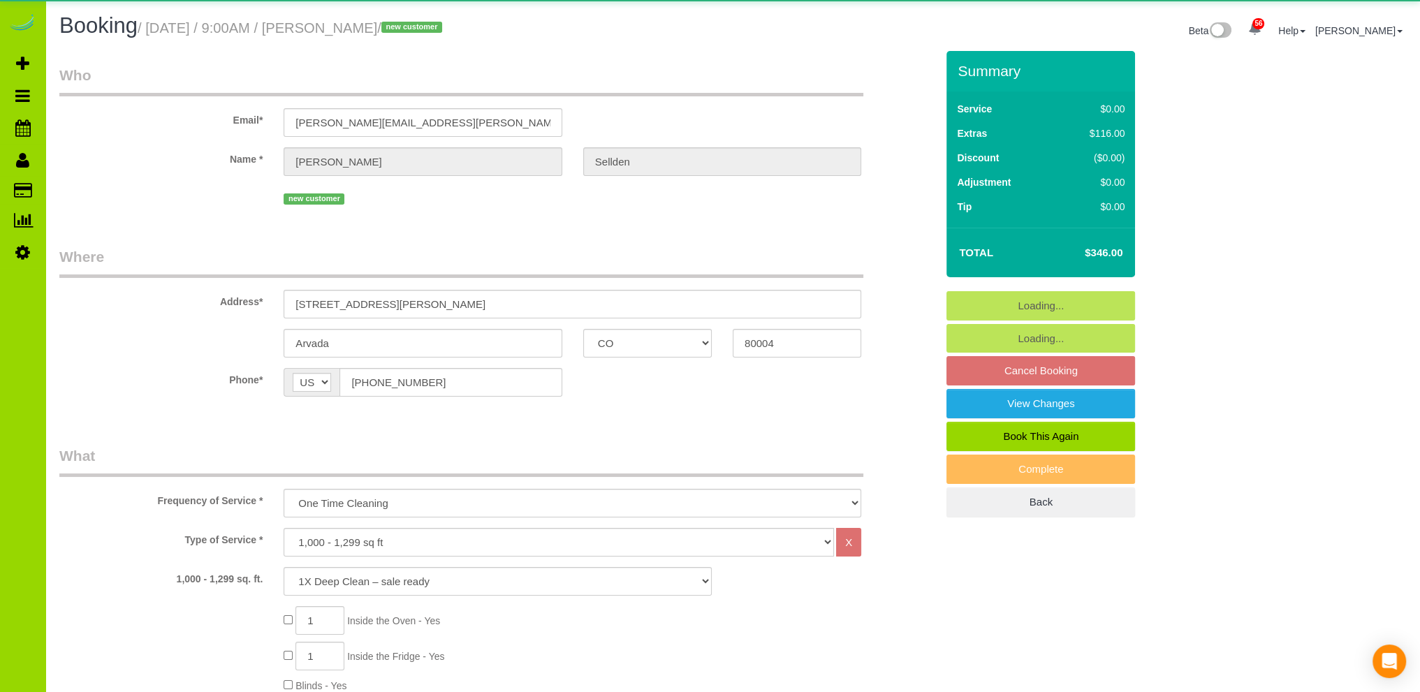
select select "object:1211"
select select "spot6"
select select "2"
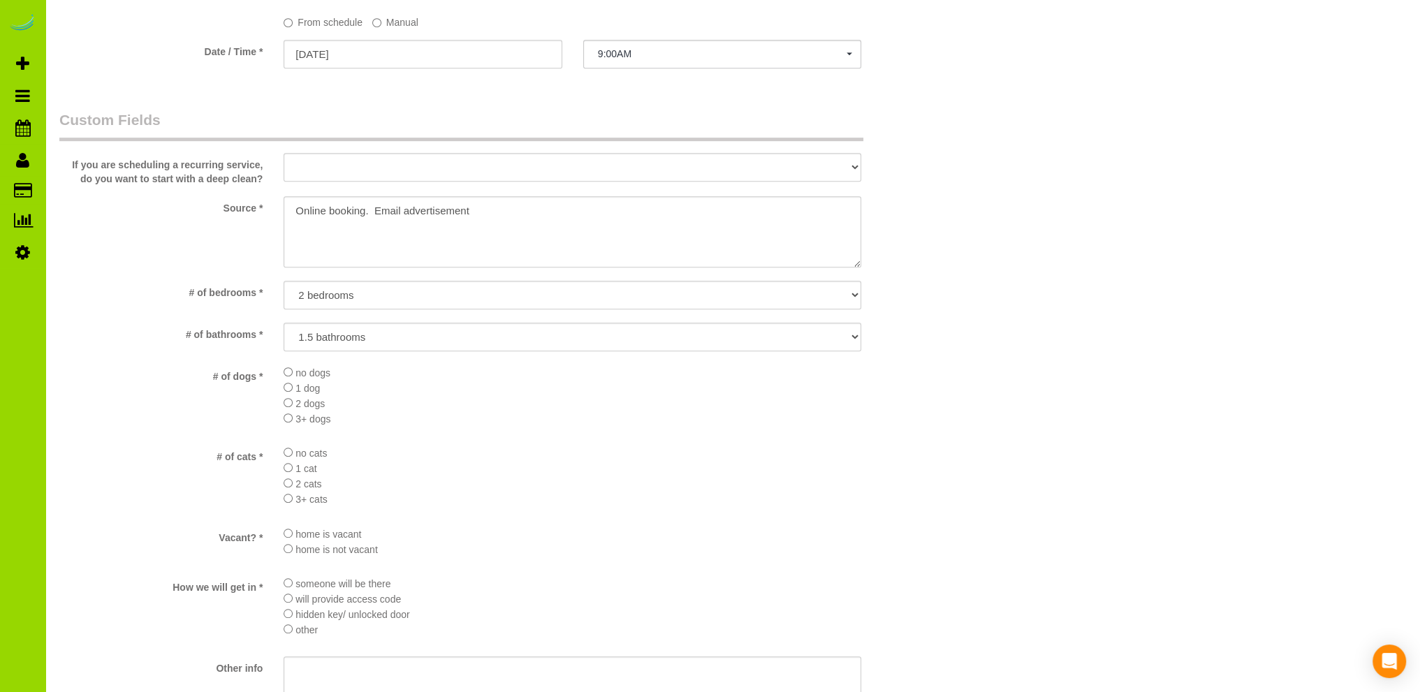
scroll to position [978, 0]
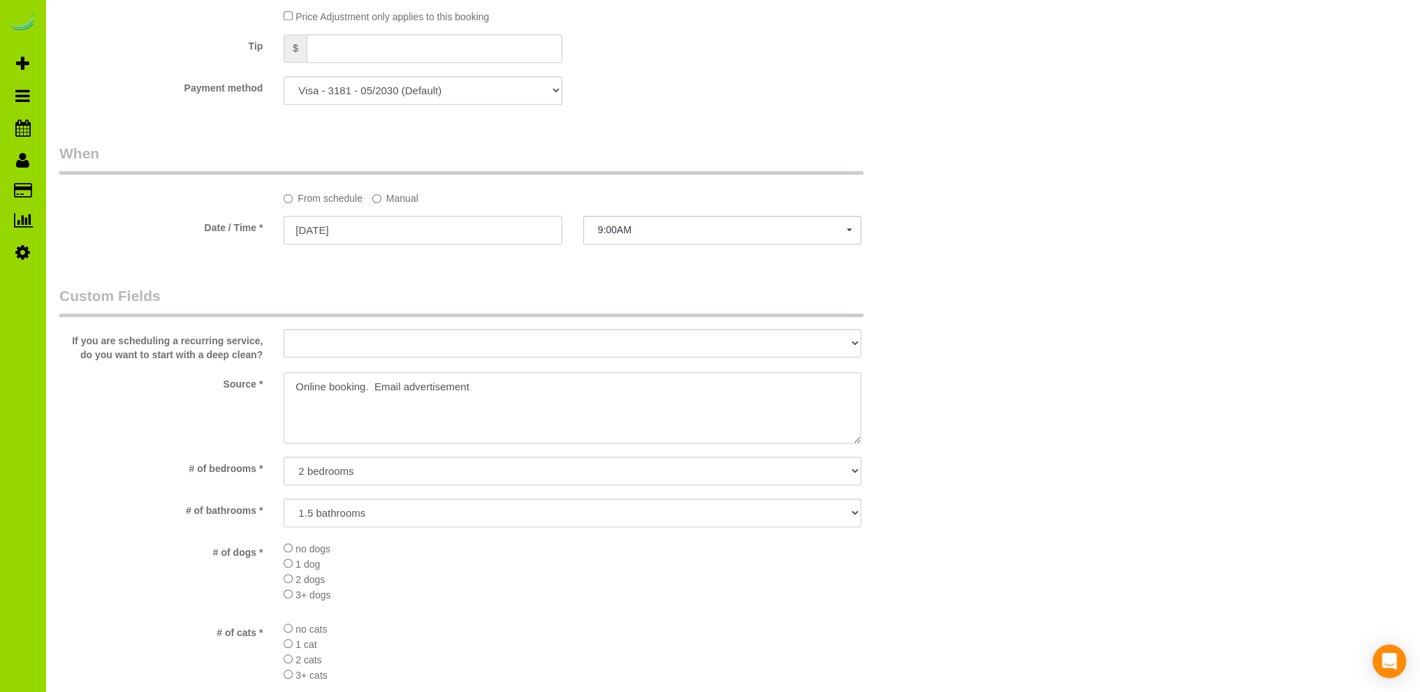
click at [402, 388] on textarea at bounding box center [573, 407] width 578 height 71
type textarea "Online booking. Email advertisement"
click at [1093, 161] on div "Who Email* laurie.sellden@gmail.com Name * Laurie Sellden new customer Where Ad…" at bounding box center [732, 309] width 1347 height 2472
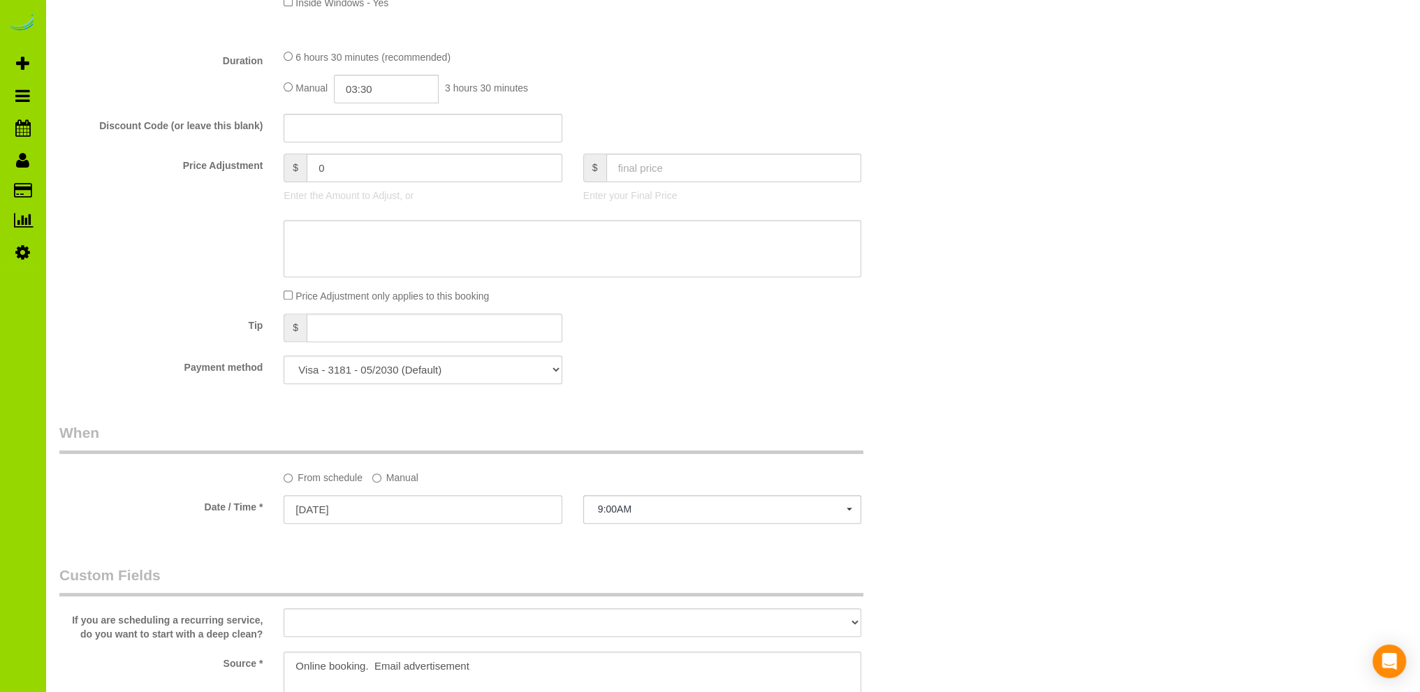
scroll to position [0, 0]
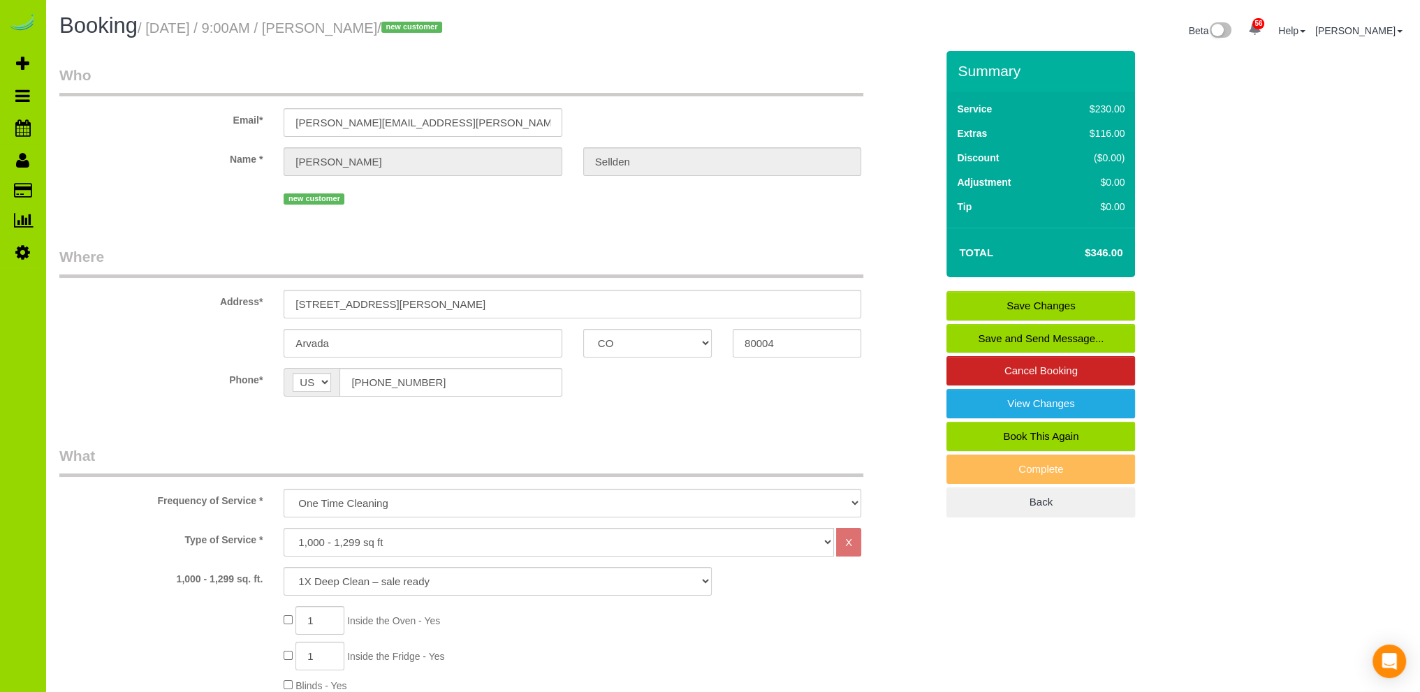
click at [1090, 303] on link "Save Changes" at bounding box center [1041, 305] width 189 height 29
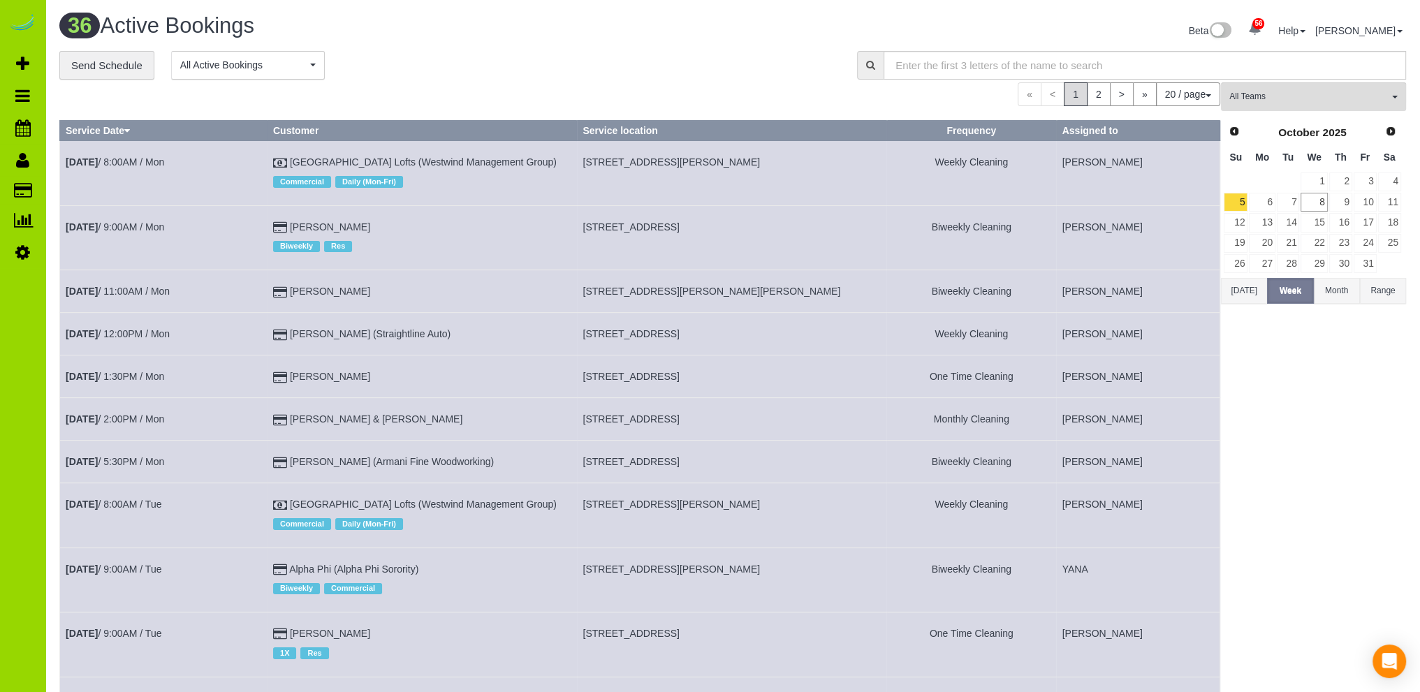
click at [502, 48] on div "36 Active Bookings Beta 56 Your Notifications You have 0 alerts × You have 1 to…" at bounding box center [732, 679] width 1375 height 1358
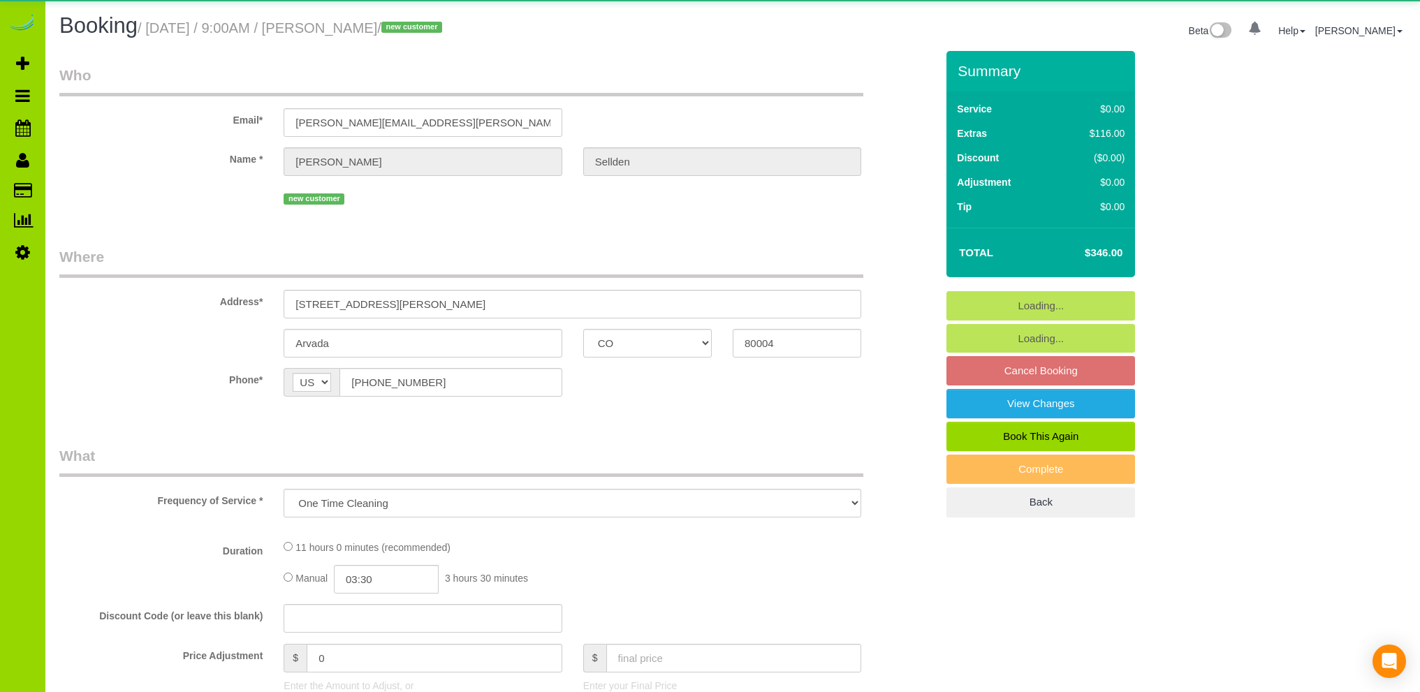
select select "CO"
select select "number:3"
select select "number:12"
select select "object:1211"
select select "2"
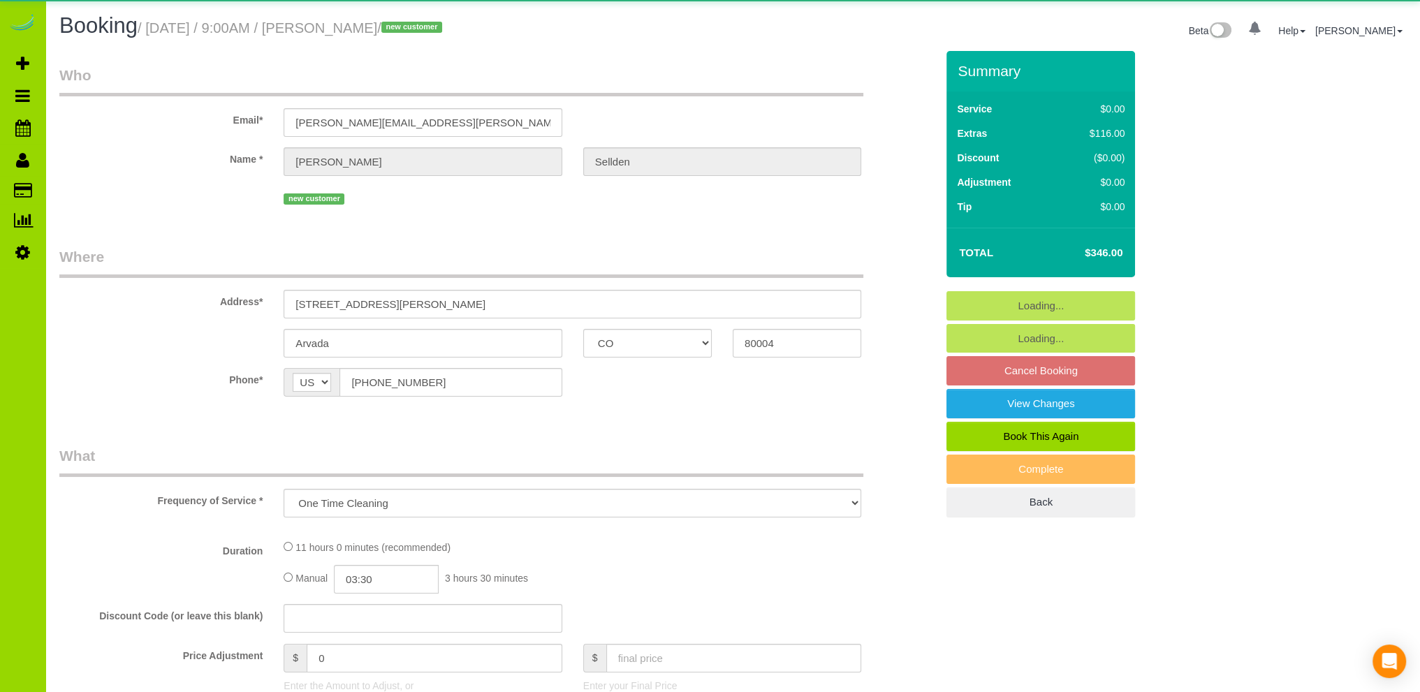
select select "spot1"
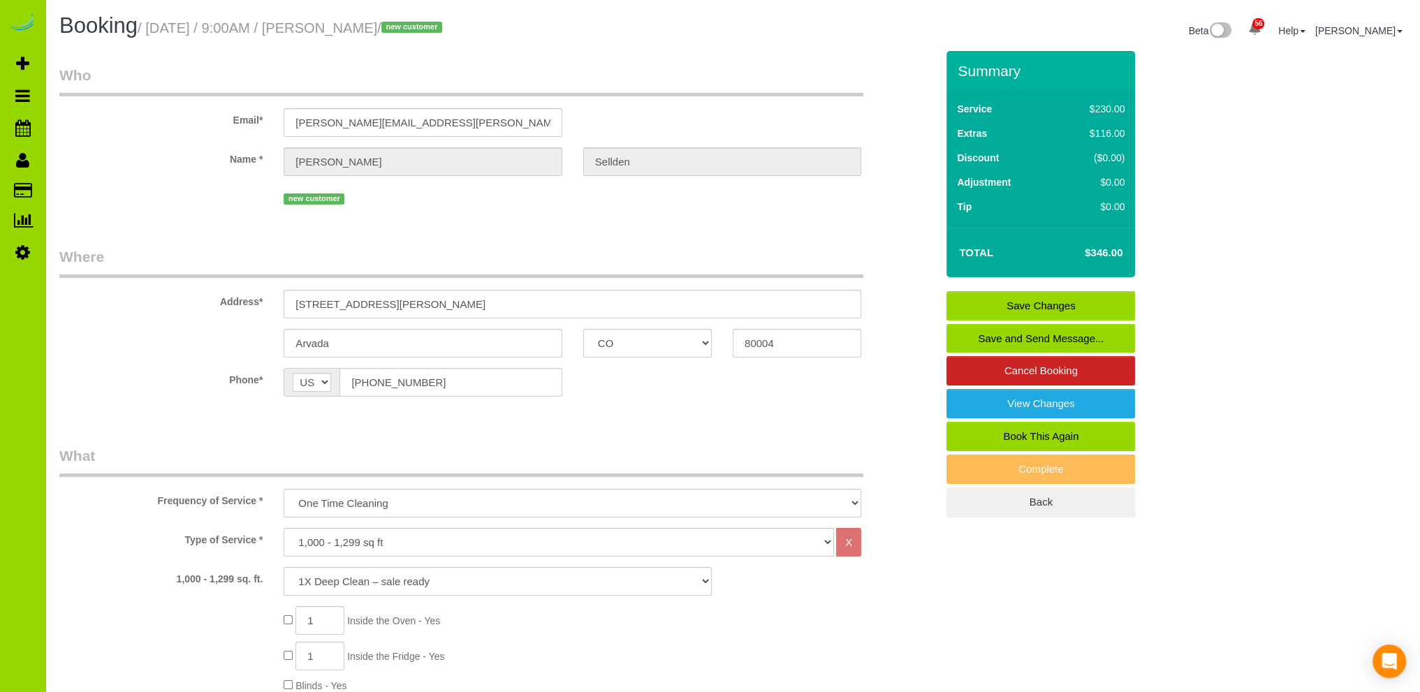
scroll to position [838, 0]
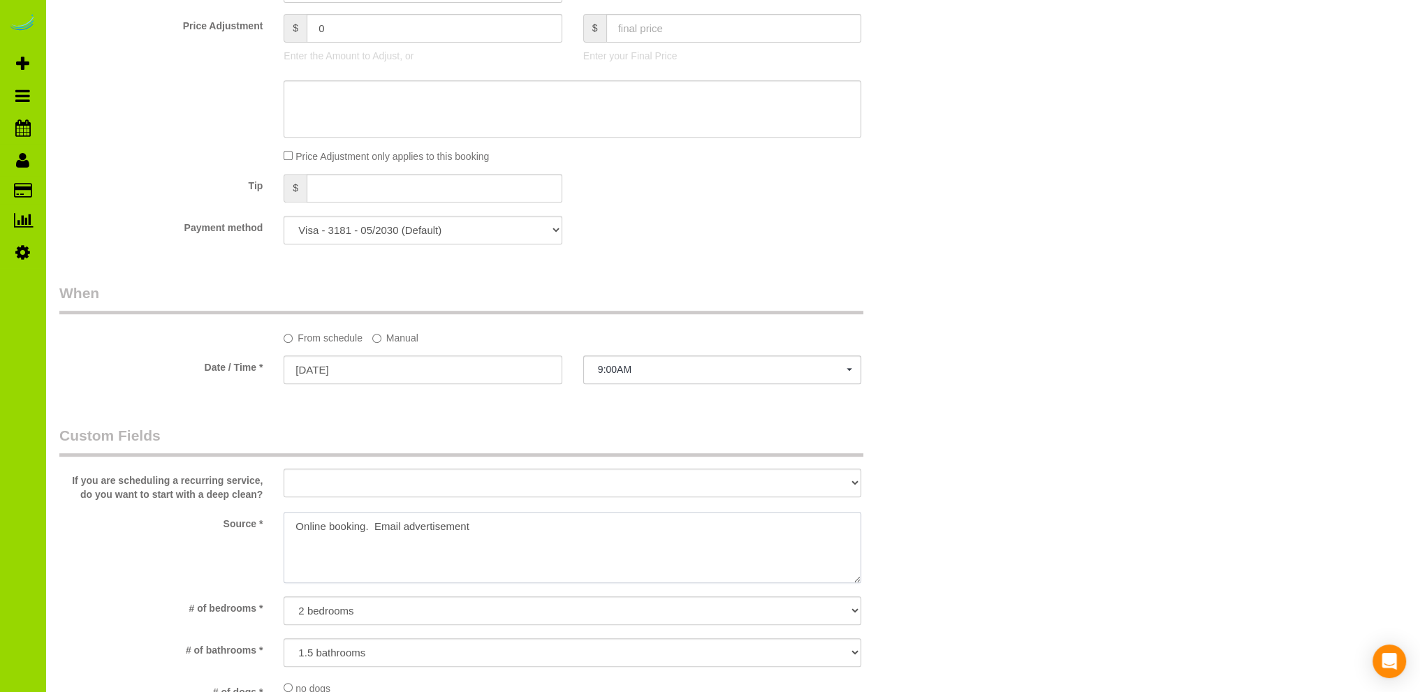
click at [476, 526] on textarea at bounding box center [573, 547] width 578 height 71
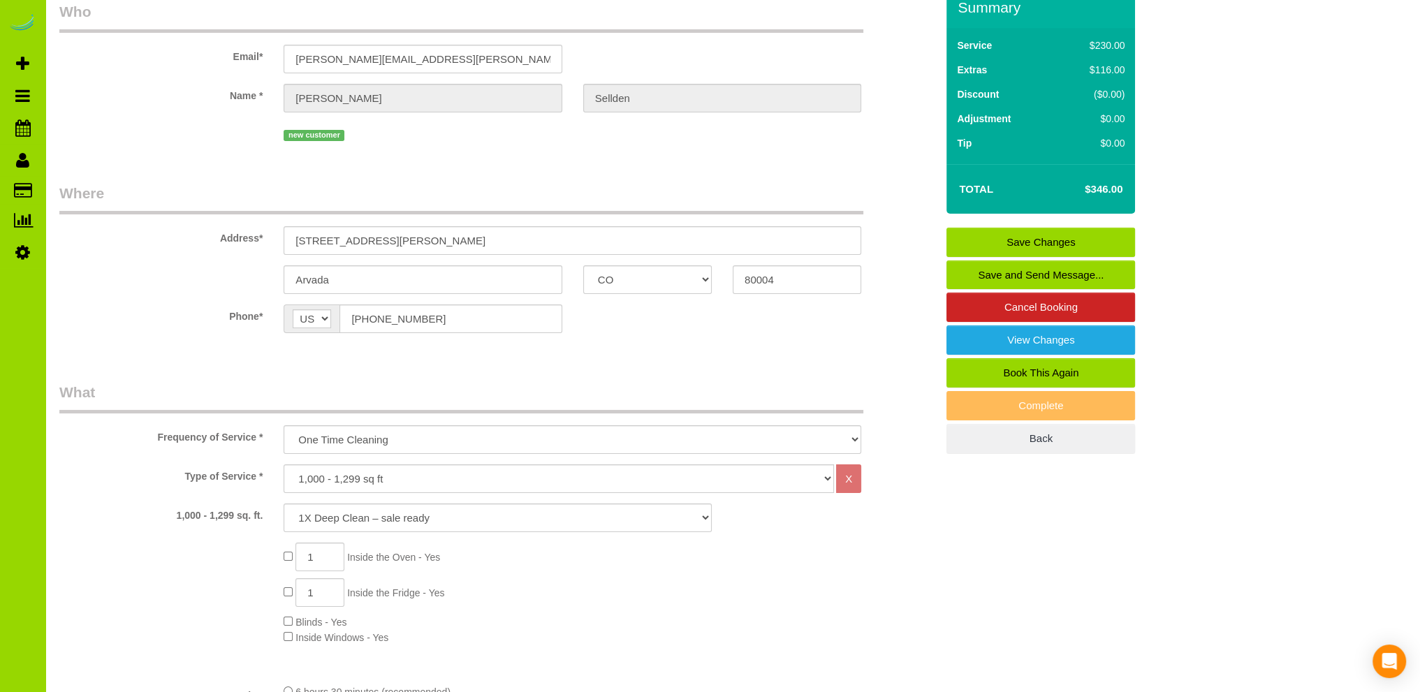
scroll to position [0, 0]
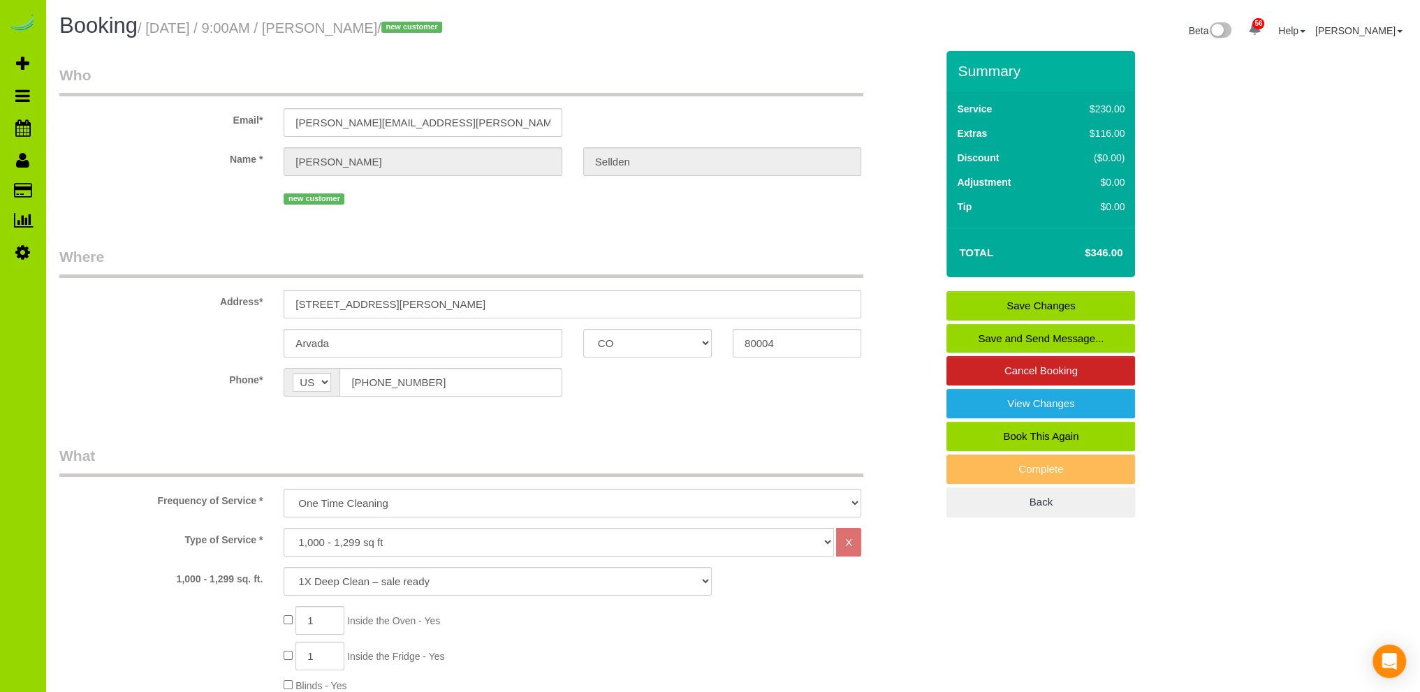
type textarea "Online booking. Email advertisement Realtor."
click at [1055, 300] on link "Save Changes" at bounding box center [1041, 305] width 189 height 29
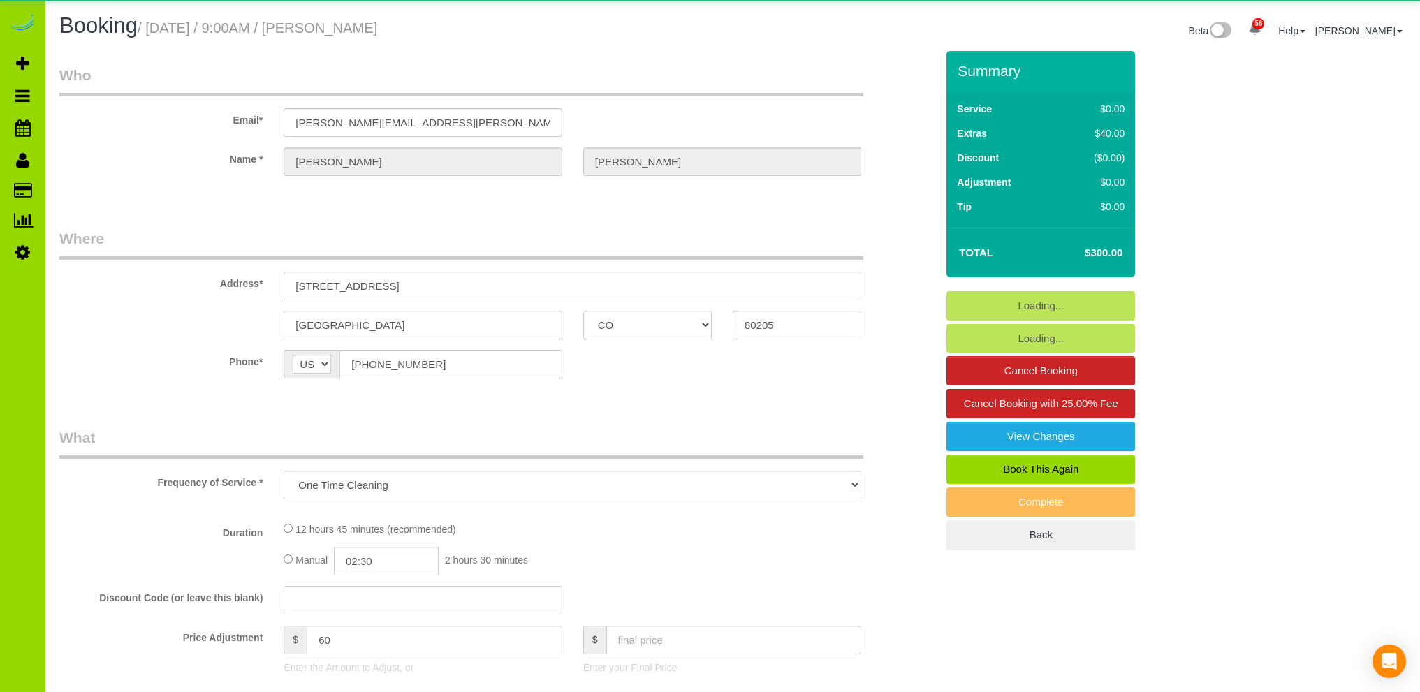
select select "CO"
select select "string:fspay-50eef22c-6001-405a-a29f-0a43b200b06e"
select select "number:69"
select select "number:2"
select select "number:11"
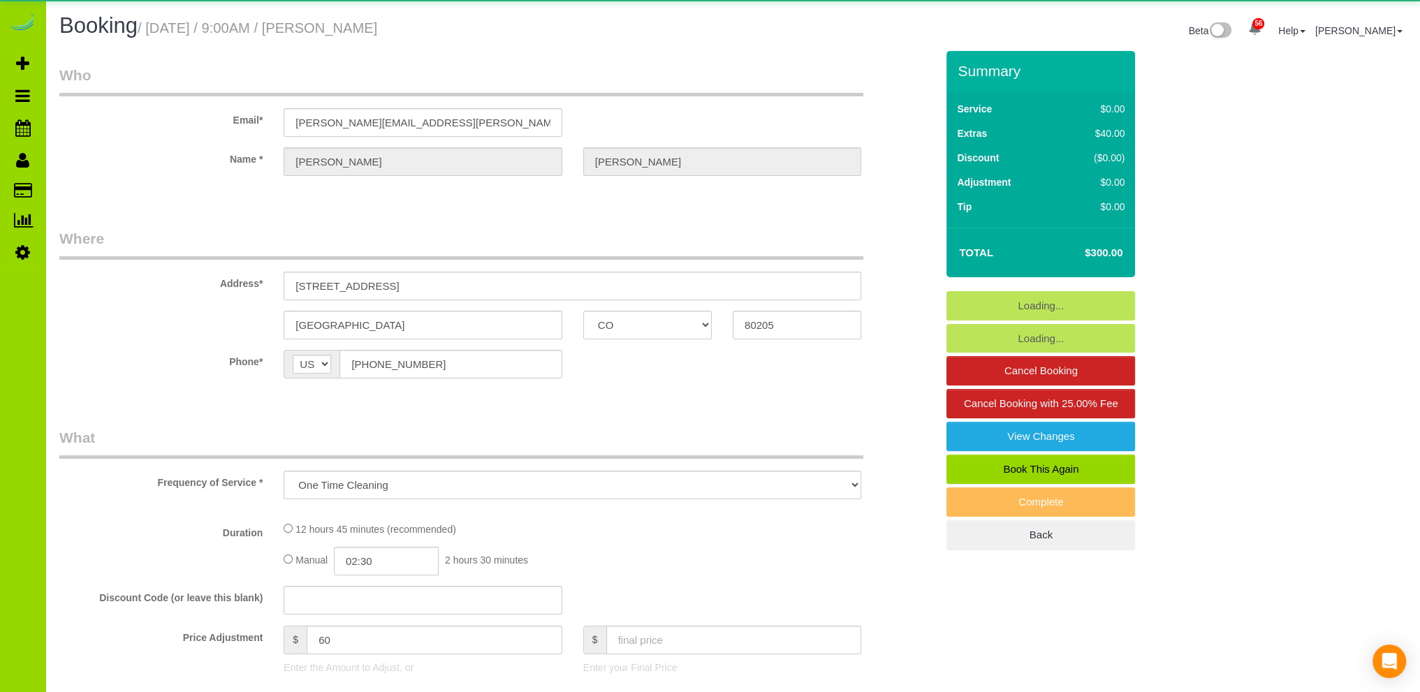
select select "object:1071"
select select "3"
select select "spot1"
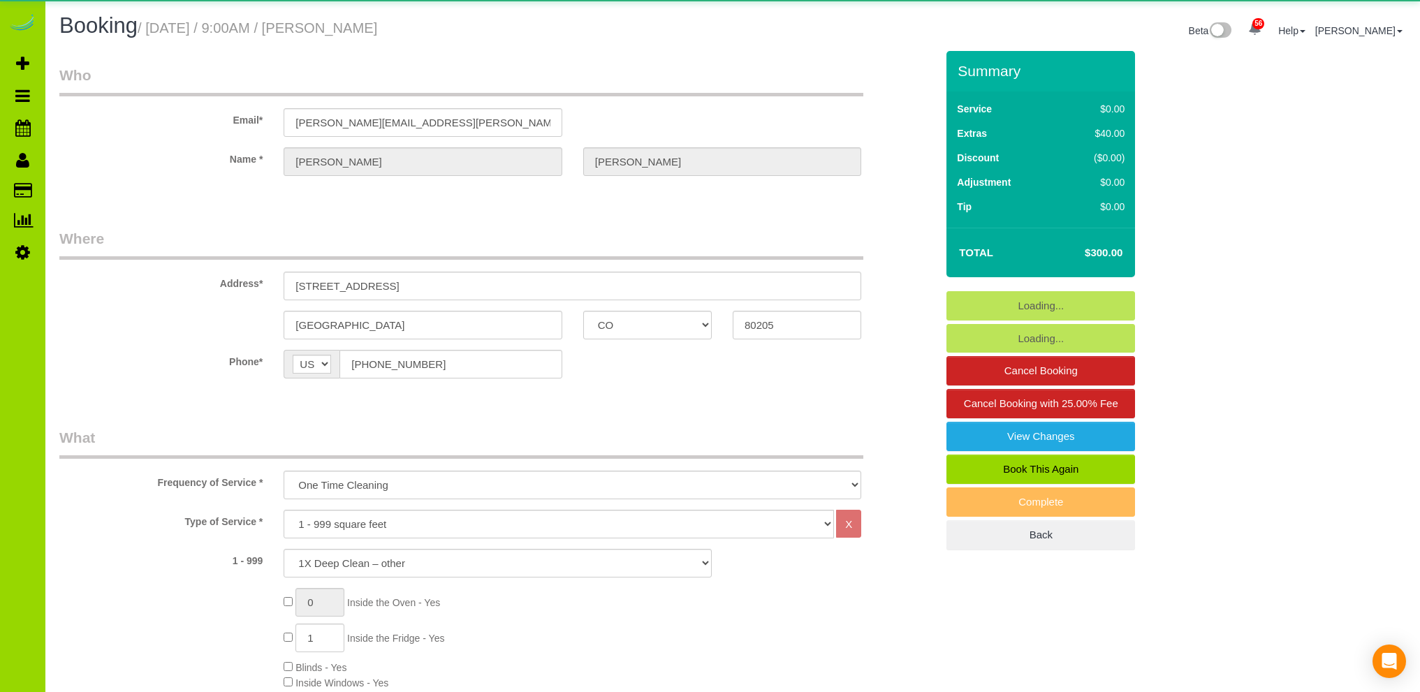
select select "CO"
select select "string:fspay-50eef22c-6001-405a-a29f-0a43b200b06e"
select select "number:69"
select select "number:2"
select select "number:11"
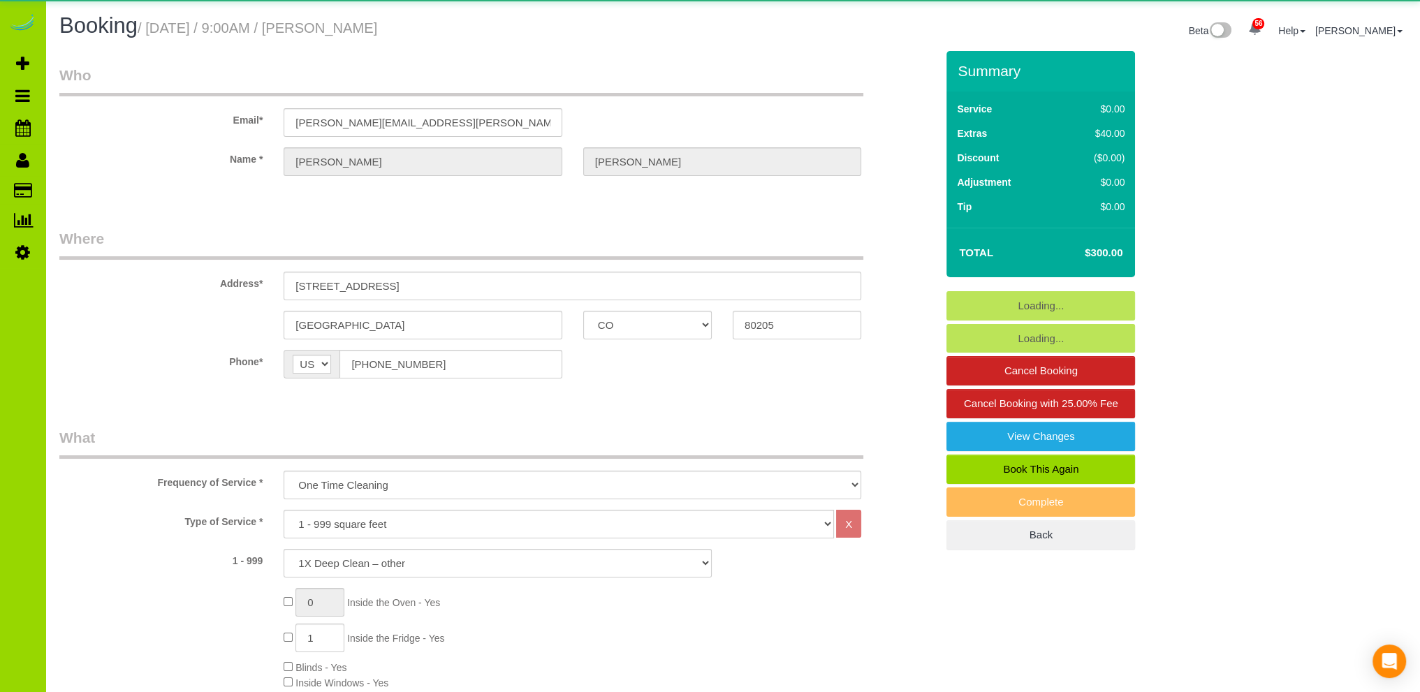
select select "spot1"
select select "3"
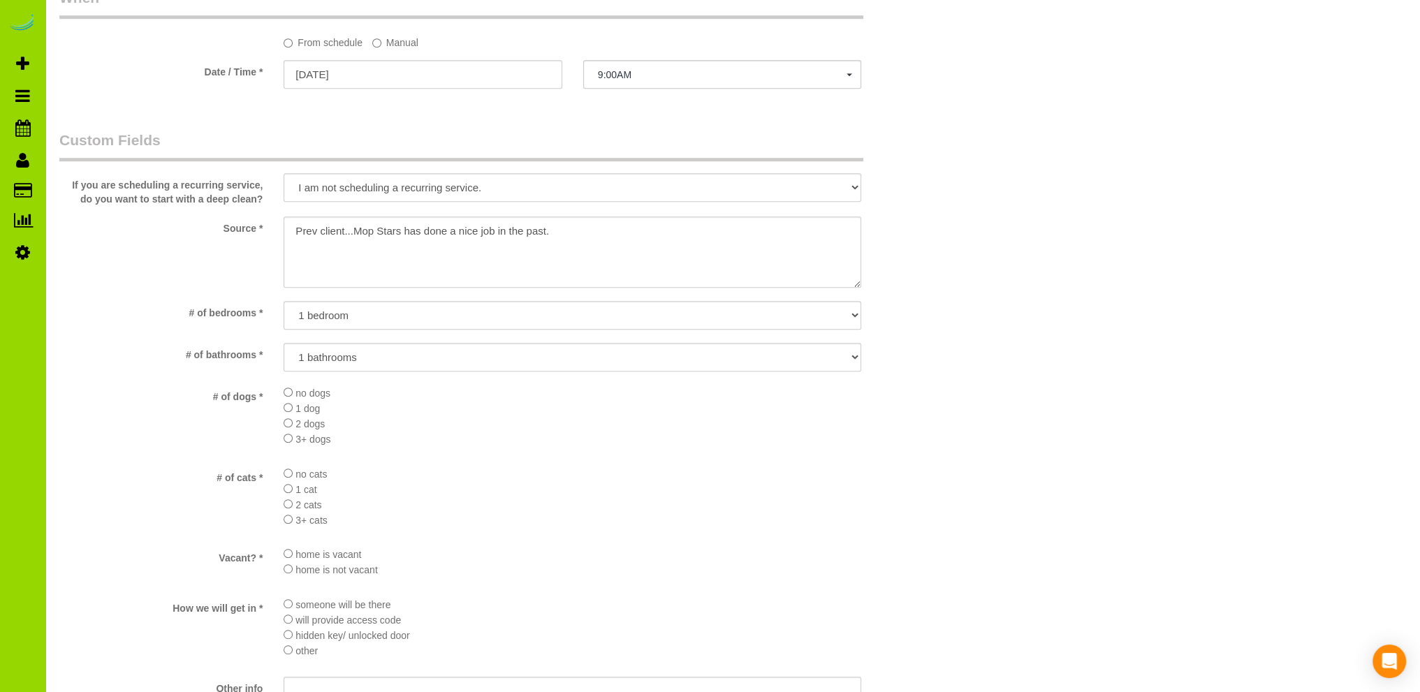
scroll to position [1677, 0]
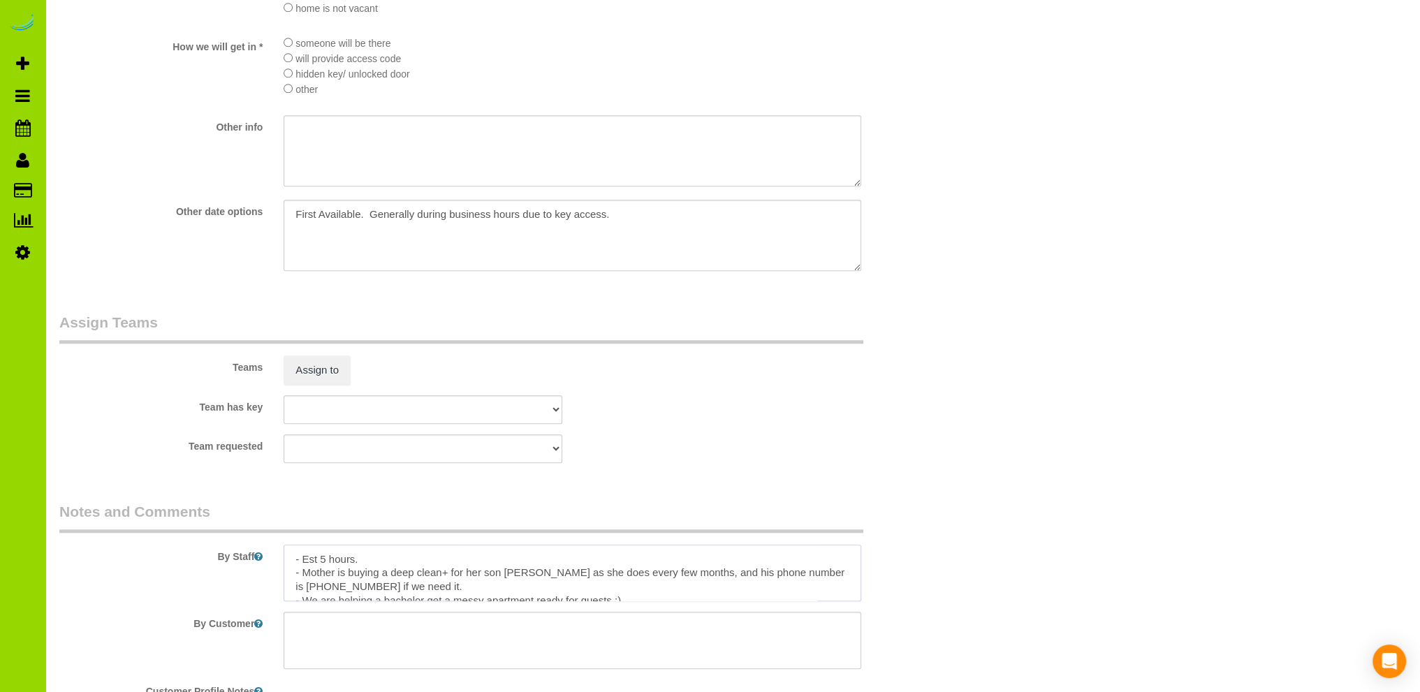
click at [326, 564] on textarea at bounding box center [573, 573] width 578 height 57
click at [377, 590] on textarea at bounding box center [573, 573] width 578 height 57
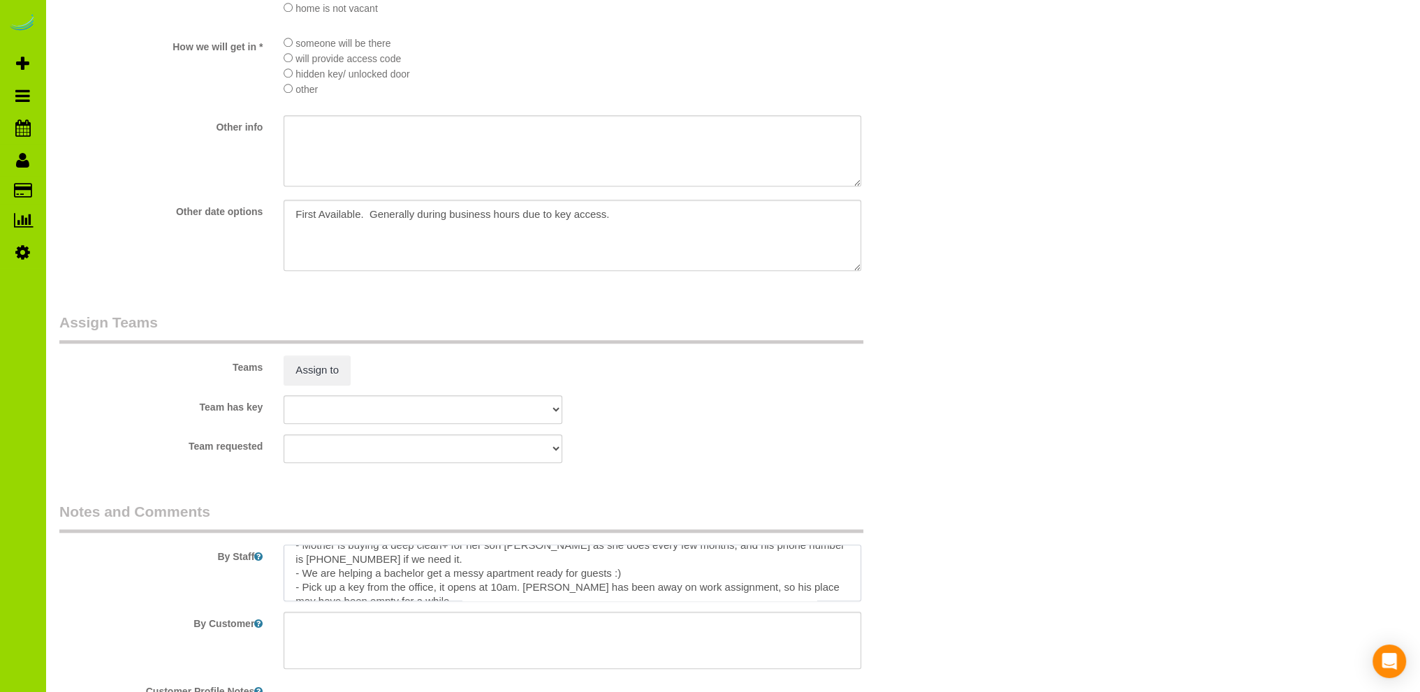
scroll to position [0, 0]
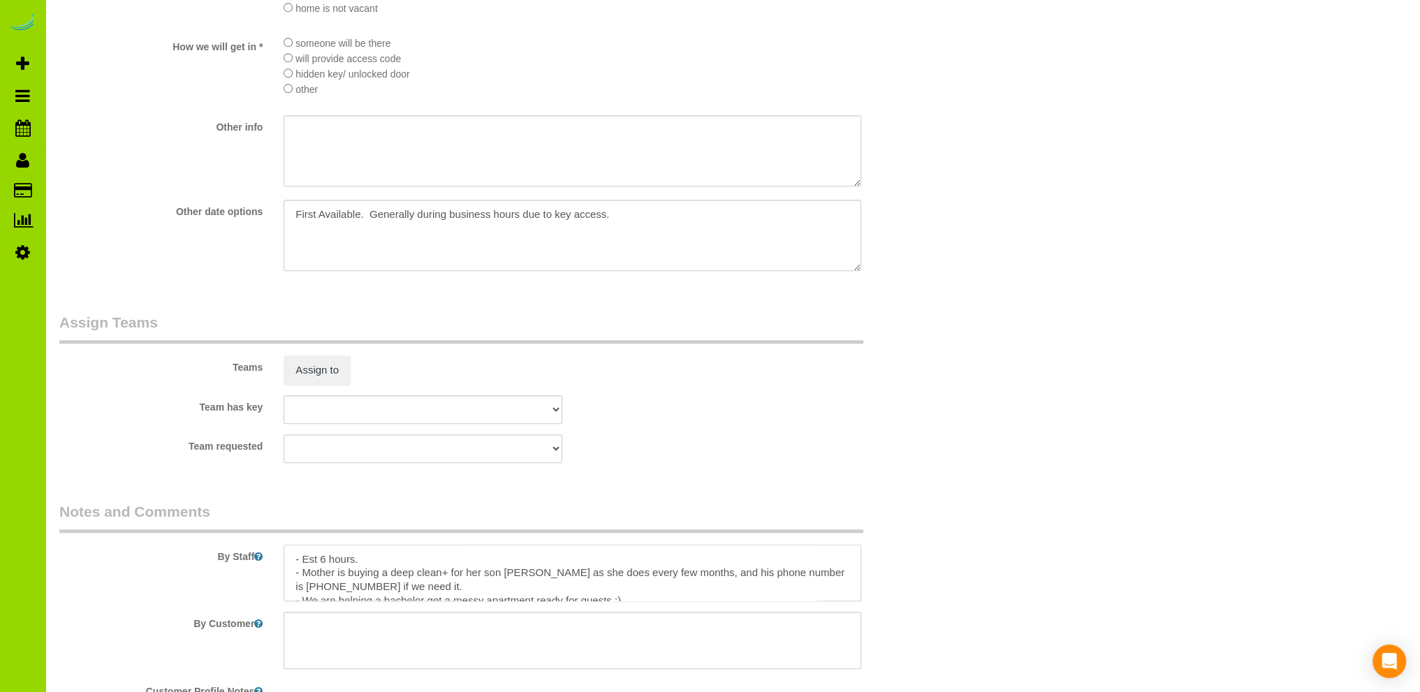
click at [355, 561] on textarea at bounding box center [573, 573] width 578 height 57
click at [494, 566] on textarea at bounding box center [573, 573] width 578 height 57
click at [405, 567] on textarea at bounding box center [573, 573] width 578 height 57
click at [422, 563] on textarea at bounding box center [573, 573] width 578 height 57
drag, startPoint x: 572, startPoint y: 563, endPoint x: 589, endPoint y: 535, distance: 32.6
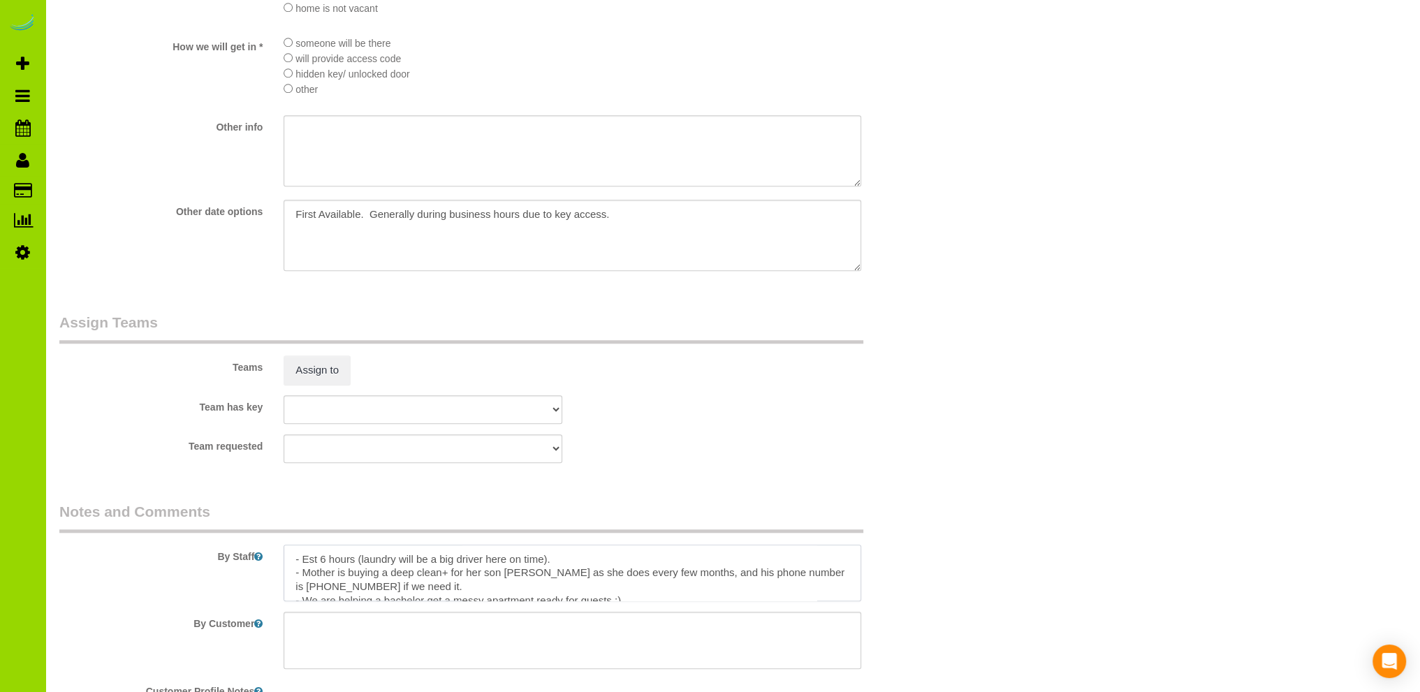
click at [572, 562] on textarea at bounding box center [573, 573] width 578 height 57
type textarea "- Est 6 hours (laundry will be a big driver here on time). - Mother is buying a…"
click at [669, 454] on div "Team requested ALBI ANA ANGEL DESI ELVIA FABIOLA FLOR HELEN JAVIER MARIBEL SAVA…" at bounding box center [498, 449] width 898 height 29
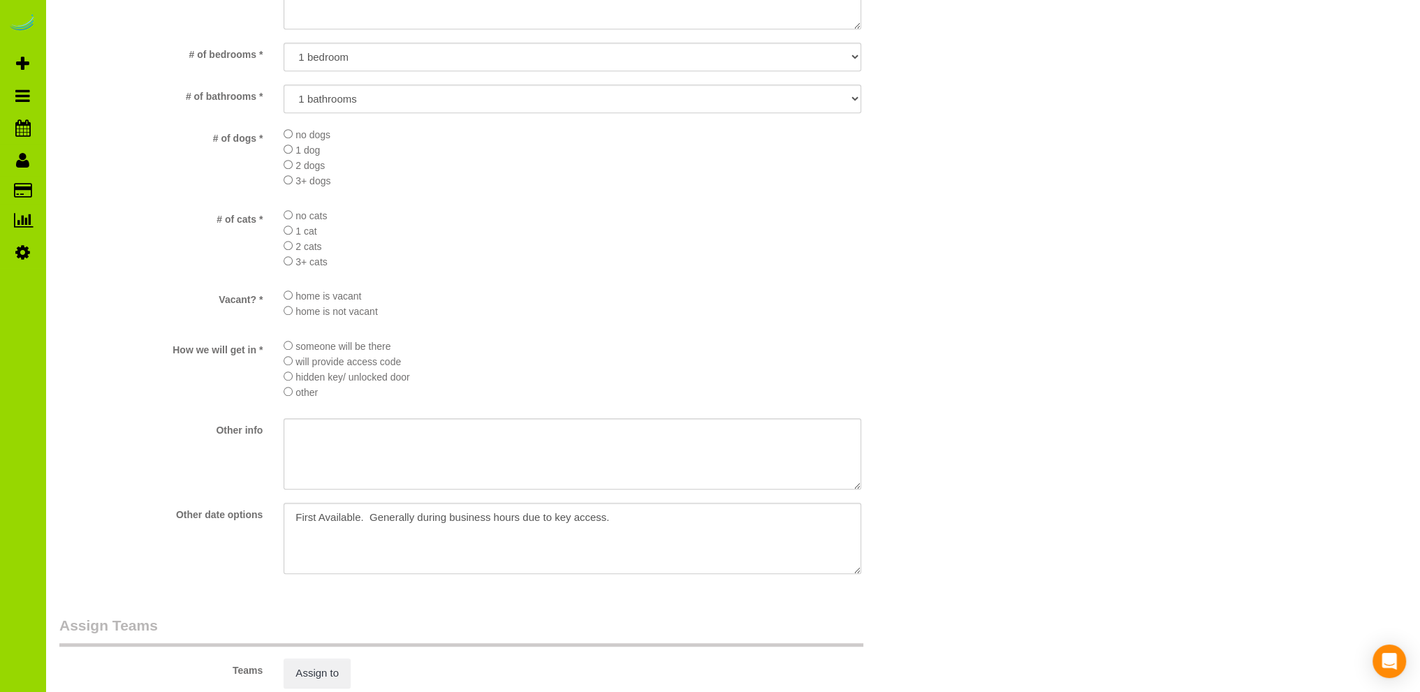
scroll to position [1397, 0]
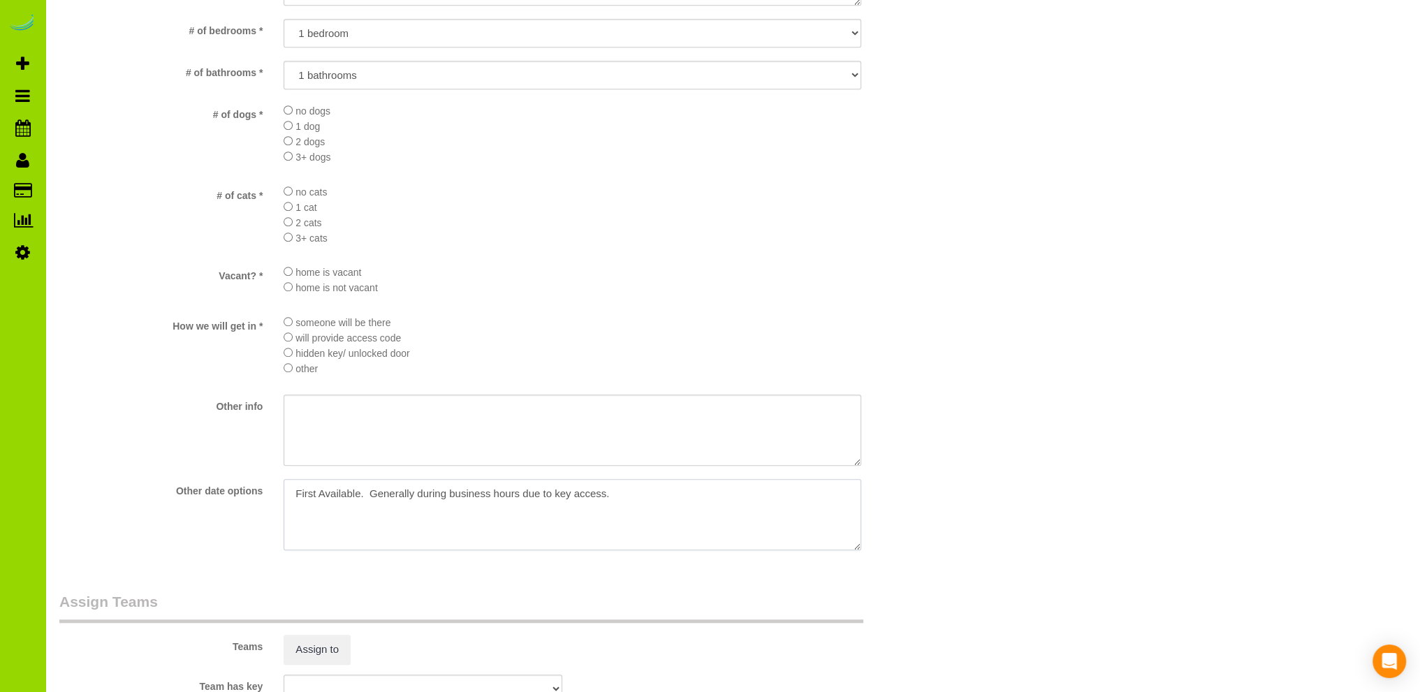
drag, startPoint x: 623, startPoint y: 500, endPoint x: 244, endPoint y: 483, distance: 379.7
click at [244, 483] on sui-booking-custom-fields "If you are scheduling a recurring service, do you want to start with a deep cle…" at bounding box center [497, 200] width 877 height 705
click at [822, 221] on li "2 cats" at bounding box center [573, 221] width 578 height 15
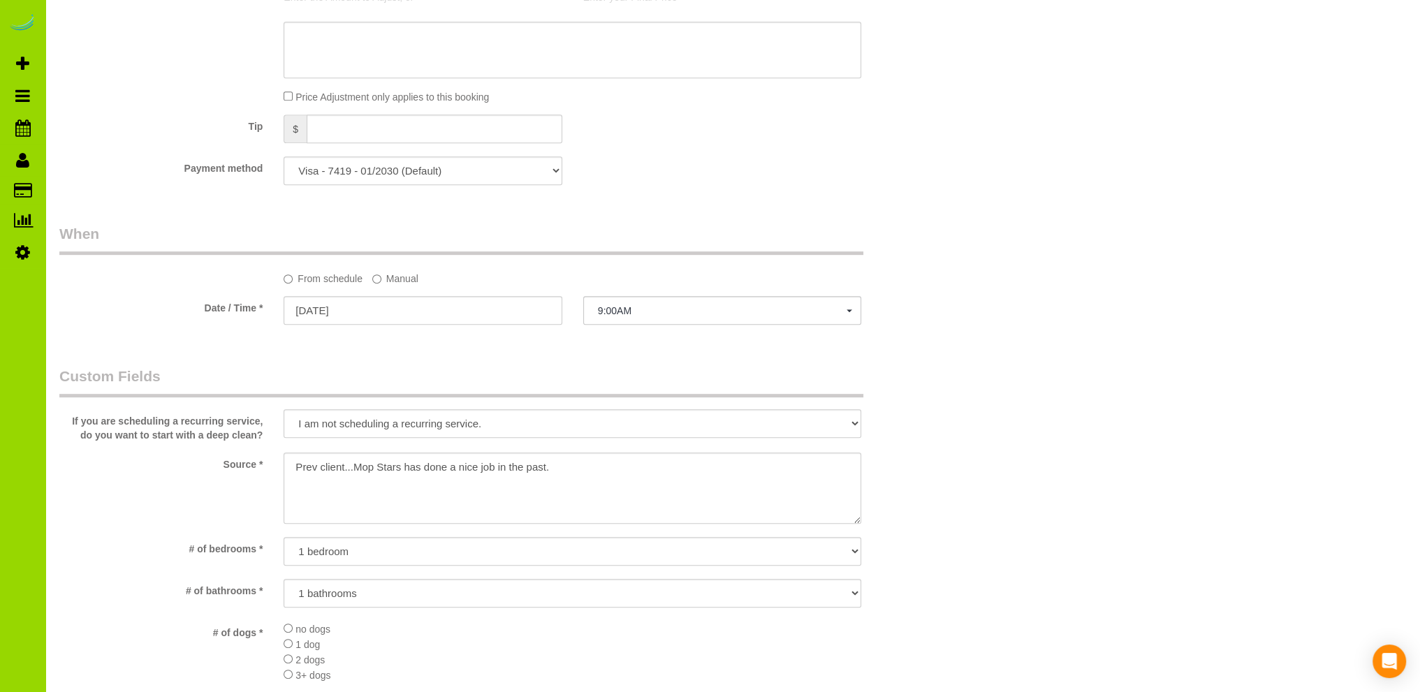
scroll to position [559, 0]
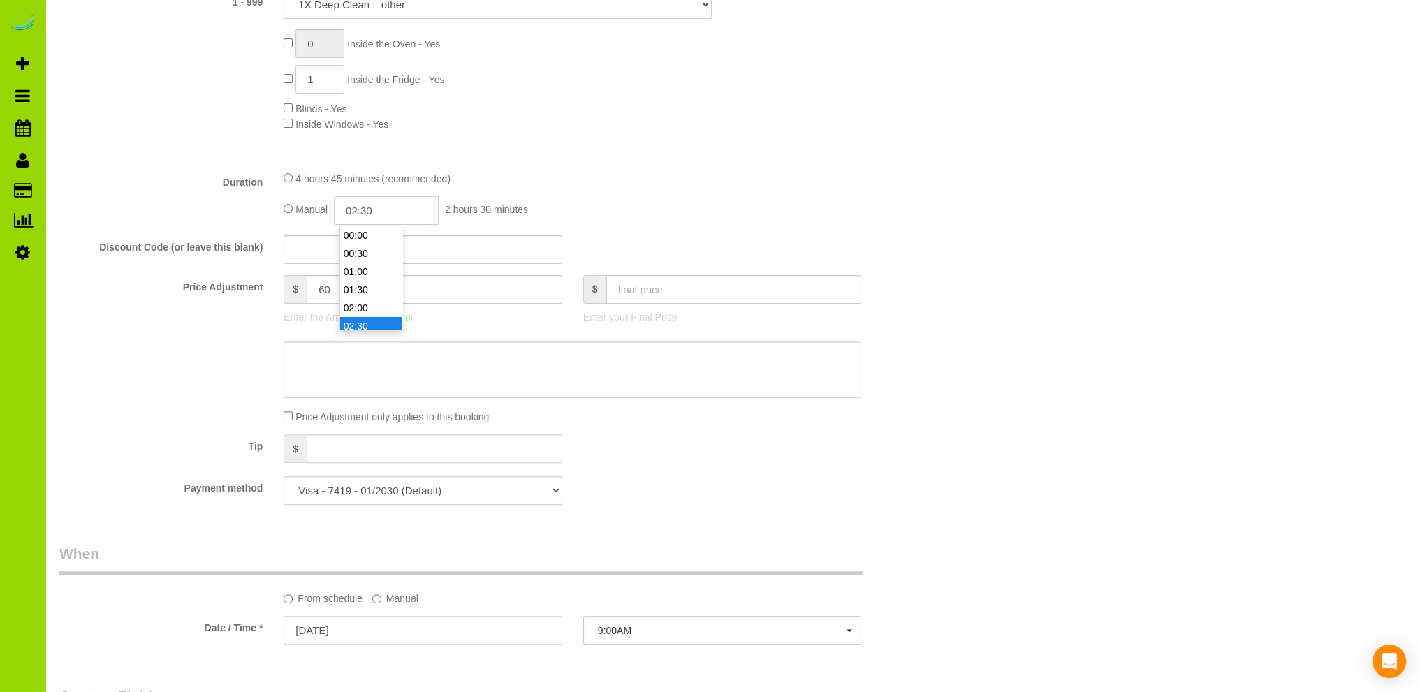
click at [370, 210] on input "02:30" at bounding box center [386, 210] width 105 height 29
type input "06:00"
click at [356, 319] on li "06:00" at bounding box center [371, 325] width 62 height 18
select select "spot6"
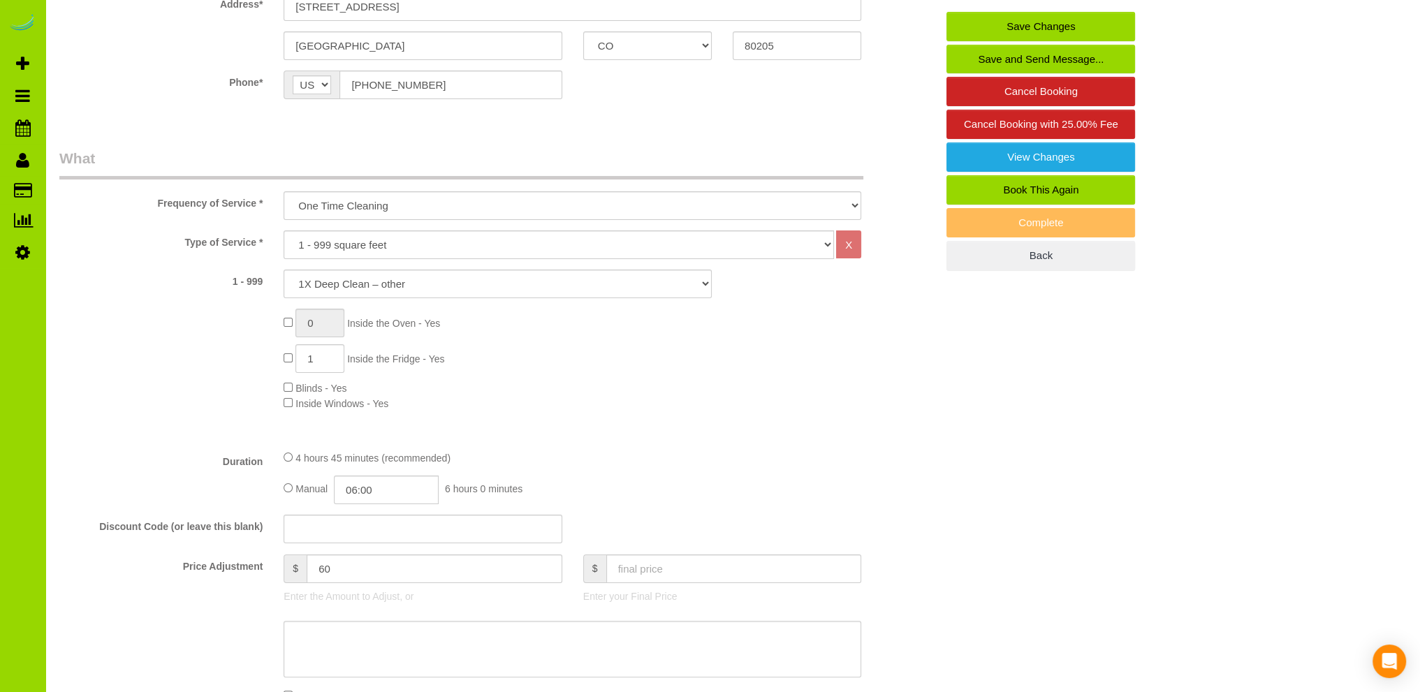
scroll to position [140, 0]
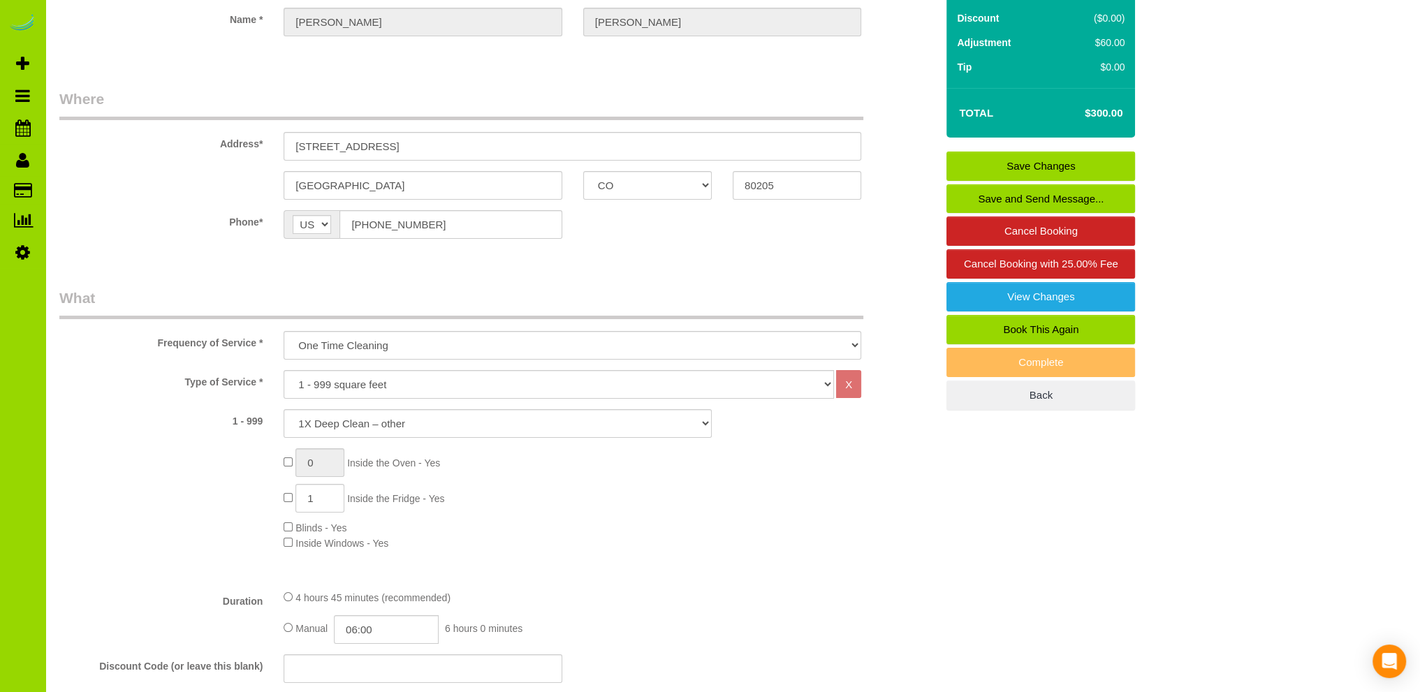
click at [1036, 159] on link "Save Changes" at bounding box center [1041, 166] width 189 height 29
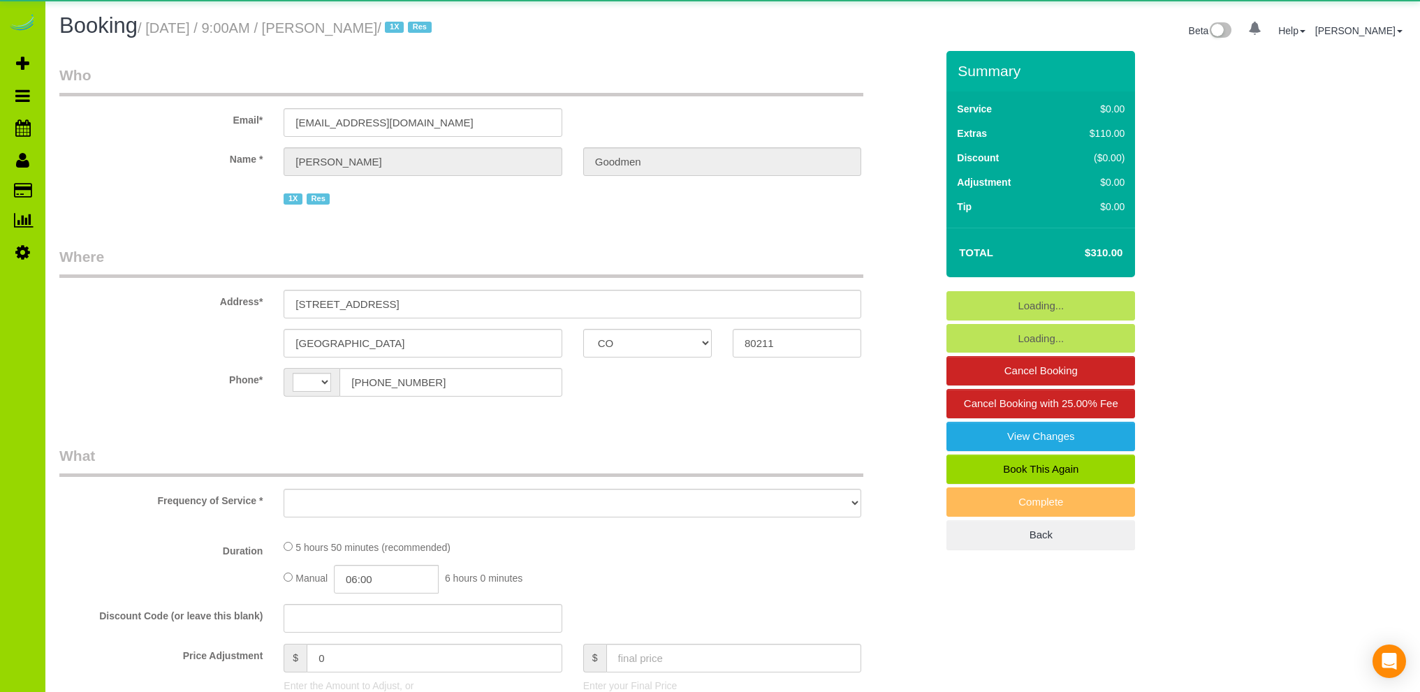
select select "CO"
select select "string:[GEOGRAPHIC_DATA]"
select select "string:fspay-9e0d0f0c-dac9-4207-b025-a0f9196744d7"
select select "spot1"
select select "number:2"
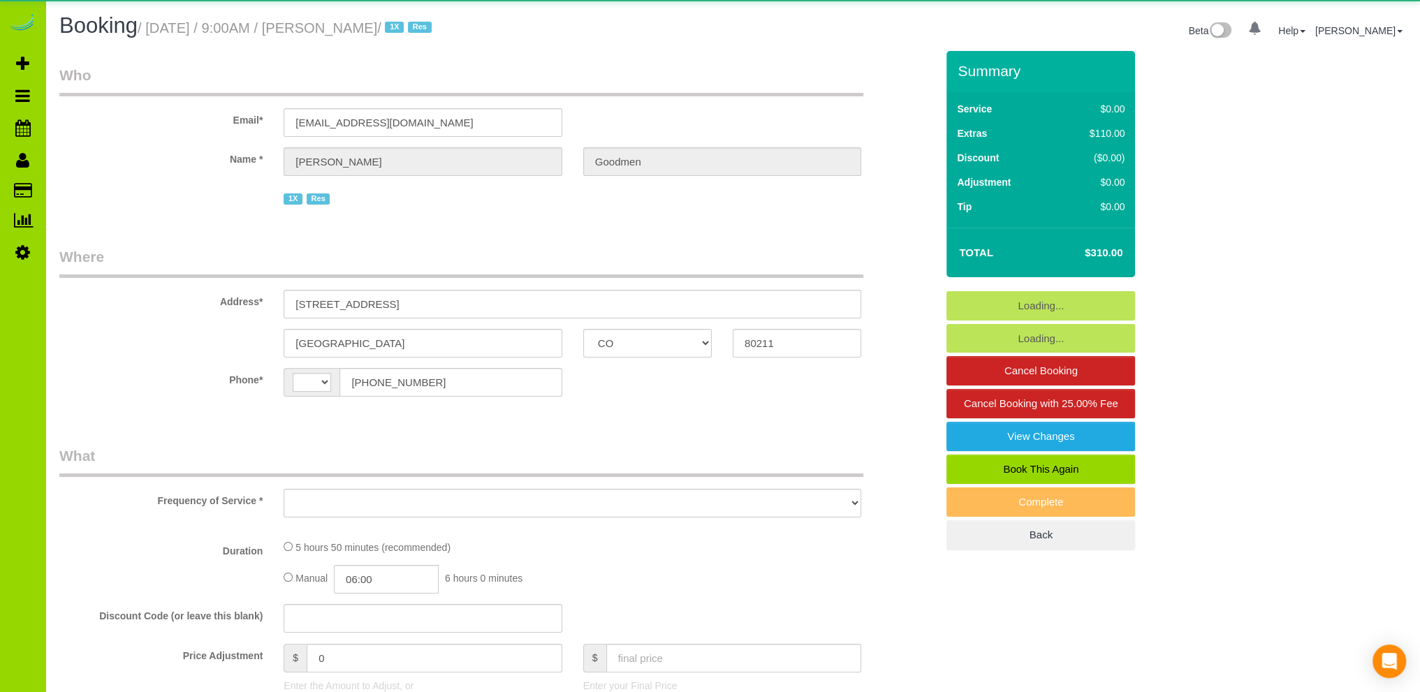
select select "number:11"
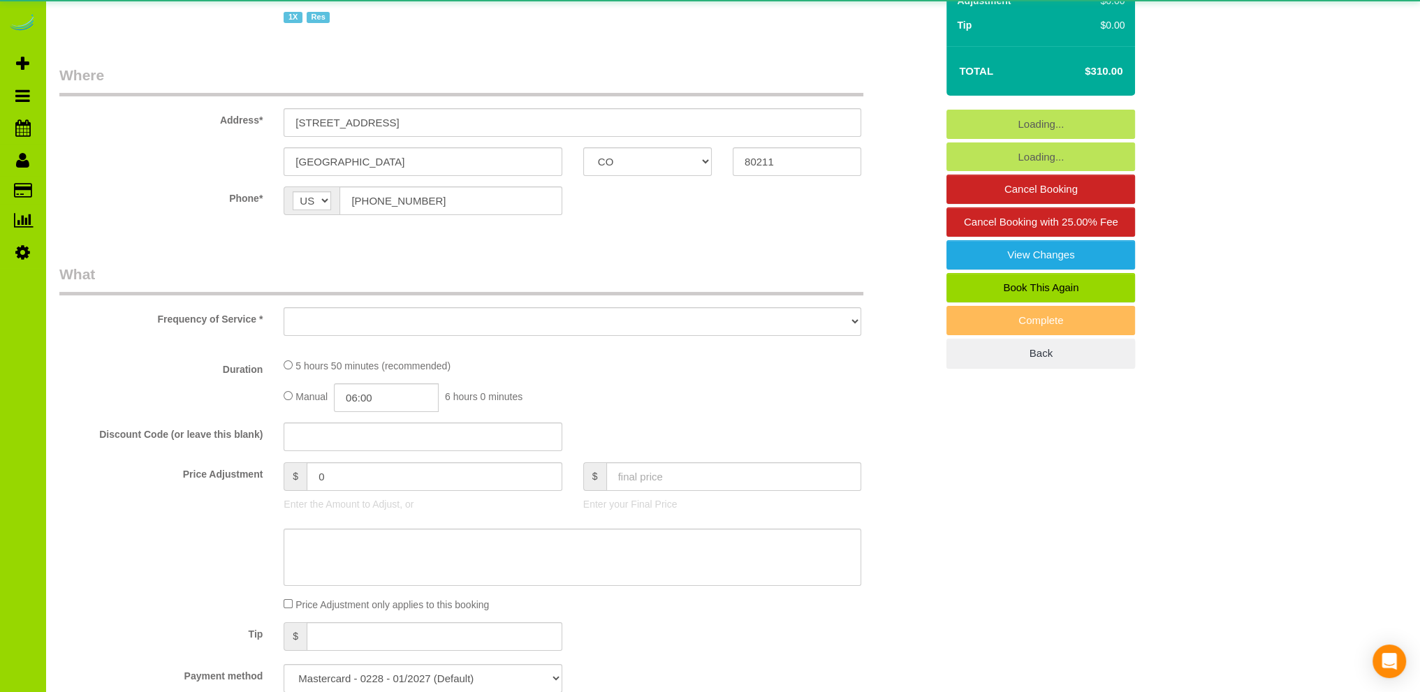
scroll to position [279, 0]
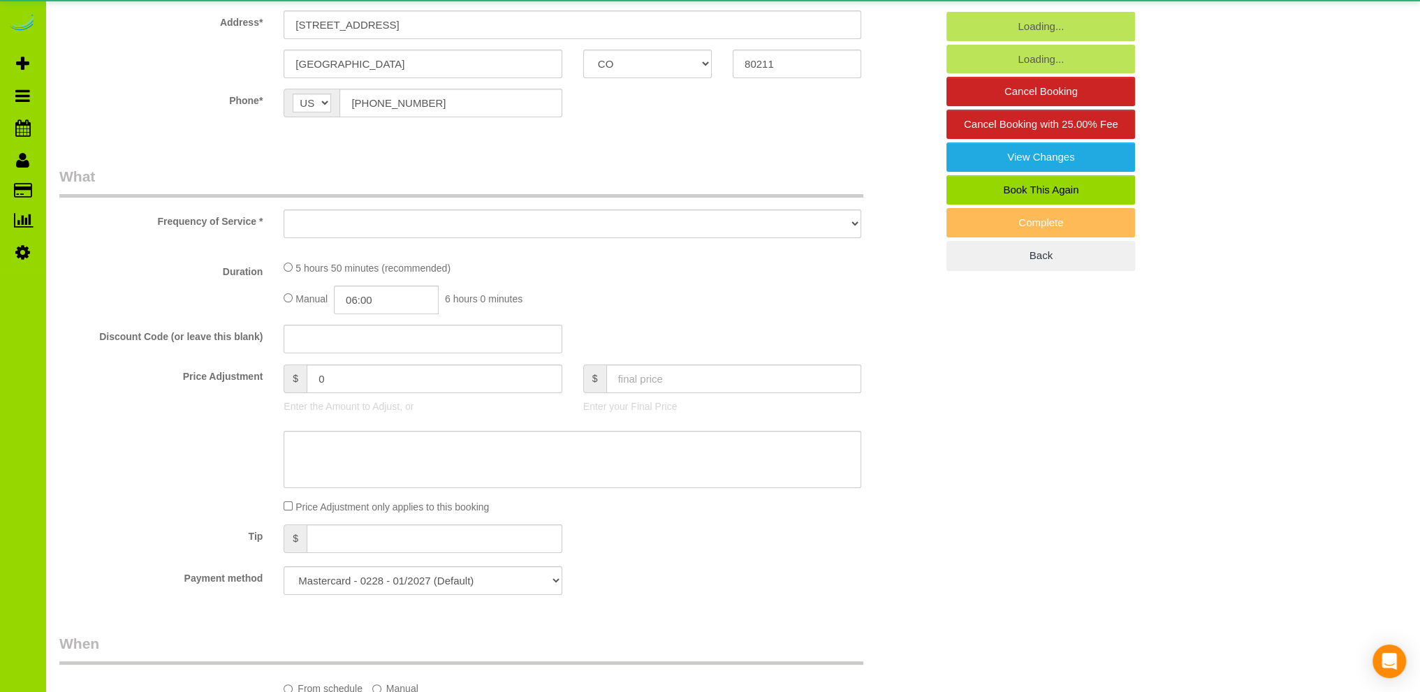
select select "object:1155"
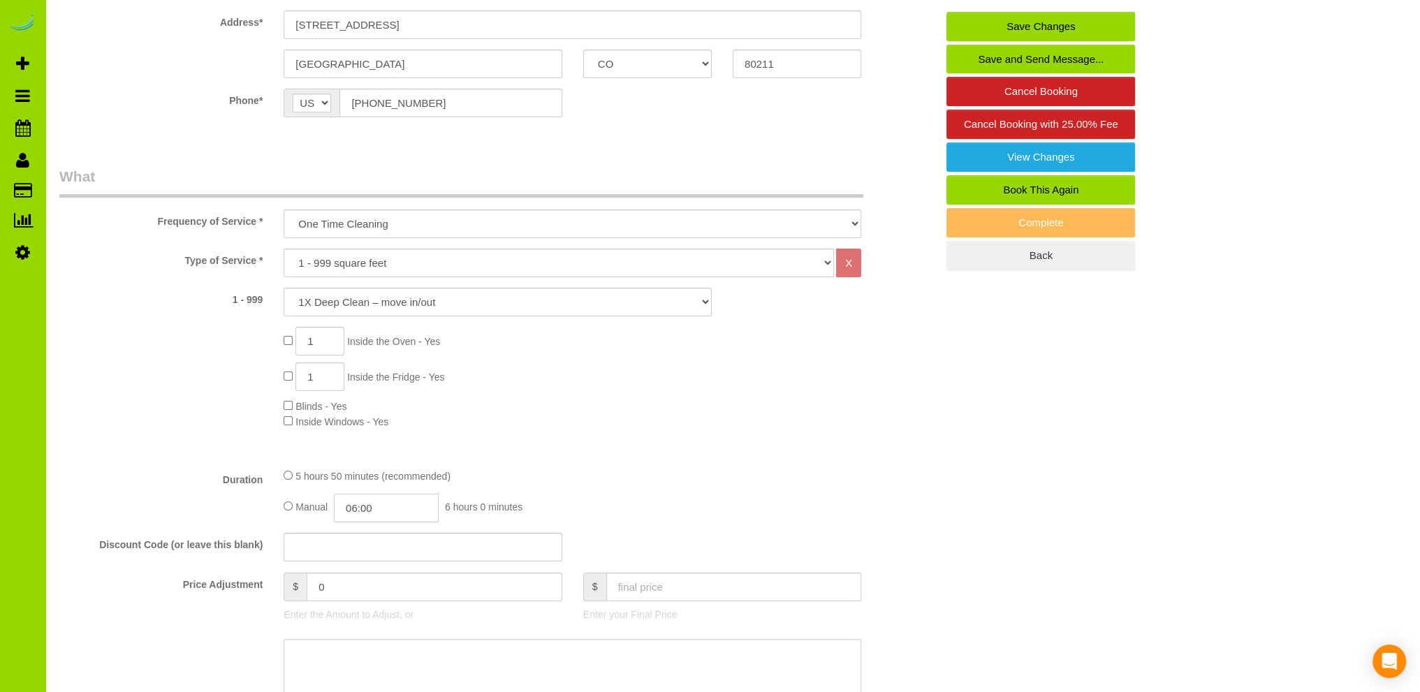
click at [370, 508] on input "06:00" at bounding box center [386, 508] width 105 height 29
type input "03:00"
click at [360, 553] on li "03:00" at bounding box center [371, 555] width 62 height 18
select select "spot6"
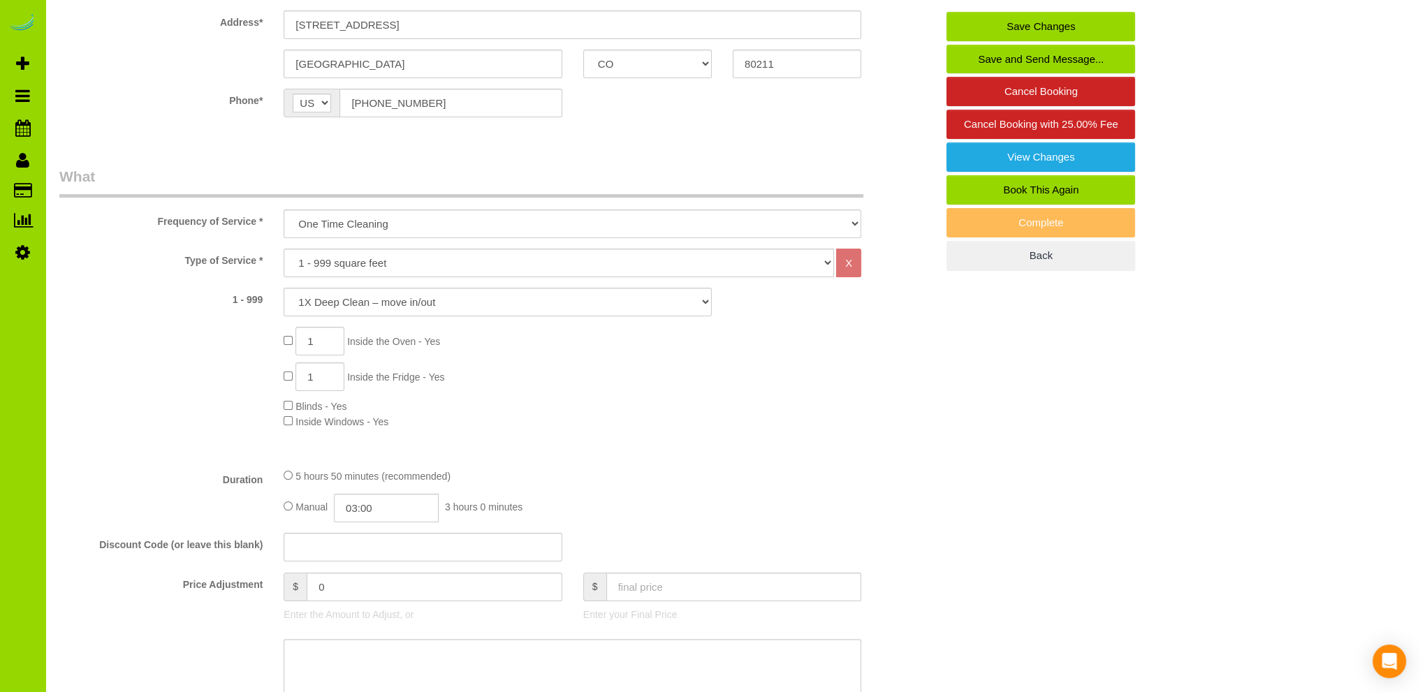
click at [567, 428] on div "1 Inside the Oven - Yes 1 Inside the Fridge - Yes Blinds - Yes Inside Windows -…" at bounding box center [609, 378] width 673 height 102
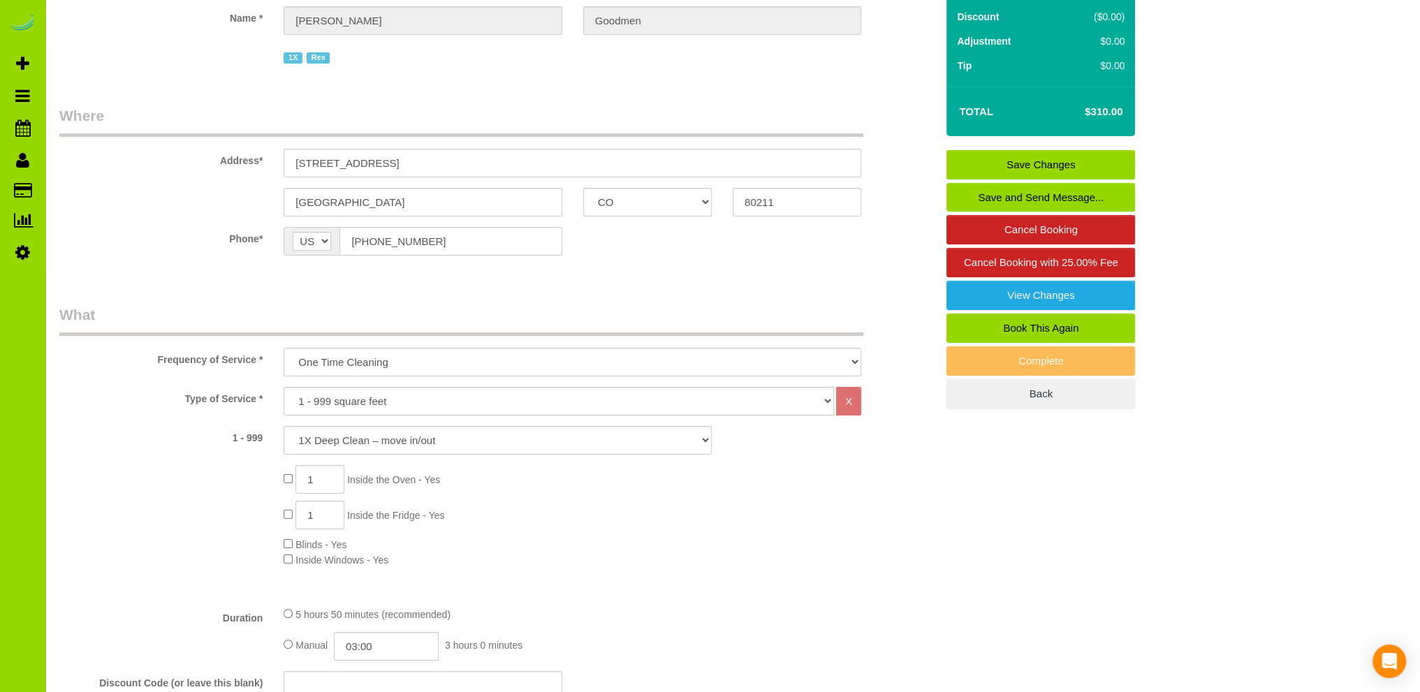
scroll to position [140, 0]
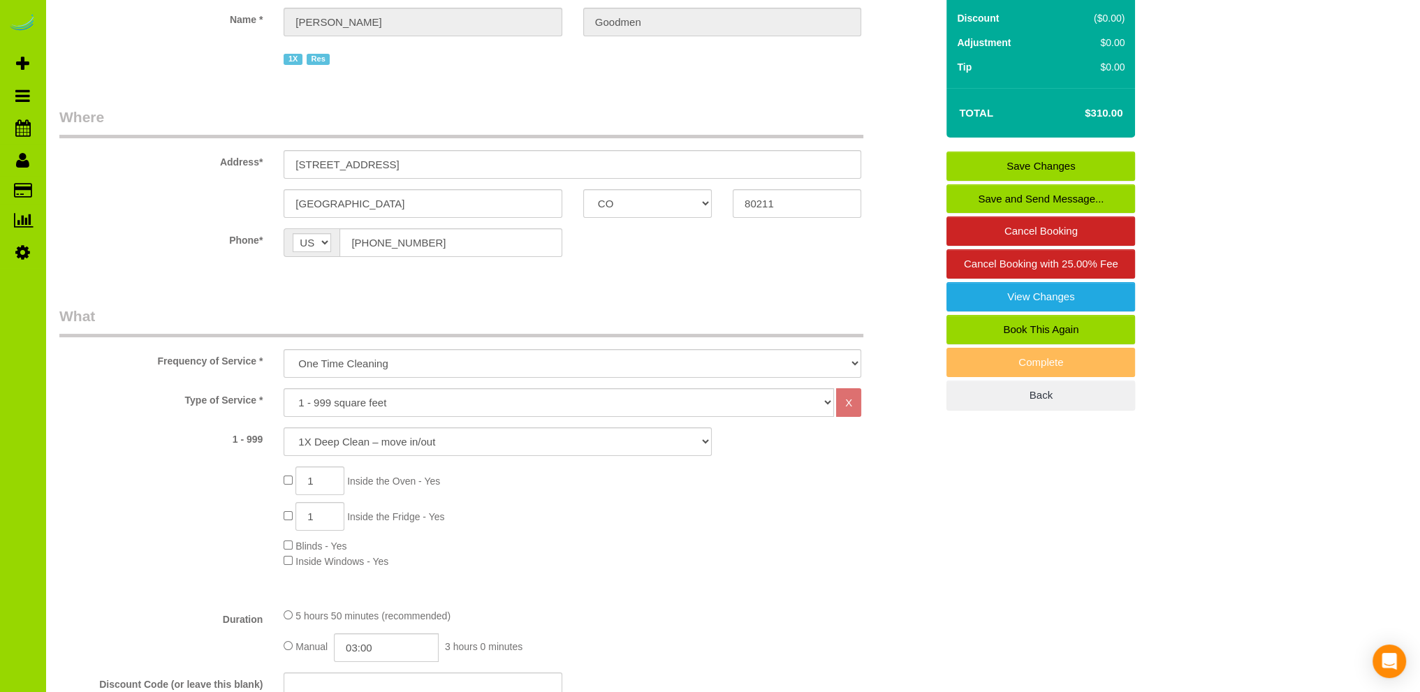
click at [1026, 163] on link "Save Changes" at bounding box center [1041, 166] width 189 height 29
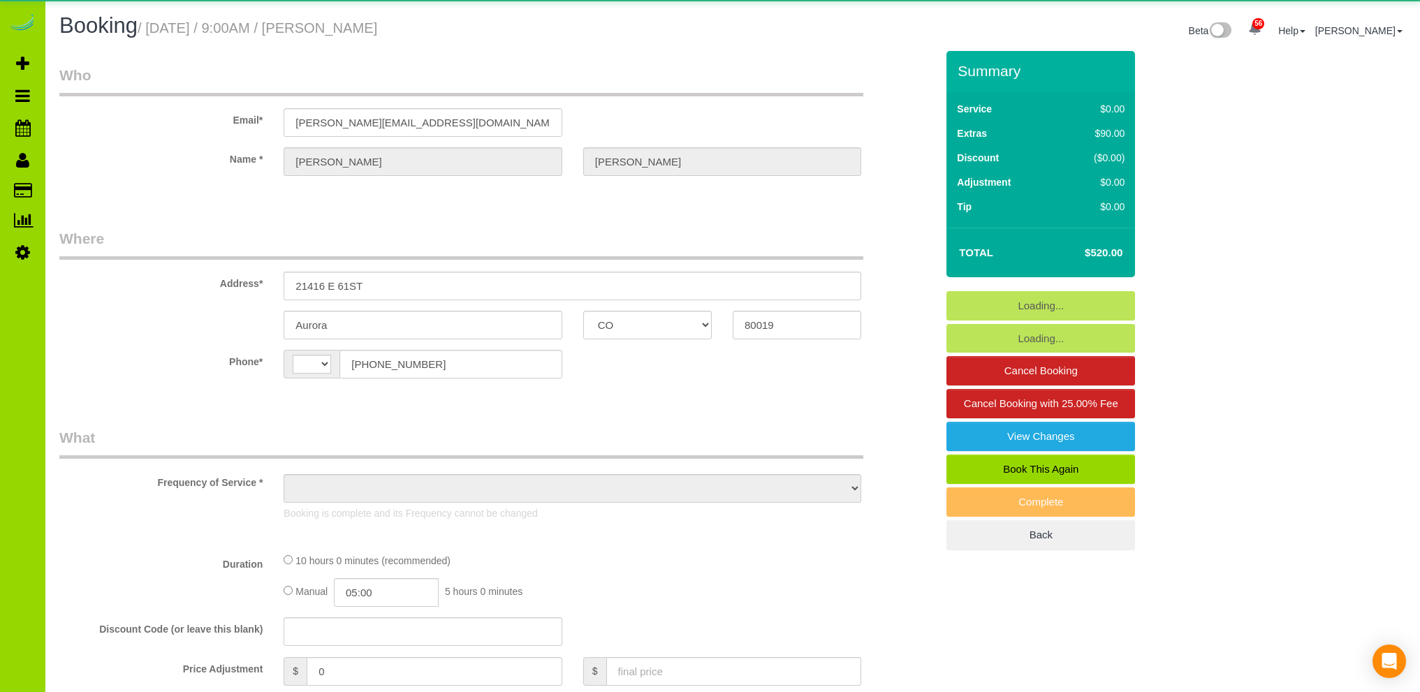
select select "CO"
select select "string:[GEOGRAPHIC_DATA]"
select select "string:fspay-f6c75859-790e-4d96-86d7-7c38feb5960d"
select select "spot1"
select select "number:4"
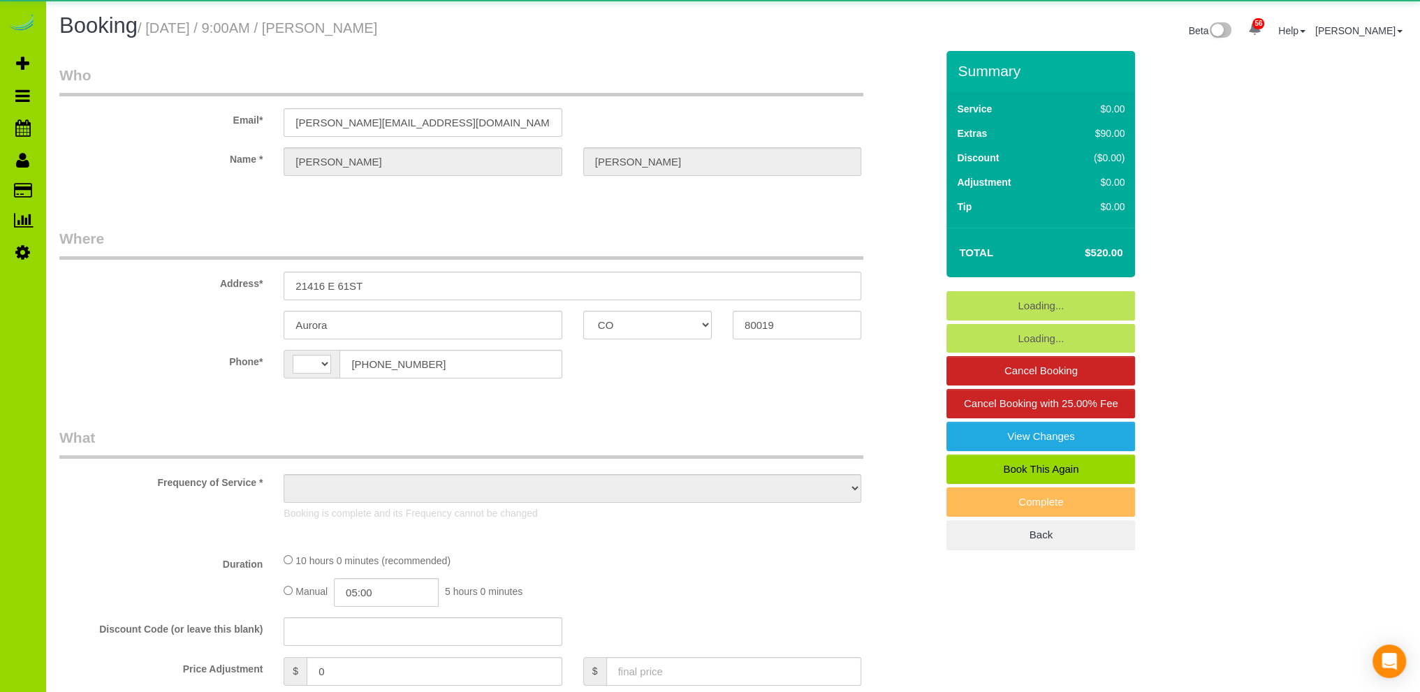
select select "number:16"
select select "object:1178"
select select "CO"
select select "string:[GEOGRAPHIC_DATA]"
select select "string:fspay-f6c75859-790e-4d96-86d7-7c38feb5960d"
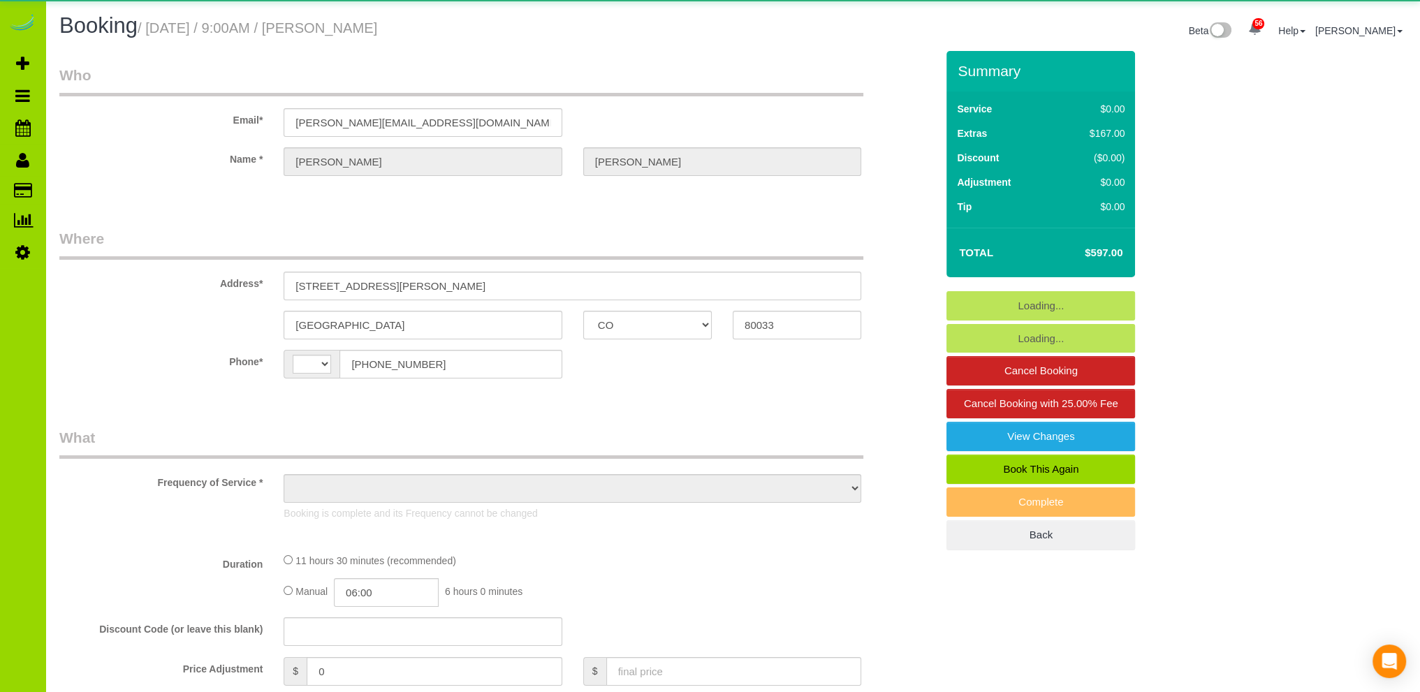
select select "spot1"
select select "number:5"
select select "number:15"
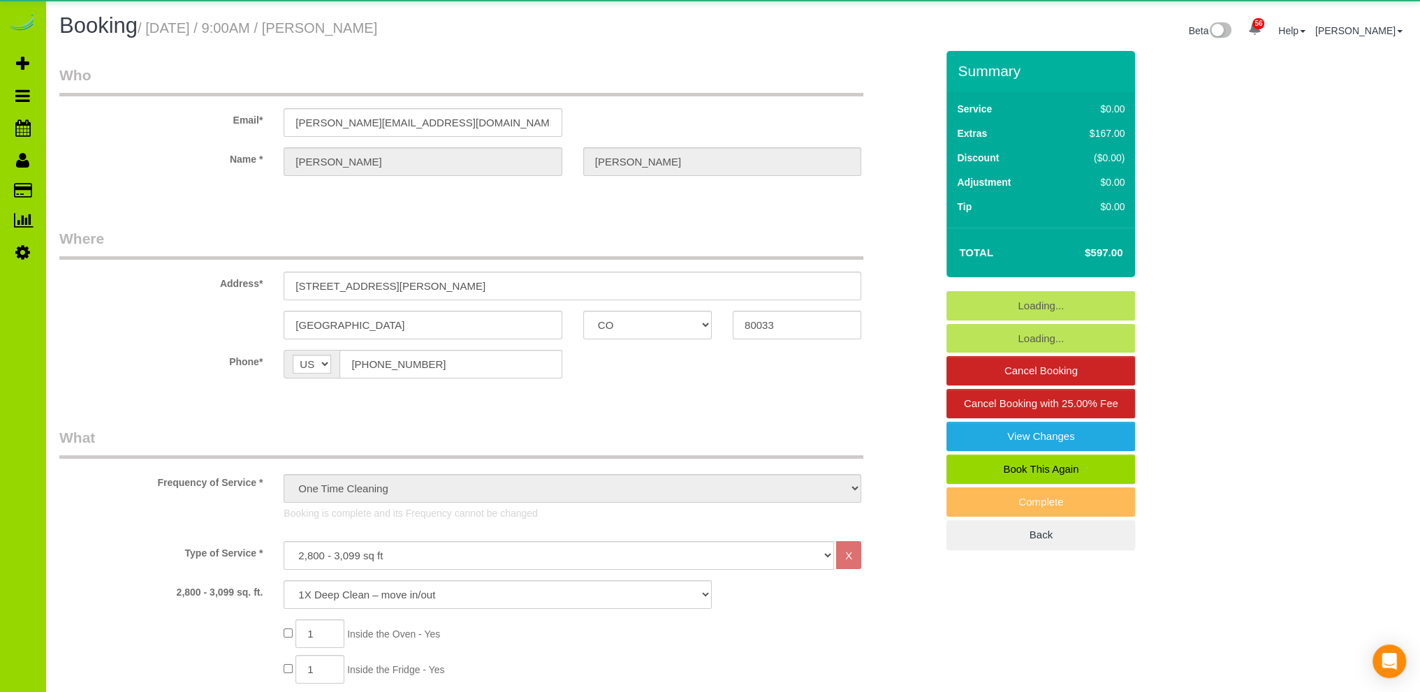
select select "object:1215"
select select "spot6"
select select "object:1249"
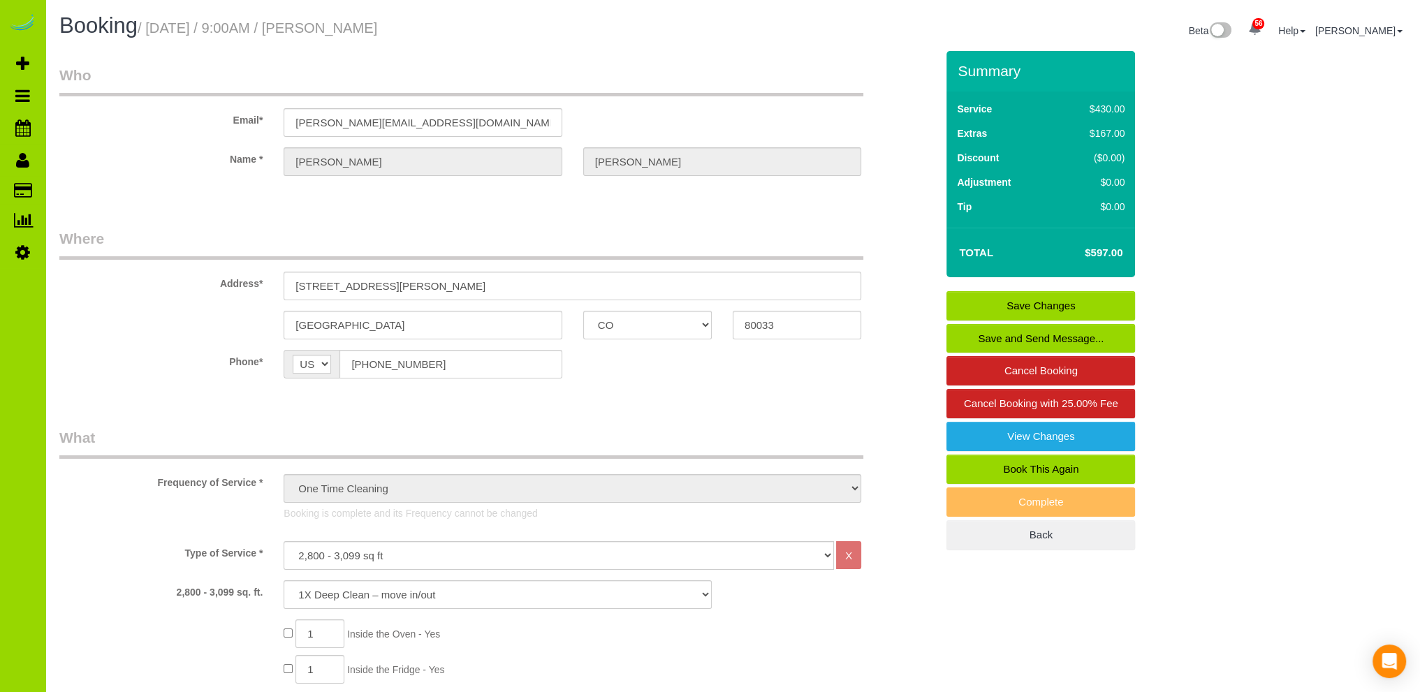
click at [665, 388] on fieldset "Where Address* 3269 Swadley St Wheat Ridge AK AL AR AZ CA CO CT DC DE FL GA HI …" at bounding box center [497, 313] width 877 height 171
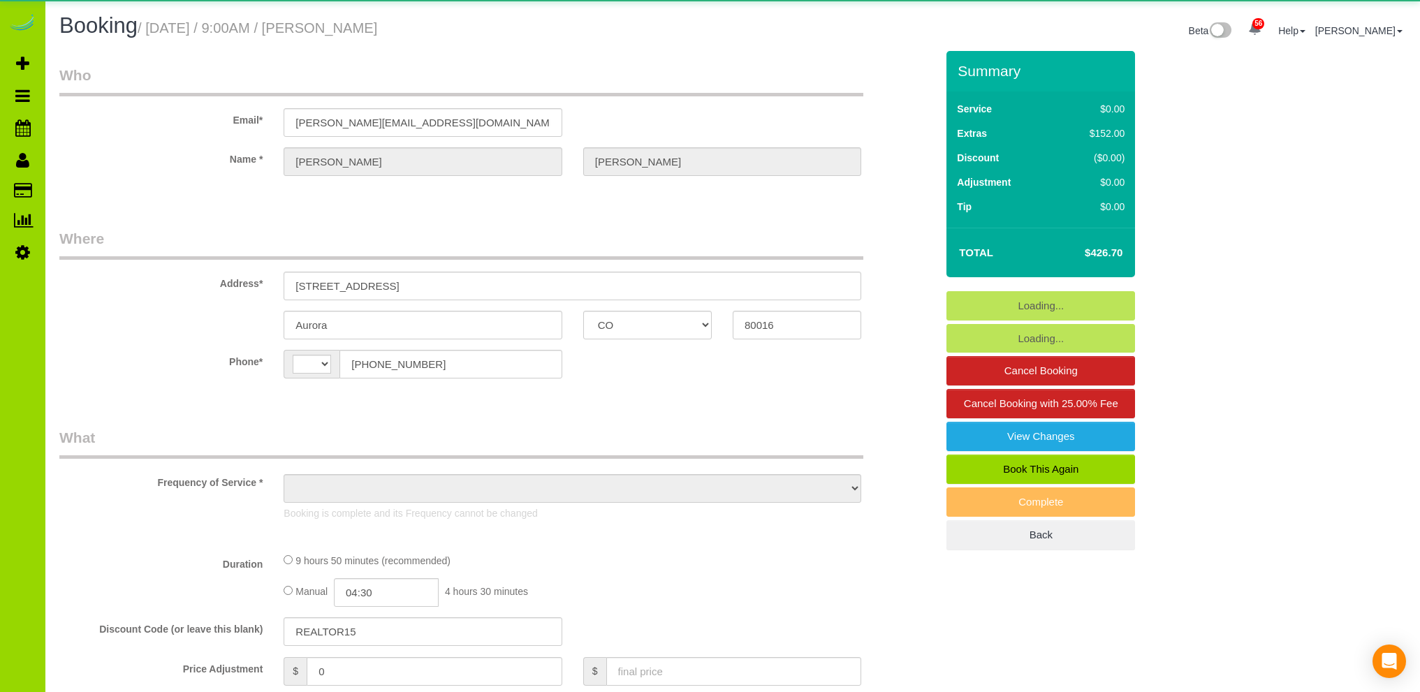
select select "CO"
select select "number:5"
select select "number:15"
select select "string:[GEOGRAPHIC_DATA]"
select select "object:1219"
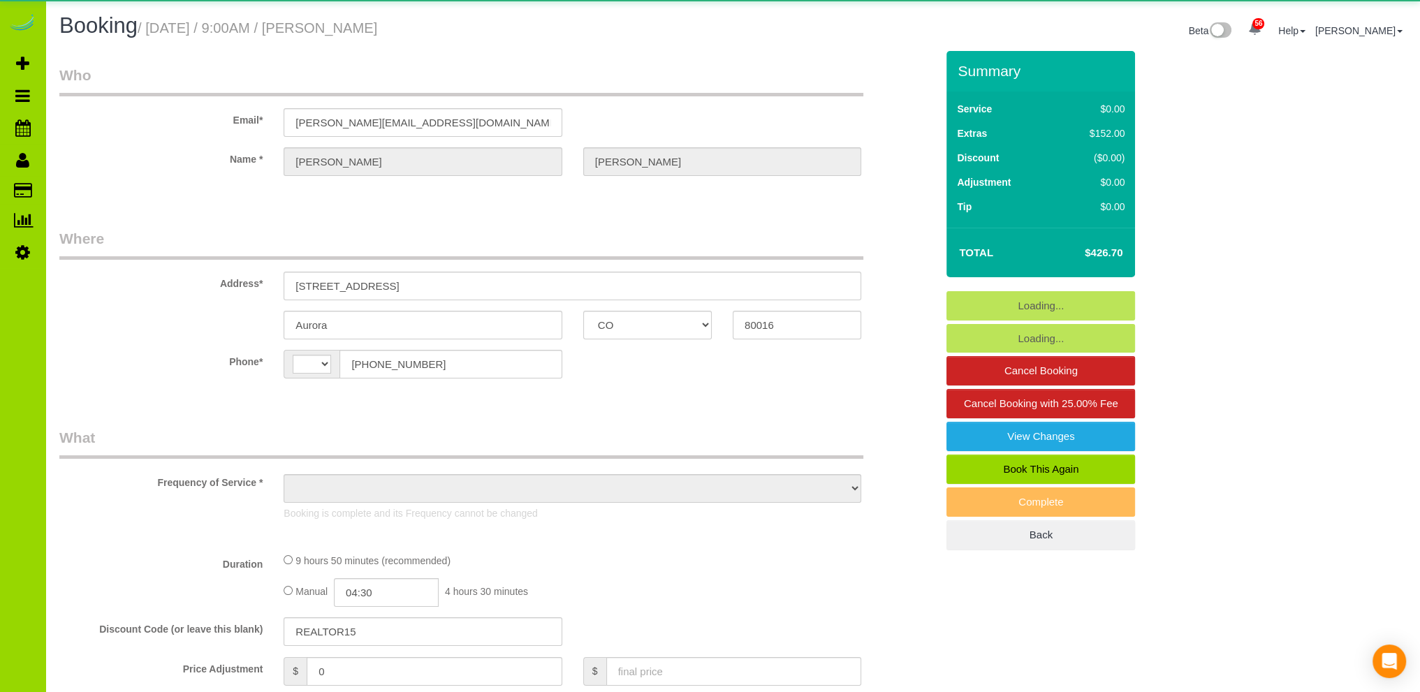
select select "spot1"
select select "CO"
select select "object:1275"
select select "string:fspay-f6c75859-790e-4d96-86d7-7c38feb5960d"
select select "spot1"
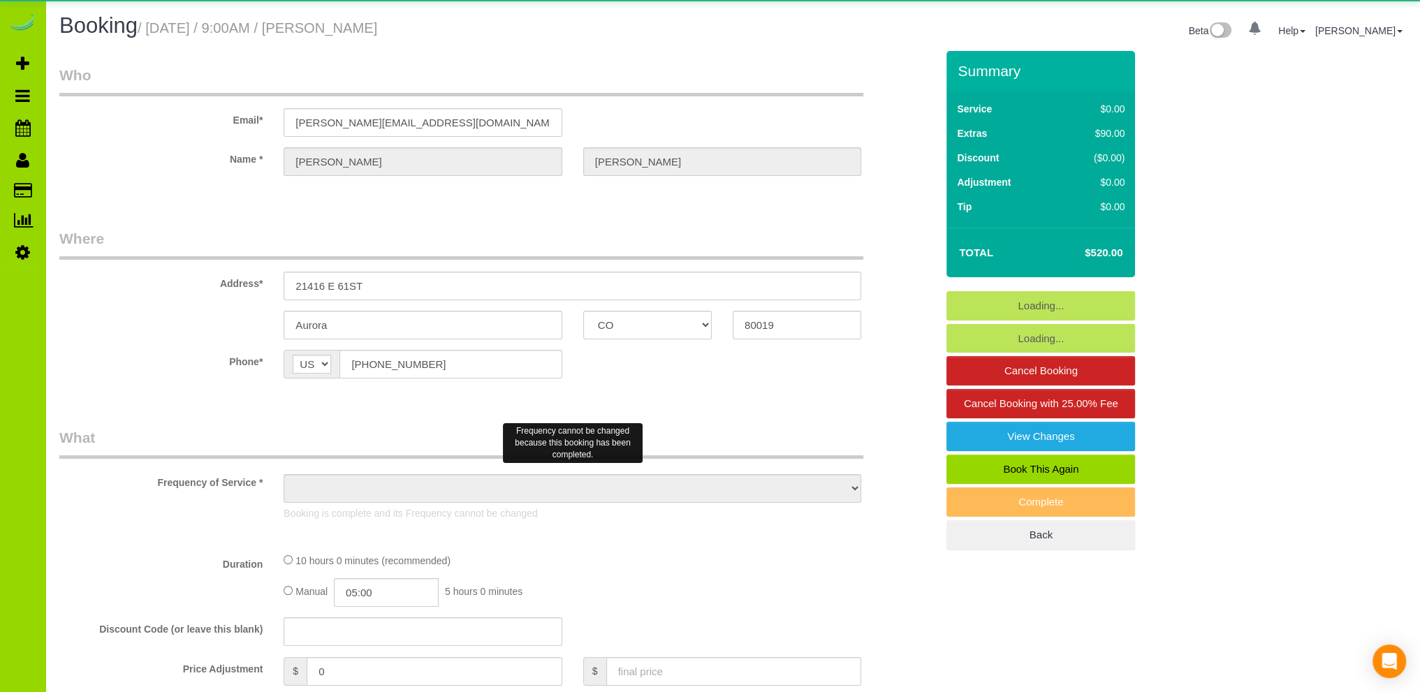
select select "number:4"
select select "number:16"
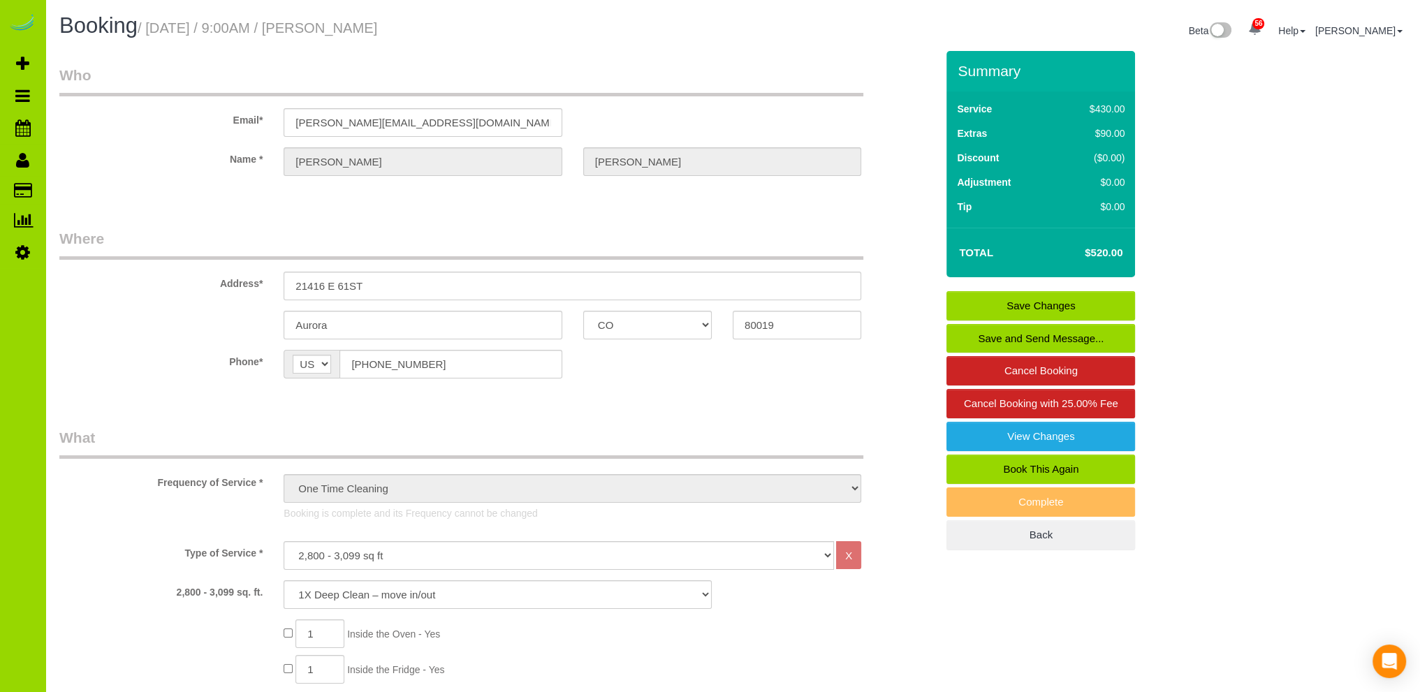
click at [791, 384] on sui-booking-location "Phone* AF AL DZ AD AO AI AQ AG AR AM AW AU AT AZ BS BH BD BB BY BE BZ BJ BM BT …" at bounding box center [497, 369] width 877 height 39
click at [20, 252] on icon at bounding box center [22, 252] width 15 height 17
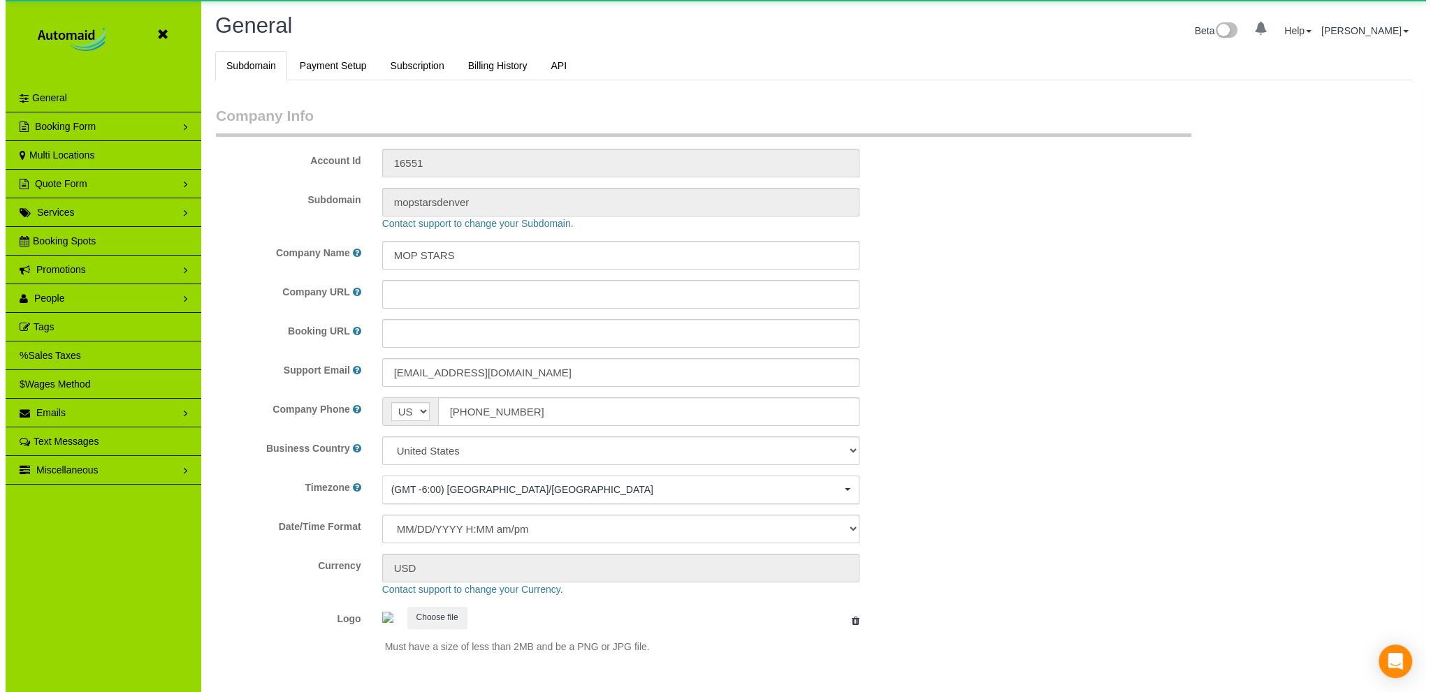
scroll to position [3087, 1420]
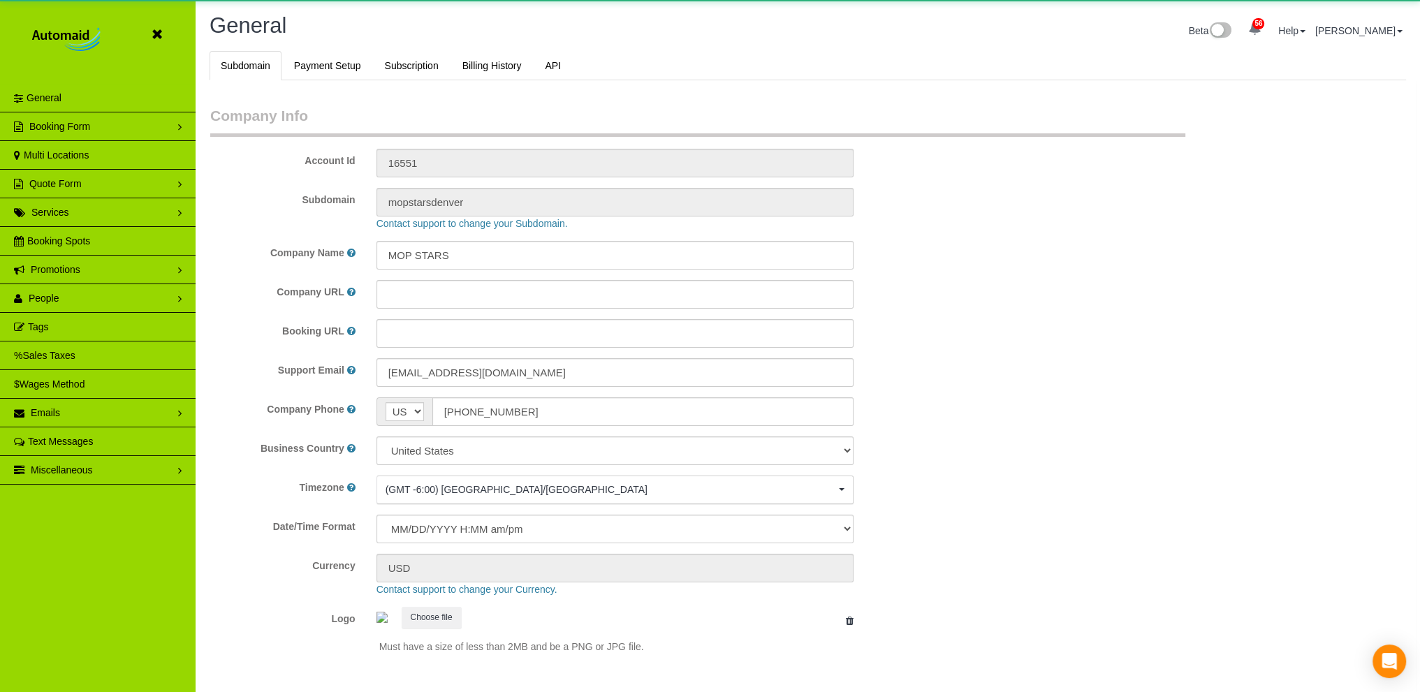
select select "1"
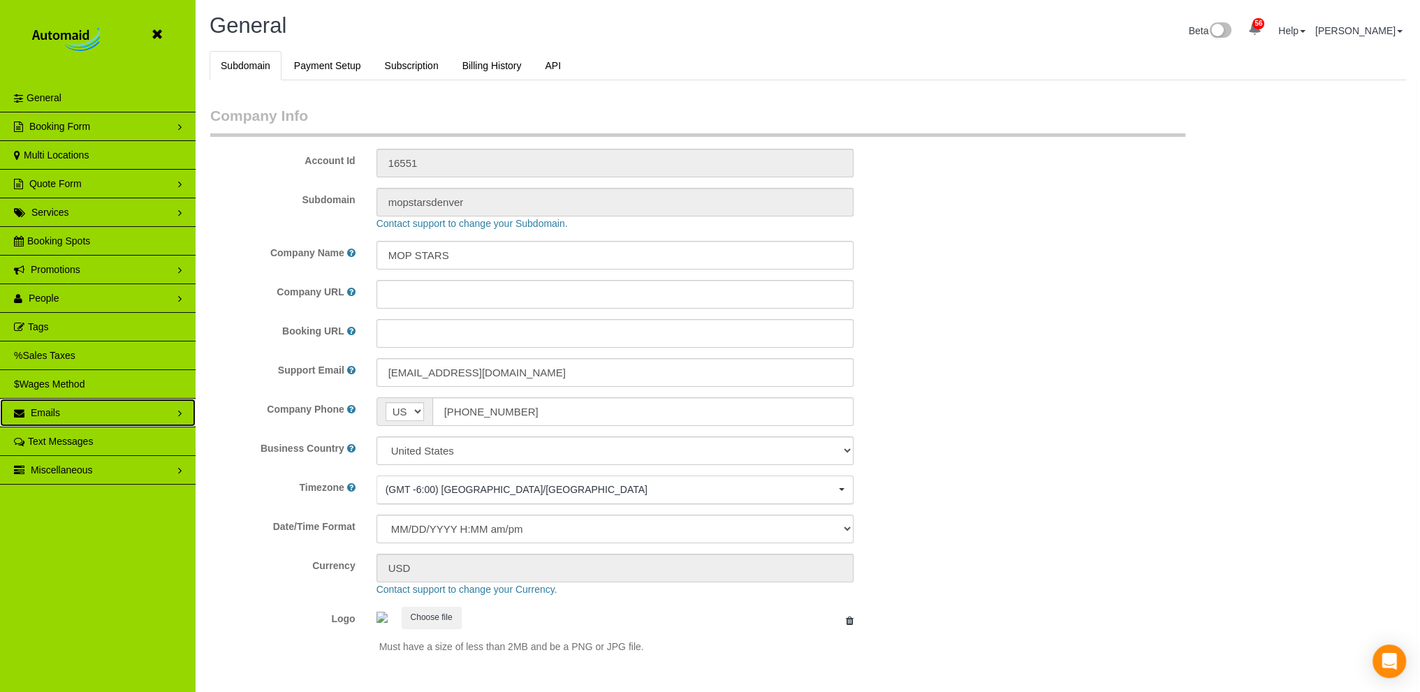
click at [71, 401] on link "Emails" at bounding box center [98, 413] width 196 height 28
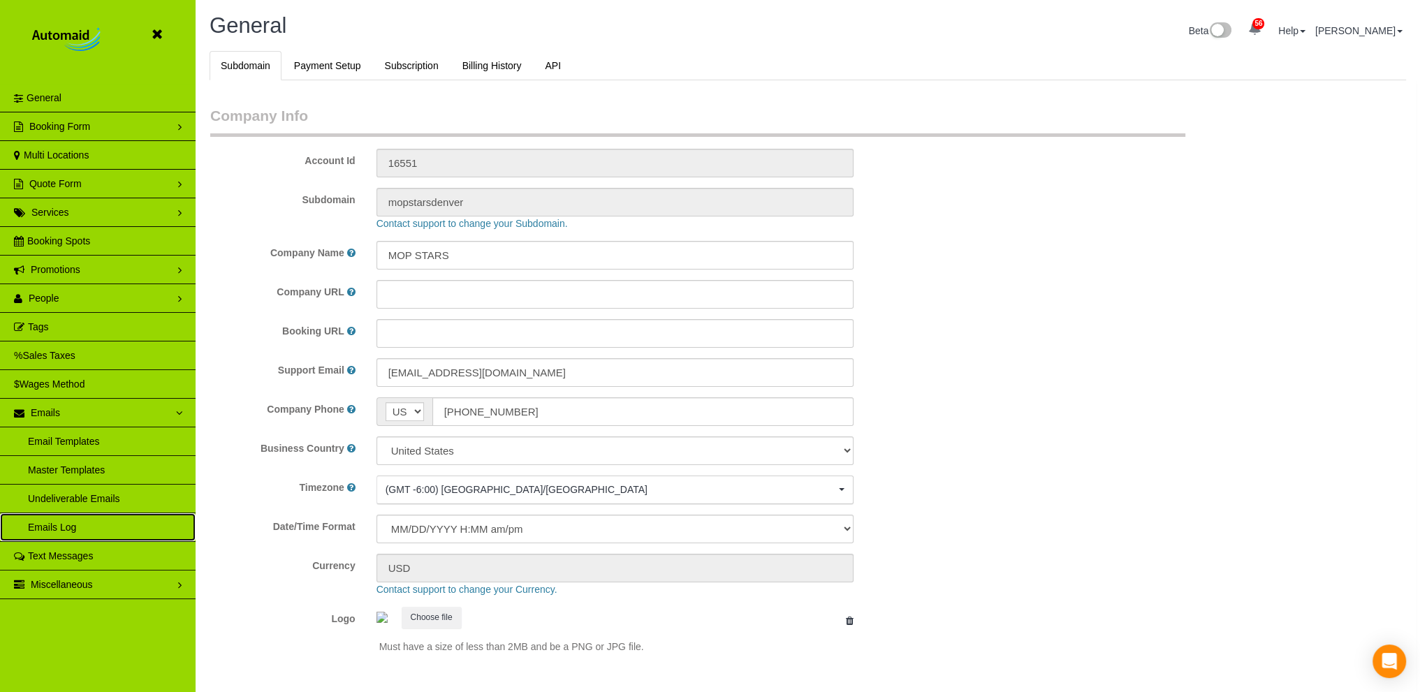
click at [53, 524] on link "Emails Log" at bounding box center [98, 527] width 196 height 28
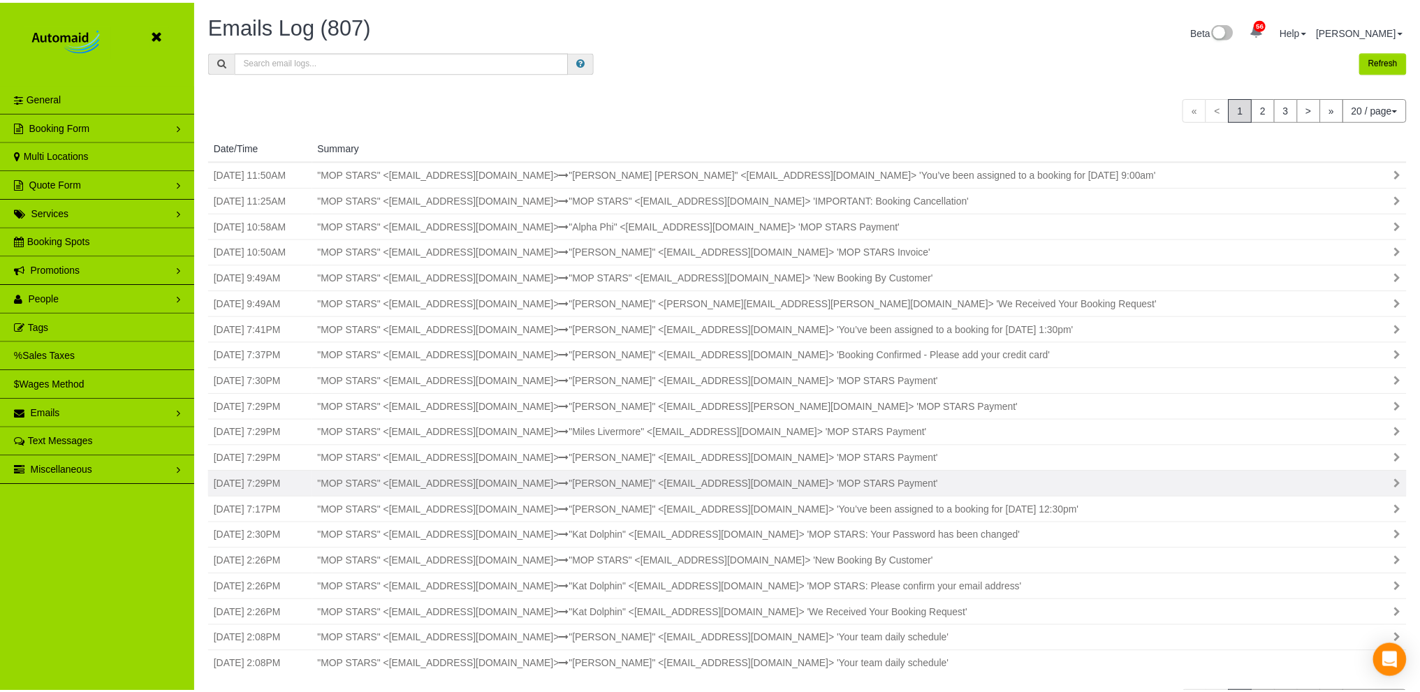
scroll to position [774, 1420]
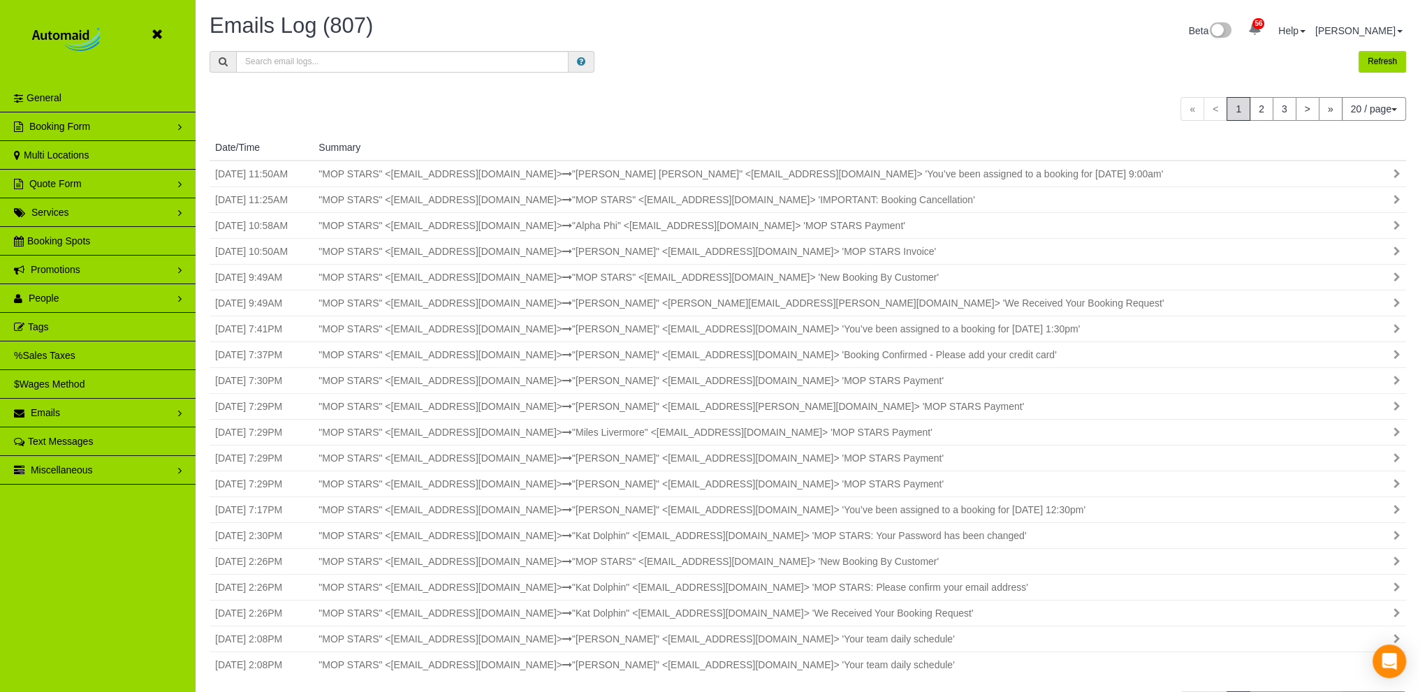
click at [688, 76] on div "Refresh" at bounding box center [808, 67] width 1218 height 32
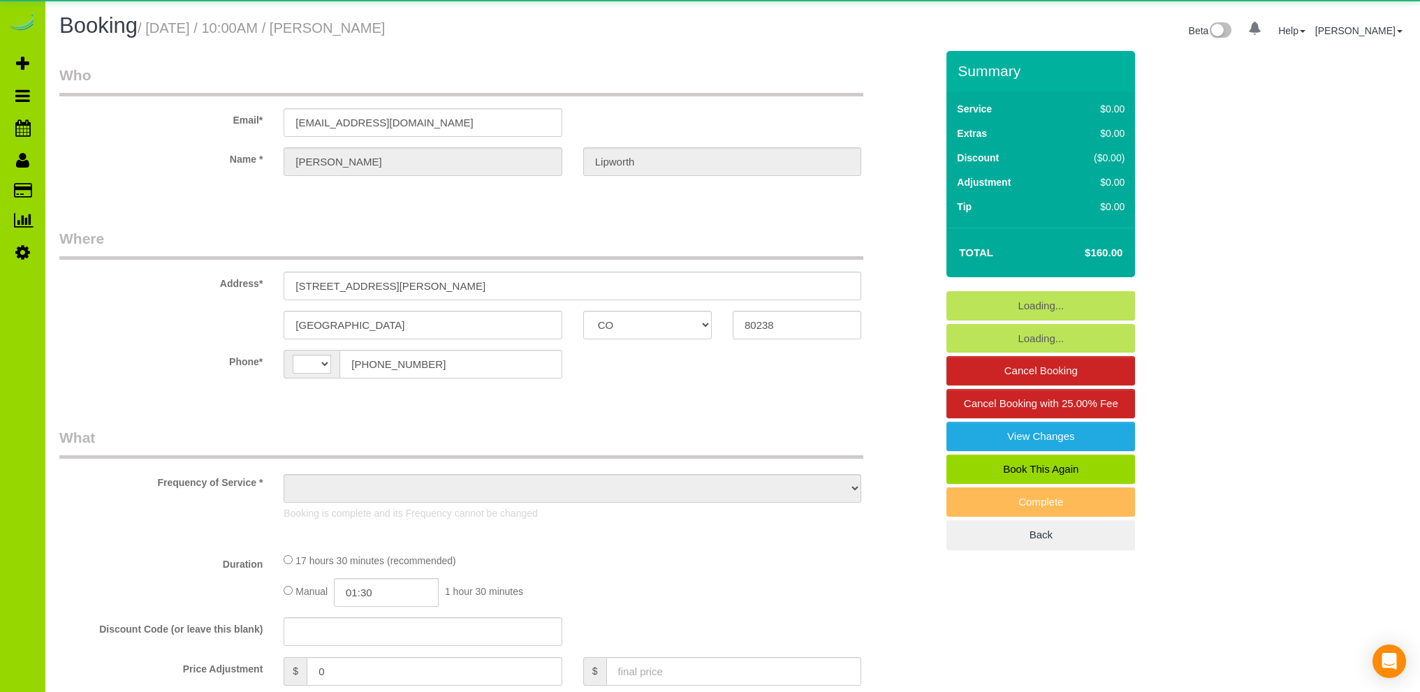
select select "CO"
select select "string:[GEOGRAPHIC_DATA]"
select select "object:1073"
select select "string:fspay-9f72afba-6990-488b-83cf-0d1b9c5ab0e5"
select select "number:67"
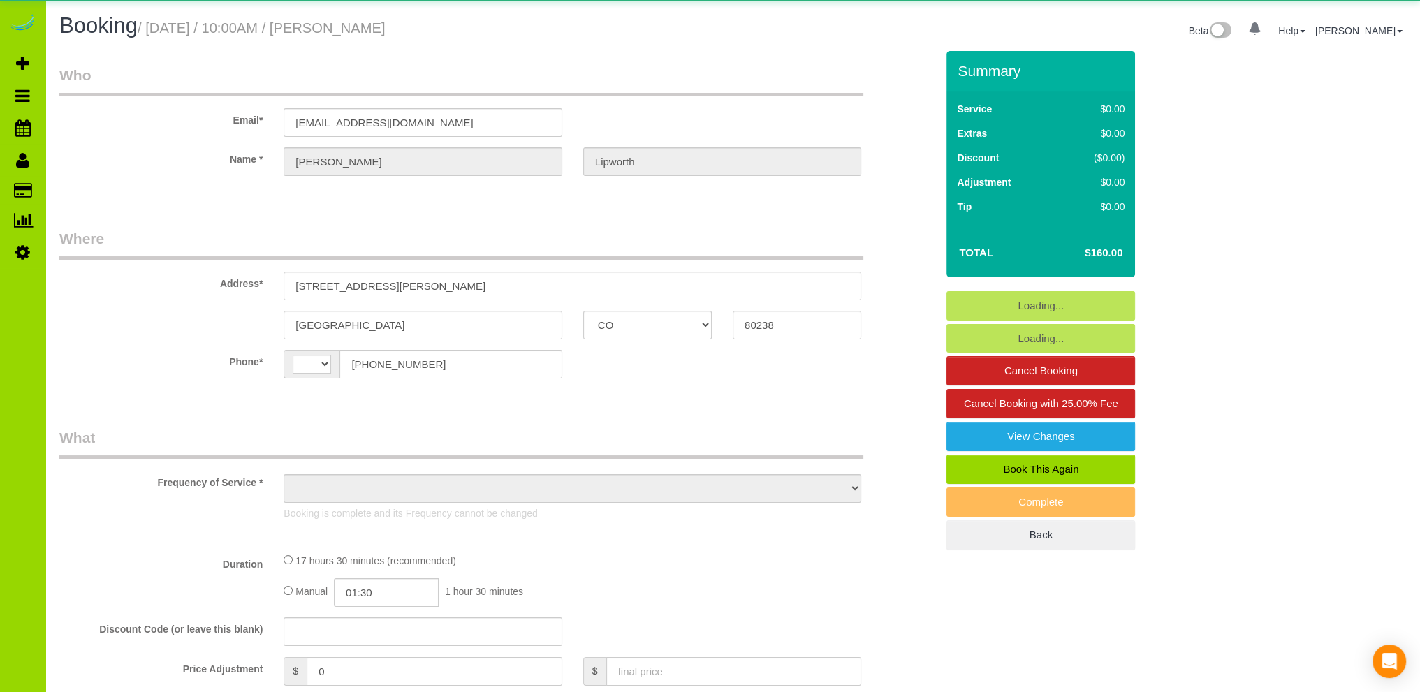
select select "number:5"
select select "number:16"
select select "object:1158"
select select "5"
select select "spot1"
